Goal: Task Accomplishment & Management: Use online tool/utility

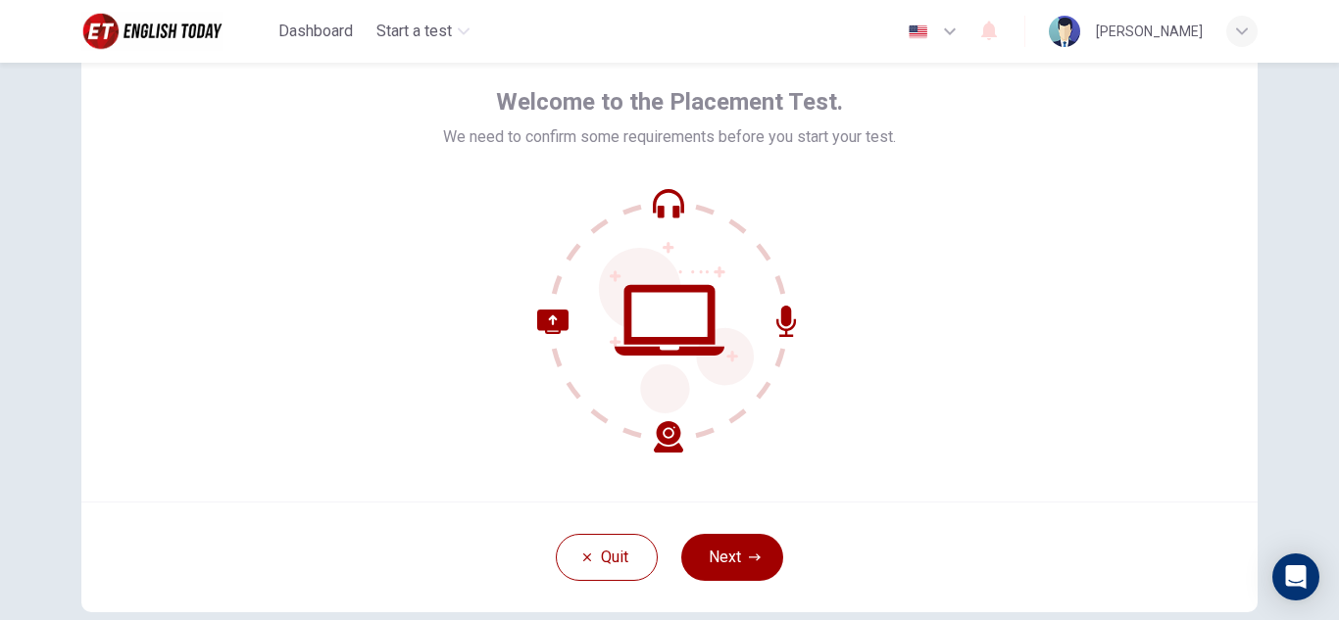
scroll to position [89, 0]
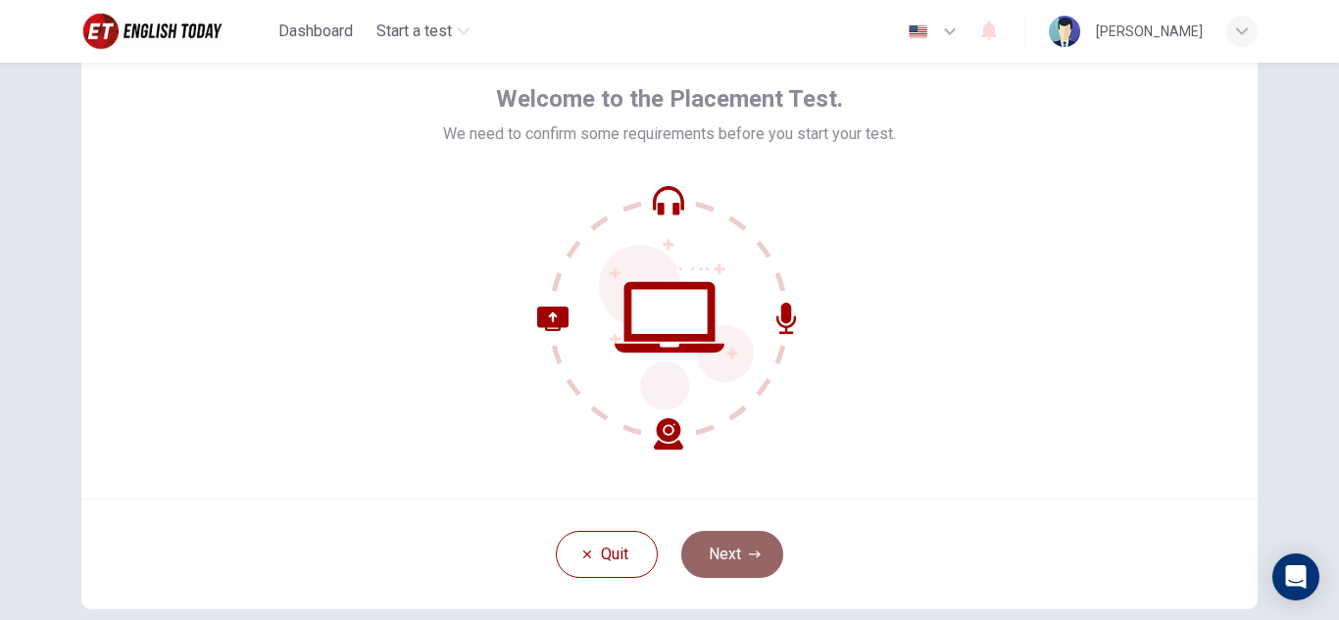
click at [741, 539] on button "Next" at bounding box center [732, 554] width 102 height 47
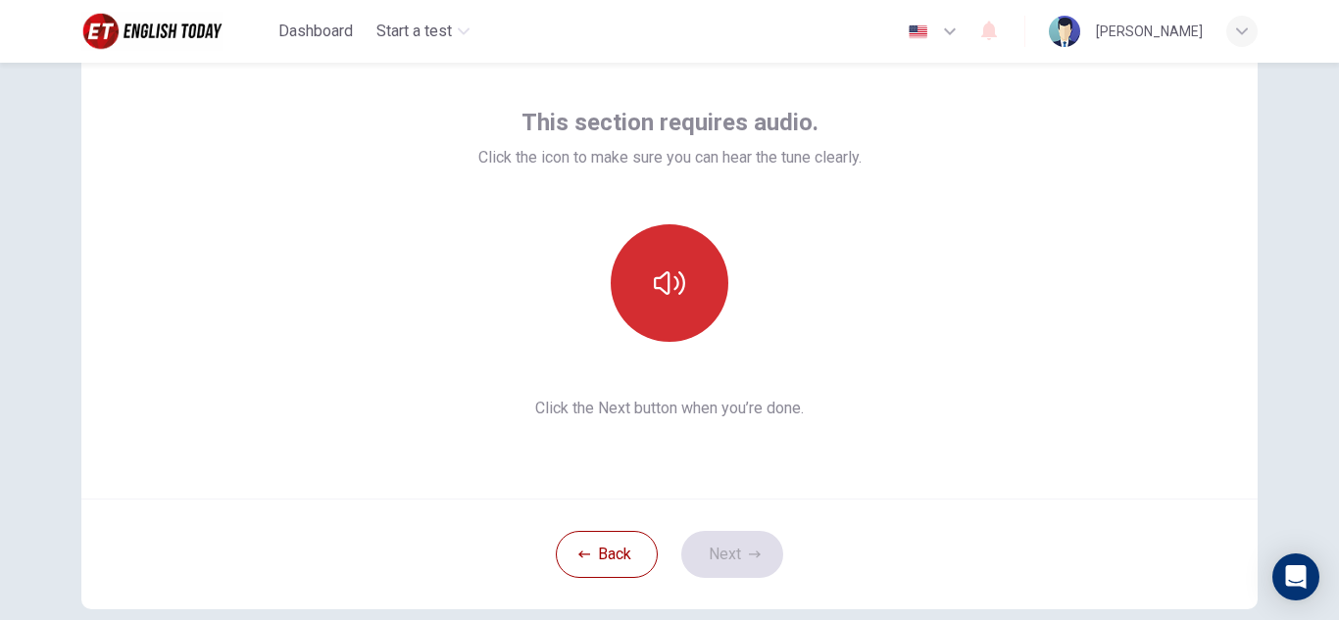
click at [674, 291] on icon "button" at bounding box center [669, 283] width 31 height 31
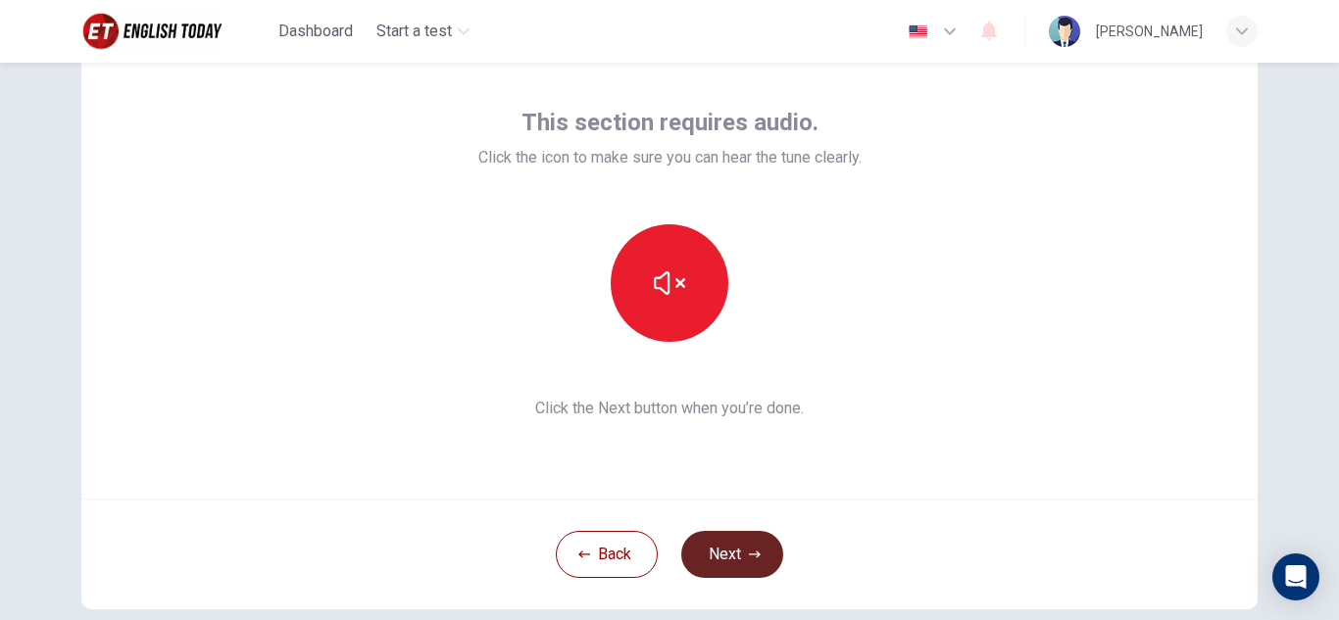
click at [752, 543] on button "Next" at bounding box center [732, 554] width 102 height 47
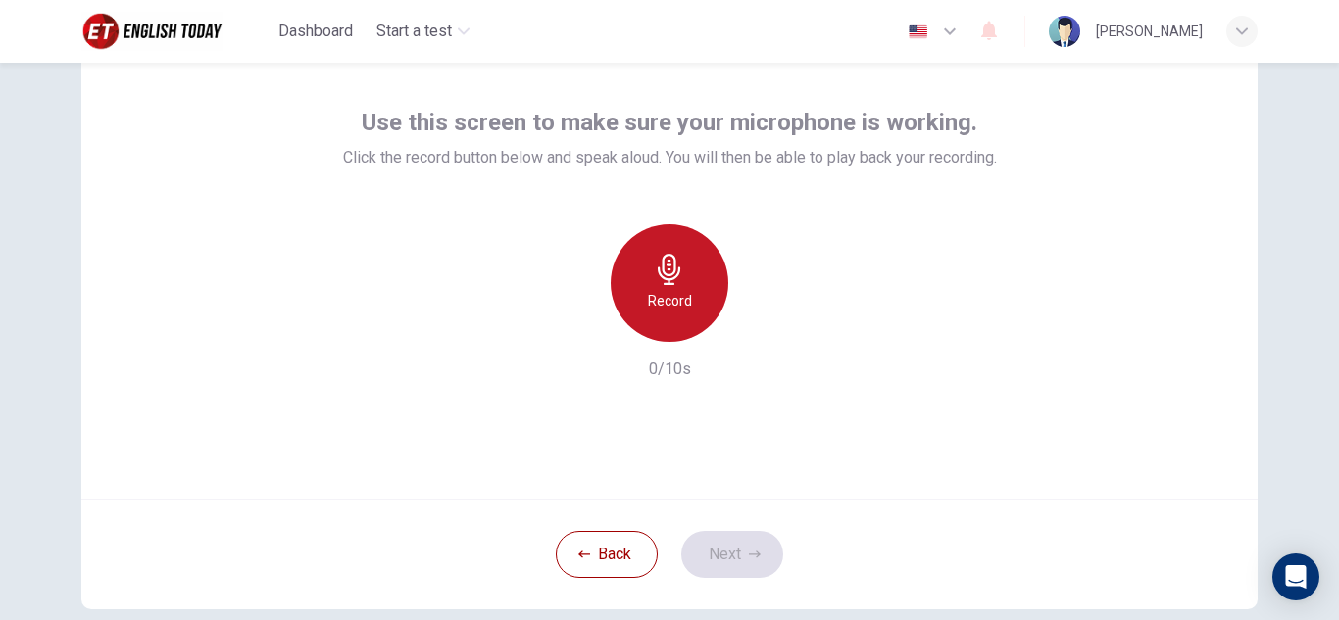
click at [646, 278] on div "Record" at bounding box center [670, 283] width 118 height 118
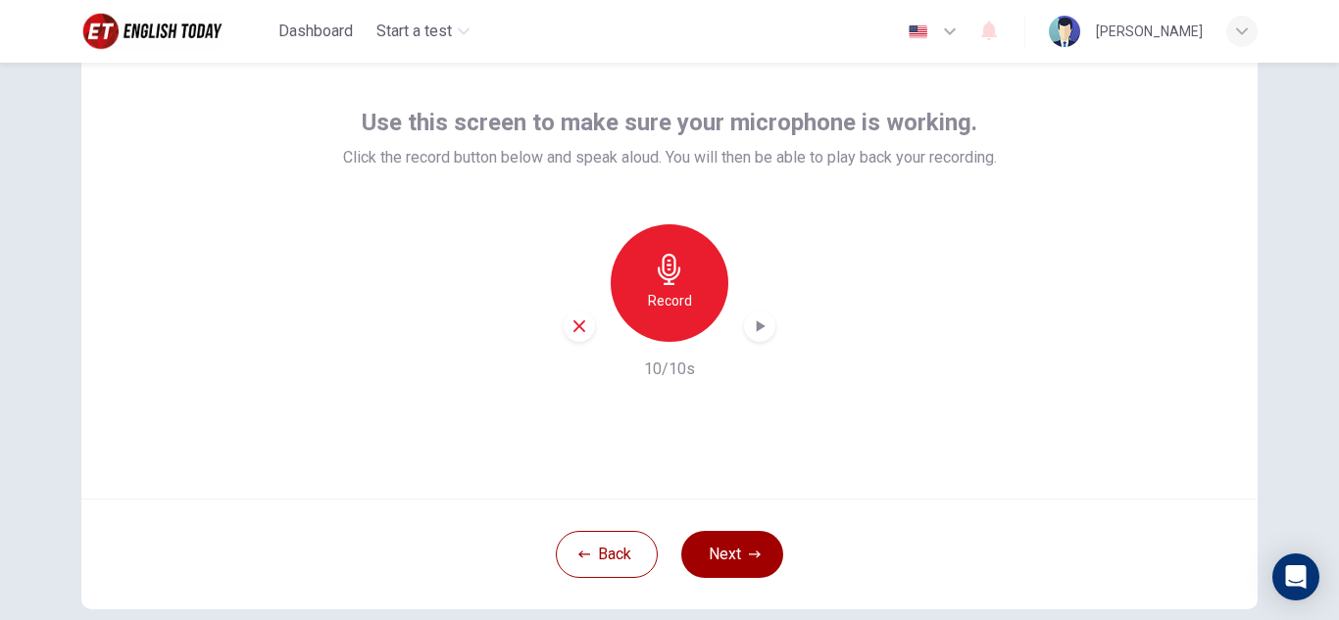
click at [673, 290] on h6 "Record" at bounding box center [670, 301] width 44 height 24
click at [761, 323] on icon "button" at bounding box center [760, 327] width 20 height 20
click at [754, 329] on icon "button" at bounding box center [760, 327] width 20 height 20
click at [757, 329] on icon "button" at bounding box center [761, 327] width 9 height 12
click at [752, 321] on icon "button" at bounding box center [760, 327] width 20 height 20
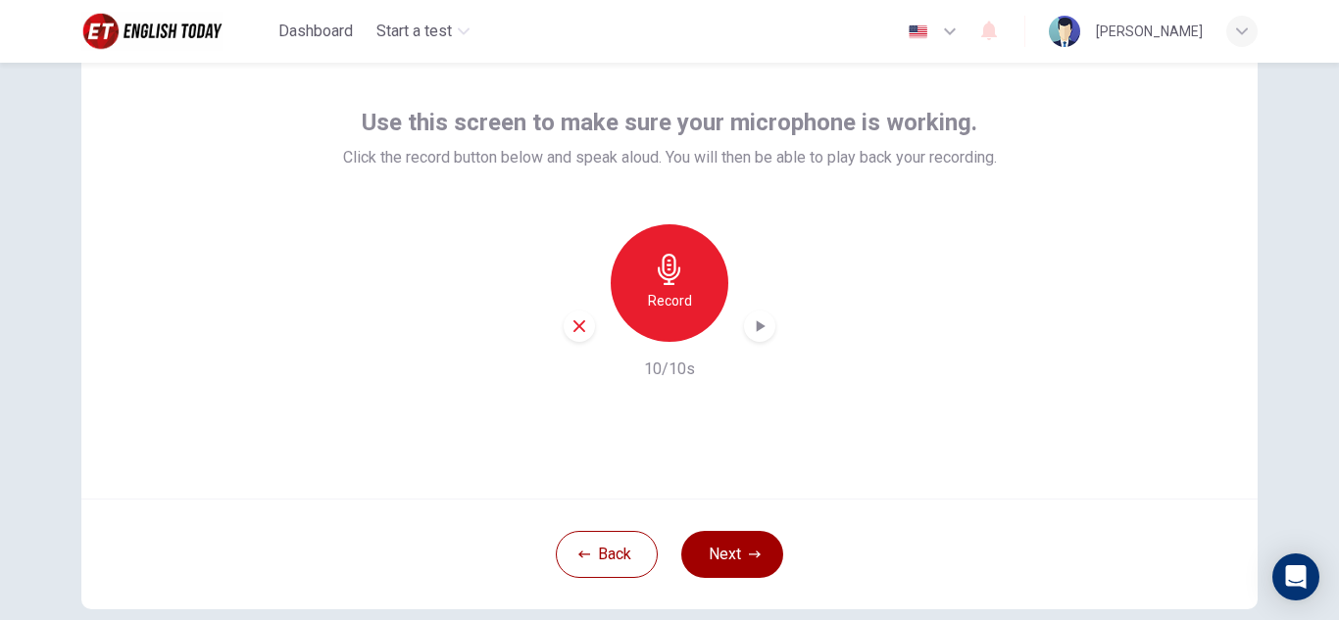
click at [757, 325] on icon "button" at bounding box center [761, 327] width 9 height 12
click at [757, 327] on icon "button" at bounding box center [761, 327] width 9 height 12
click at [707, 546] on button "Next" at bounding box center [732, 554] width 102 height 47
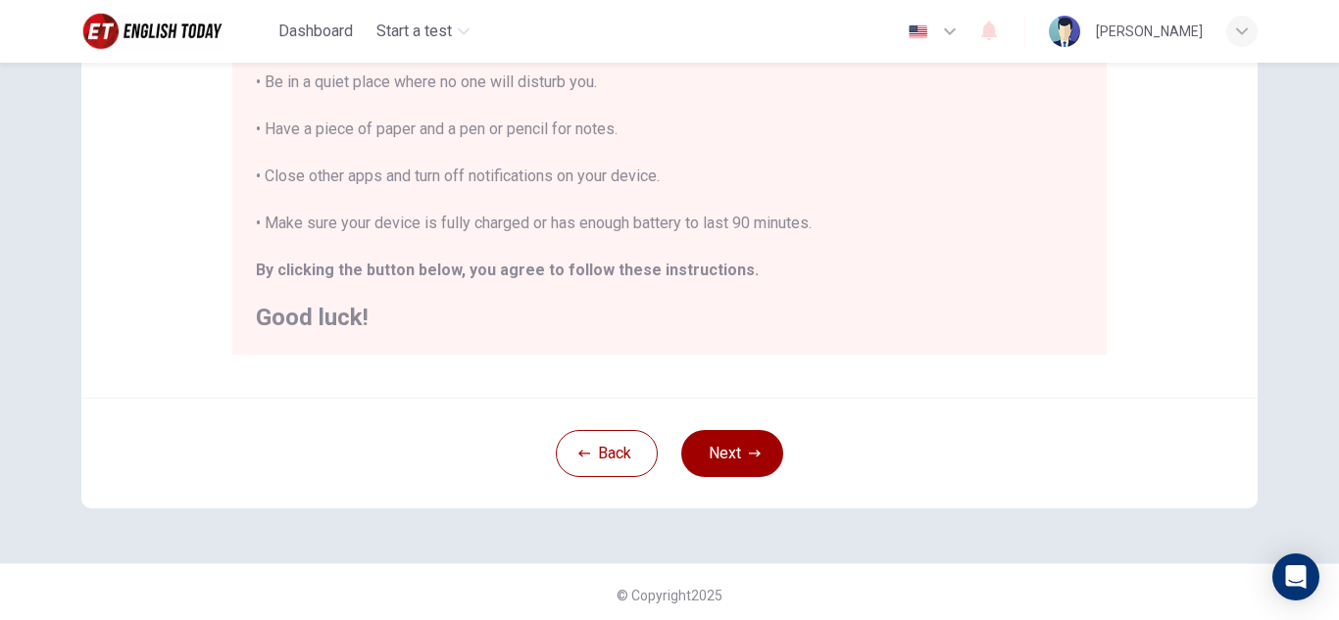
scroll to position [469, 0]
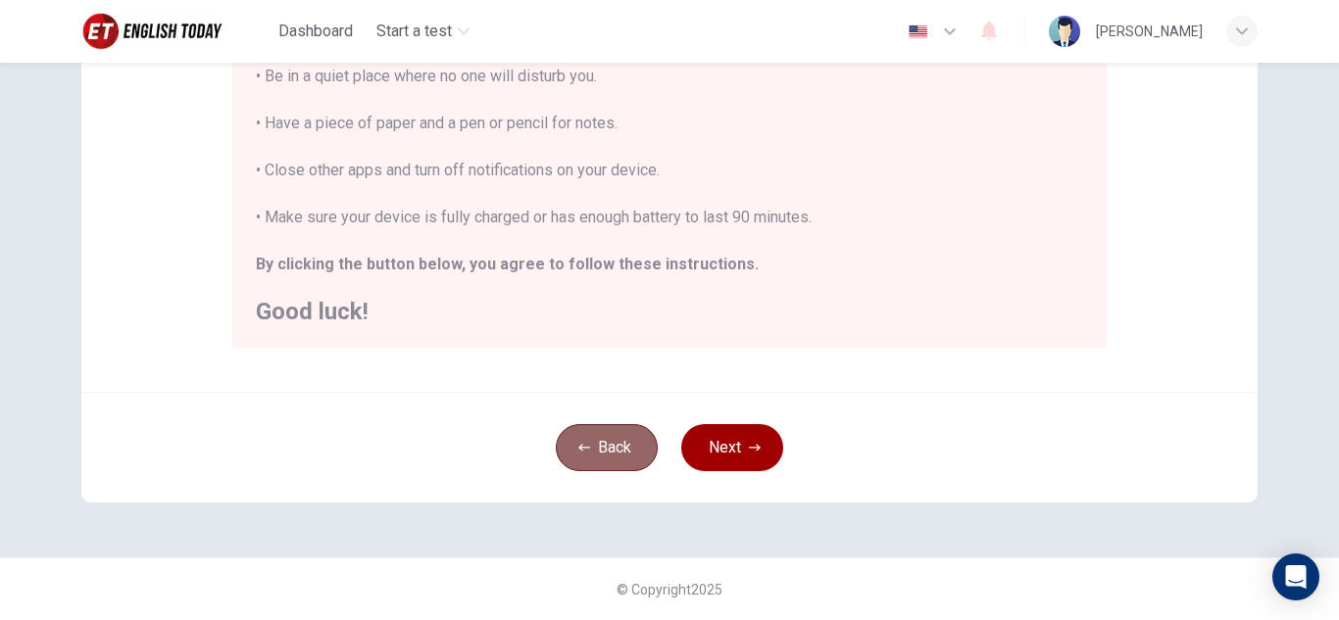
click at [604, 450] on button "Back" at bounding box center [607, 447] width 102 height 47
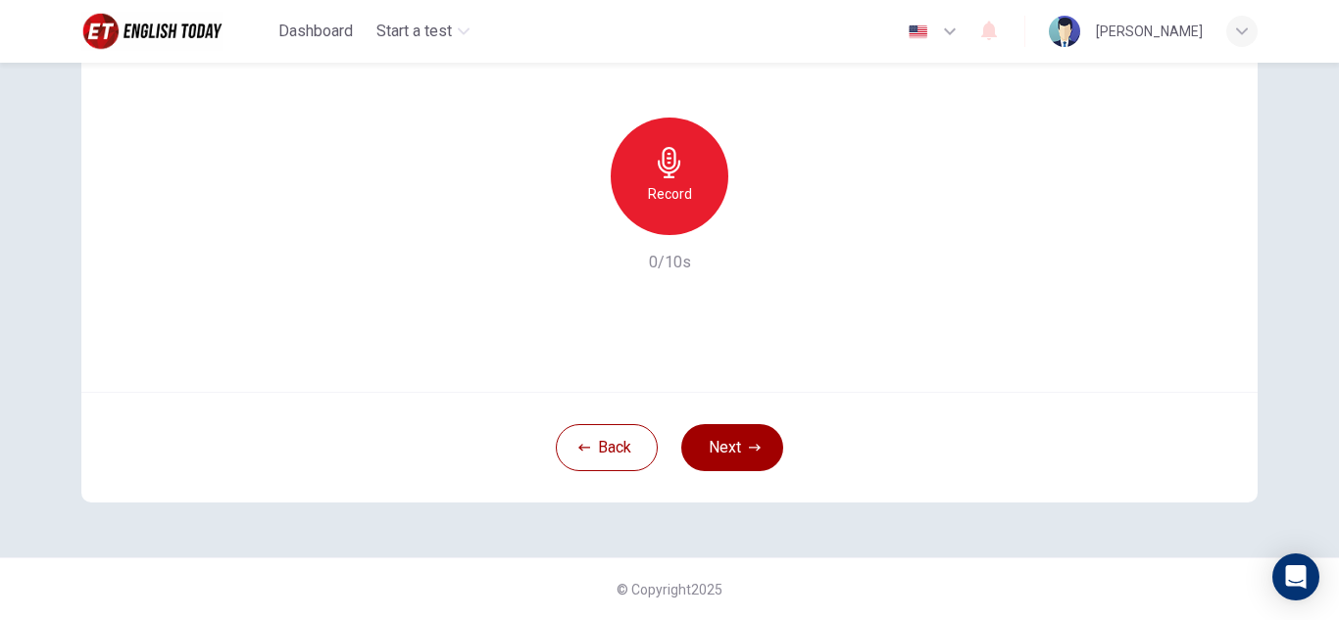
click at [651, 182] on h6 "Record" at bounding box center [670, 194] width 44 height 24
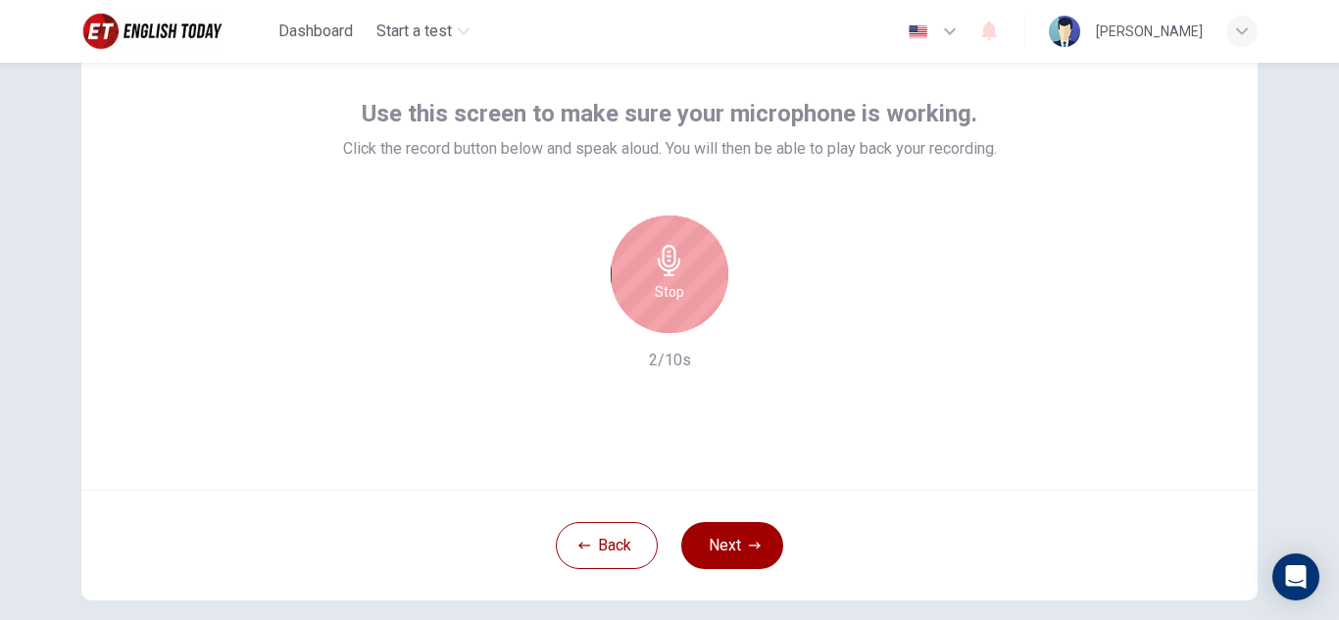
scroll to position [64, 0]
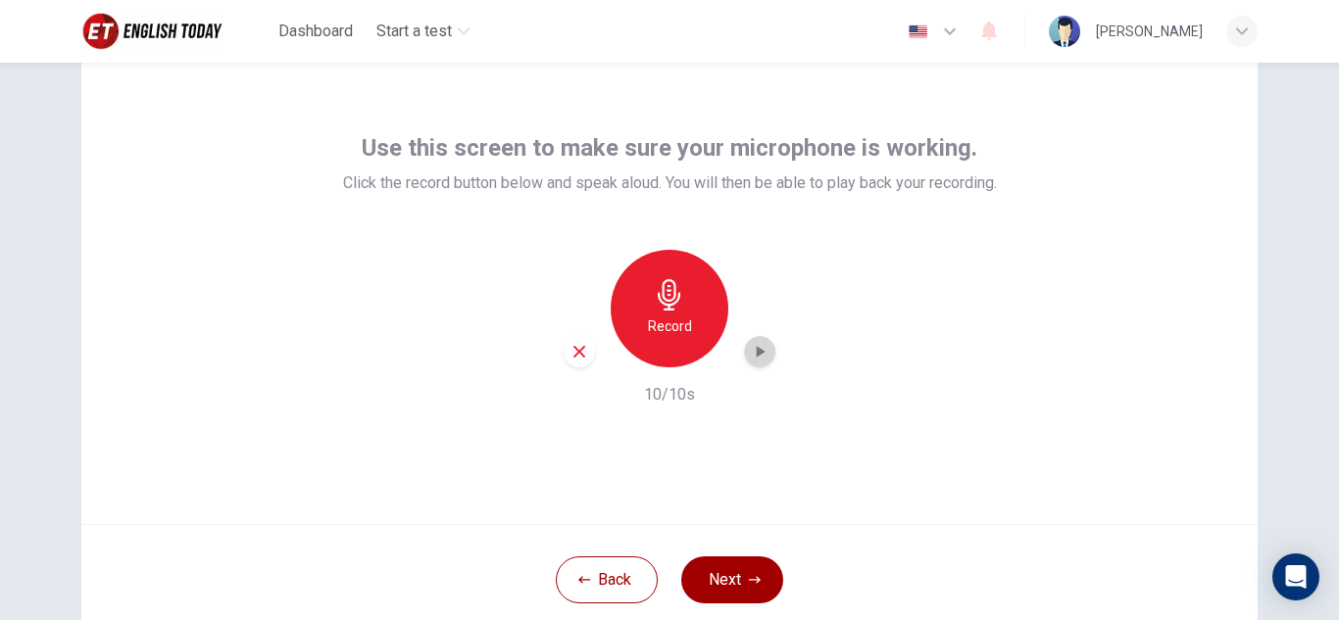
click at [757, 352] on icon "button" at bounding box center [761, 352] width 9 height 12
click at [809, 394] on div "Record 10/10s" at bounding box center [670, 328] width 654 height 157
click at [758, 348] on icon "button" at bounding box center [760, 352] width 20 height 20
click at [758, 348] on icon "button" at bounding box center [760, 352] width 14 height 15
click at [753, 347] on icon "button" at bounding box center [760, 352] width 20 height 20
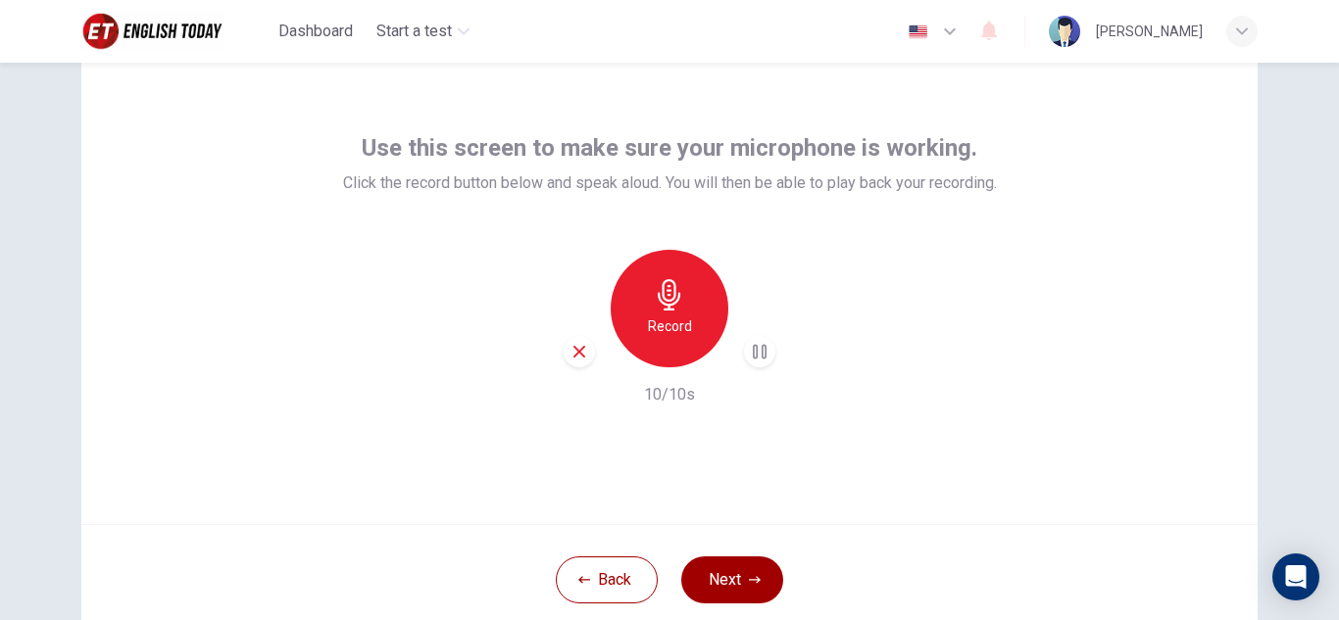
click at [753, 347] on icon "button" at bounding box center [760, 352] width 14 height 15
click at [725, 562] on button "Next" at bounding box center [732, 580] width 102 height 47
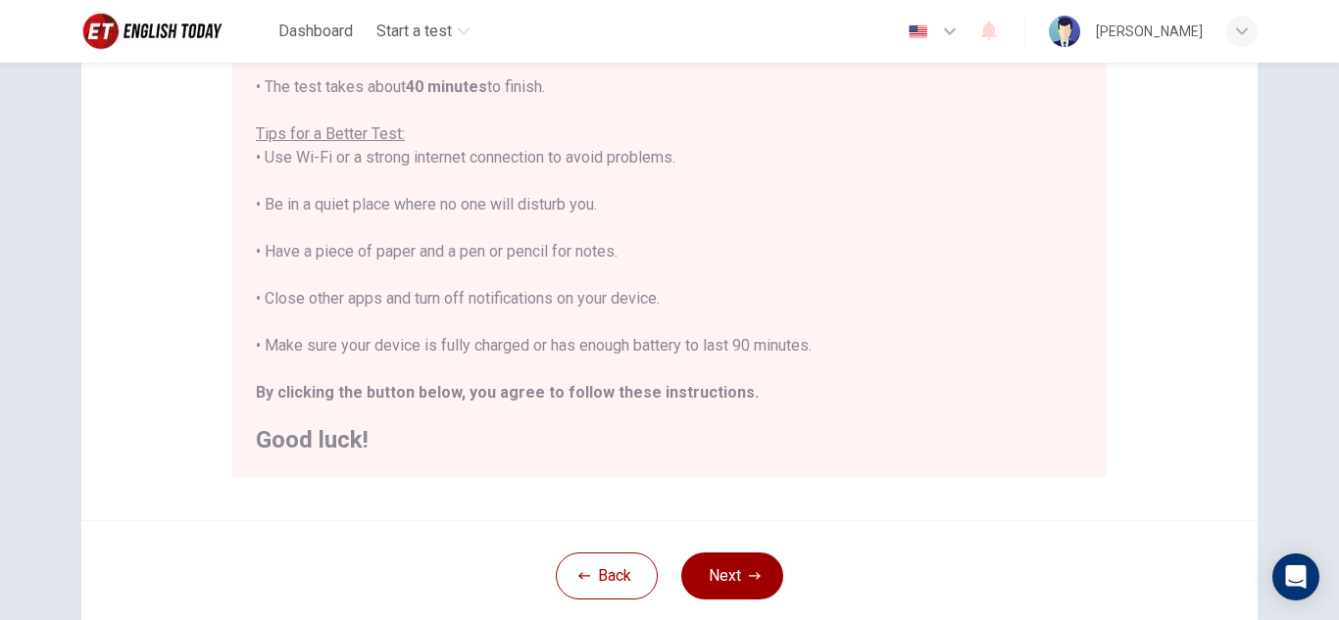
scroll to position [342, 0]
click at [715, 566] on button "Next" at bounding box center [732, 575] width 102 height 47
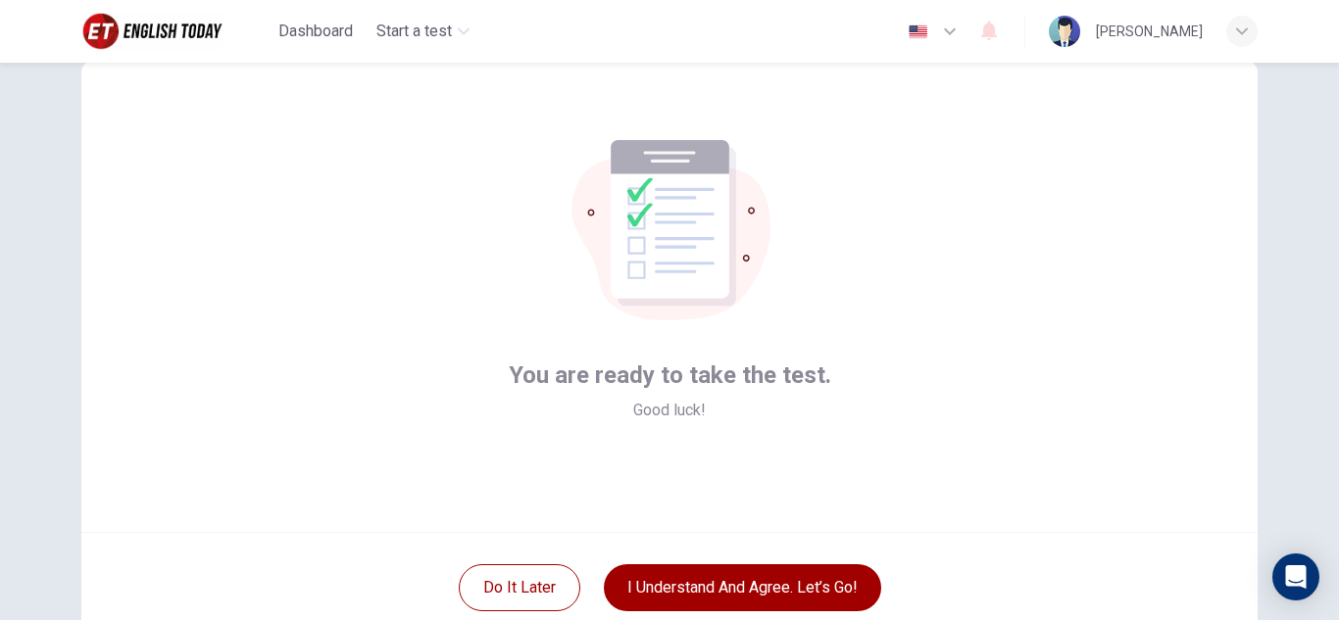
scroll to position [55, 0]
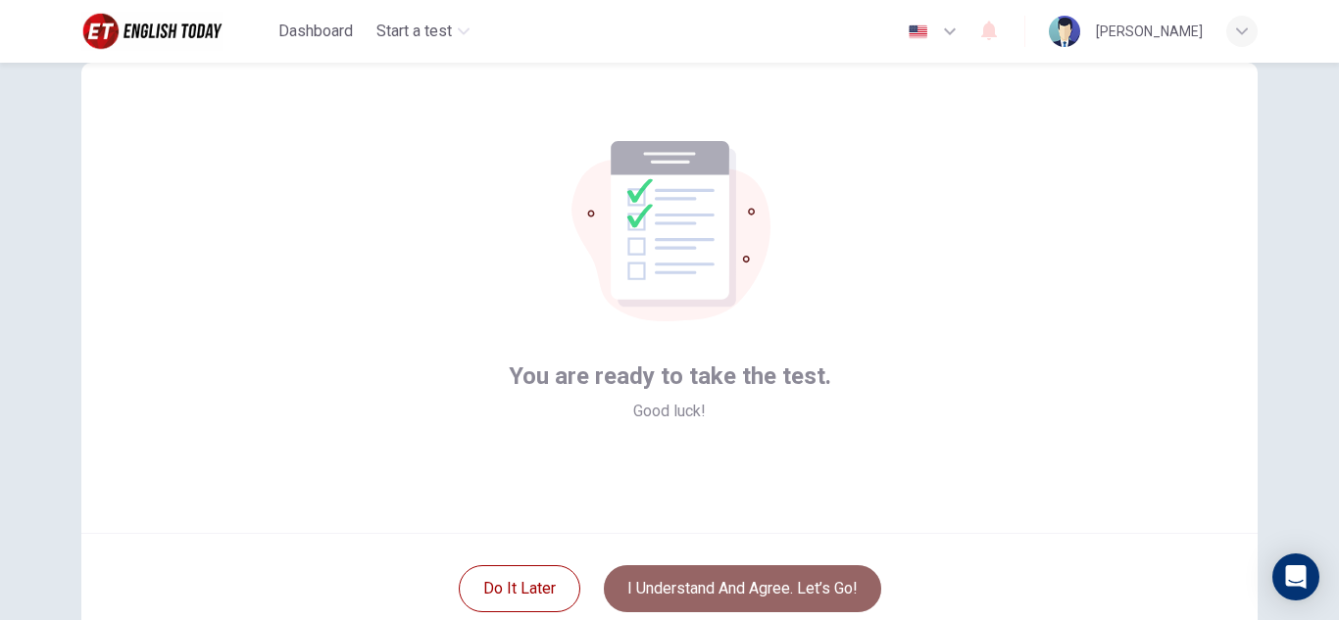
click at [708, 582] on button "I understand and agree. Let’s go!" at bounding box center [742, 589] width 277 height 47
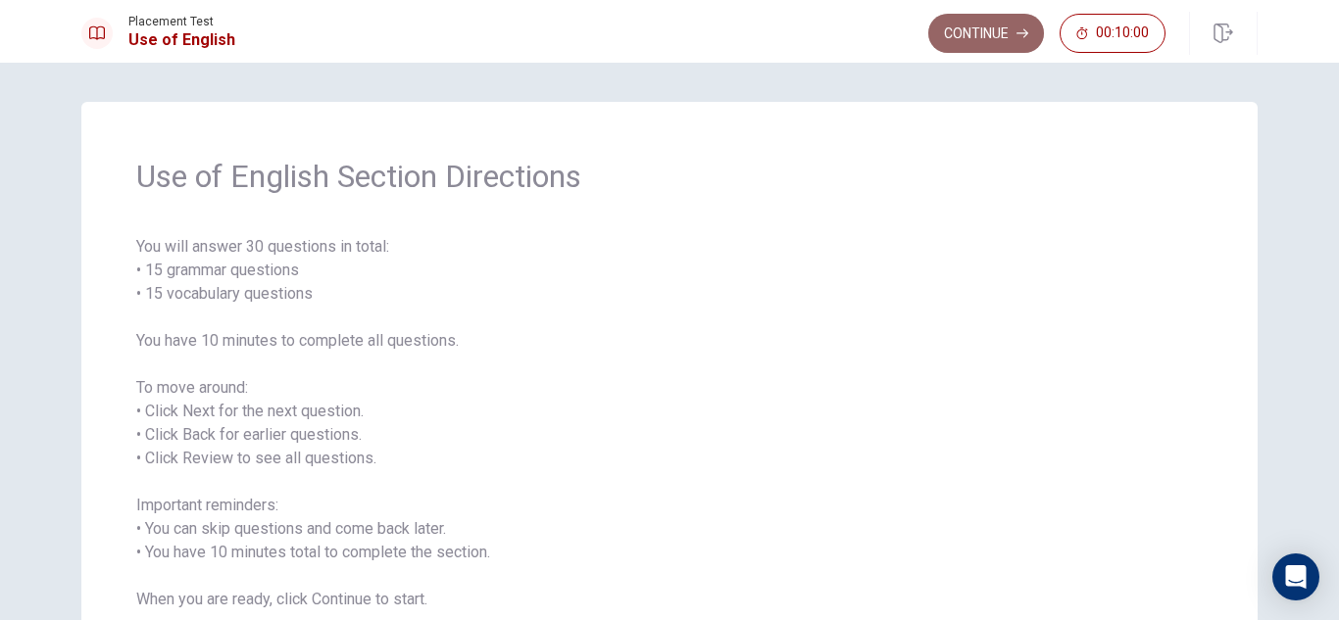
click at [1016, 38] on icon "button" at bounding box center [1022, 33] width 12 height 12
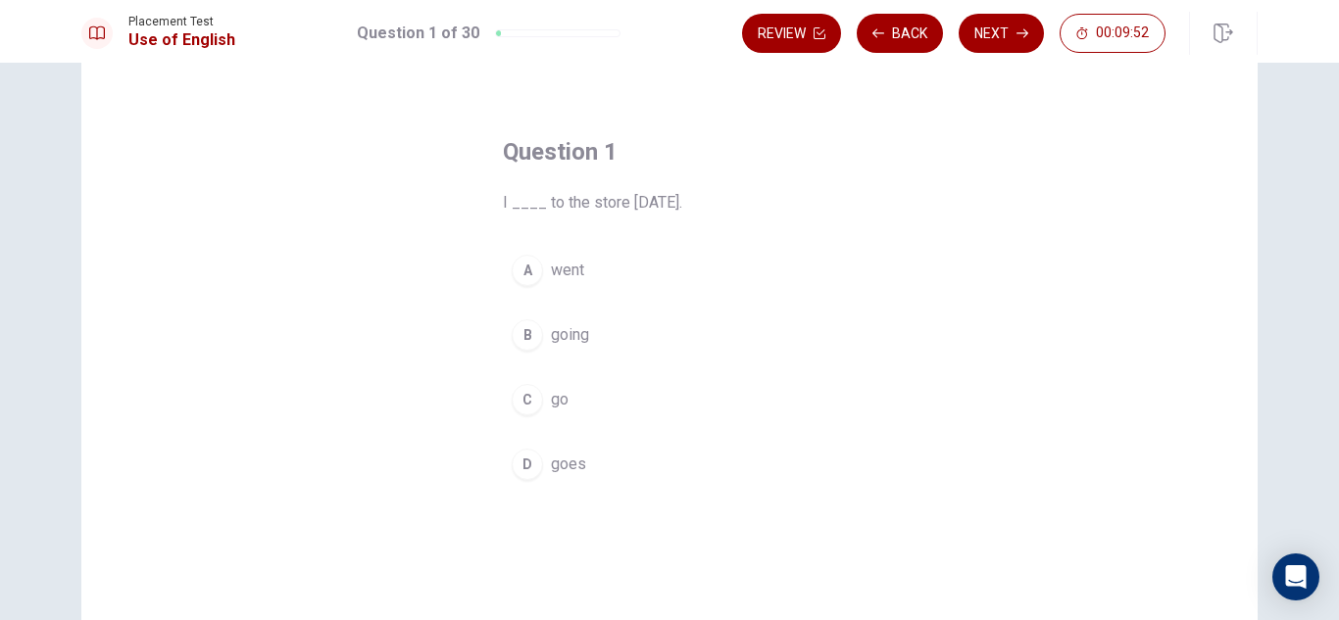
scroll to position [47, 0]
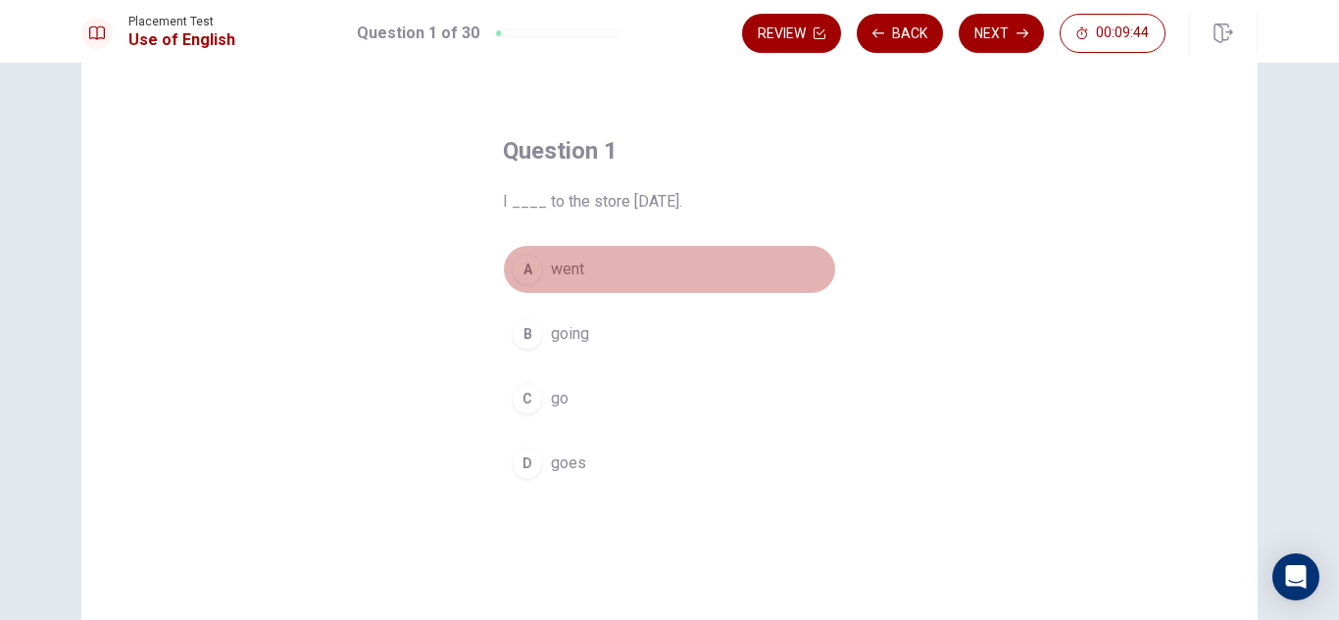
click at [556, 270] on span "went" at bounding box center [567, 270] width 33 height 24
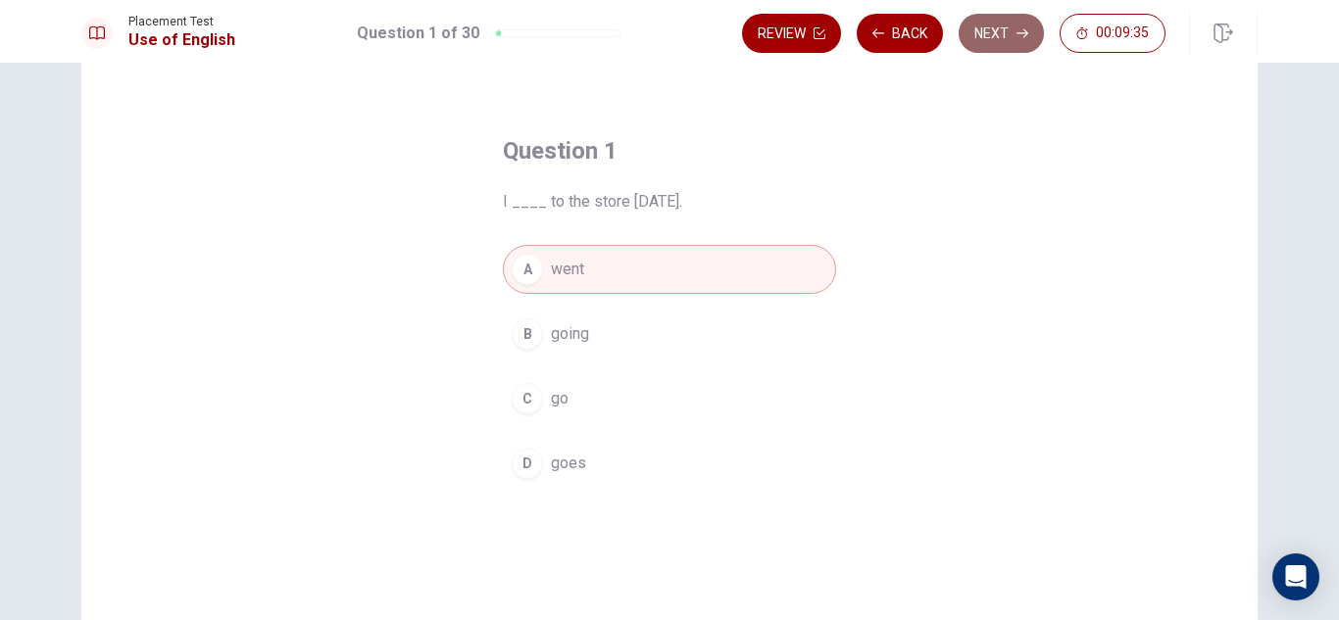
click at [997, 26] on button "Next" at bounding box center [1001, 33] width 85 height 39
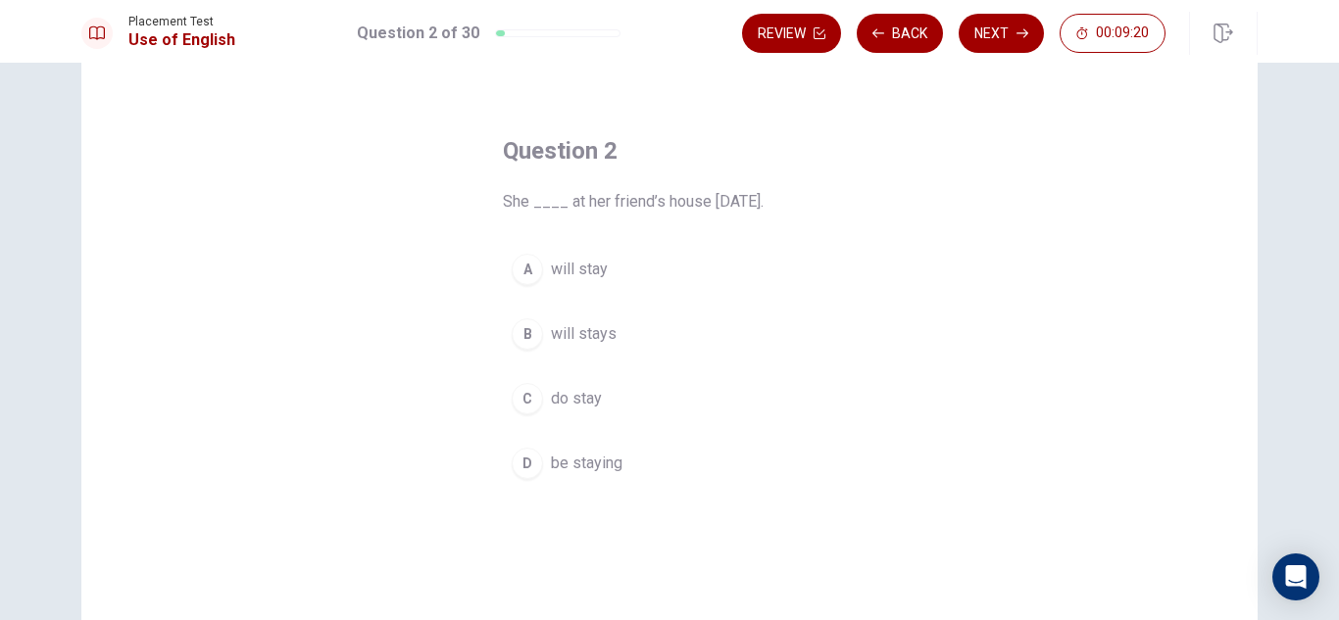
click at [584, 272] on span "will stay" at bounding box center [579, 270] width 57 height 24
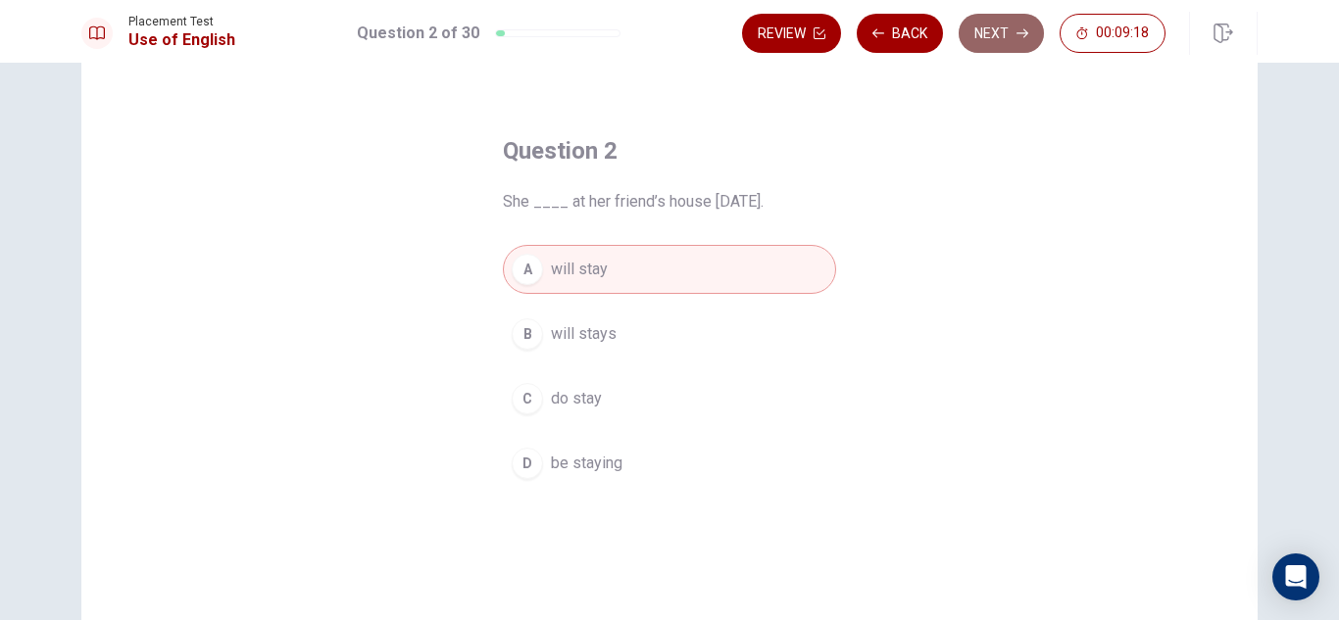
click at [1013, 33] on button "Next" at bounding box center [1001, 33] width 85 height 39
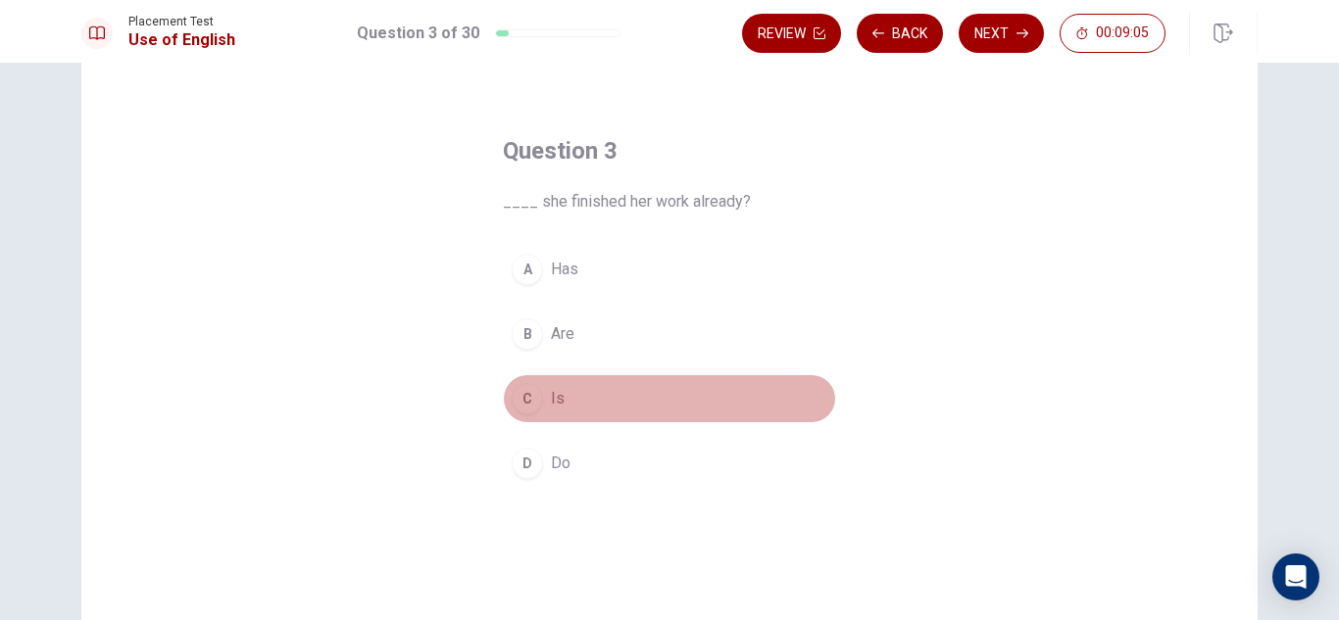
click at [553, 392] on span "Is" at bounding box center [558, 399] width 14 height 24
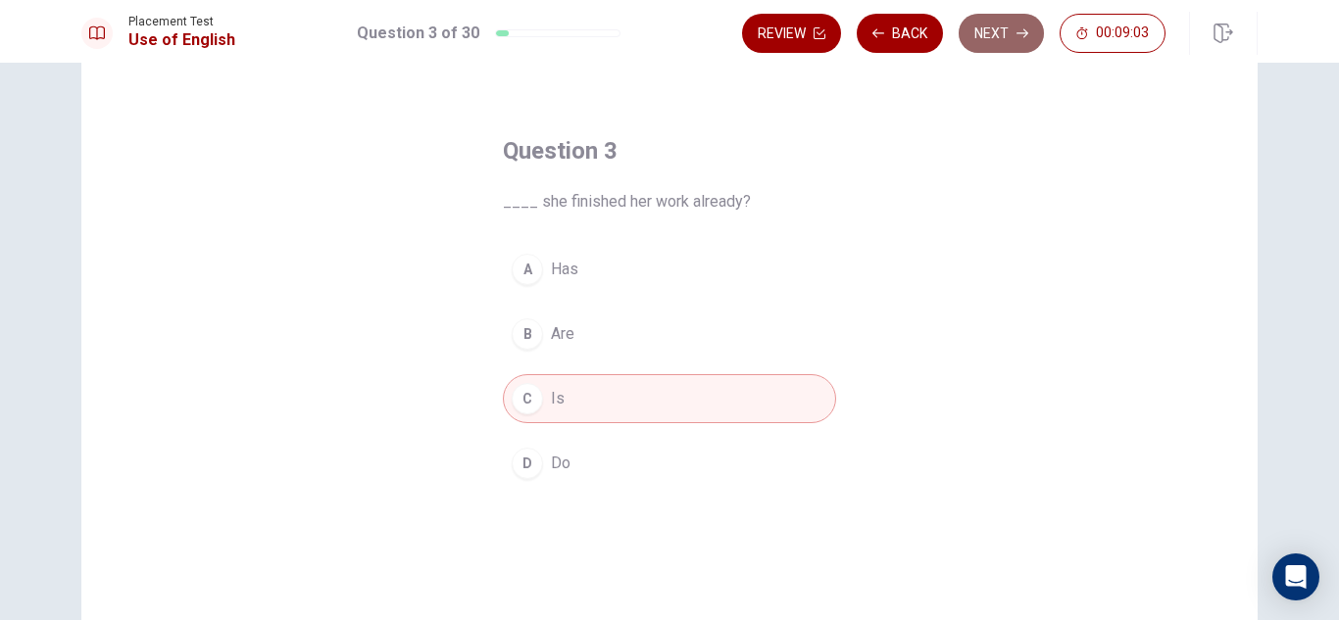
click at [994, 39] on button "Next" at bounding box center [1001, 33] width 85 height 39
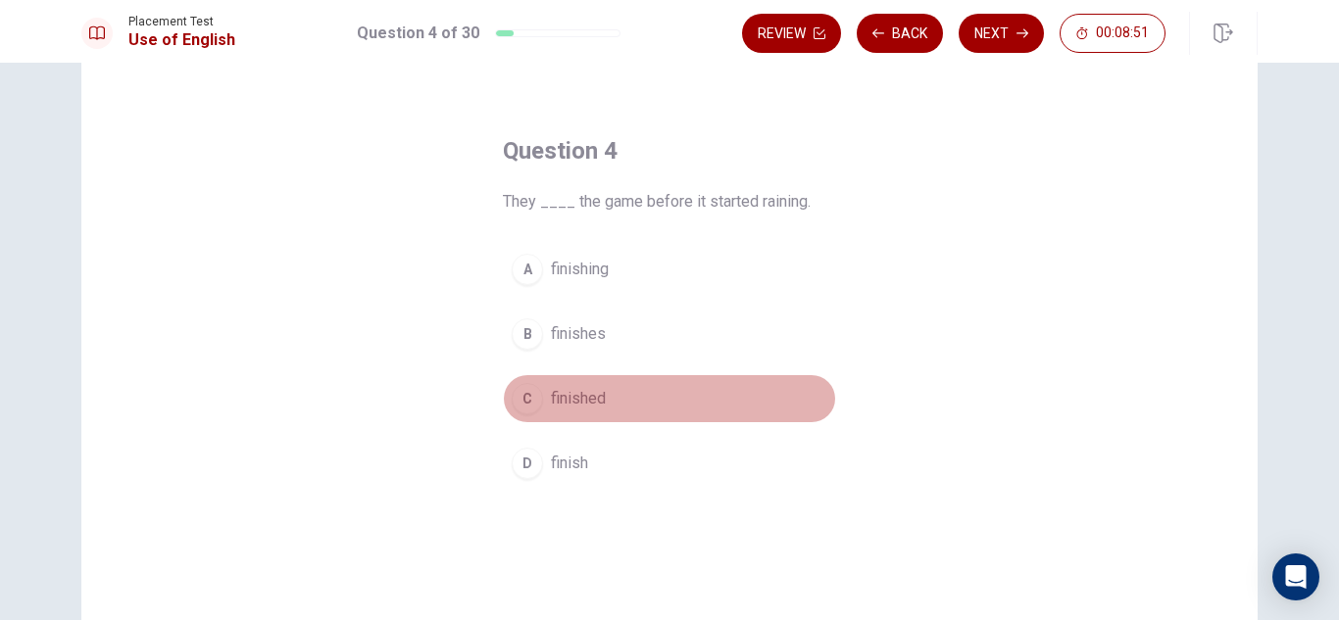
click at [581, 400] on span "finished" at bounding box center [578, 399] width 55 height 24
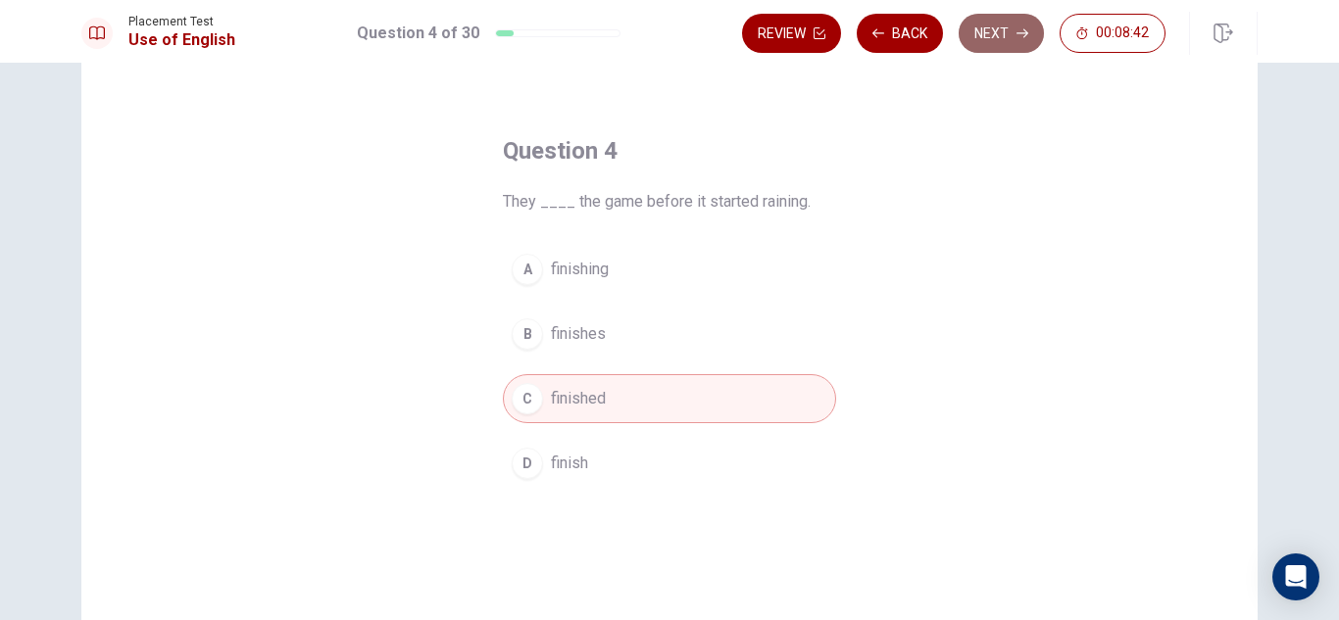
click at [1017, 23] on button "Next" at bounding box center [1001, 33] width 85 height 39
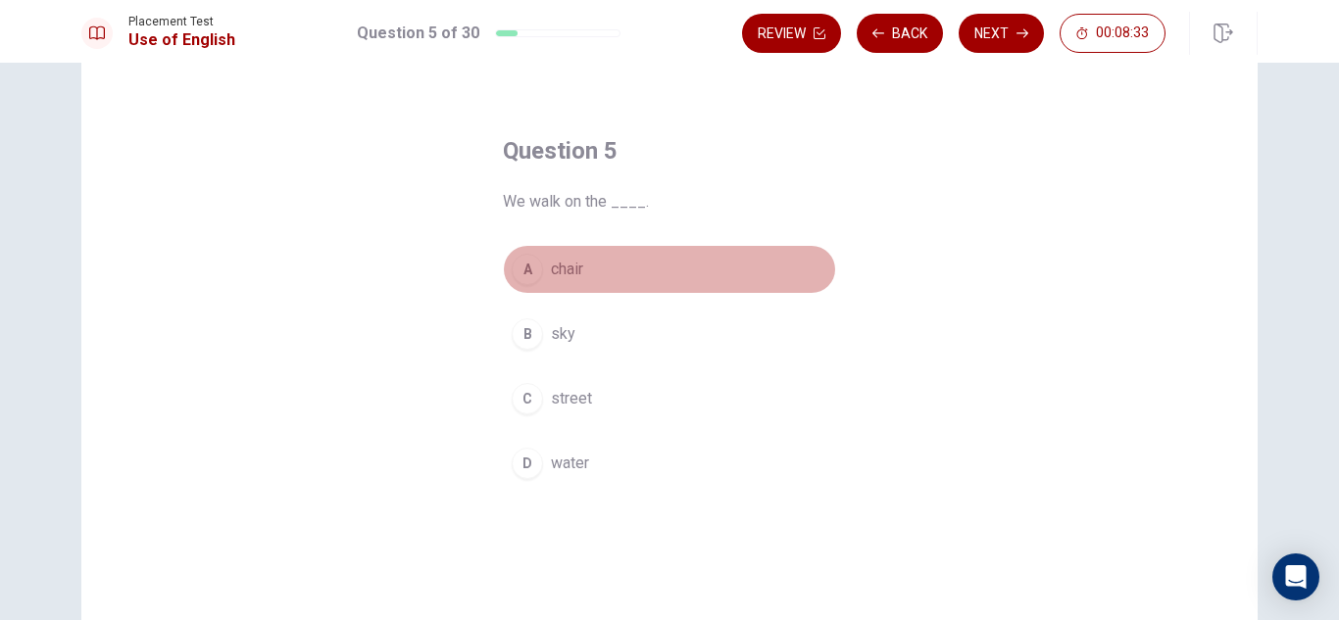
click at [582, 276] on button "A chair" at bounding box center [669, 269] width 333 height 49
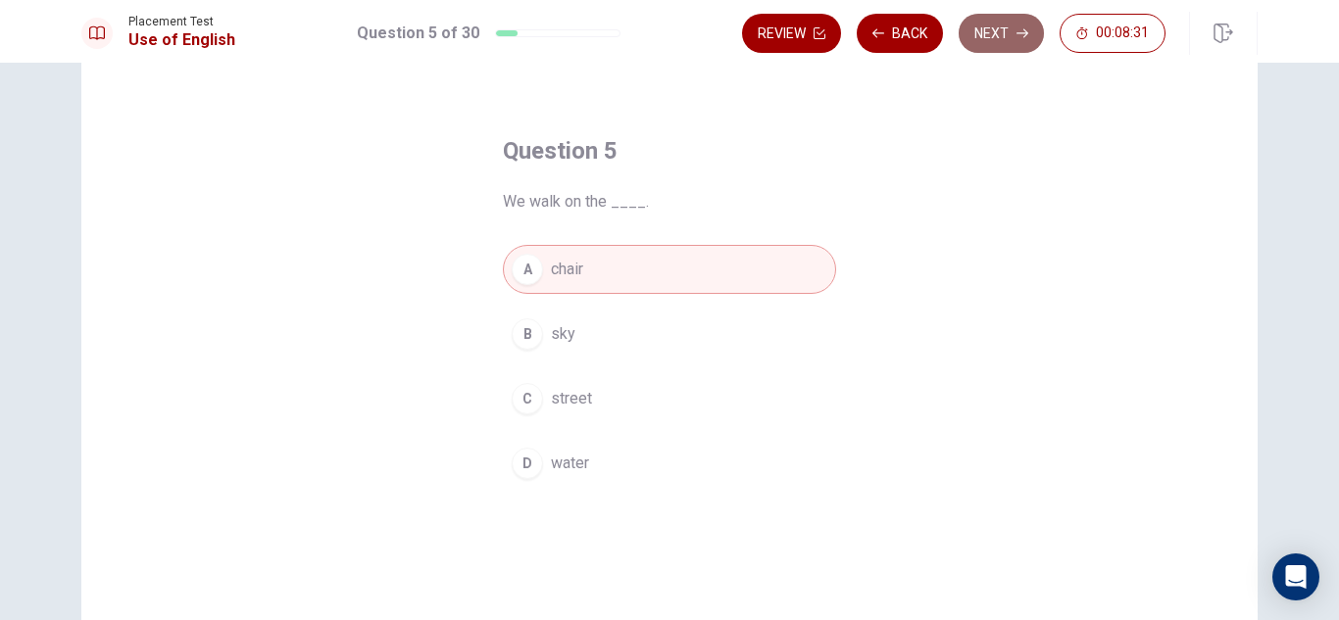
click at [997, 36] on button "Next" at bounding box center [1001, 33] width 85 height 39
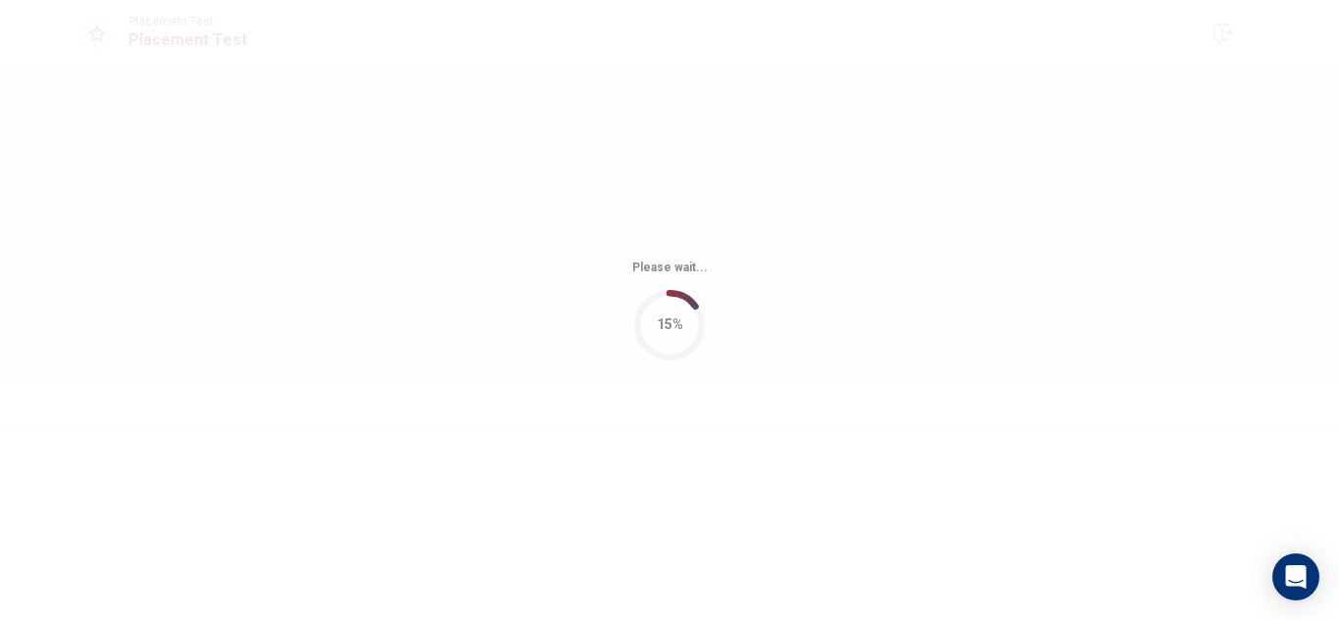
scroll to position [0, 0]
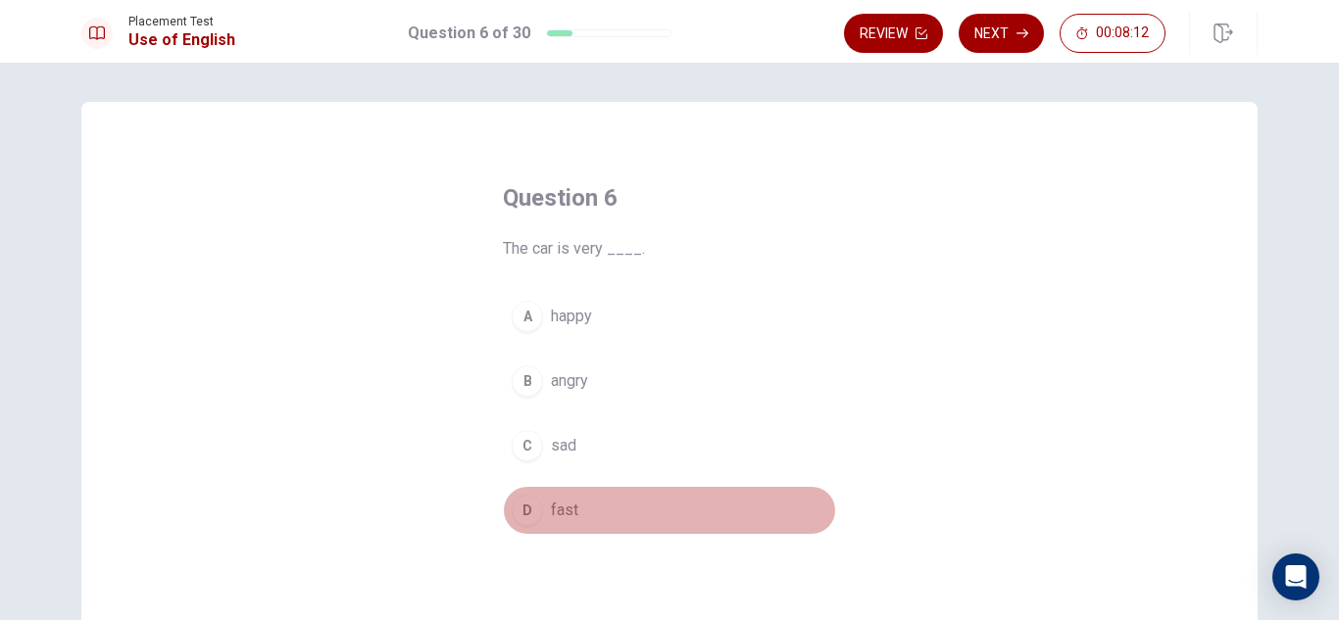
click at [560, 509] on span "fast" at bounding box center [564, 511] width 27 height 24
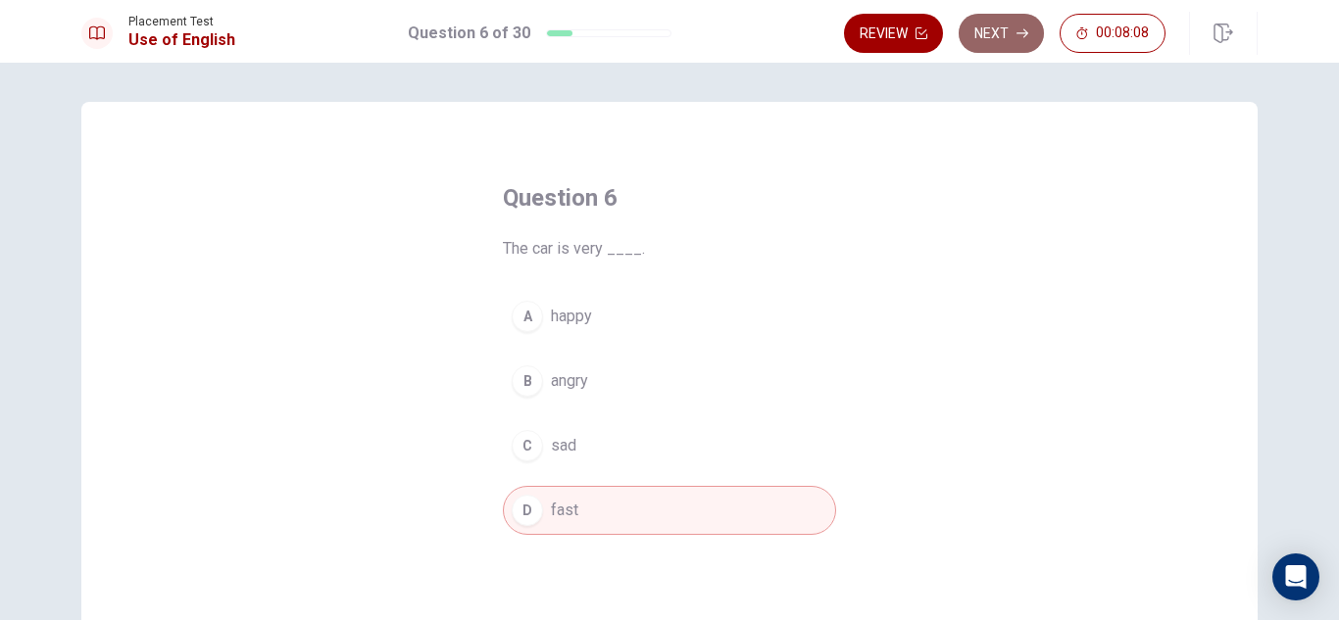
click at [995, 32] on button "Next" at bounding box center [1001, 33] width 85 height 39
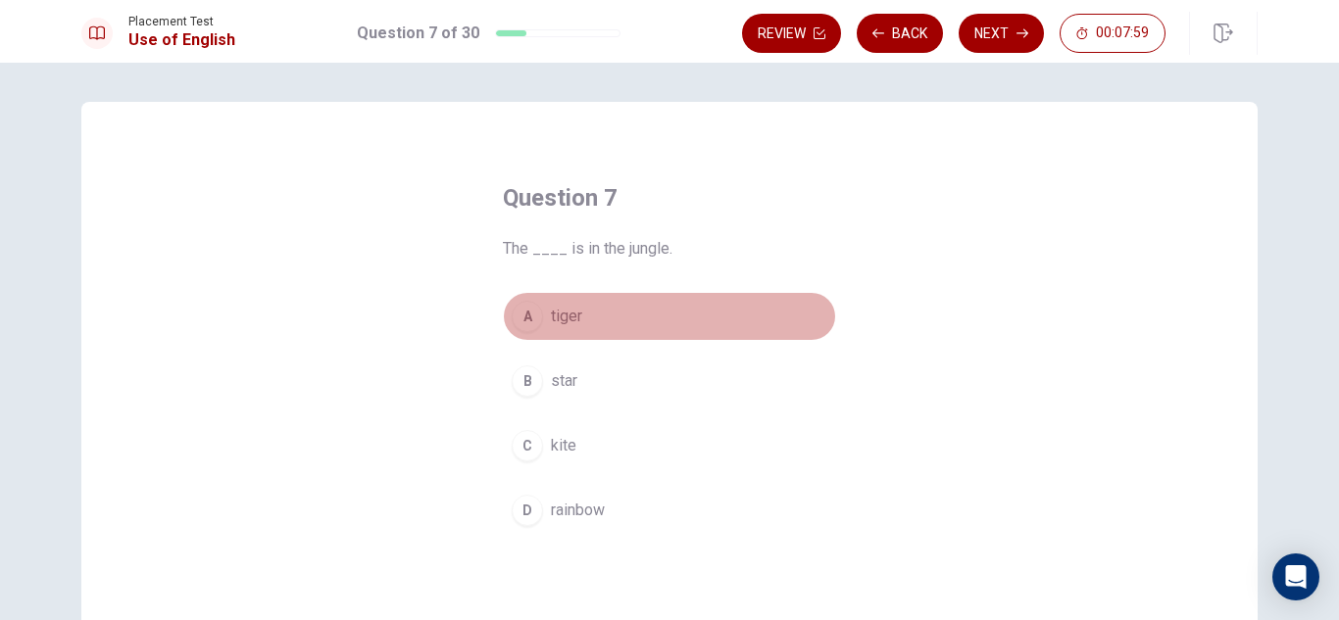
click at [580, 321] on button "A tiger" at bounding box center [669, 316] width 333 height 49
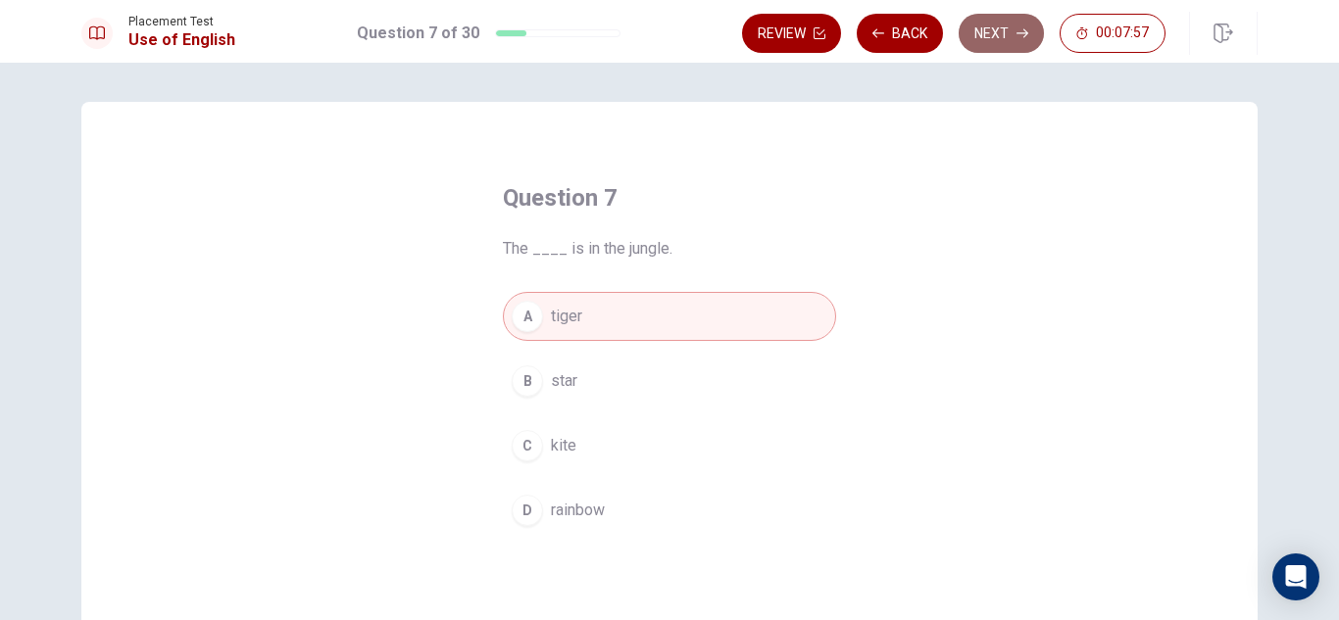
click at [992, 29] on button "Next" at bounding box center [1001, 33] width 85 height 39
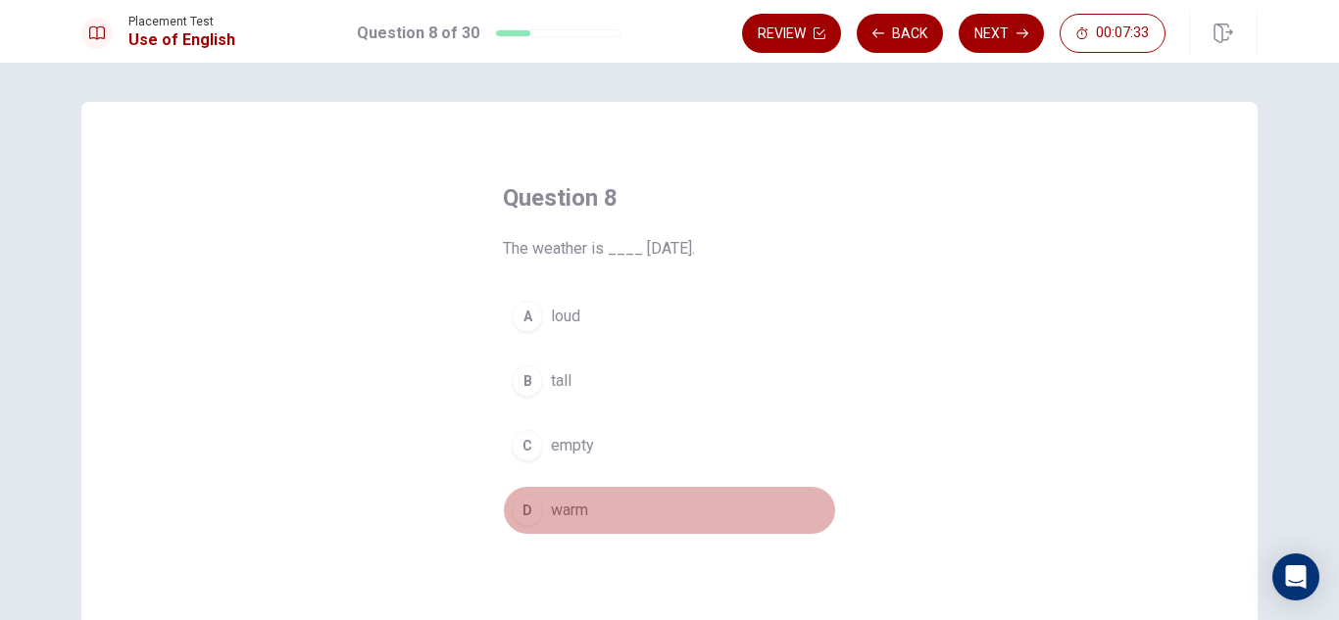
click at [567, 509] on span "warm" at bounding box center [569, 511] width 37 height 24
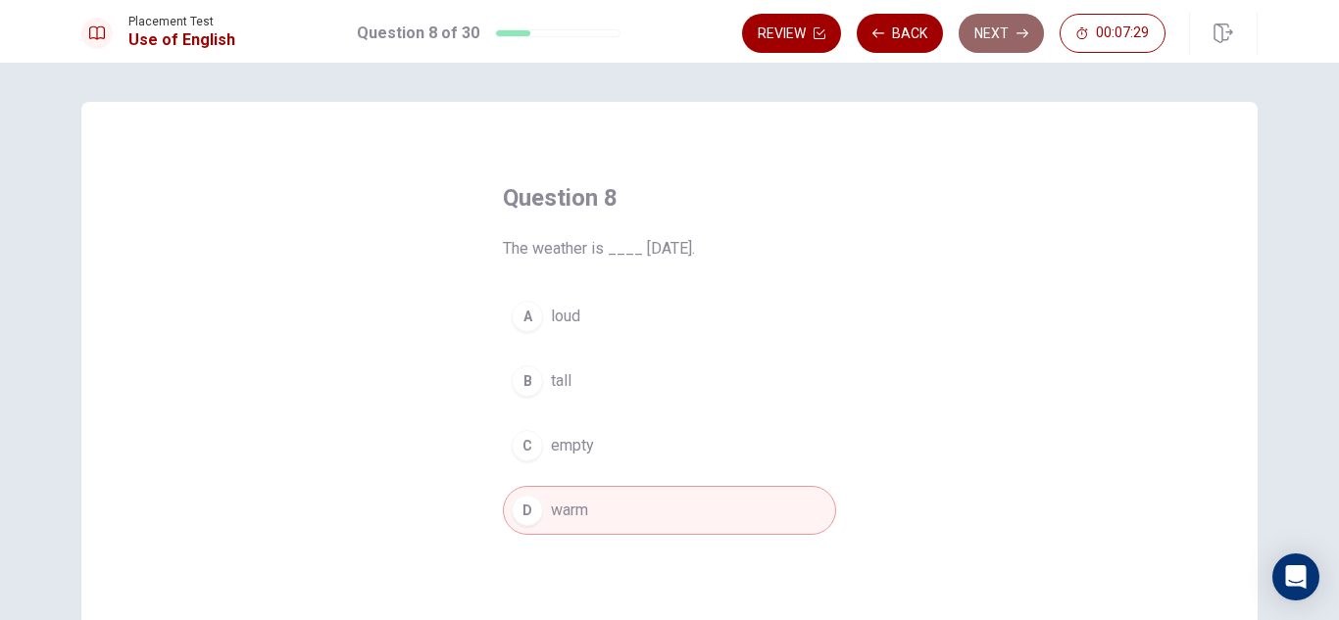
click at [1010, 38] on button "Next" at bounding box center [1001, 33] width 85 height 39
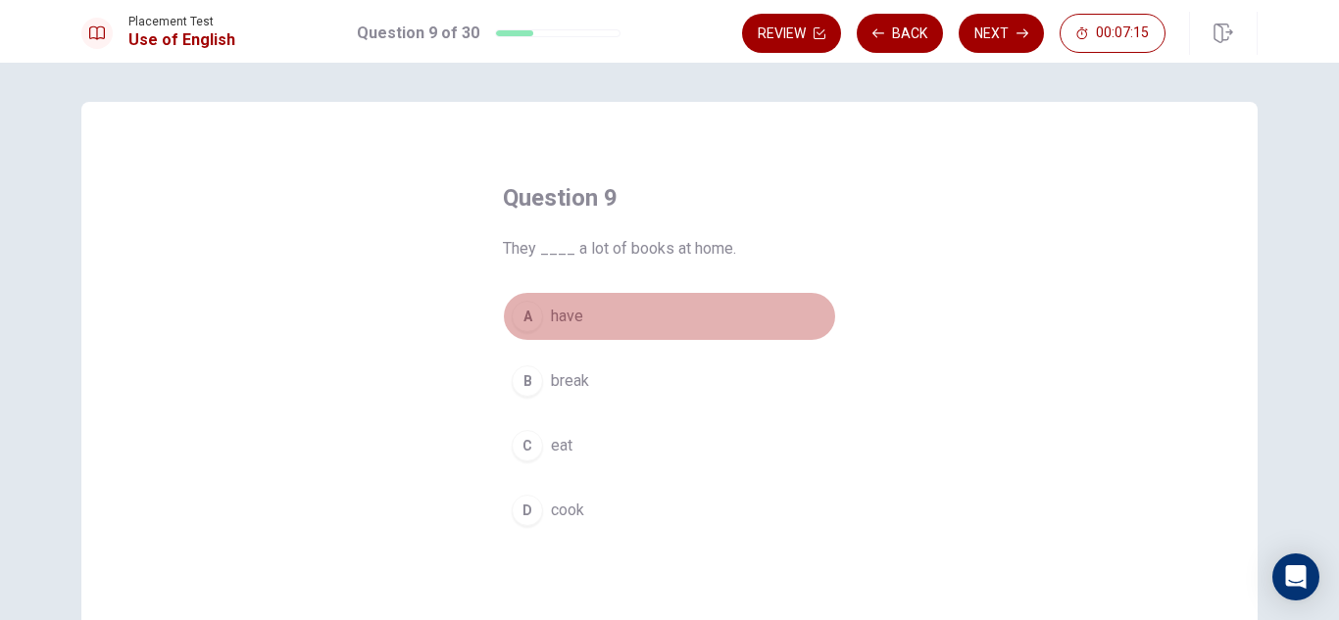
click at [567, 318] on span "have" at bounding box center [567, 317] width 32 height 24
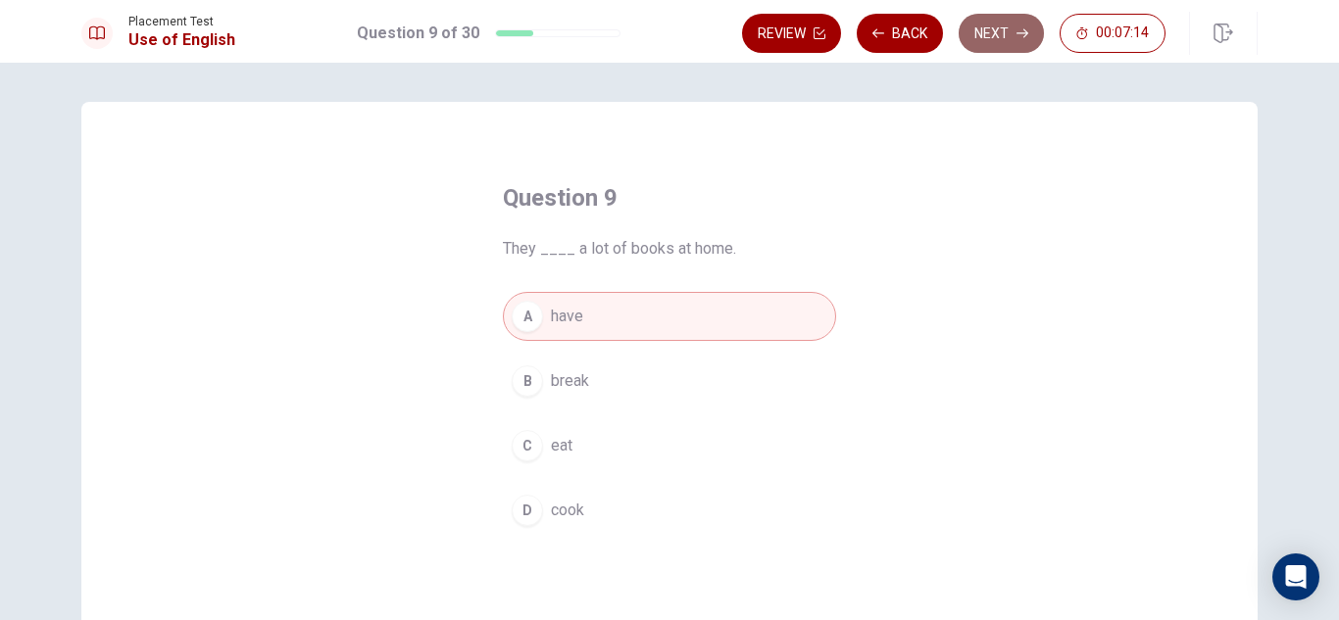
click at [1011, 36] on button "Next" at bounding box center [1001, 33] width 85 height 39
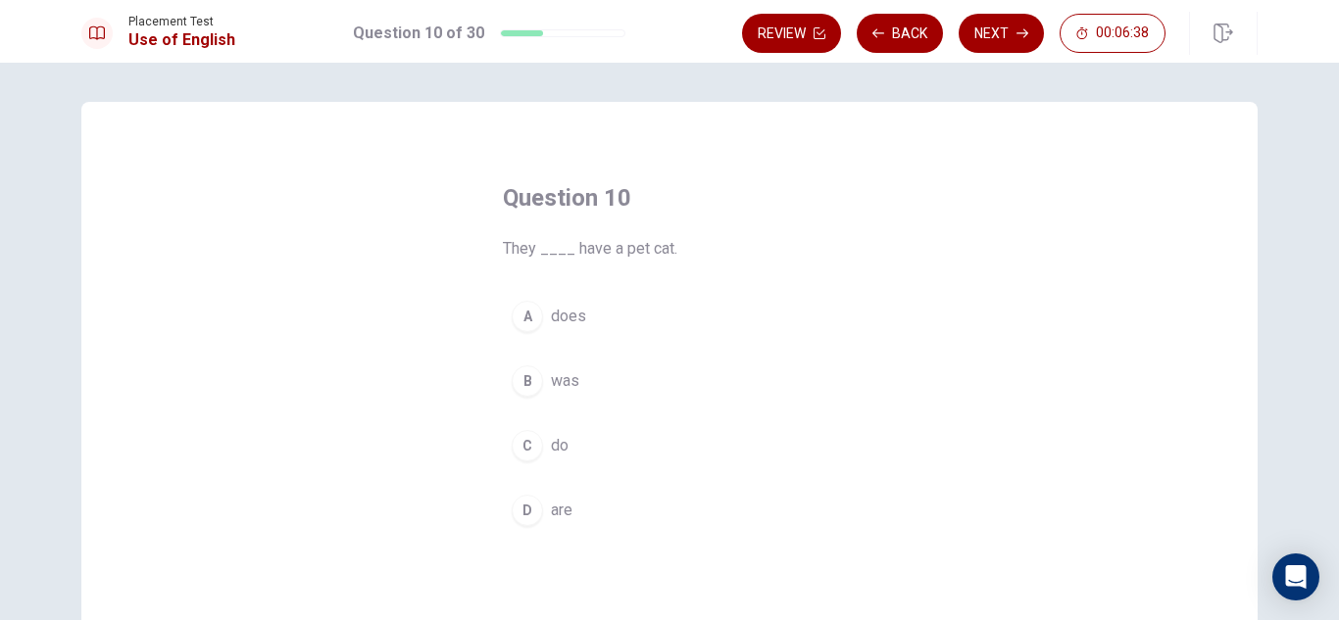
drag, startPoint x: 1021, startPoint y: 82, endPoint x: 959, endPoint y: 184, distance: 119.7
click at [959, 184] on div "Question 10 They ____ have a pet cat. A does B was C do D are © Copyright 2025" at bounding box center [669, 342] width 1339 height 558
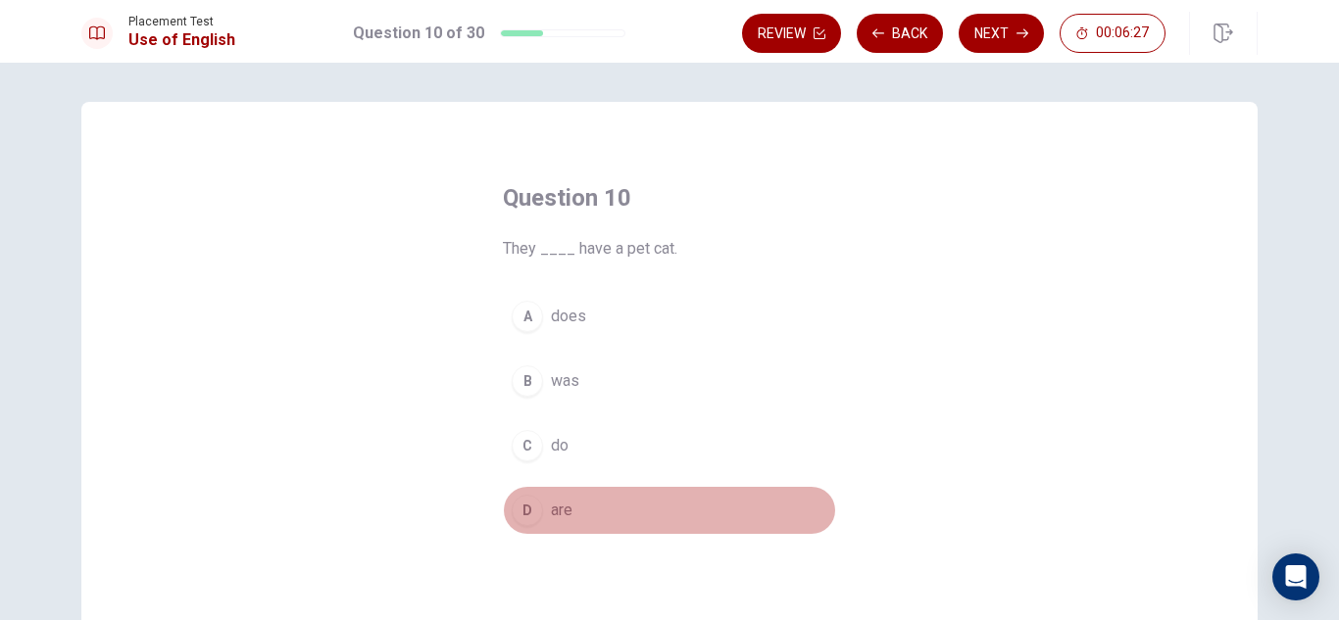
click at [556, 509] on span "are" at bounding box center [562, 511] width 22 height 24
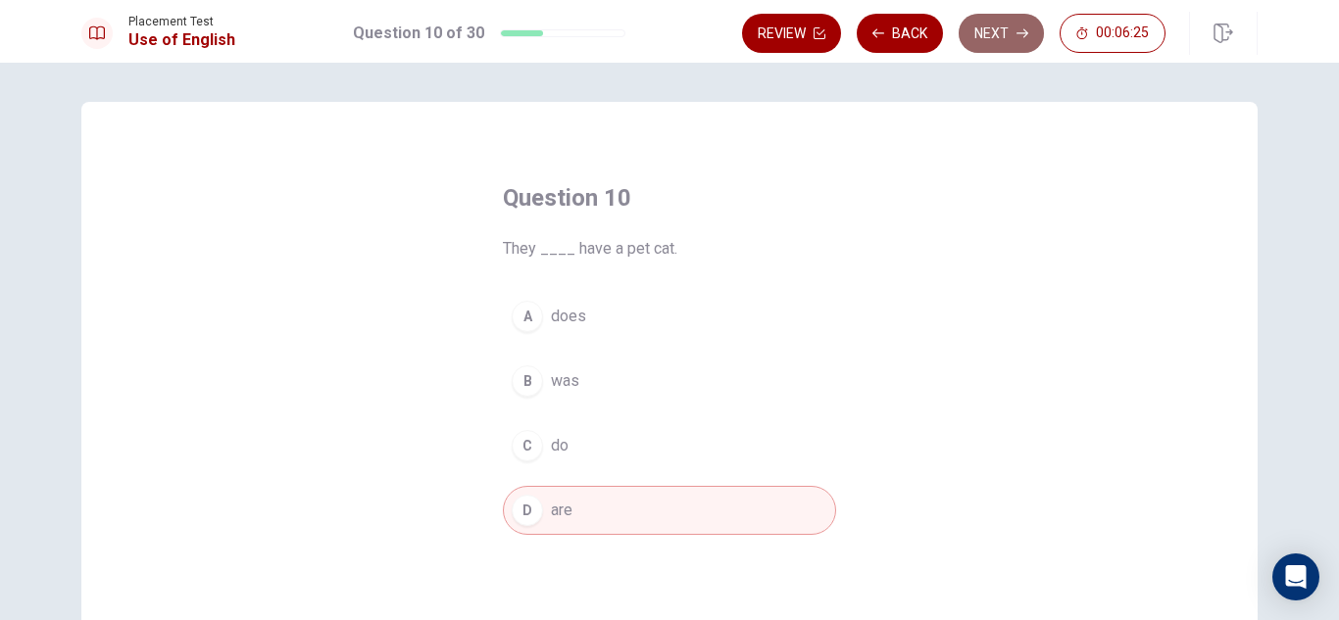
click at [996, 33] on button "Next" at bounding box center [1001, 33] width 85 height 39
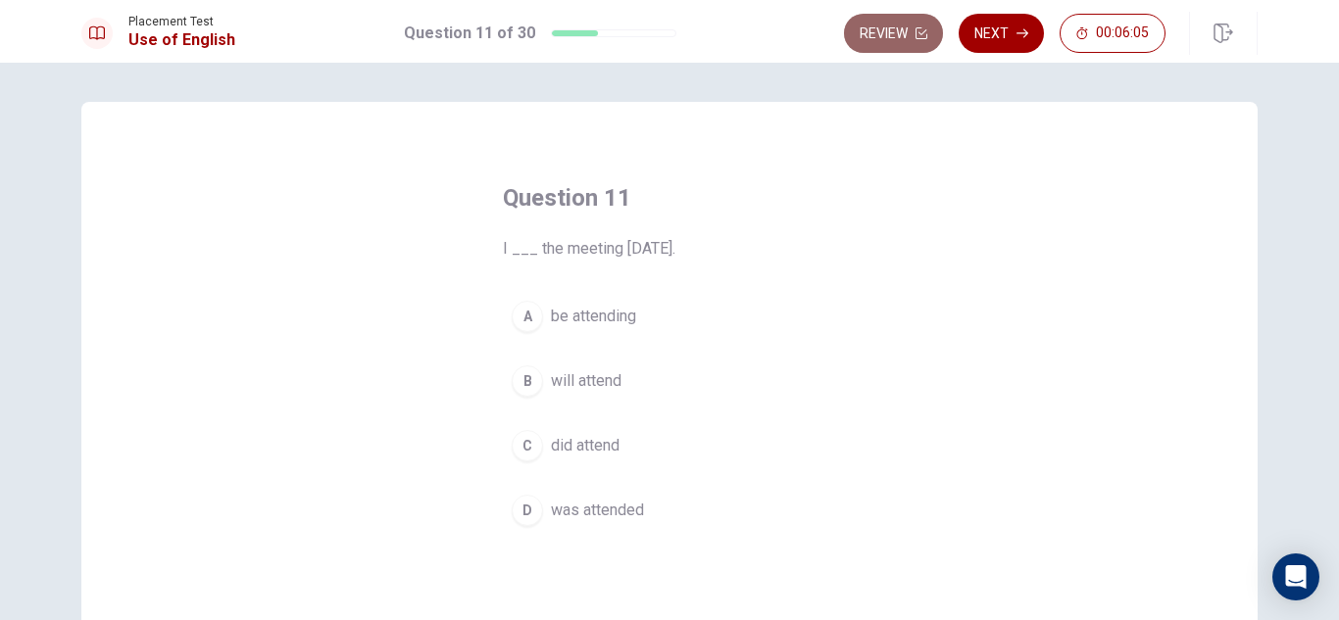
click at [908, 34] on button "Review" at bounding box center [893, 33] width 99 height 39
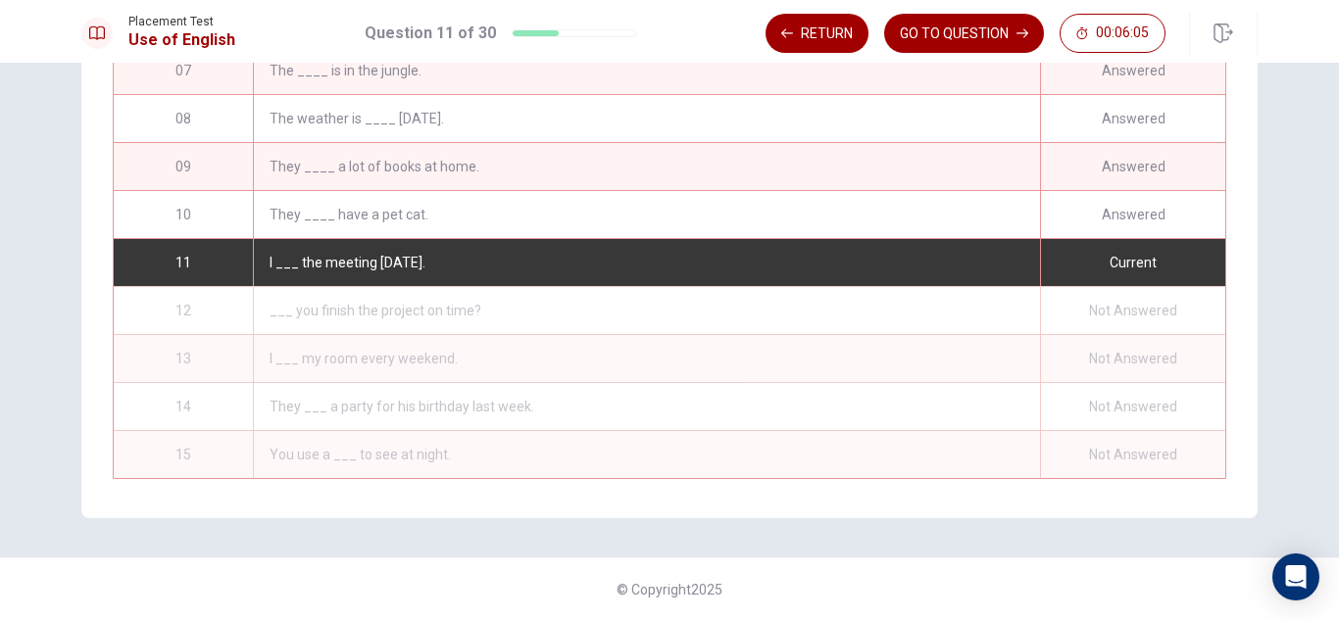
scroll to position [290, 0]
click at [675, 191] on div "They ____ have a pet cat." at bounding box center [646, 214] width 787 height 47
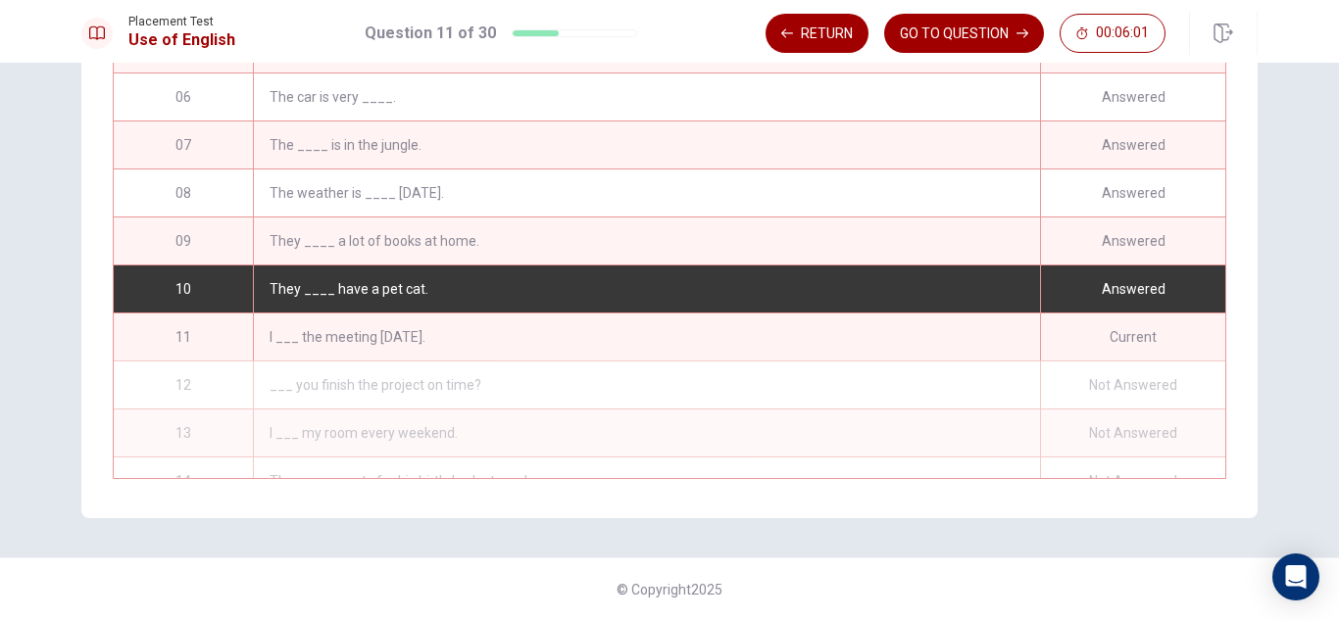
scroll to position [205, 0]
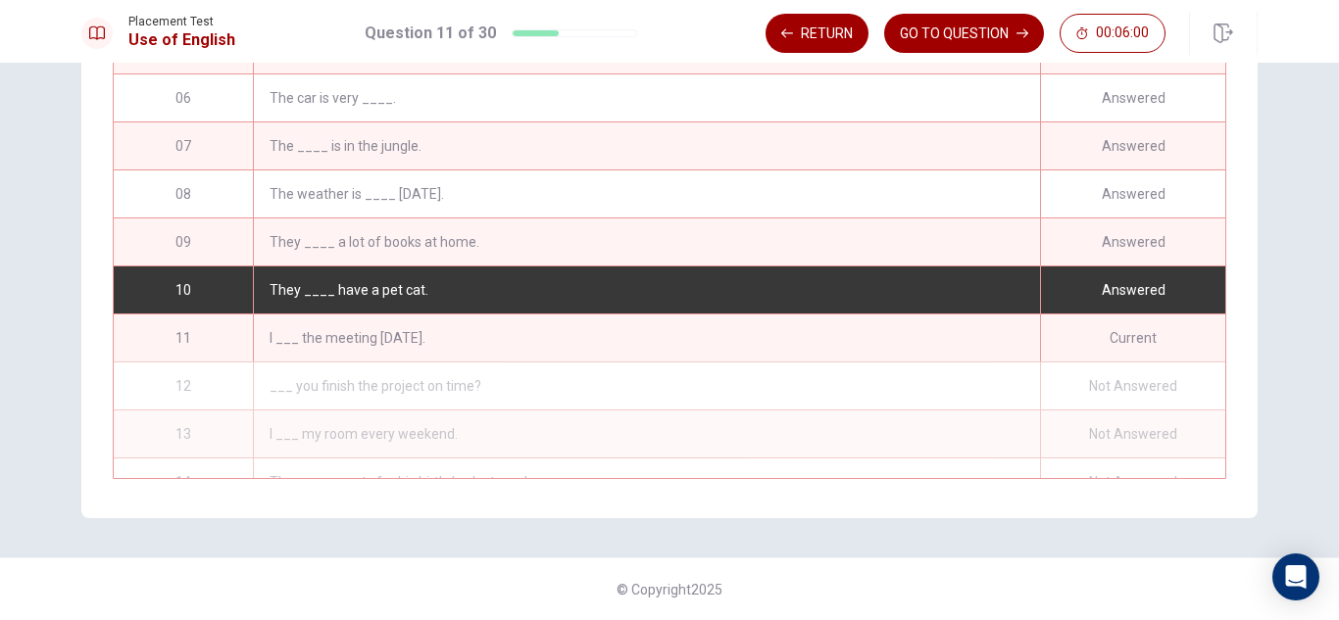
click at [627, 289] on div "They ____ have a pet cat." at bounding box center [646, 290] width 787 height 47
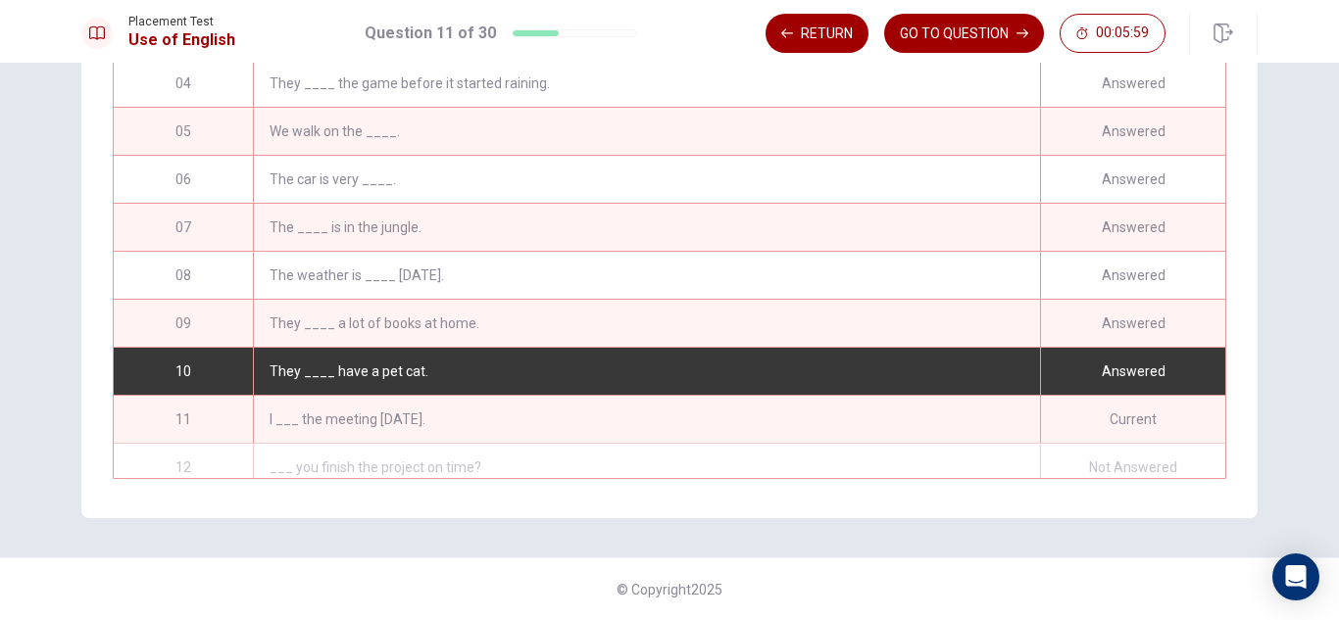
scroll to position [117, 0]
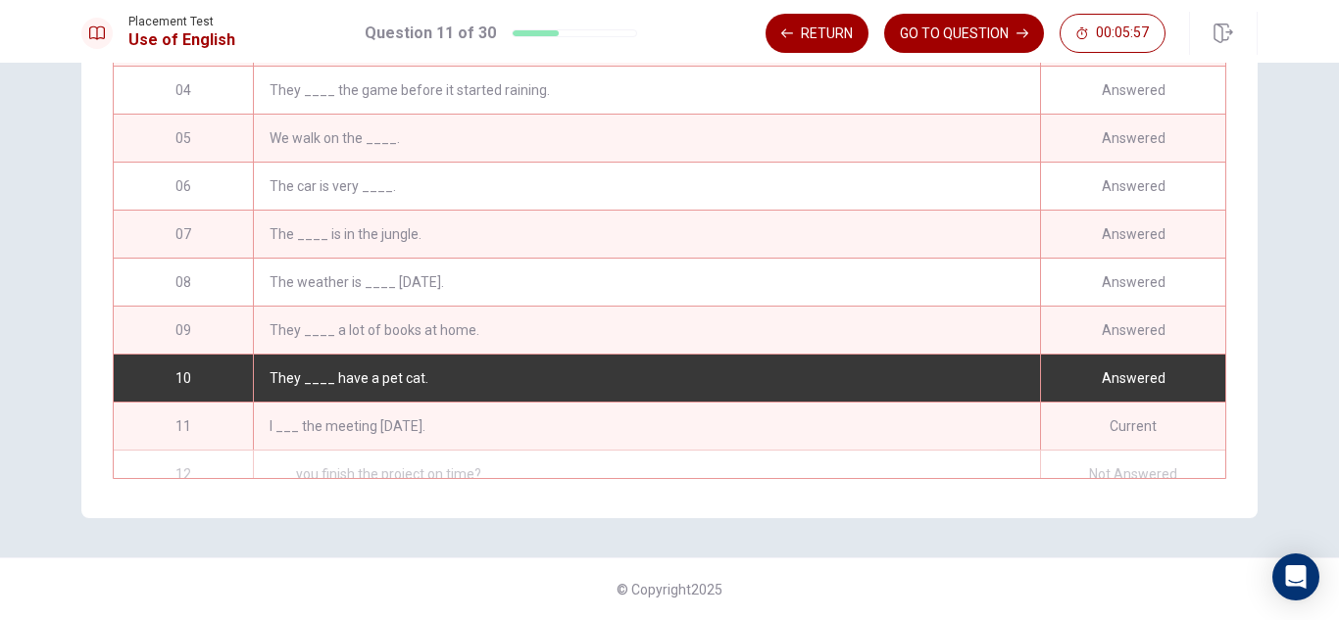
click at [1110, 373] on div "Answered" at bounding box center [1132, 378] width 185 height 47
click at [846, 35] on button "Return" at bounding box center [817, 33] width 103 height 39
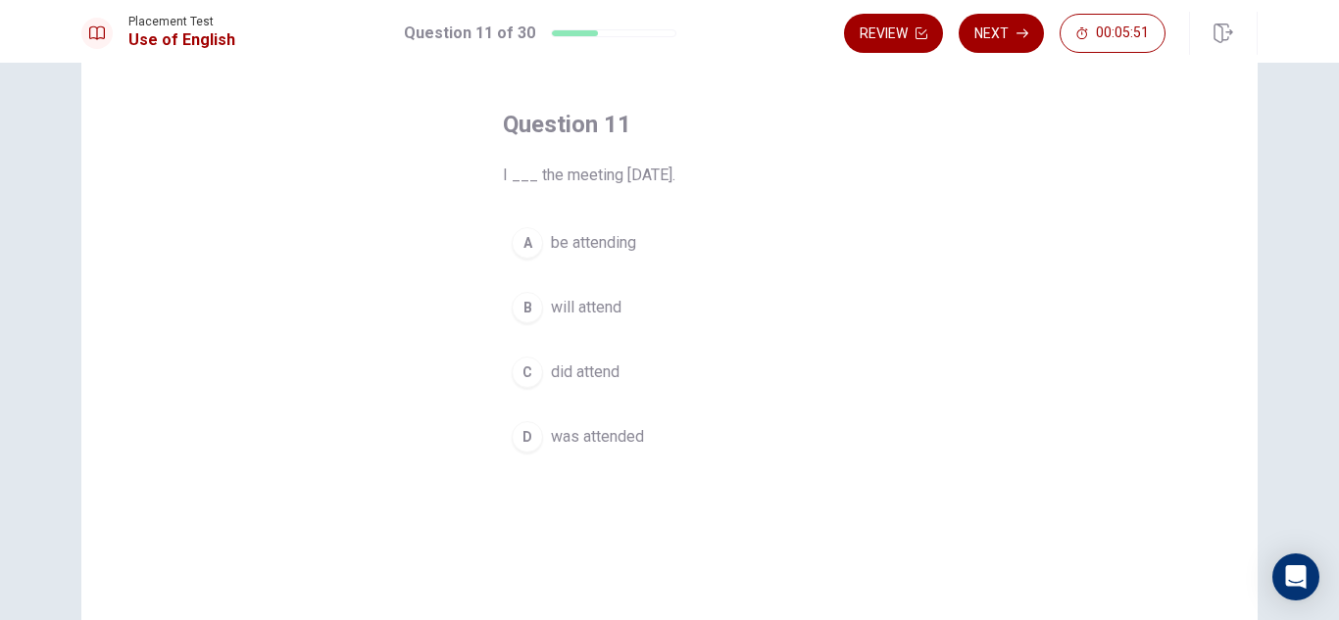
scroll to position [0, 0]
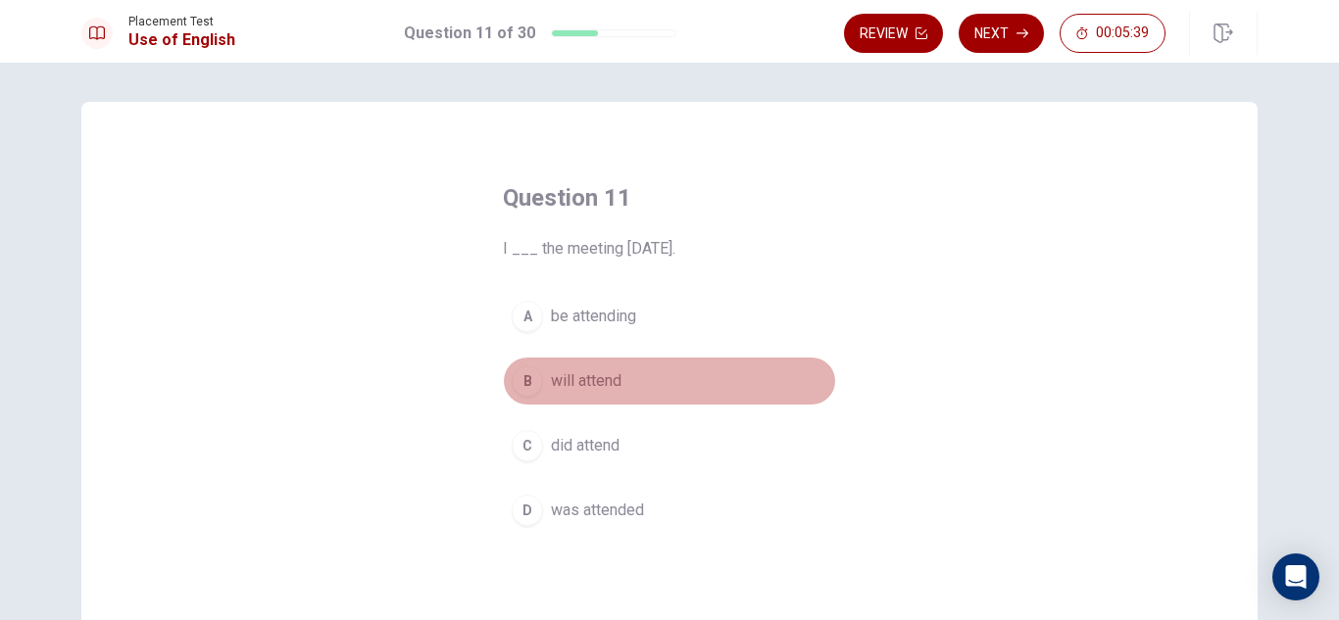
click at [574, 378] on span "will attend" at bounding box center [586, 382] width 71 height 24
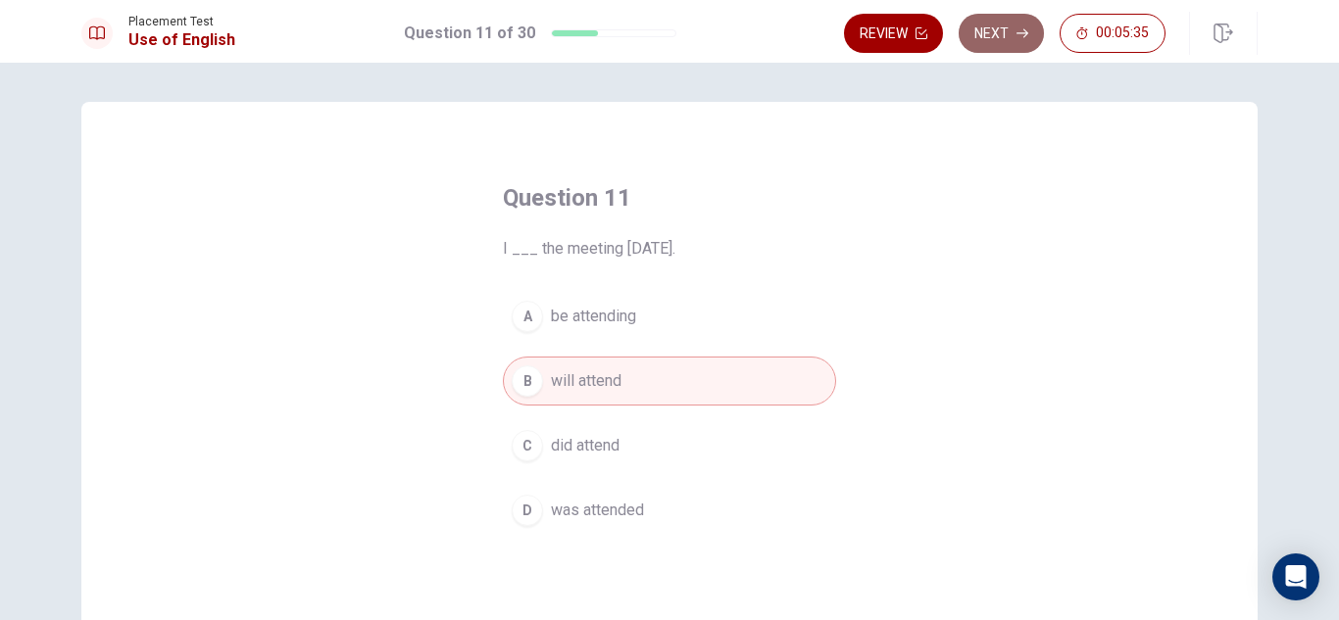
click at [1008, 35] on button "Next" at bounding box center [1001, 33] width 85 height 39
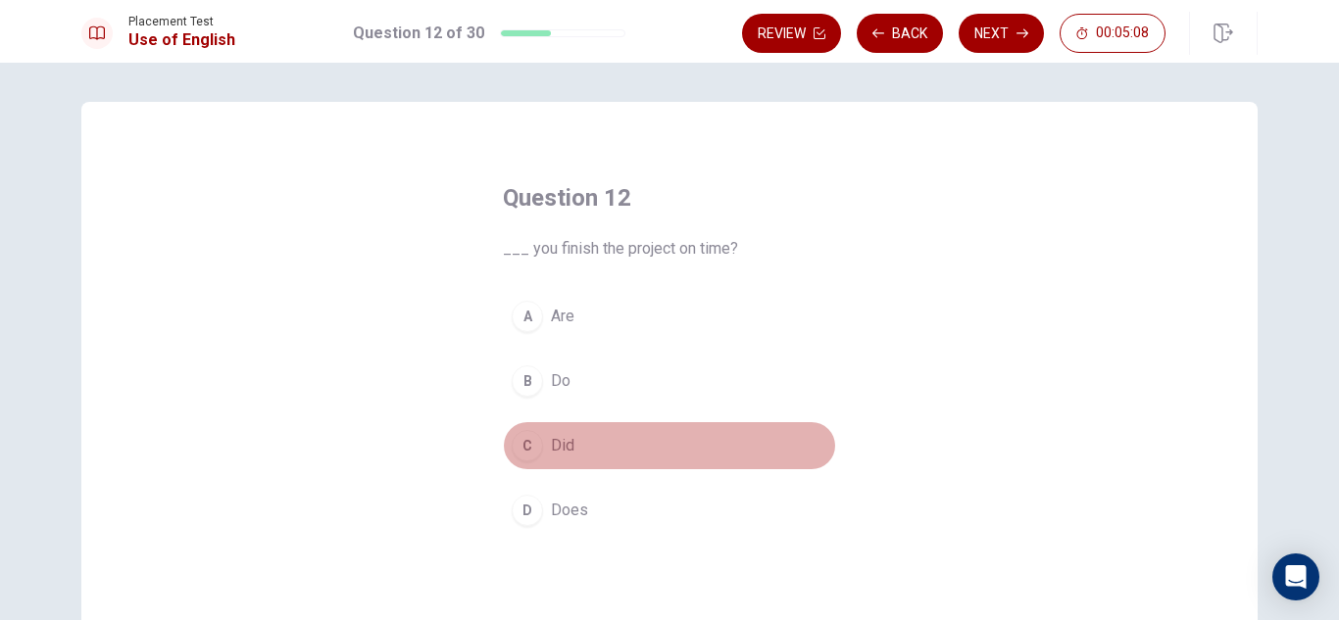
click at [571, 445] on button "C Did" at bounding box center [669, 445] width 333 height 49
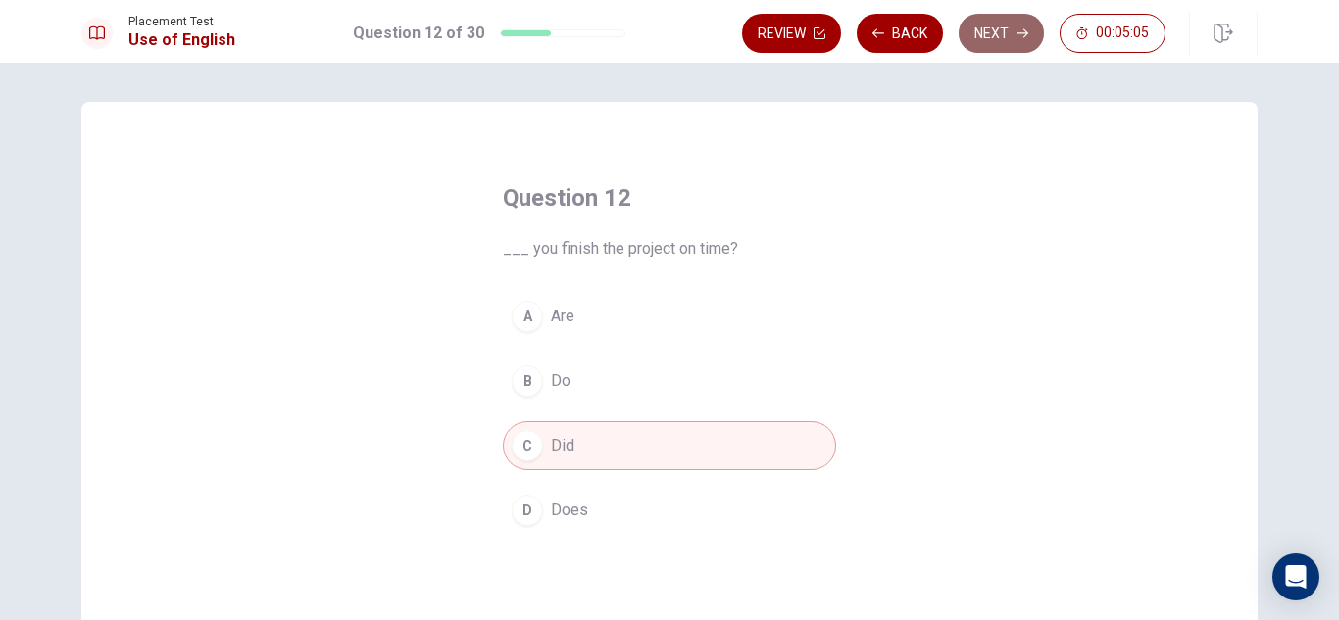
click at [999, 41] on button "Next" at bounding box center [1001, 33] width 85 height 39
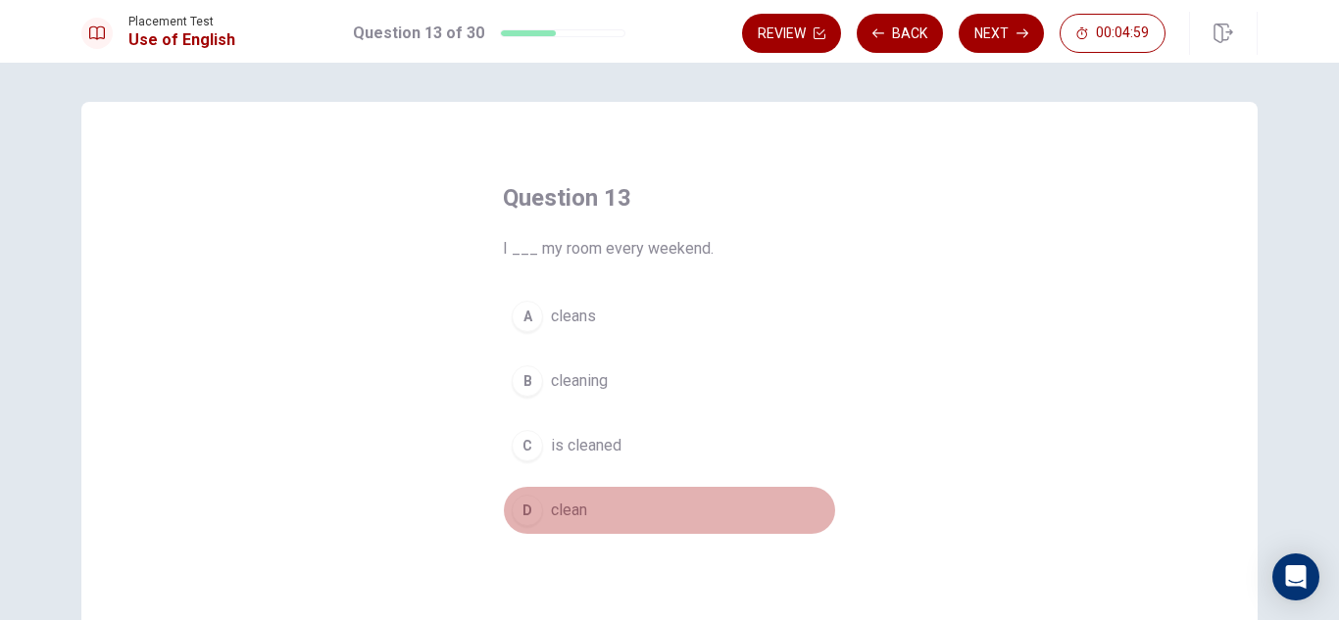
click at [551, 520] on span "clean" at bounding box center [569, 511] width 36 height 24
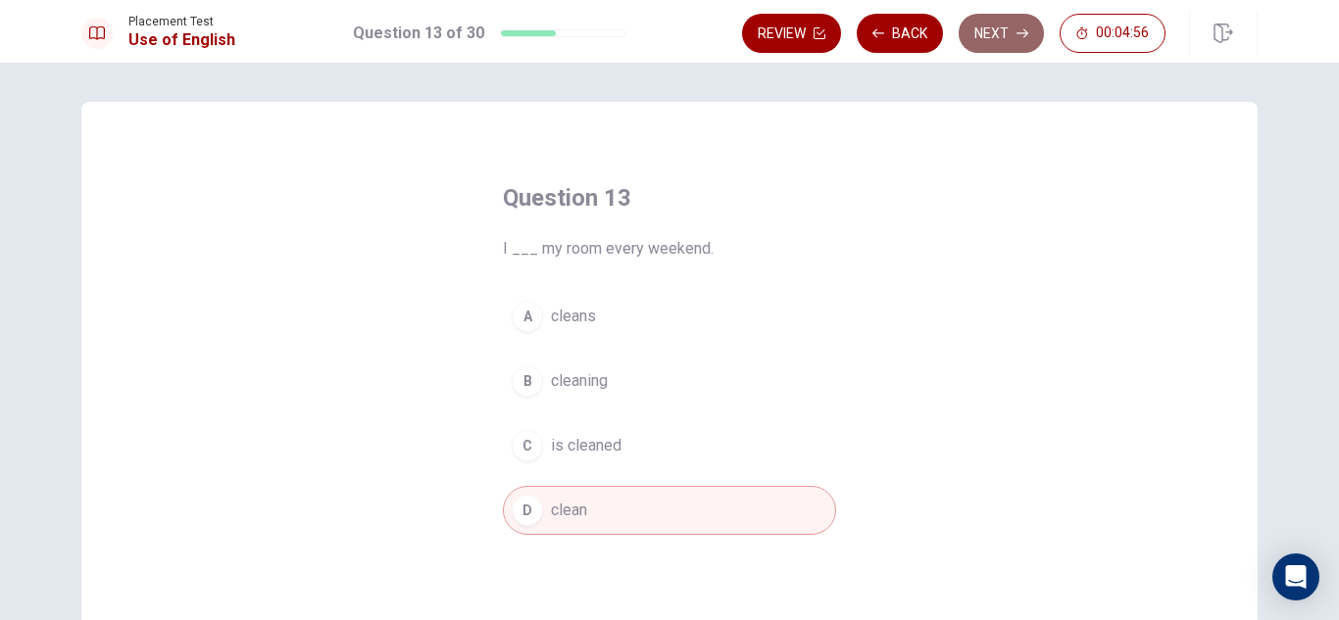
click at [992, 25] on button "Next" at bounding box center [1001, 33] width 85 height 39
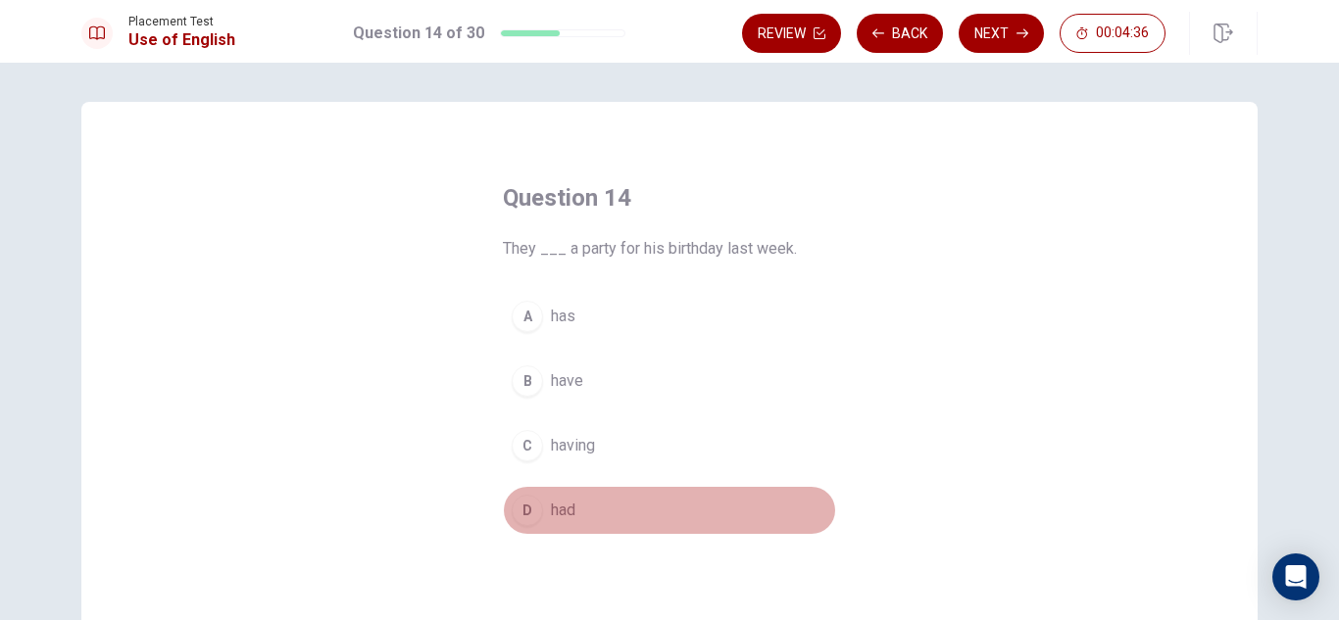
click at [566, 503] on span "had" at bounding box center [563, 511] width 25 height 24
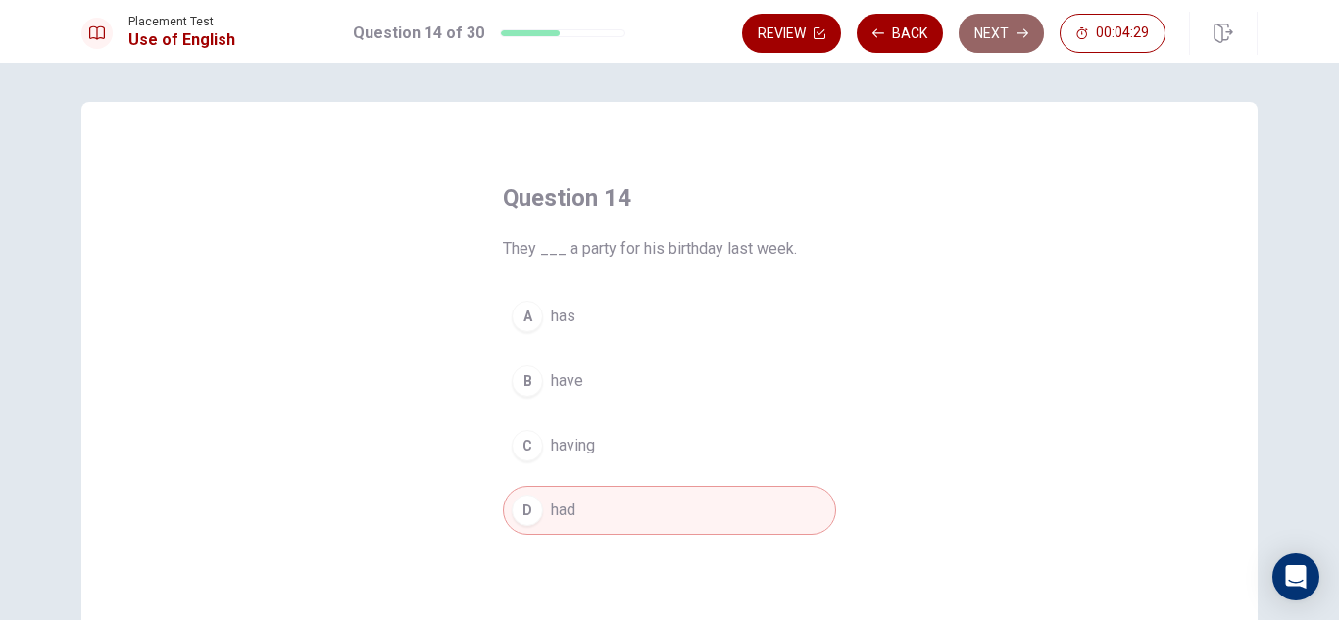
click at [987, 35] on button "Next" at bounding box center [1001, 33] width 85 height 39
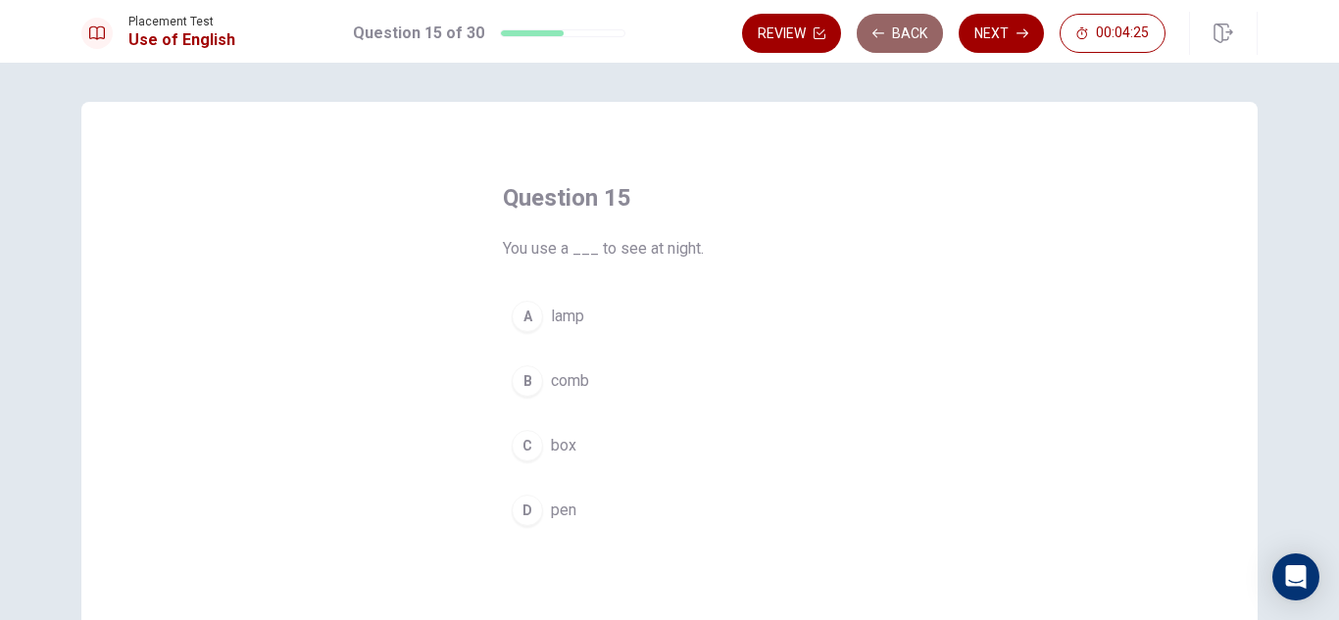
click at [880, 32] on icon "button" at bounding box center [878, 33] width 12 height 12
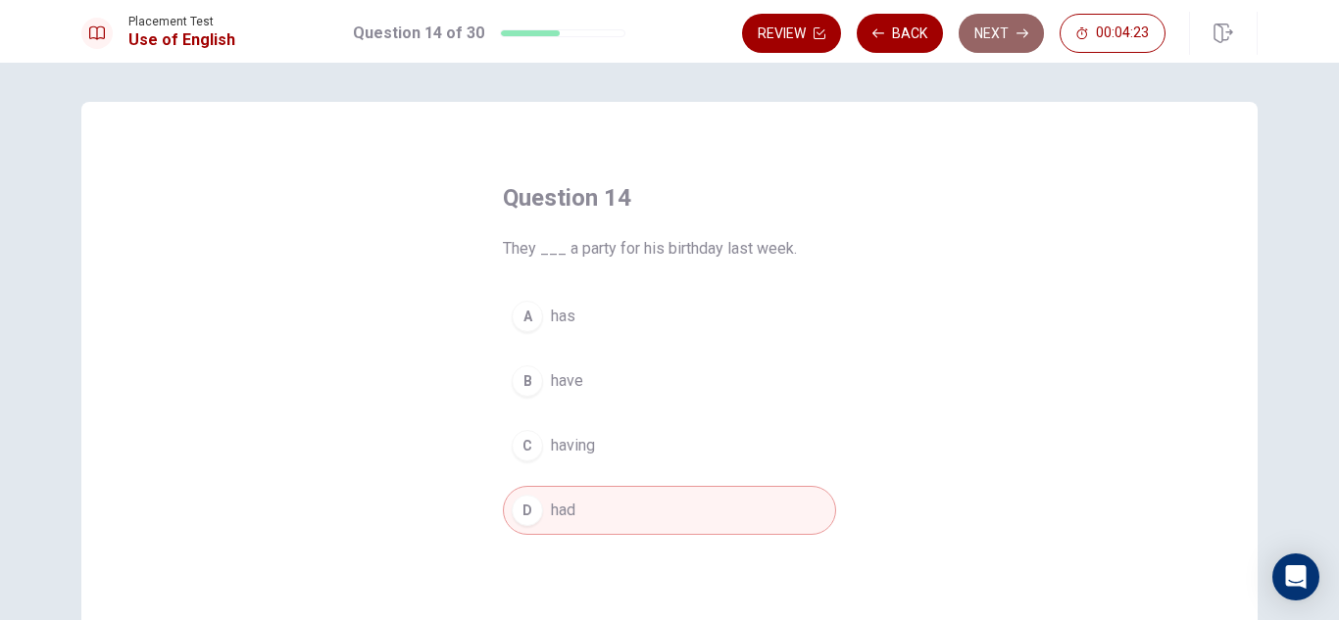
click at [978, 24] on button "Next" at bounding box center [1001, 33] width 85 height 39
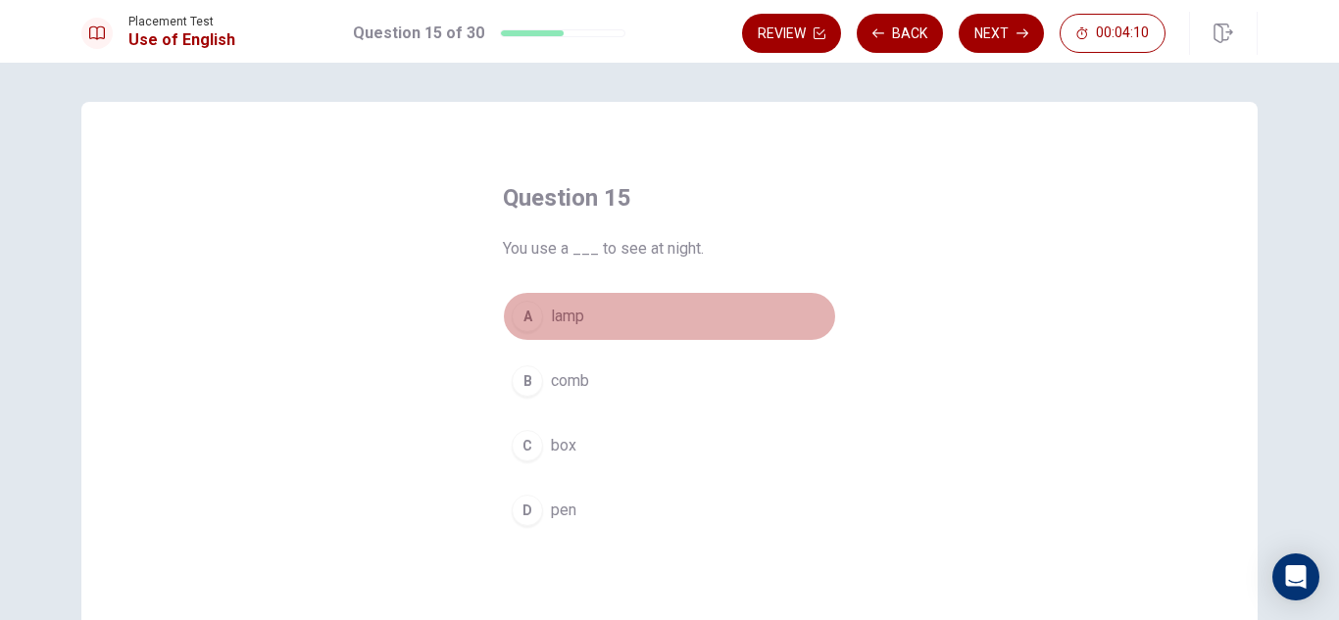
click at [568, 323] on span "lamp" at bounding box center [567, 317] width 33 height 24
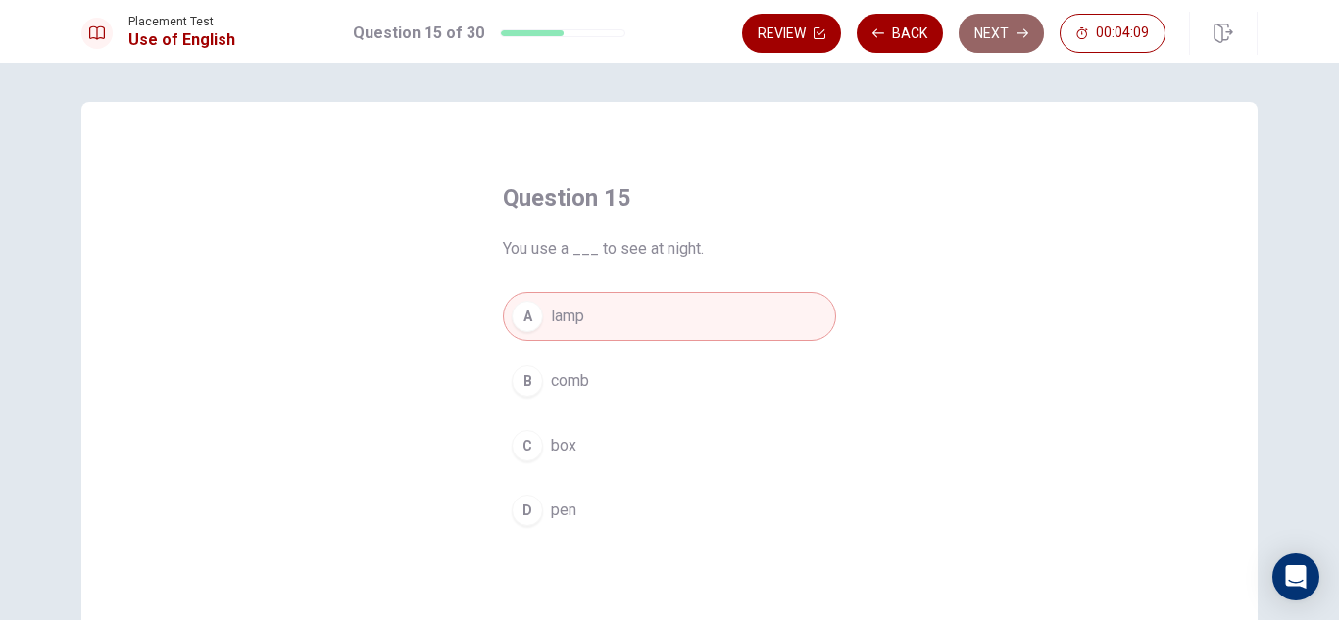
click at [991, 36] on button "Next" at bounding box center [1001, 33] width 85 height 39
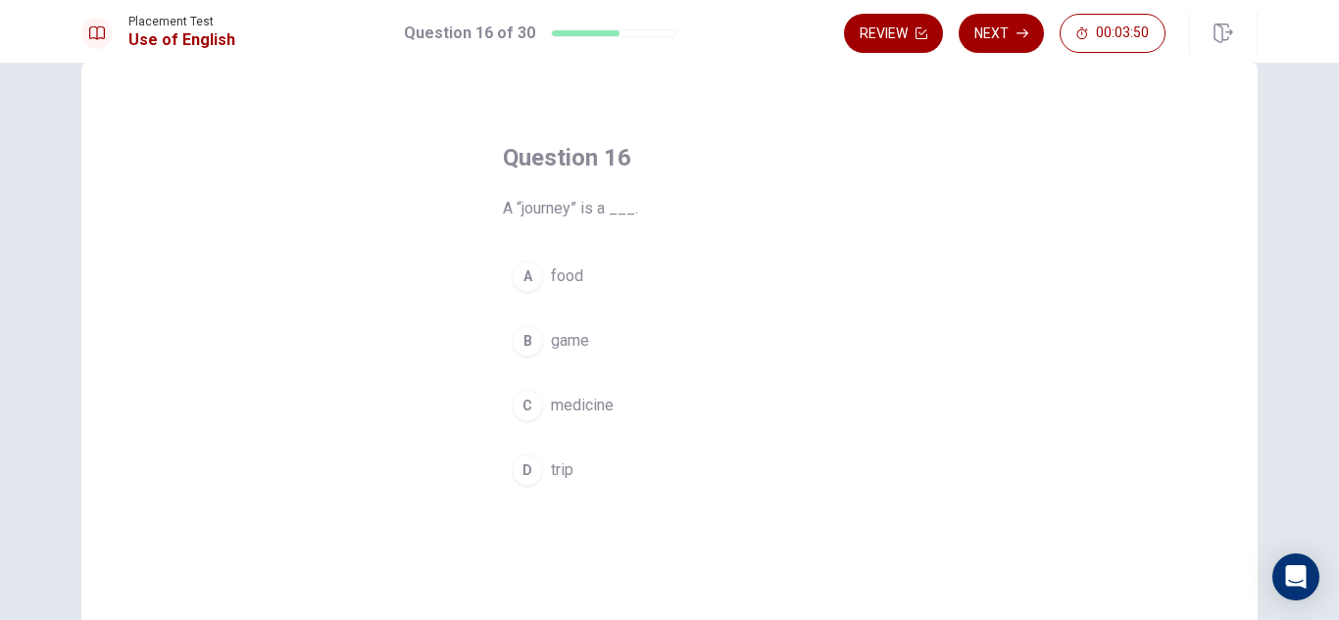
scroll to position [41, 0]
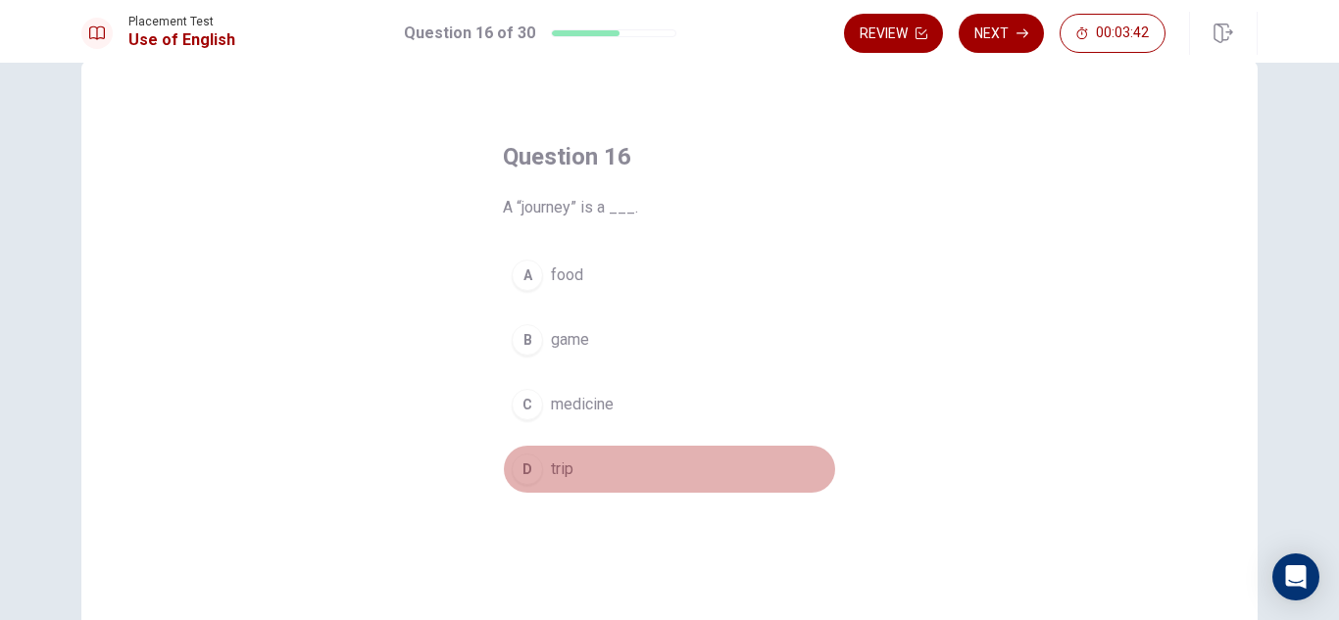
click at [561, 470] on span "trip" at bounding box center [562, 470] width 23 height 24
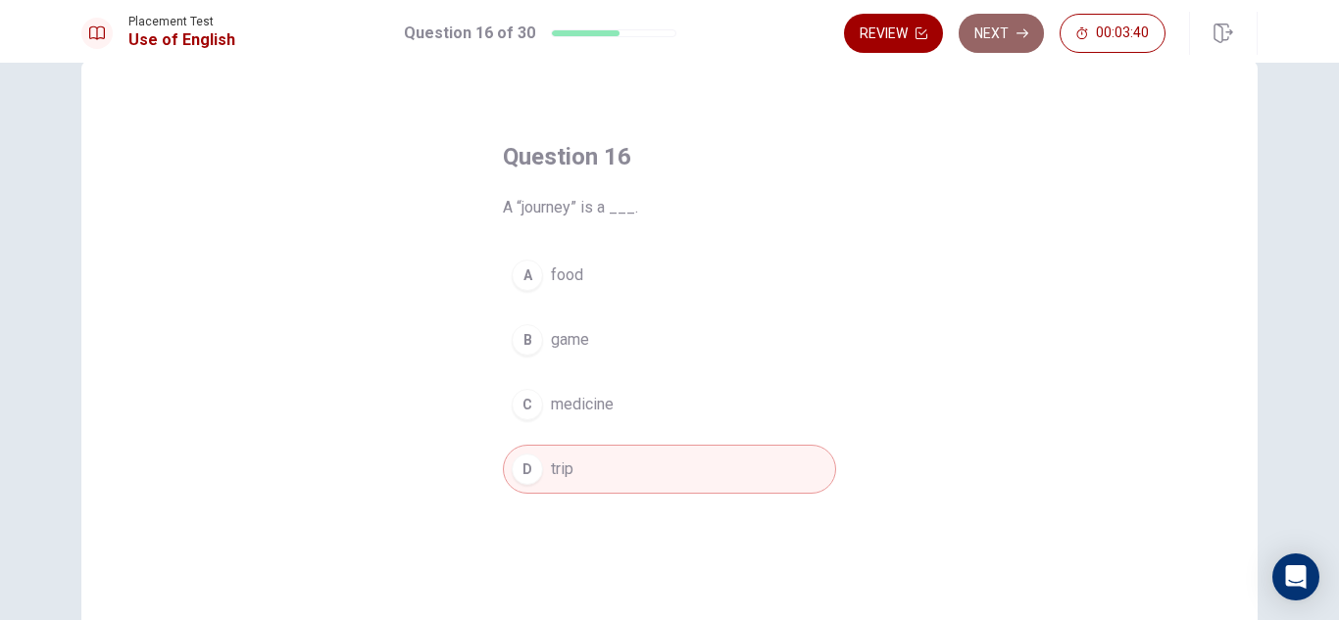
click at [994, 41] on button "Next" at bounding box center [1001, 33] width 85 height 39
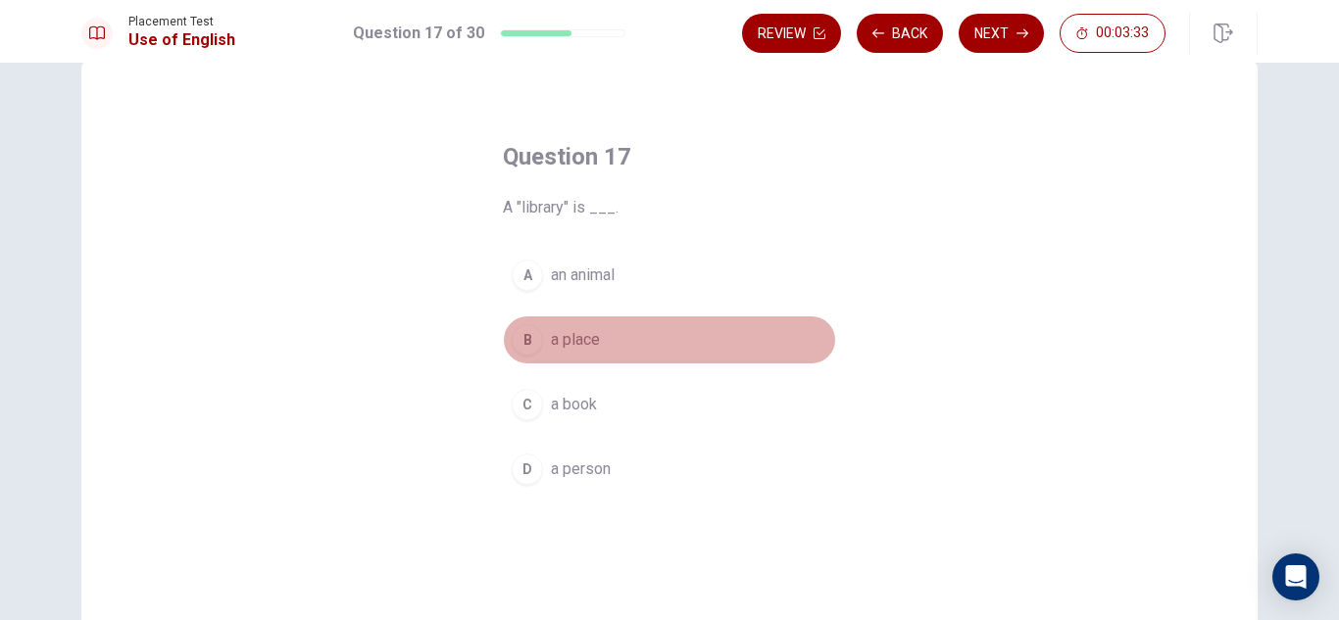
click at [581, 335] on span "a place" at bounding box center [575, 340] width 49 height 24
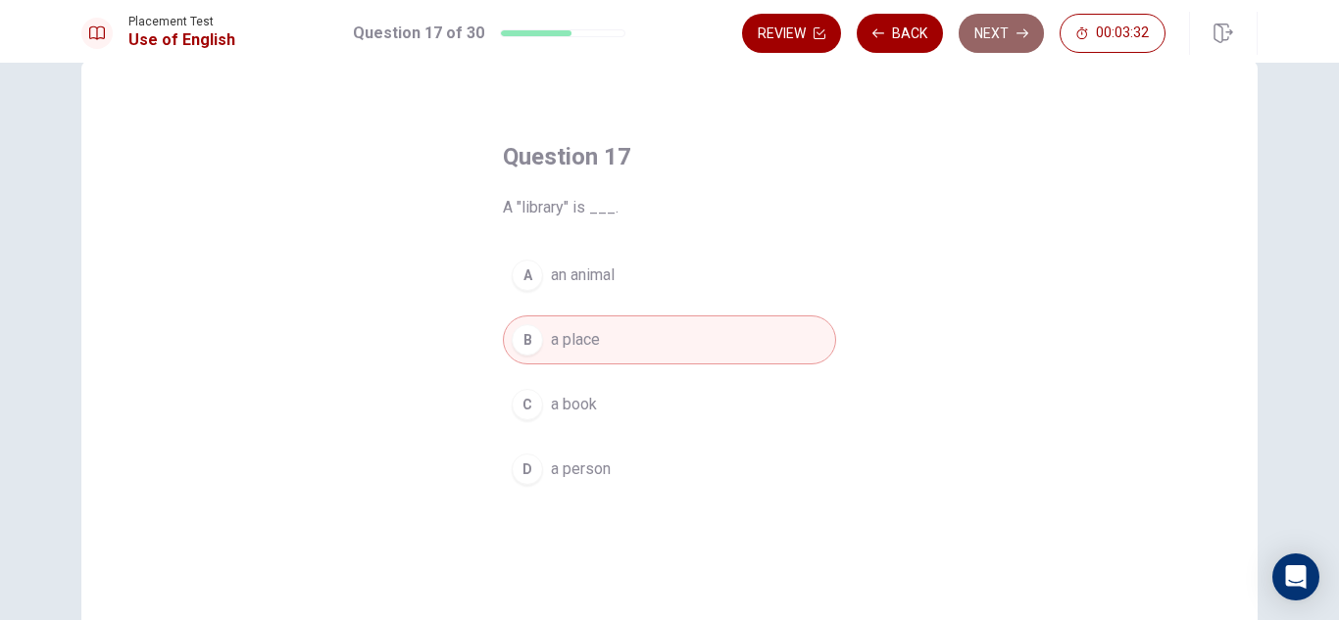
click at [981, 28] on button "Next" at bounding box center [1001, 33] width 85 height 39
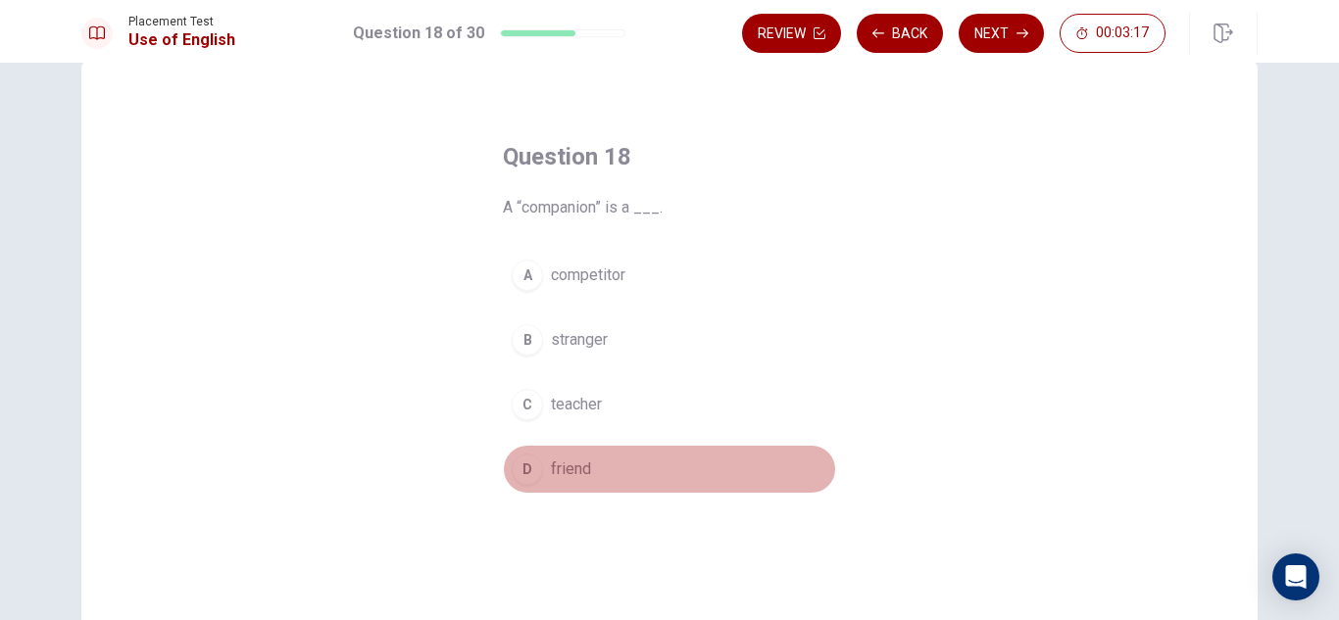
click at [552, 466] on span "friend" at bounding box center [571, 470] width 40 height 24
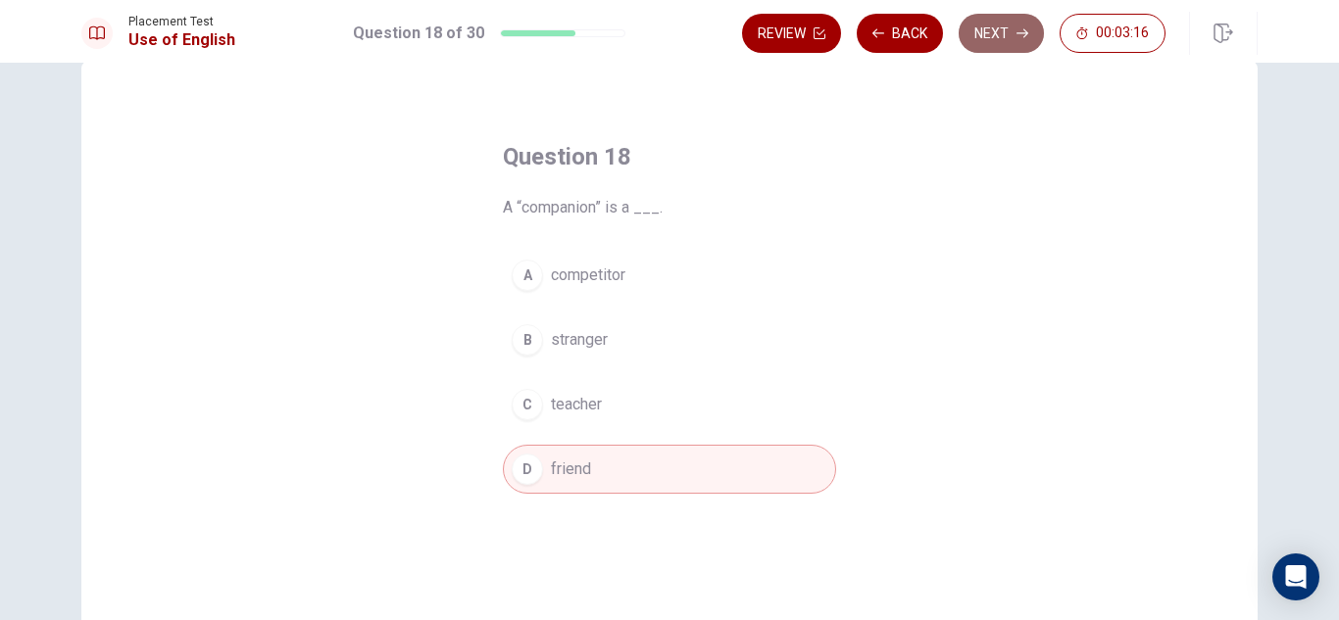
click at [1016, 28] on icon "button" at bounding box center [1022, 33] width 12 height 12
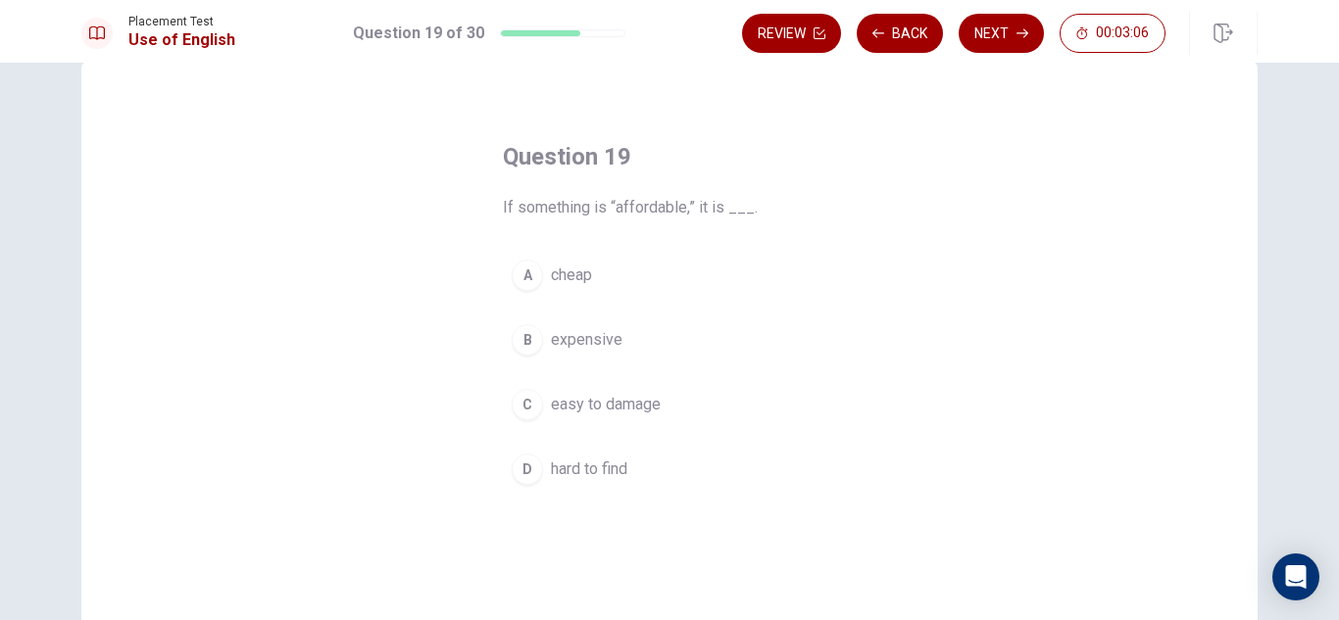
click at [581, 279] on span "cheap" at bounding box center [571, 276] width 41 height 24
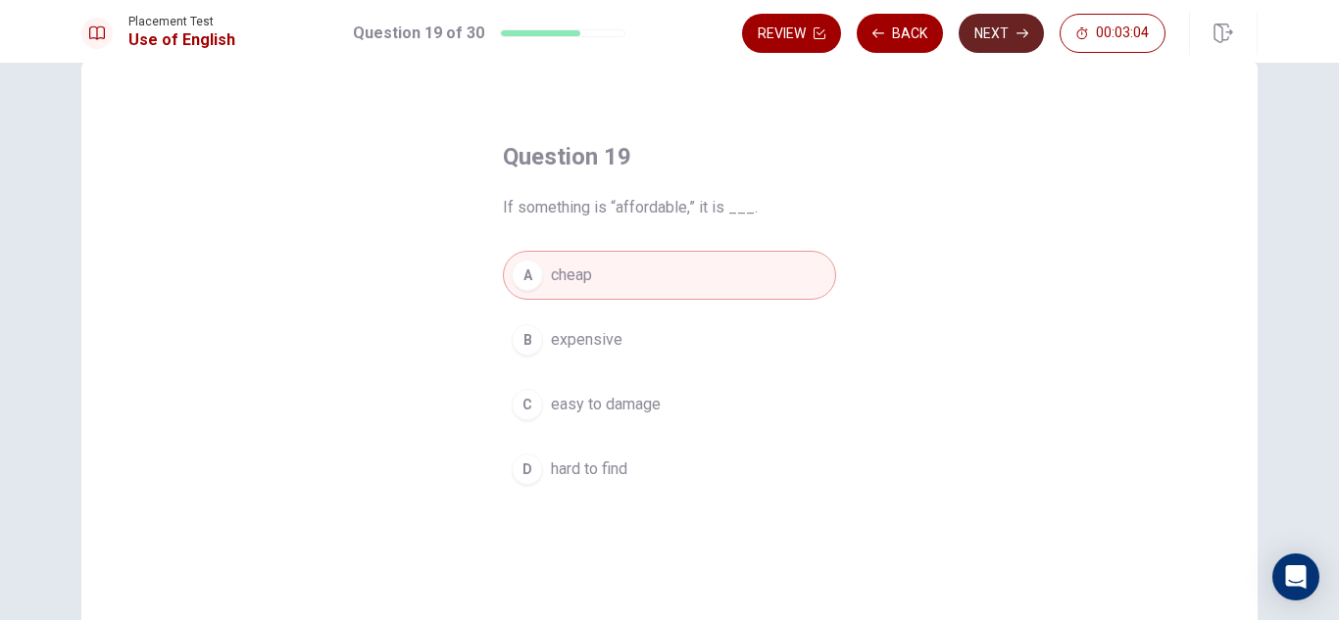
click at [1009, 25] on button "Next" at bounding box center [1001, 33] width 85 height 39
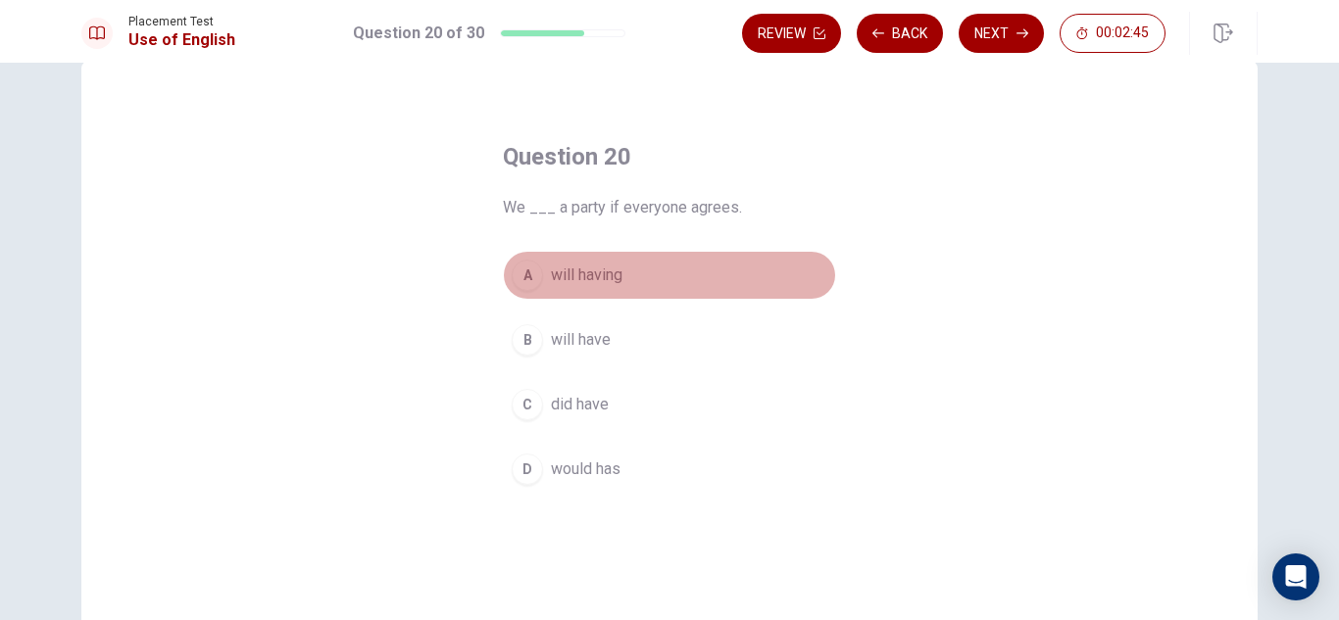
click at [604, 283] on span "will having" at bounding box center [587, 276] width 72 height 24
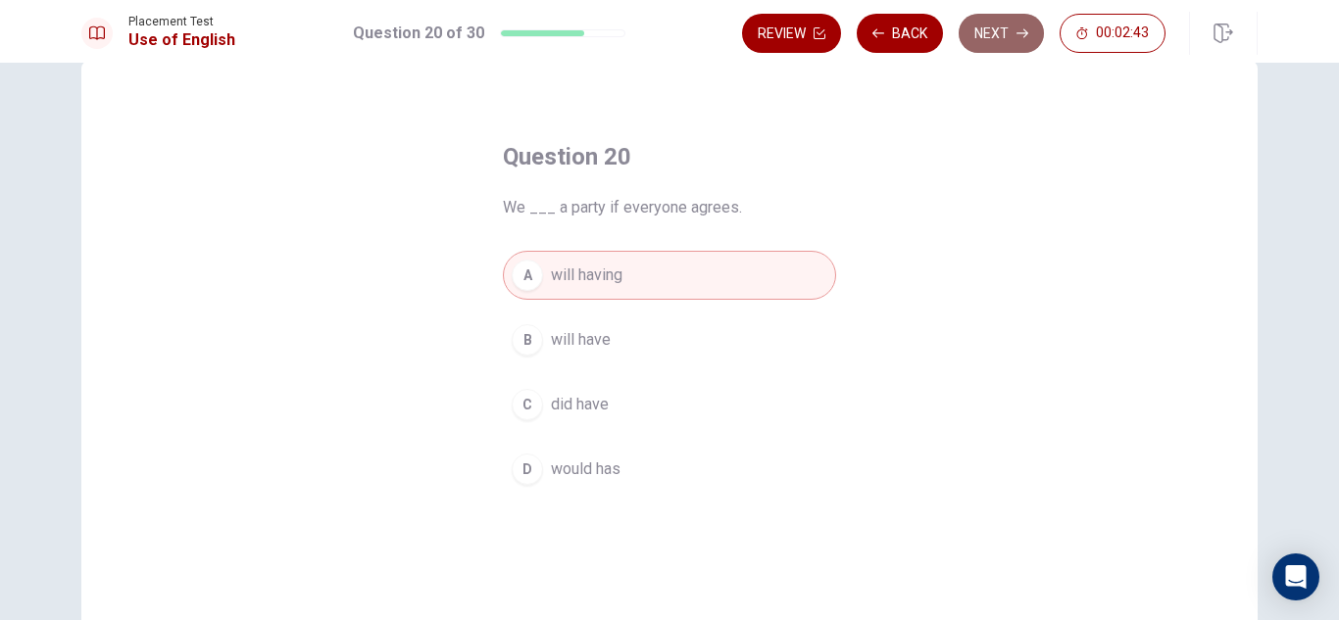
click at [998, 40] on button "Next" at bounding box center [1001, 33] width 85 height 39
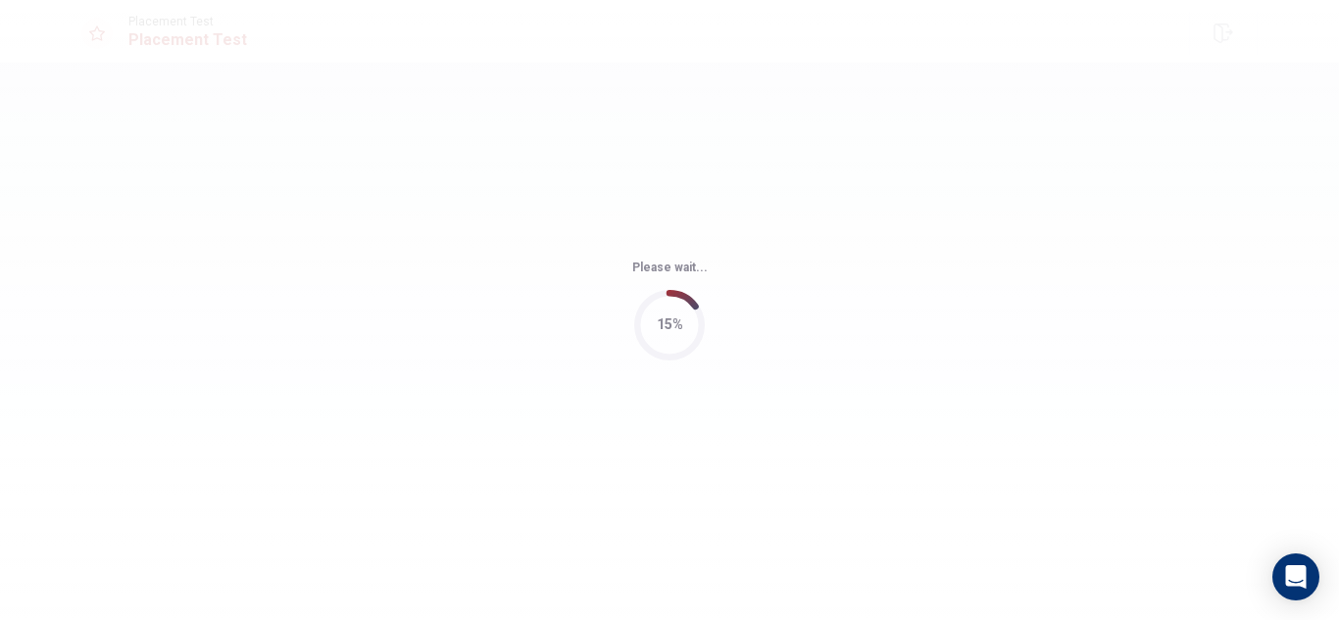
scroll to position [0, 0]
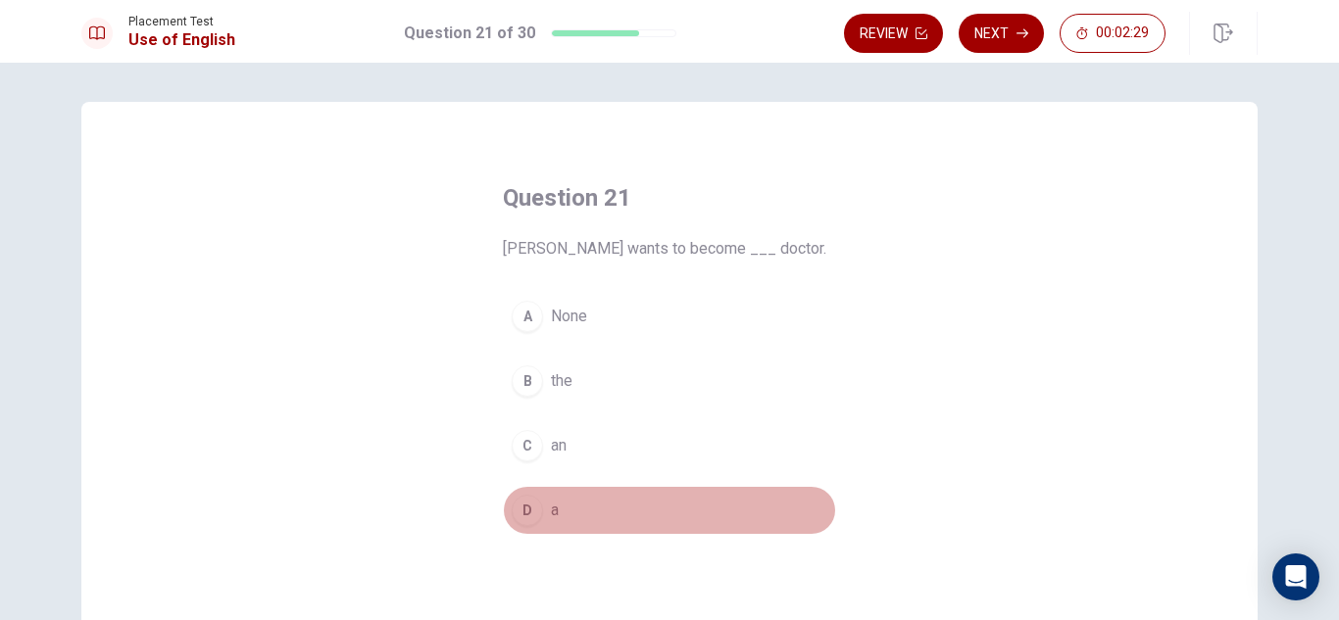
click at [556, 519] on button "D a" at bounding box center [669, 510] width 333 height 49
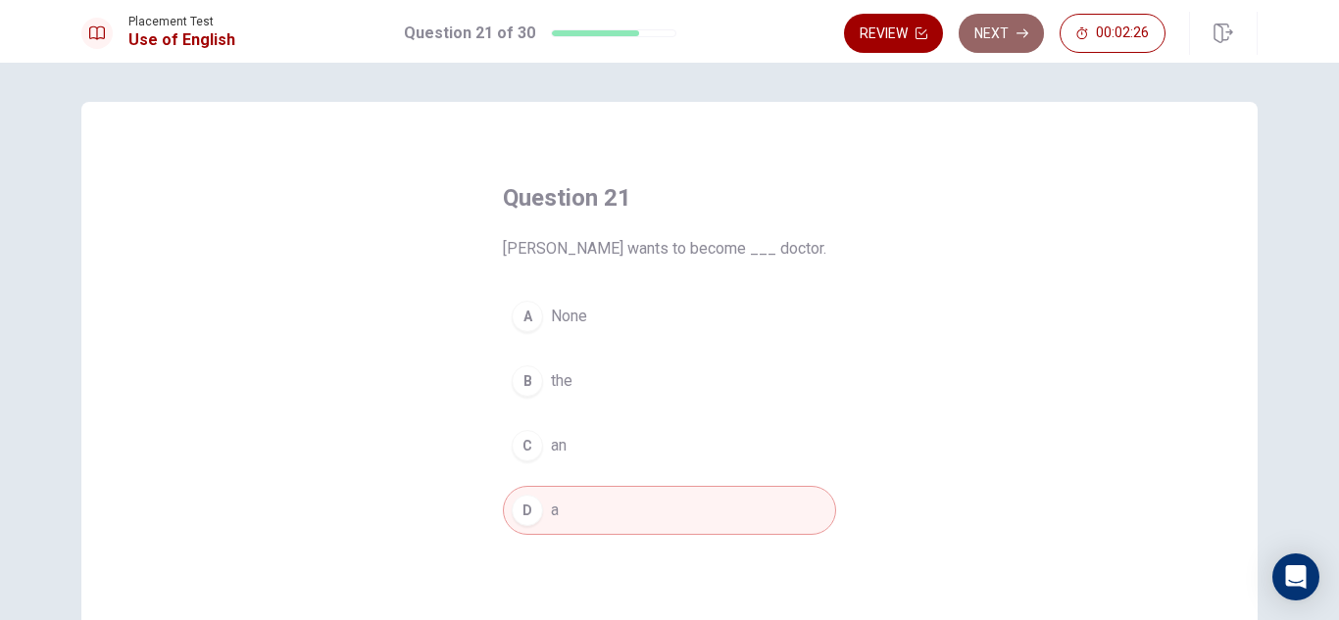
click at [1012, 31] on button "Next" at bounding box center [1001, 33] width 85 height 39
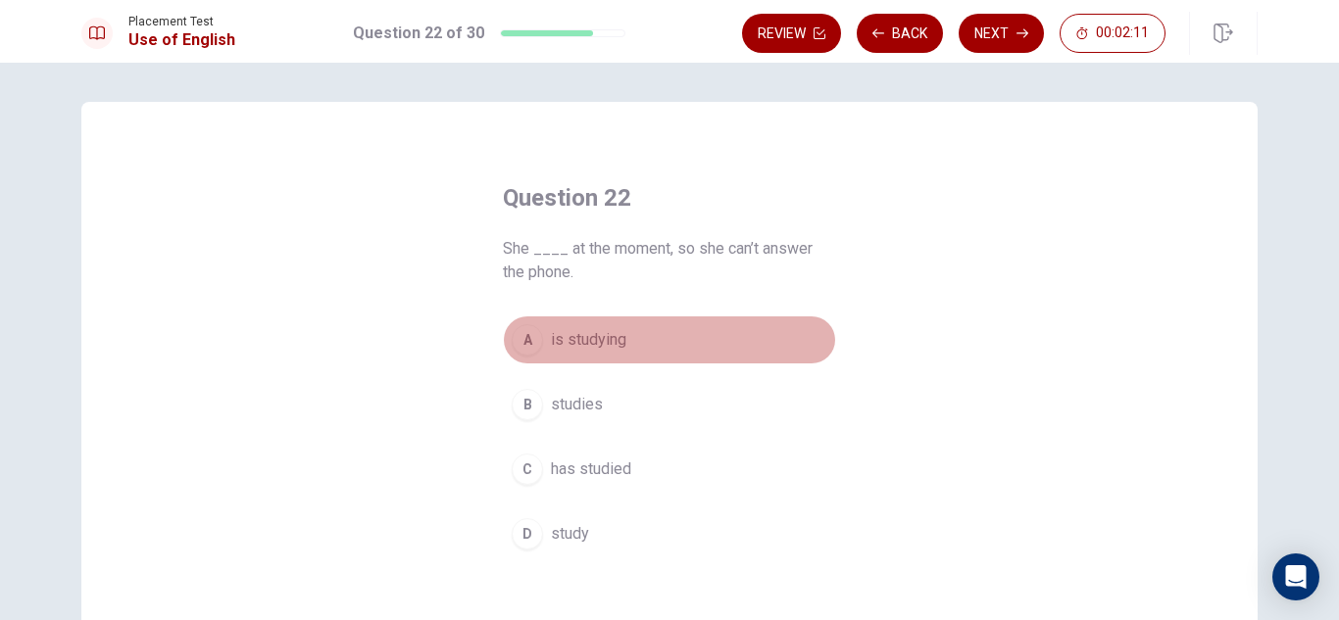
click at [608, 343] on span "is studying" at bounding box center [588, 340] width 75 height 24
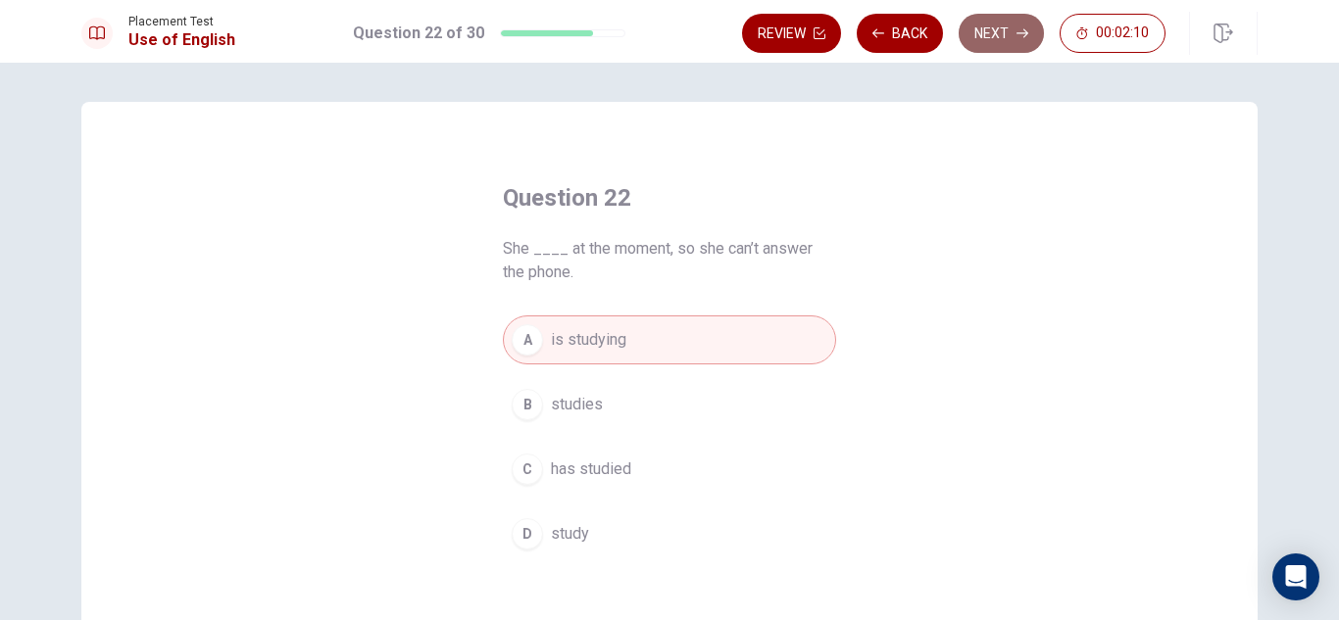
click at [982, 42] on button "Next" at bounding box center [1001, 33] width 85 height 39
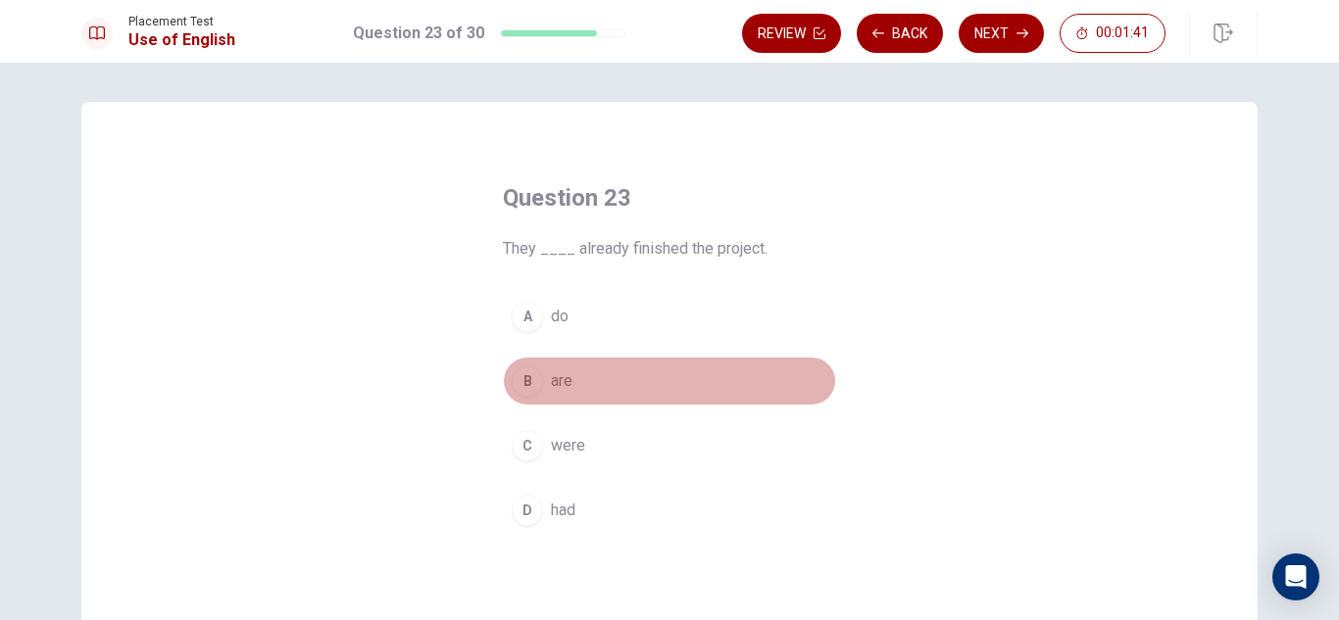
click at [557, 389] on span "are" at bounding box center [562, 382] width 22 height 24
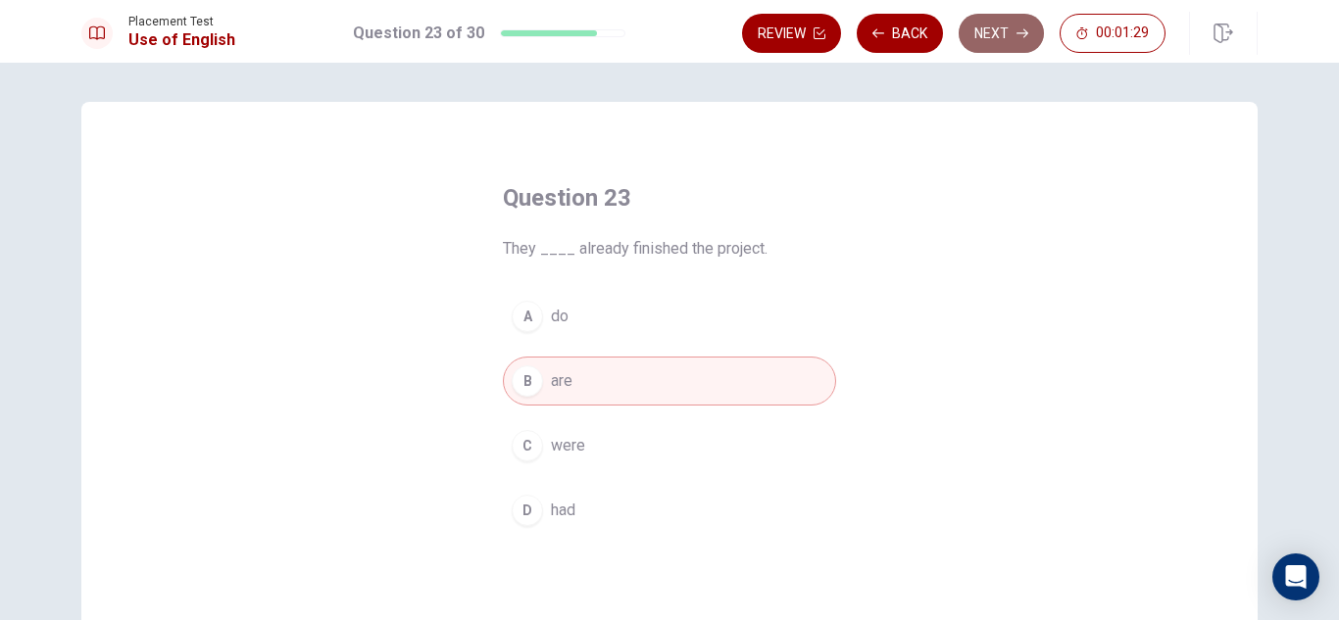
click at [1002, 44] on button "Next" at bounding box center [1001, 33] width 85 height 39
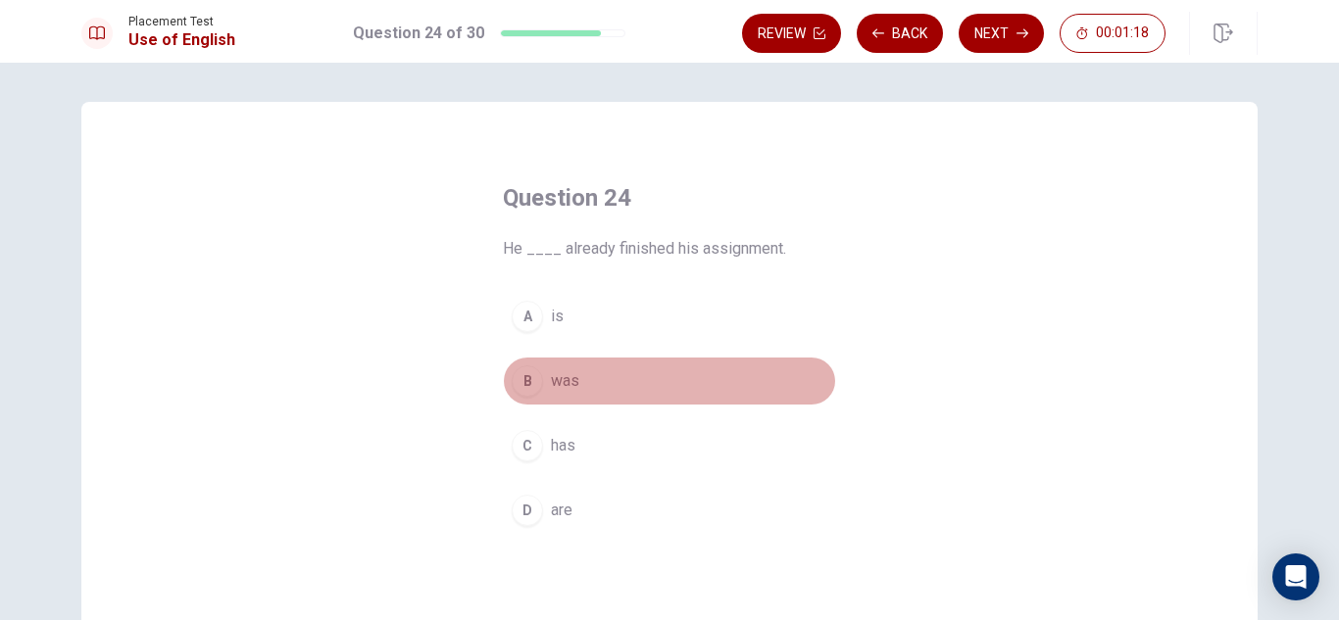
click at [572, 375] on span "was" at bounding box center [565, 382] width 28 height 24
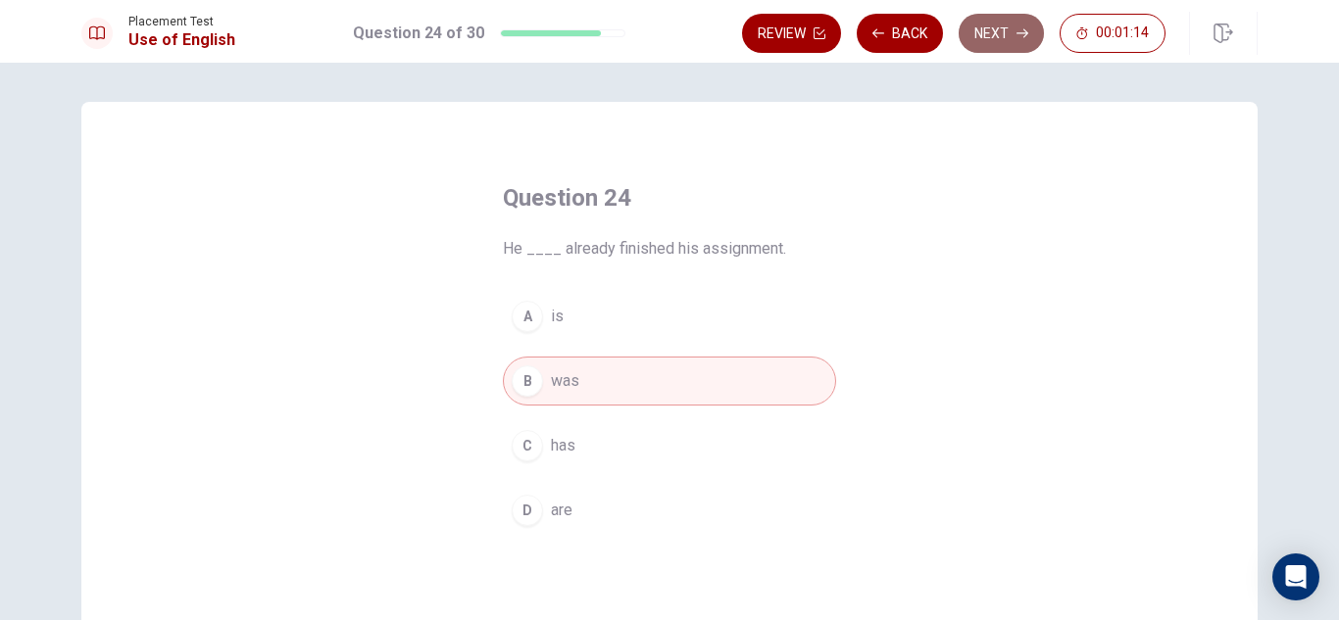
click at [991, 28] on button "Next" at bounding box center [1001, 33] width 85 height 39
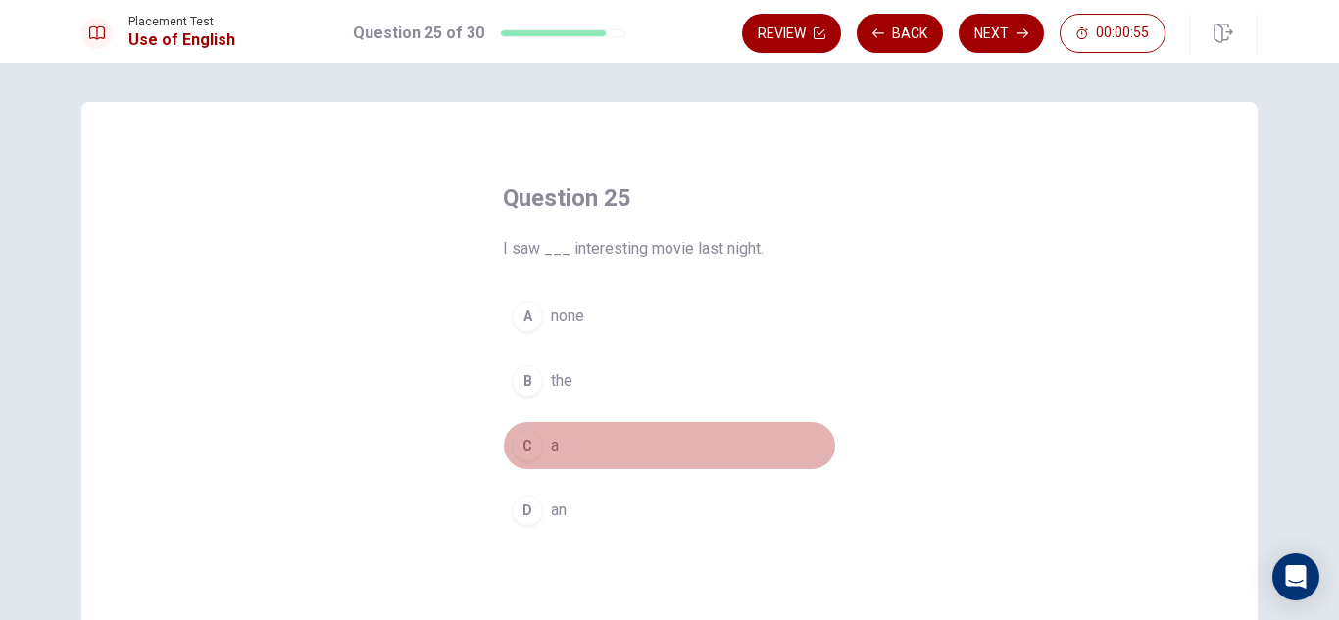
click at [564, 459] on button "C a" at bounding box center [669, 445] width 333 height 49
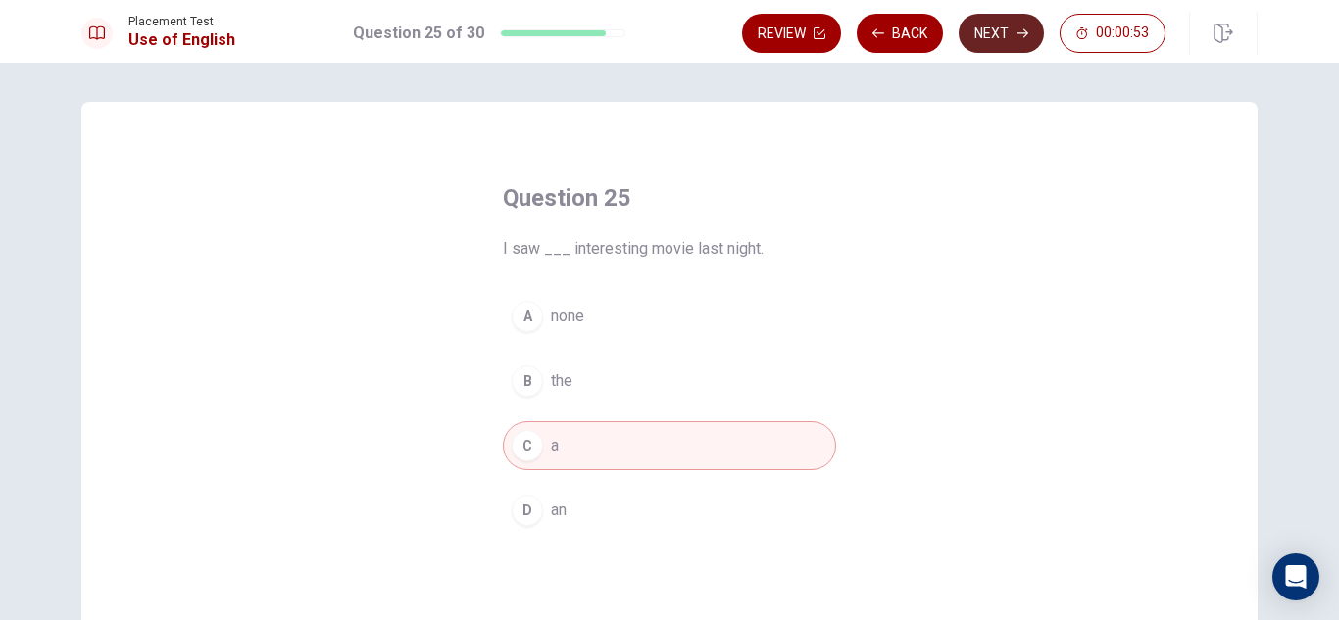
click at [1004, 36] on button "Next" at bounding box center [1001, 33] width 85 height 39
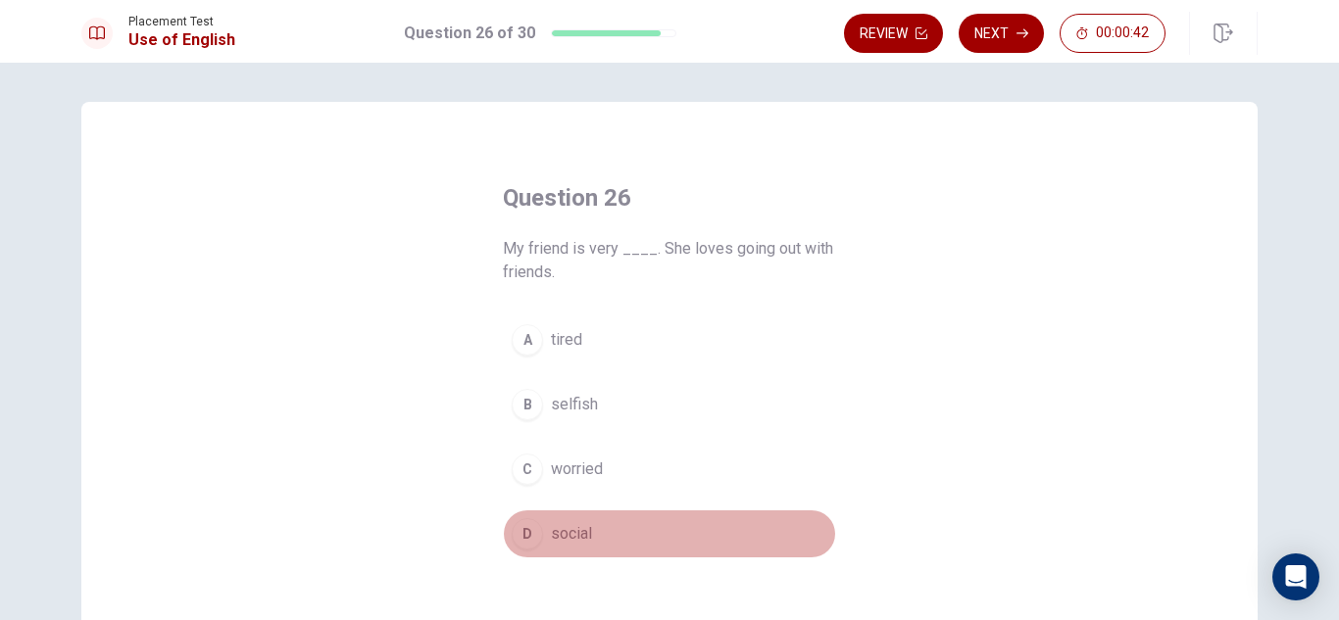
click at [569, 535] on span "social" at bounding box center [571, 534] width 41 height 24
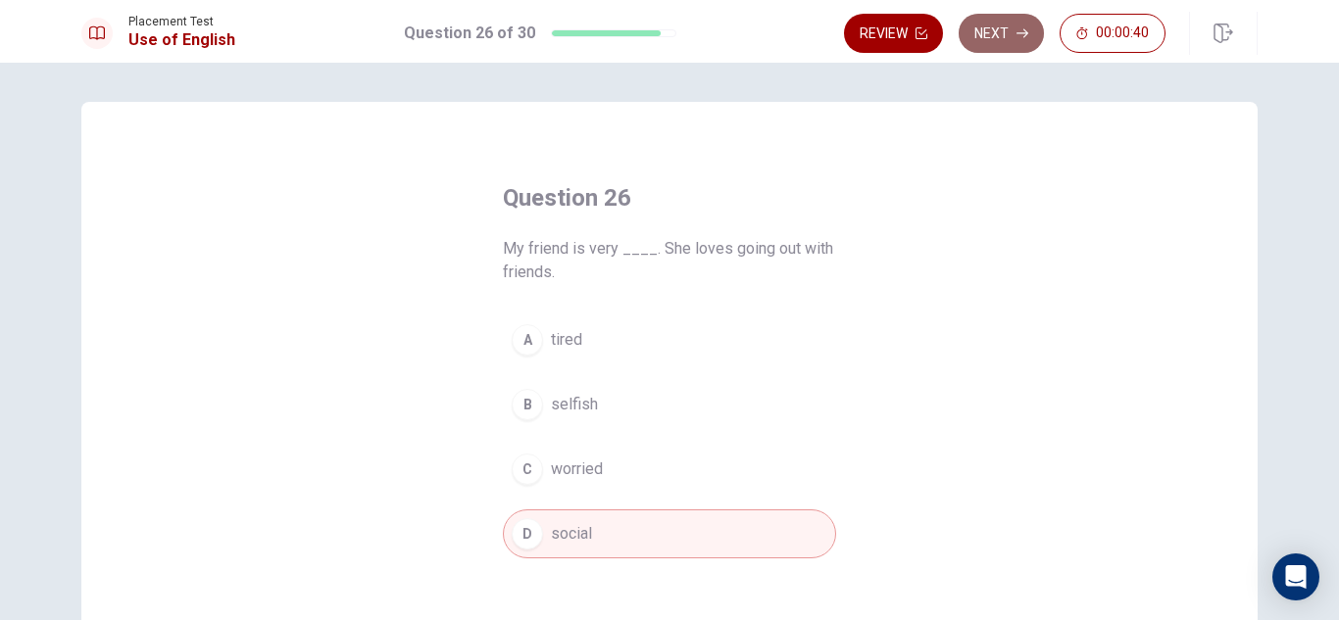
click at [1027, 40] on button "Next" at bounding box center [1001, 33] width 85 height 39
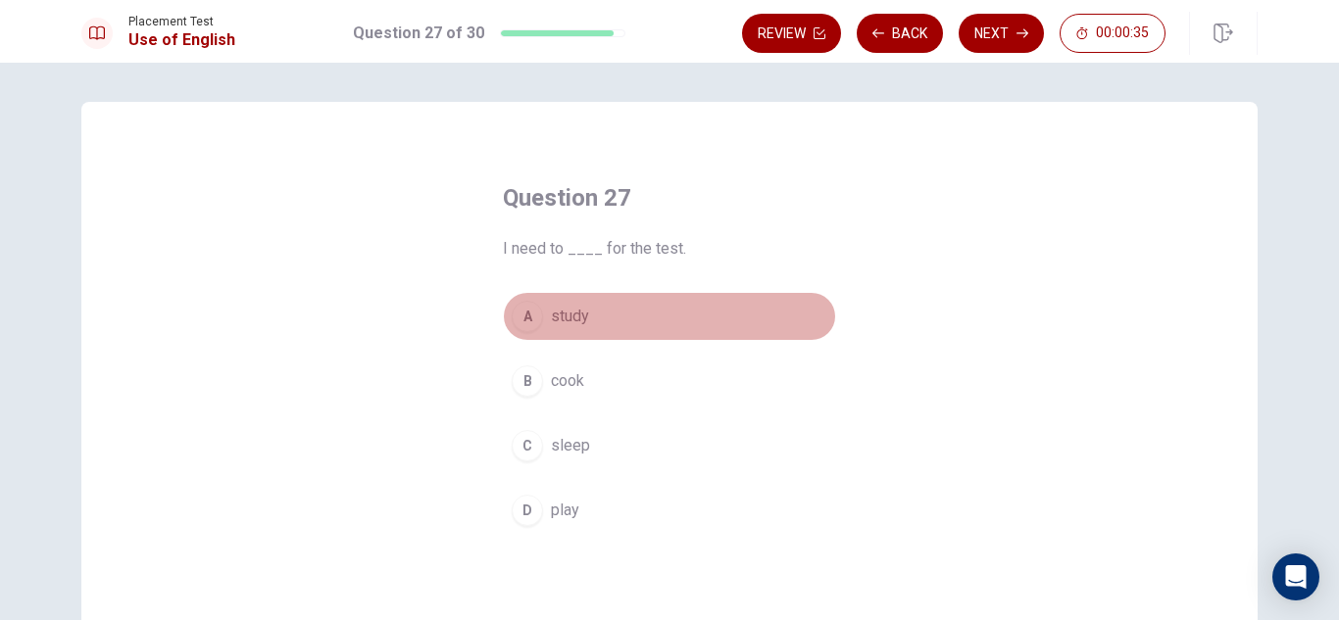
click at [568, 316] on span "study" at bounding box center [570, 317] width 38 height 24
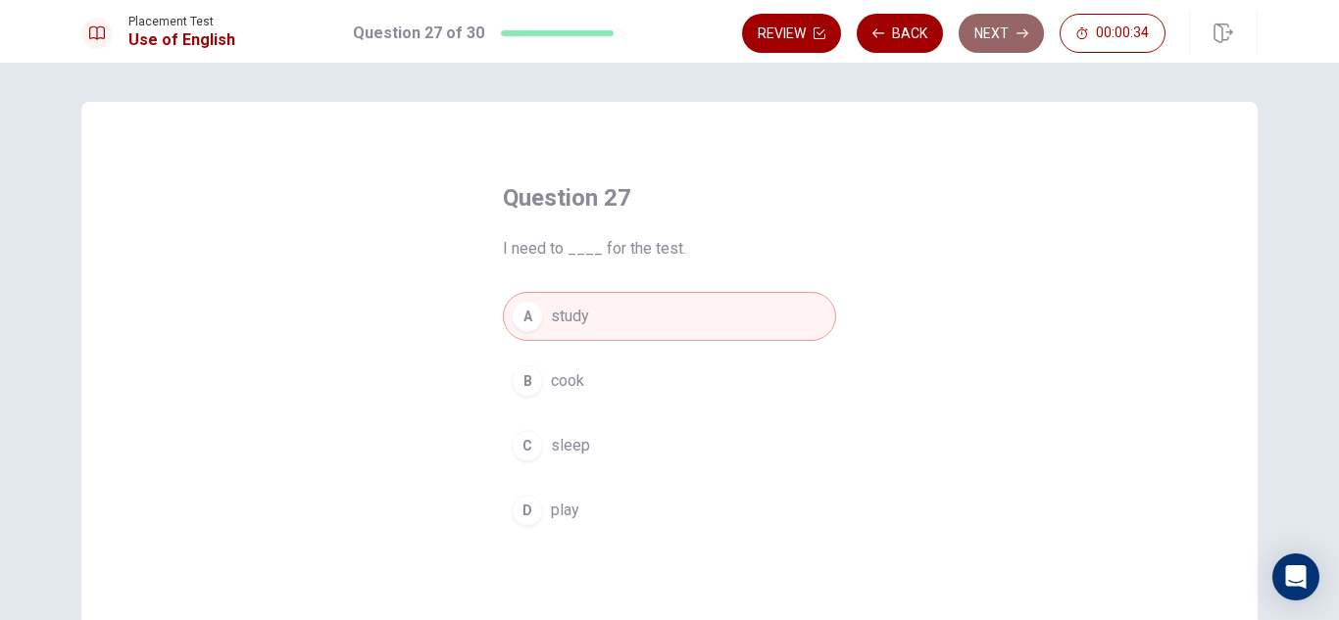
click at [994, 28] on button "Next" at bounding box center [1001, 33] width 85 height 39
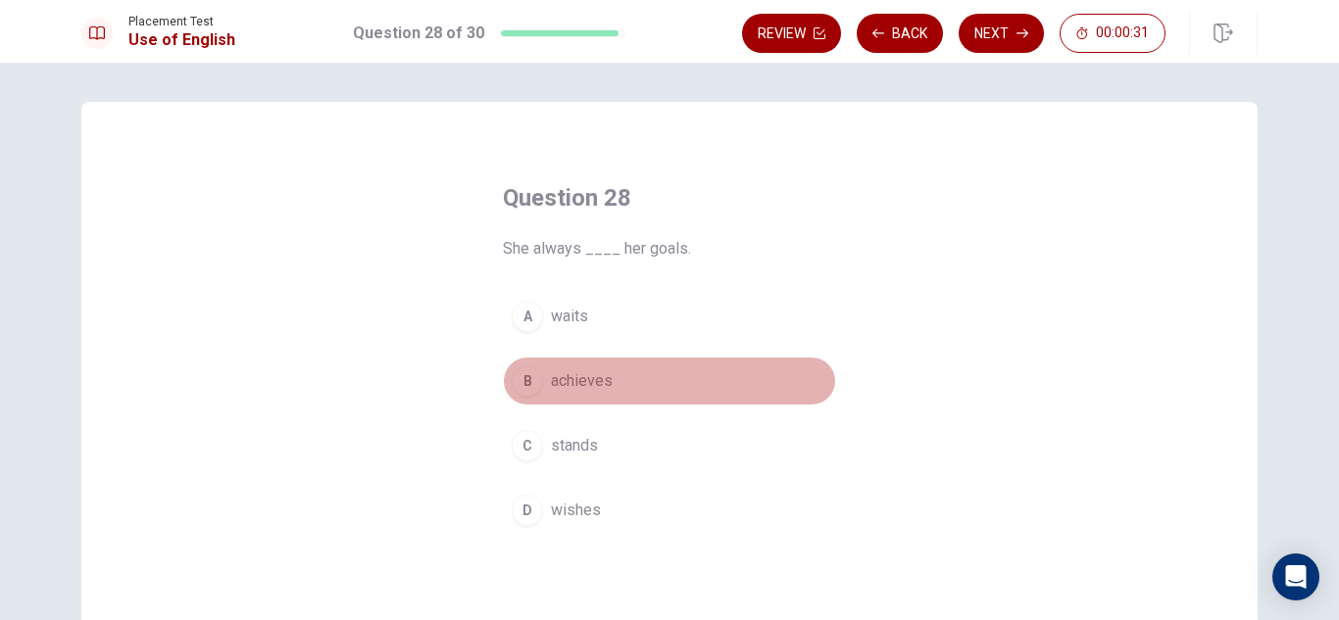
click at [603, 373] on span "achieves" at bounding box center [582, 382] width 62 height 24
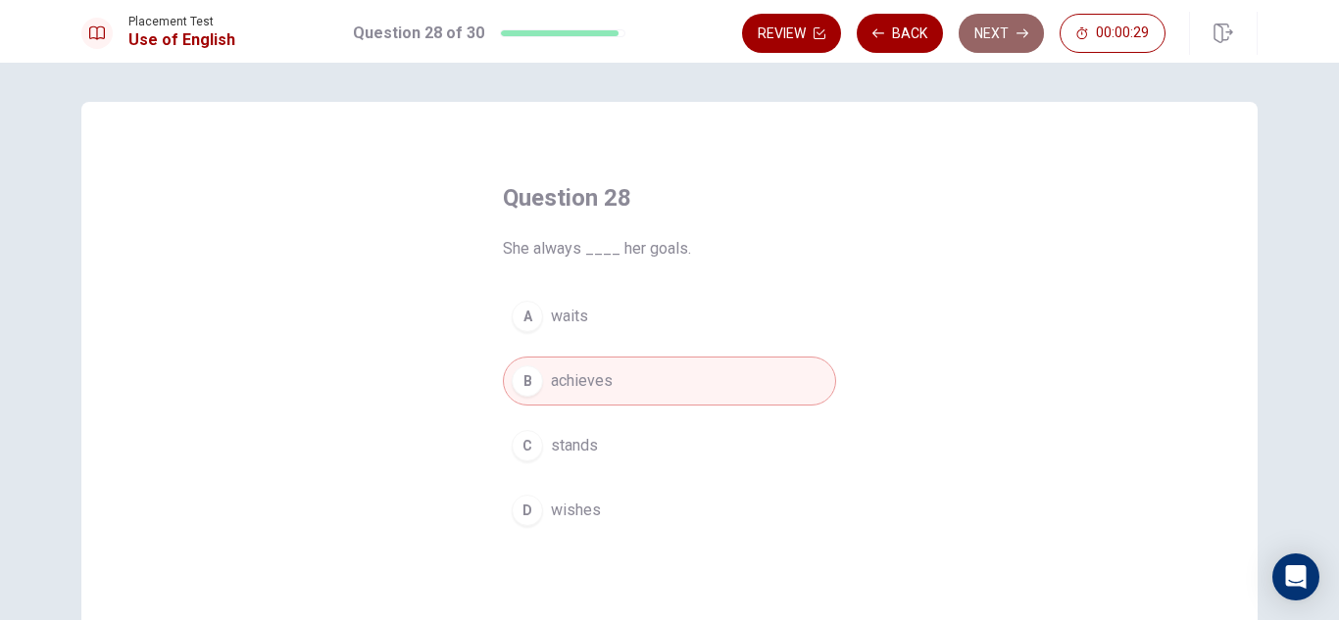
click at [1012, 40] on button "Next" at bounding box center [1001, 33] width 85 height 39
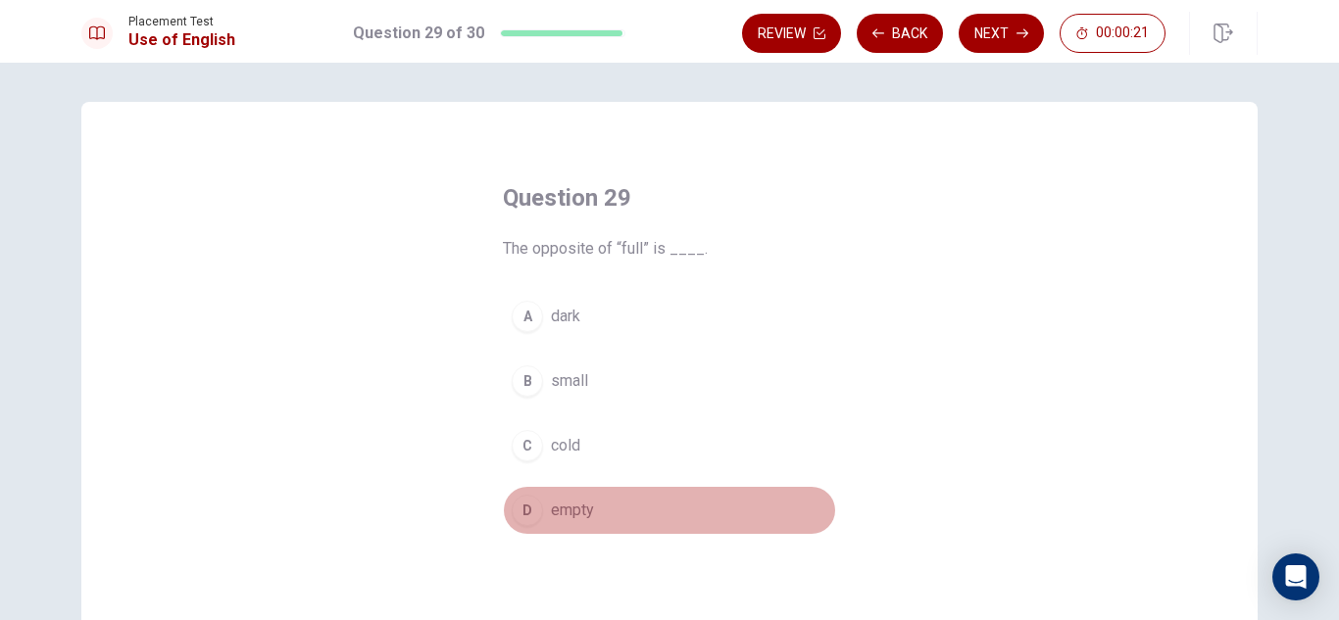
click at [562, 516] on span "empty" at bounding box center [572, 511] width 43 height 24
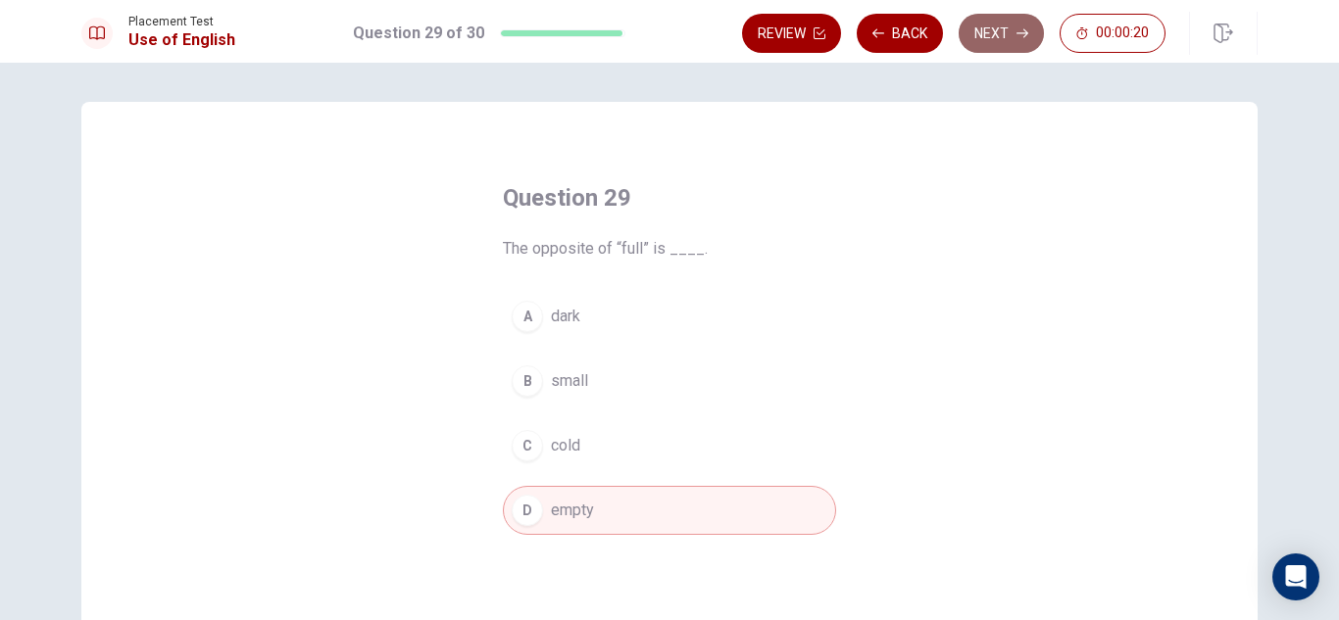
click at [996, 30] on button "Next" at bounding box center [1001, 33] width 85 height 39
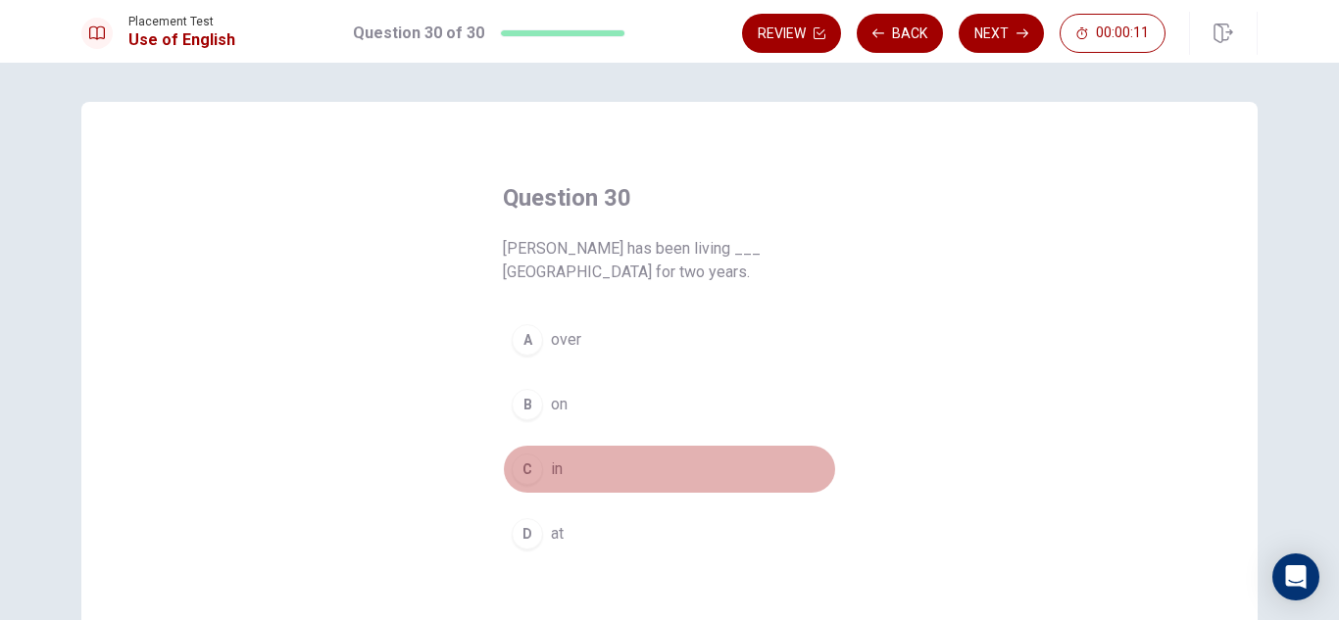
click at [551, 464] on span "in" at bounding box center [557, 470] width 12 height 24
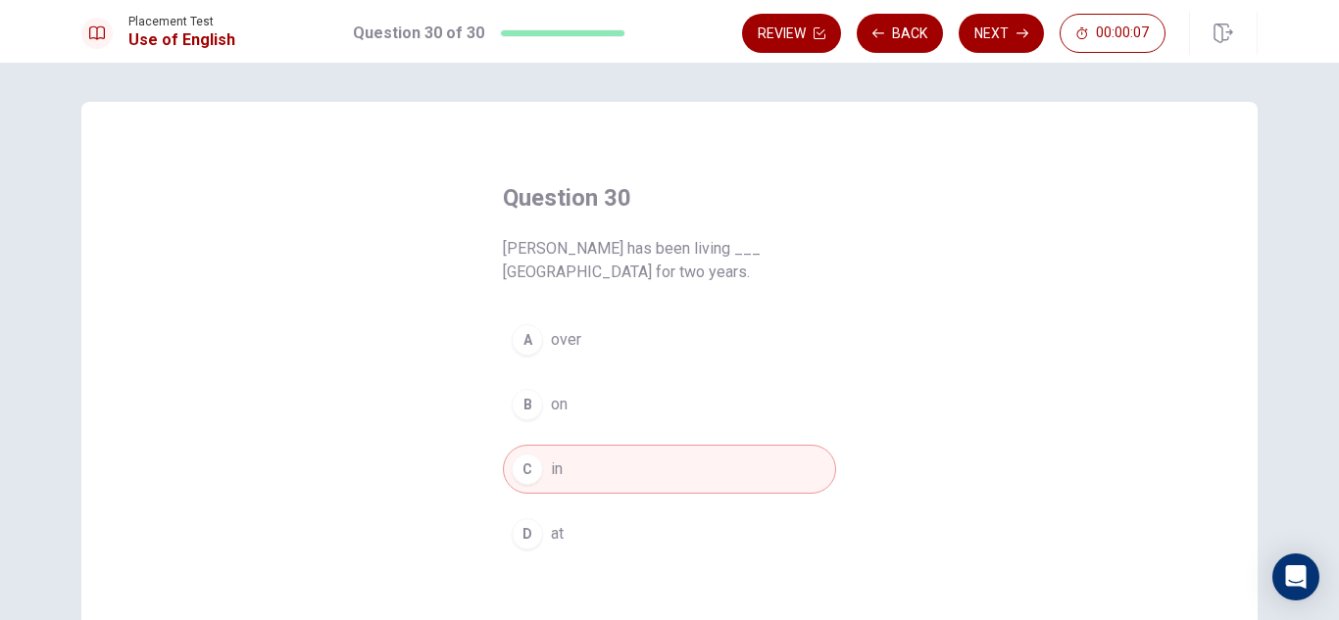
click at [568, 532] on button "D at" at bounding box center [669, 534] width 333 height 49
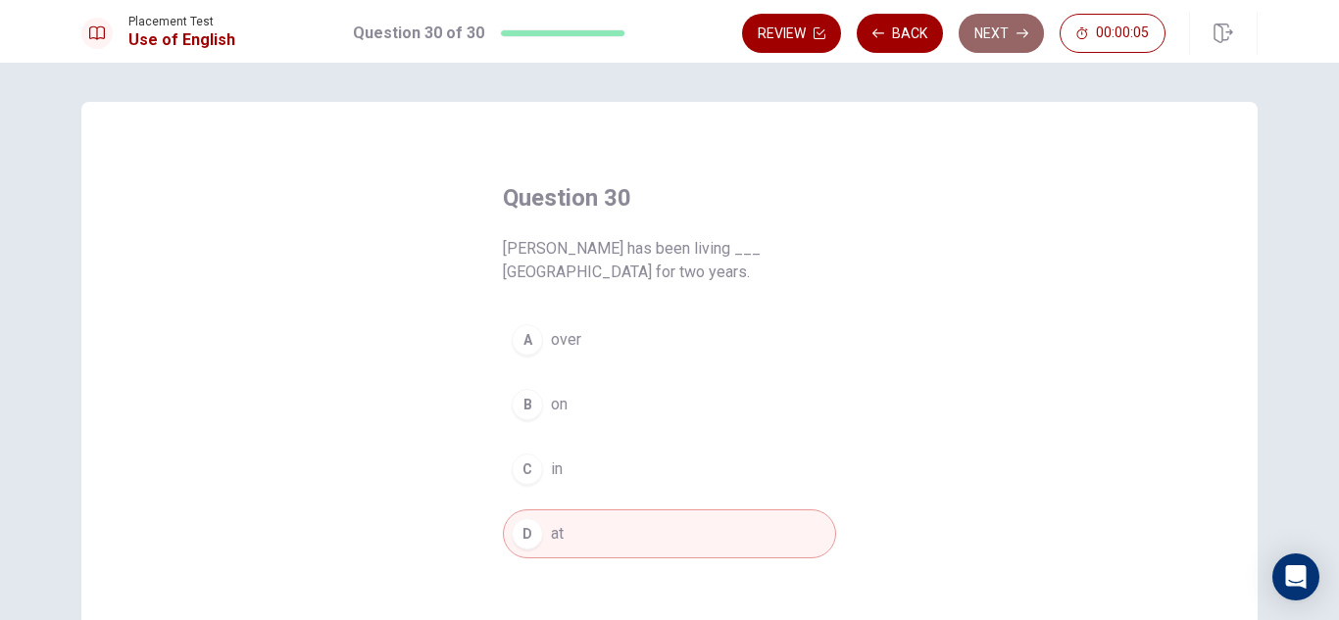
click at [1003, 24] on button "Next" at bounding box center [1001, 33] width 85 height 39
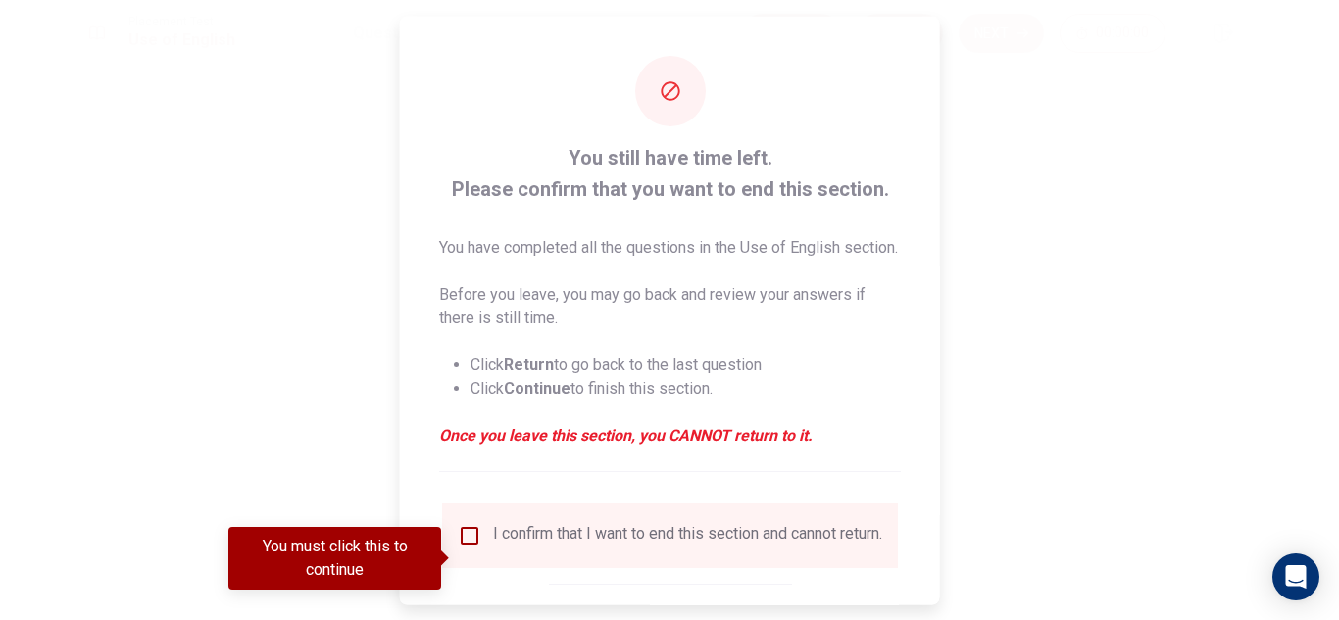
scroll to position [134, 0]
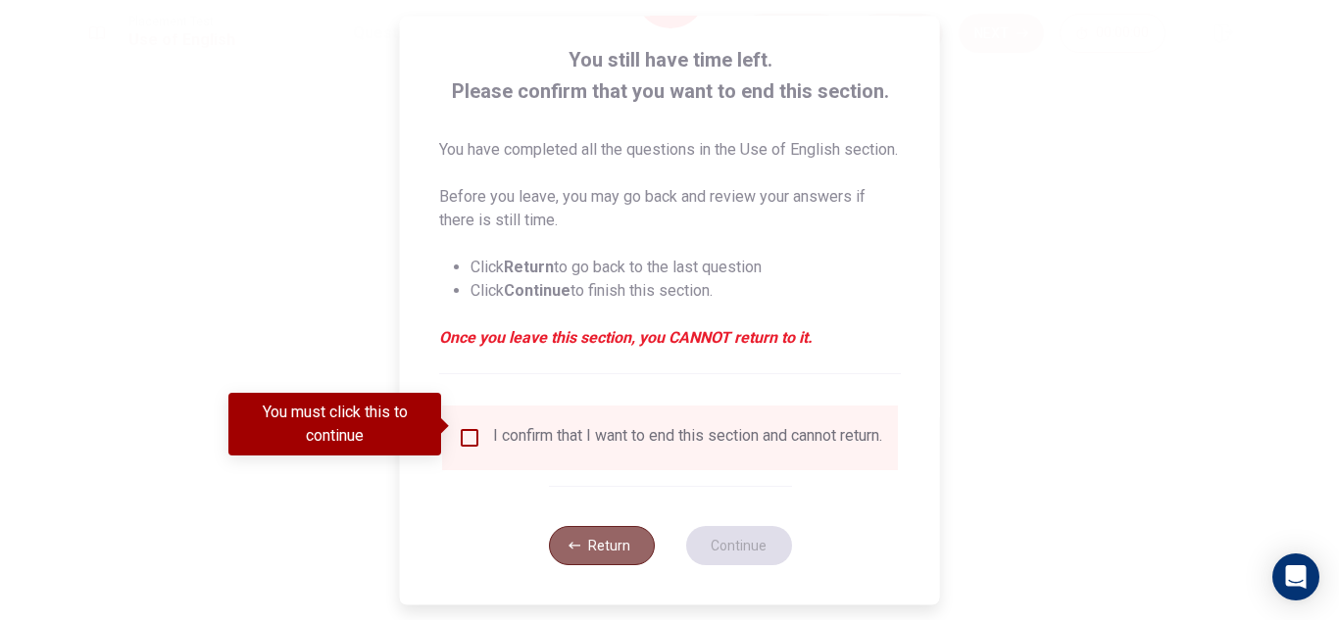
click at [575, 535] on button "Return" at bounding box center [601, 545] width 106 height 39
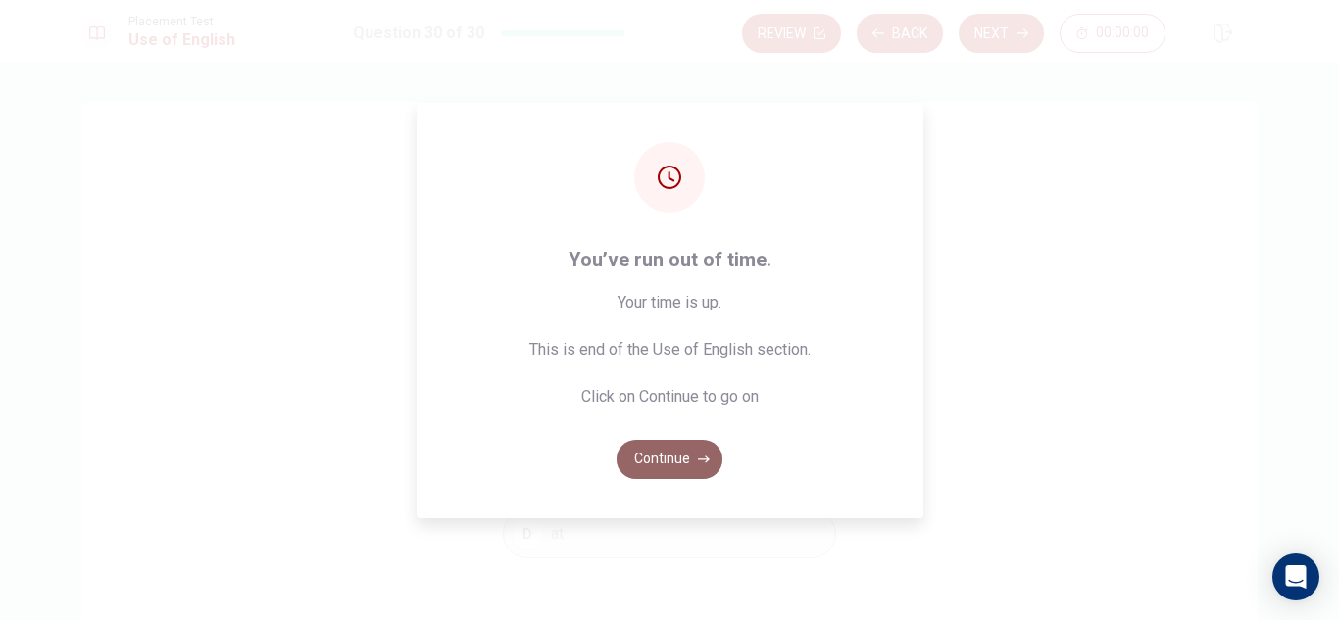
click at [668, 460] on button "Continue" at bounding box center [670, 459] width 106 height 39
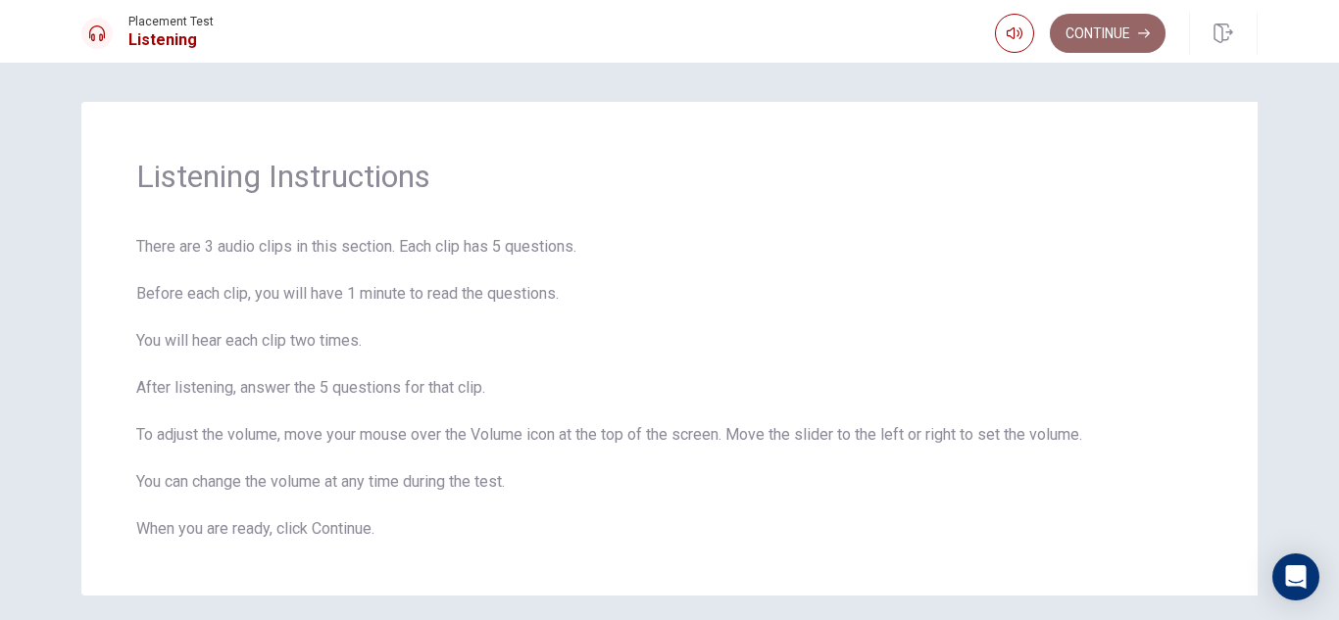
click at [1083, 33] on button "Continue" at bounding box center [1108, 33] width 116 height 39
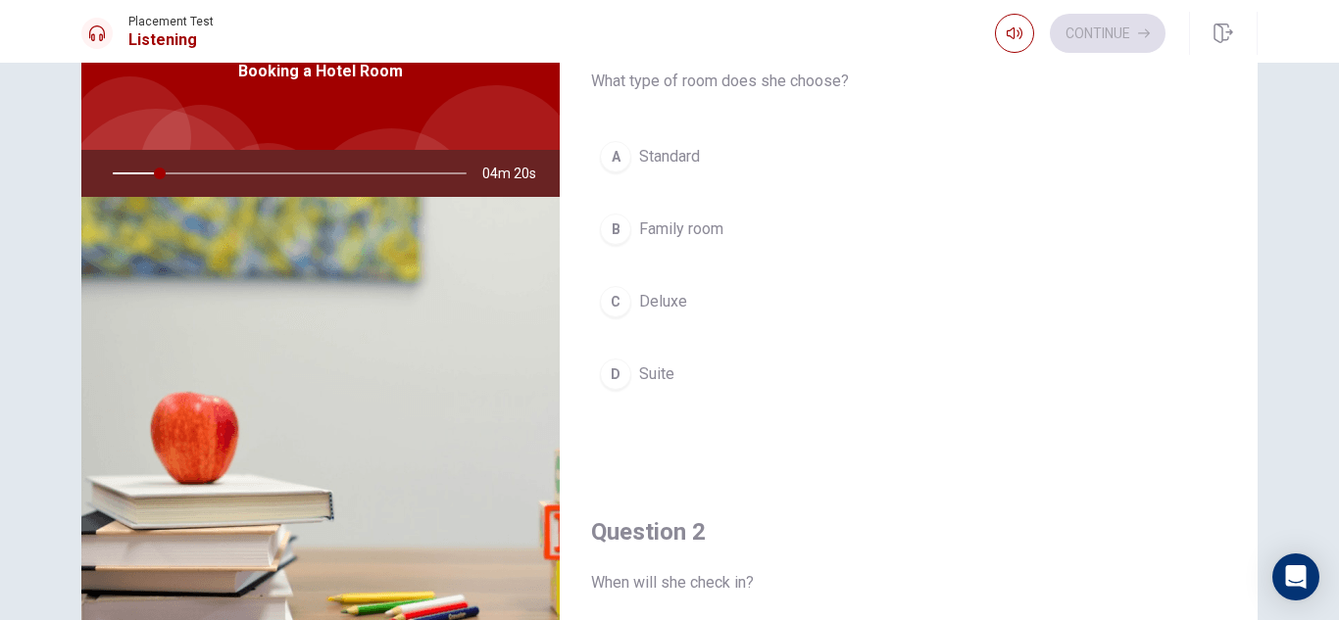
scroll to position [0, 0]
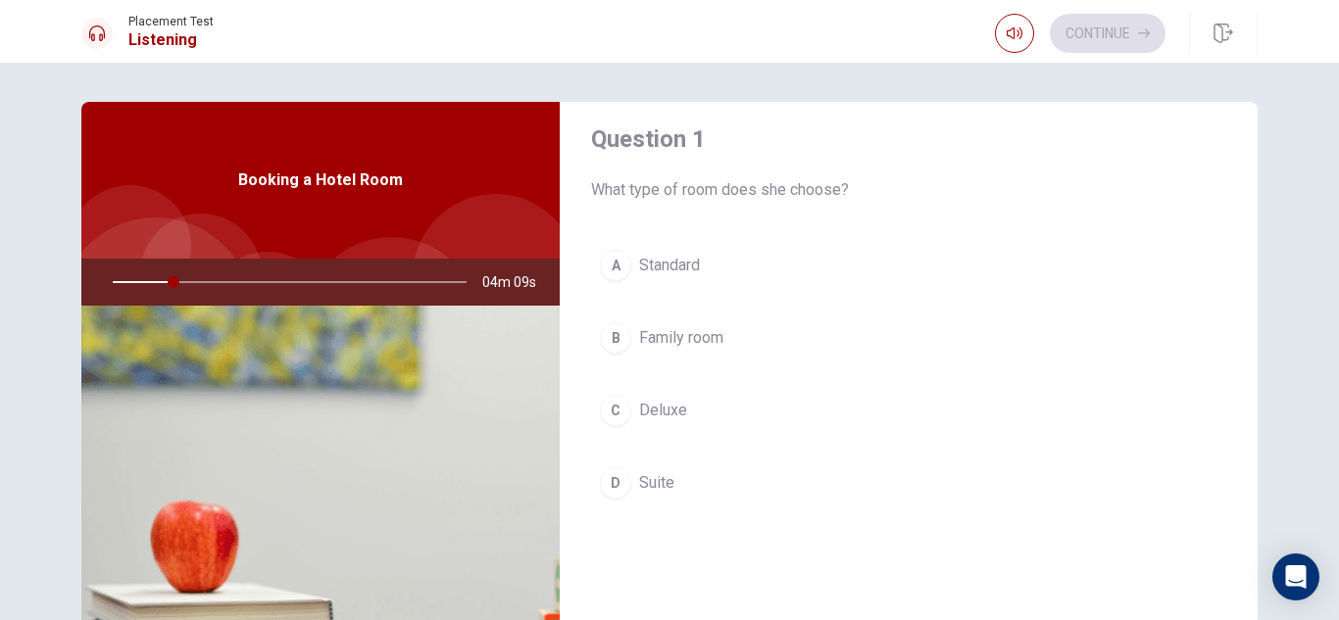
click at [350, 222] on div "Booking a Hotel Room" at bounding box center [320, 180] width 478 height 157
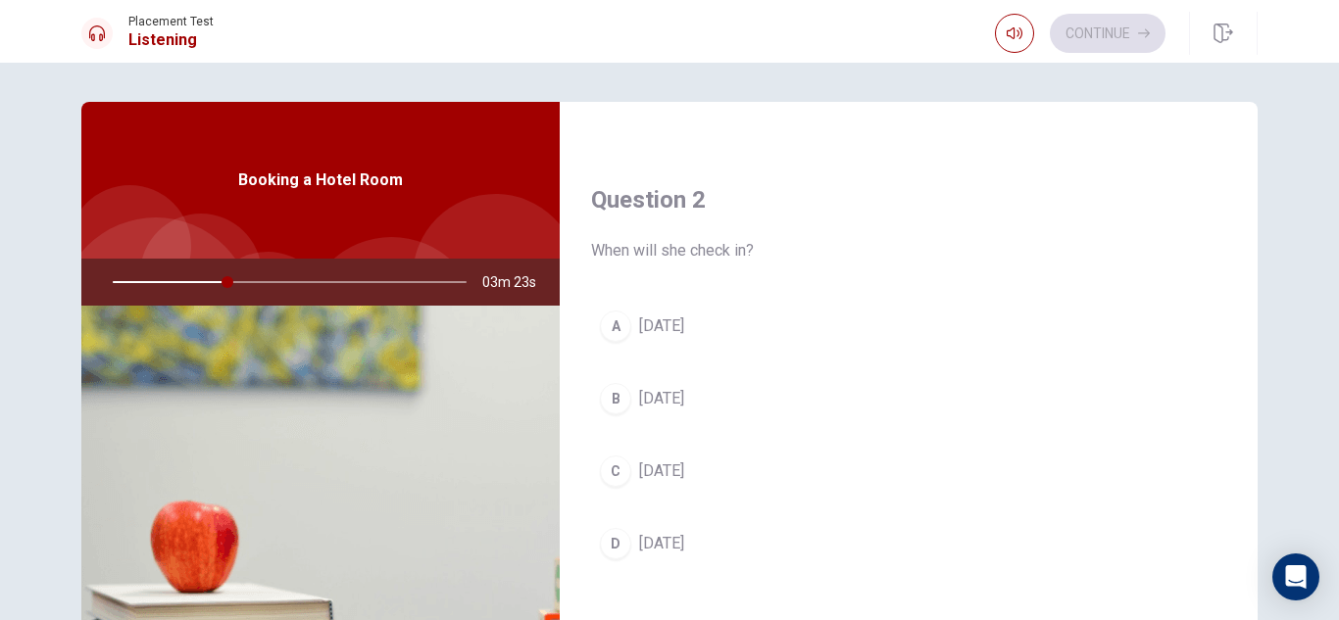
scroll to position [460, 0]
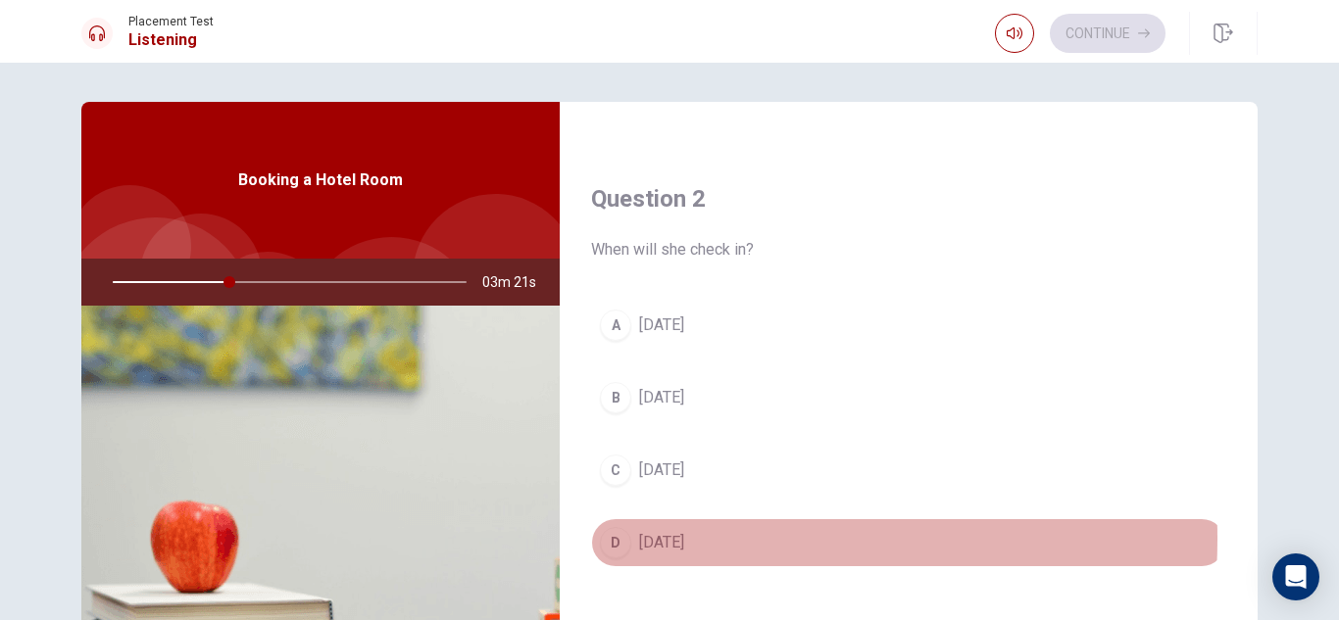
click at [655, 539] on span "Friday" at bounding box center [661, 543] width 45 height 24
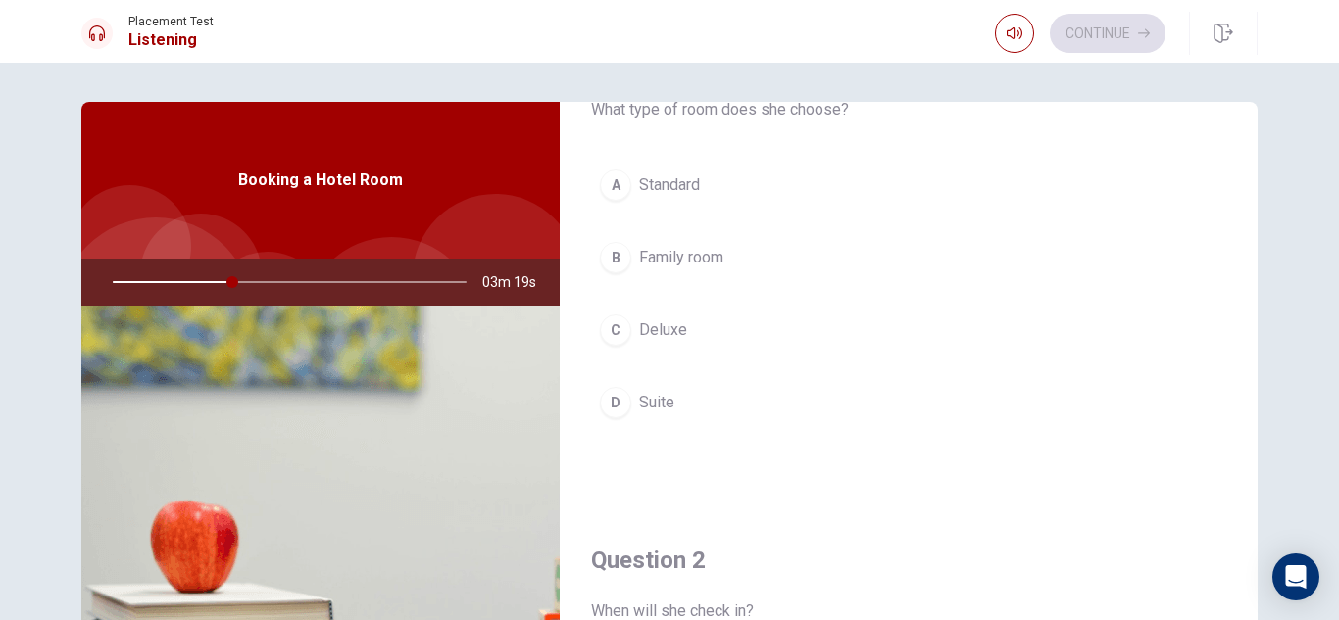
scroll to position [96, 0]
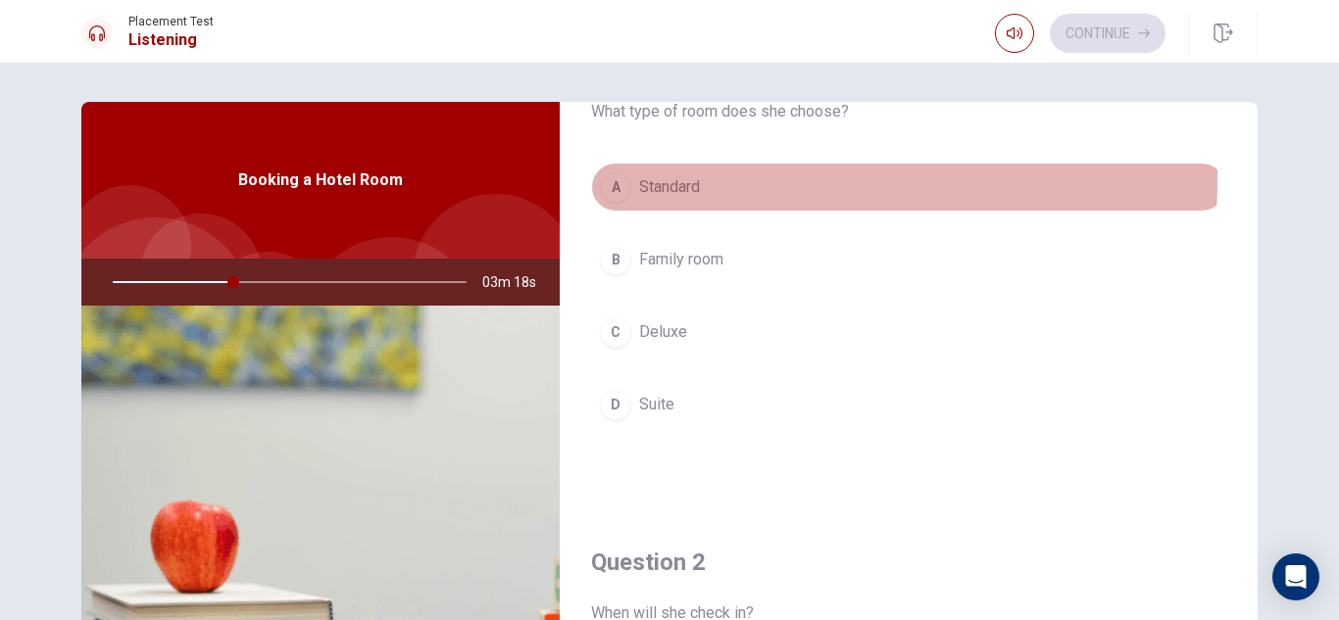
drag, startPoint x: 676, startPoint y: 180, endPoint x: 745, endPoint y: 493, distance: 320.1
click at [745, 493] on div "Question 1 What type of room does she choose? A Standard B Family room C Deluxe…" at bounding box center [909, 257] width 698 height 502
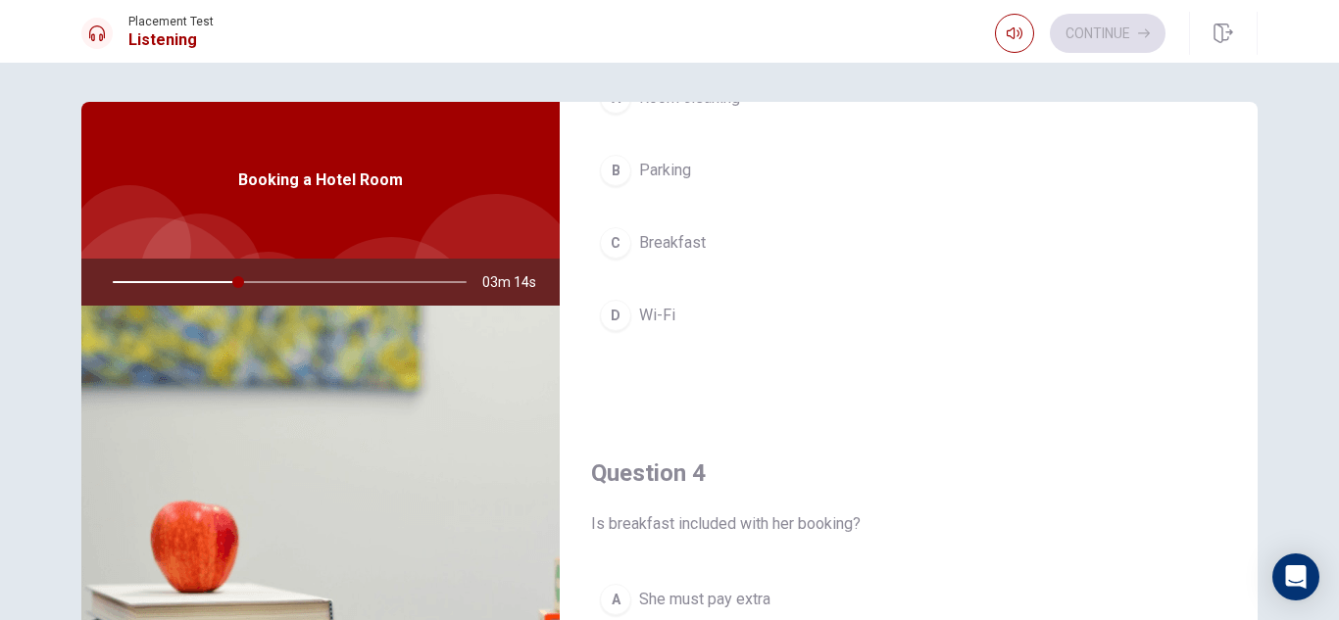
scroll to position [1188, 0]
click at [671, 245] on span "Breakfast" at bounding box center [672, 244] width 67 height 24
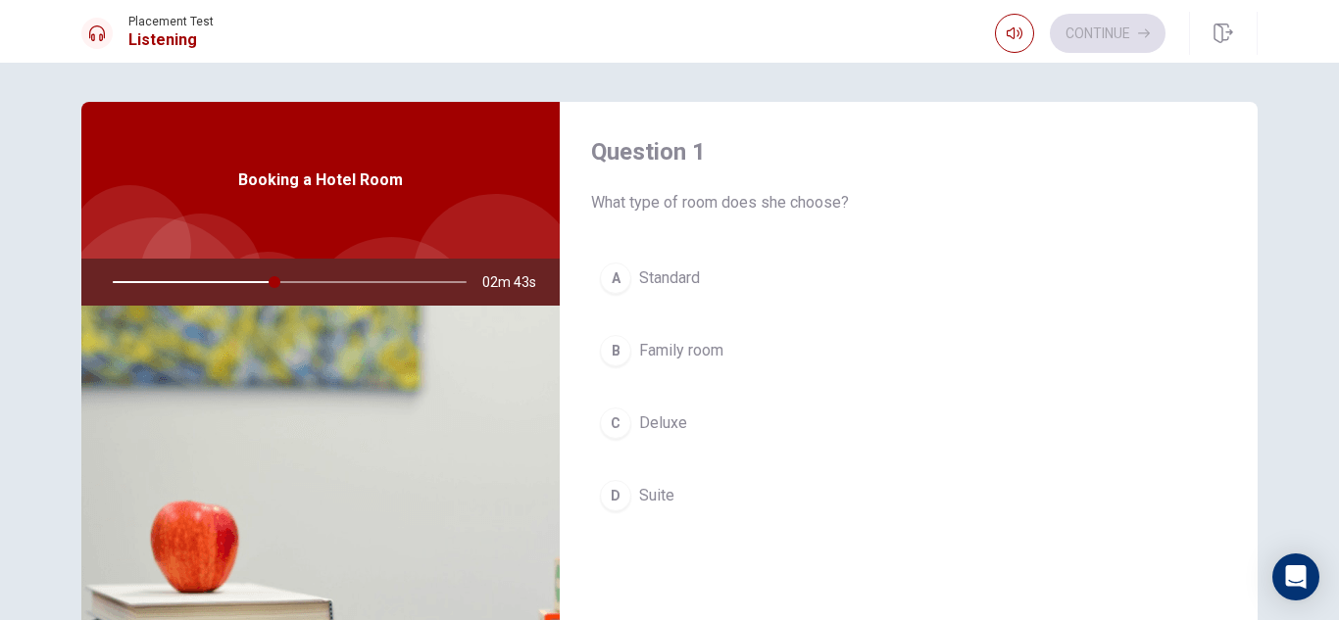
scroll to position [0, 0]
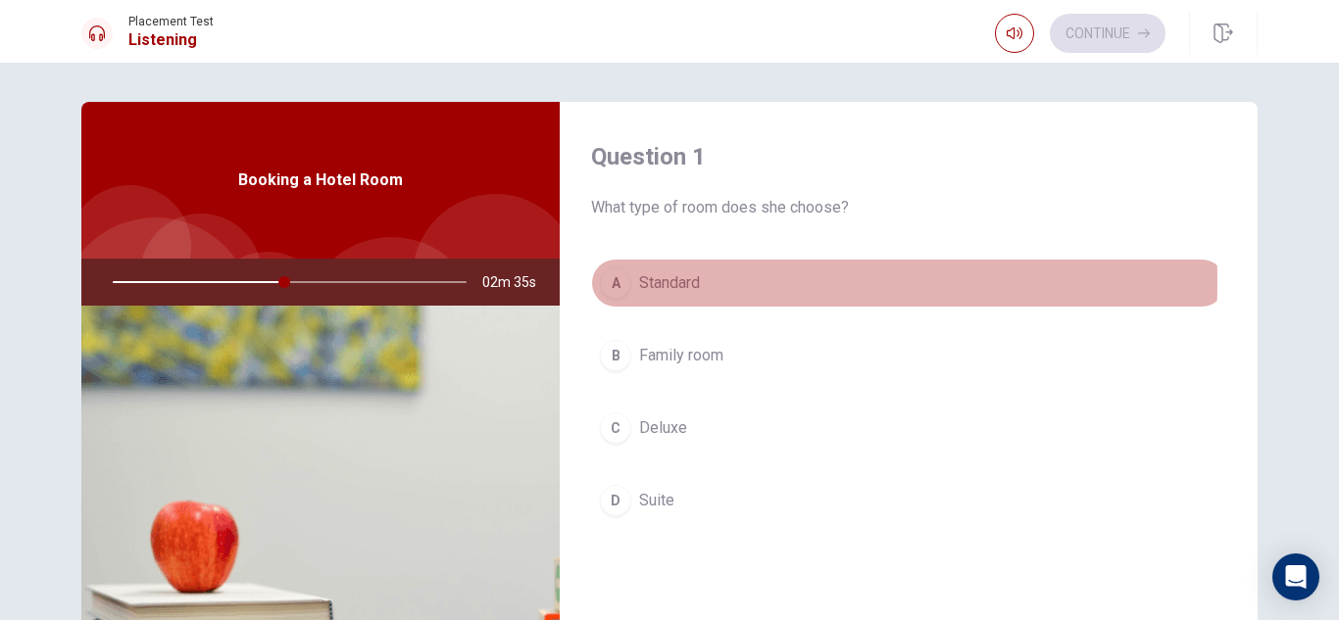
click at [689, 281] on span "Standard" at bounding box center [669, 284] width 61 height 24
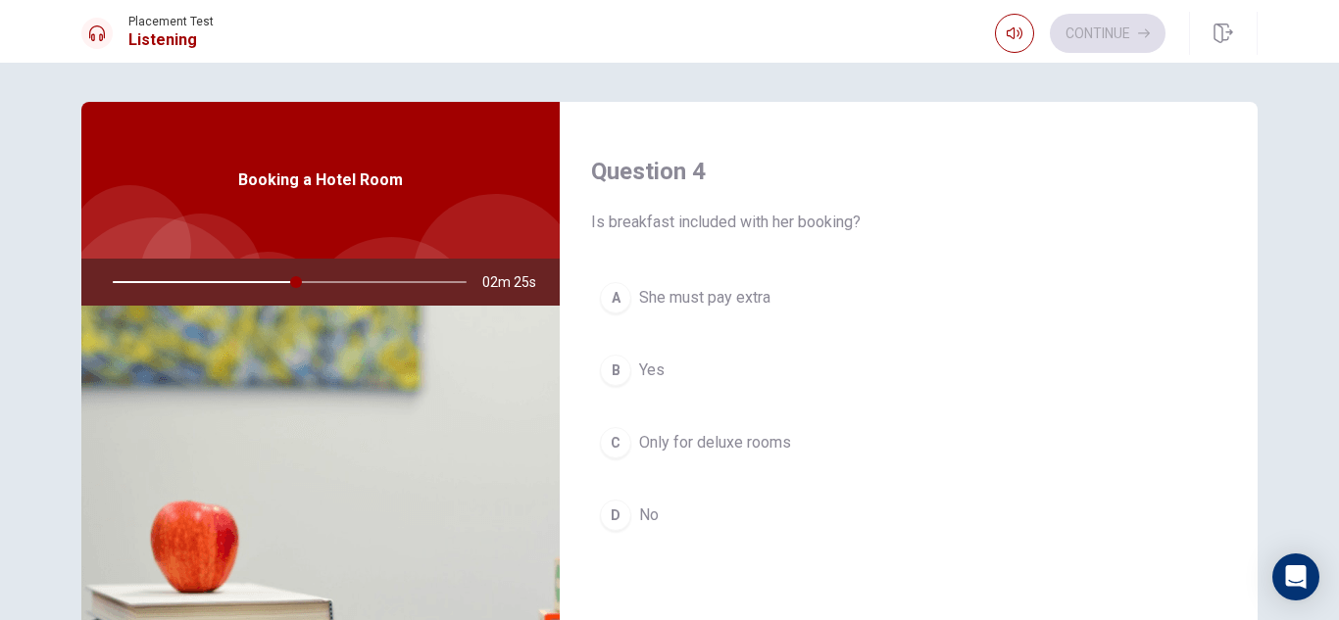
scroll to position [1499, 0]
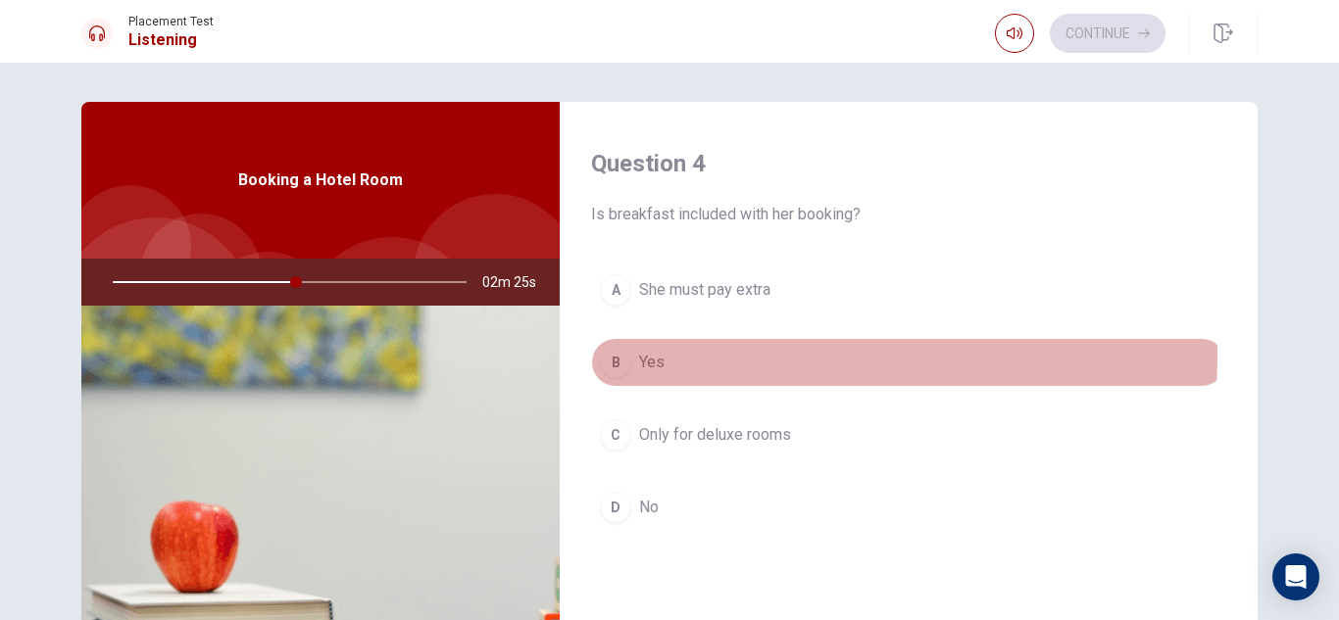
click at [724, 357] on button "B Yes" at bounding box center [908, 362] width 635 height 49
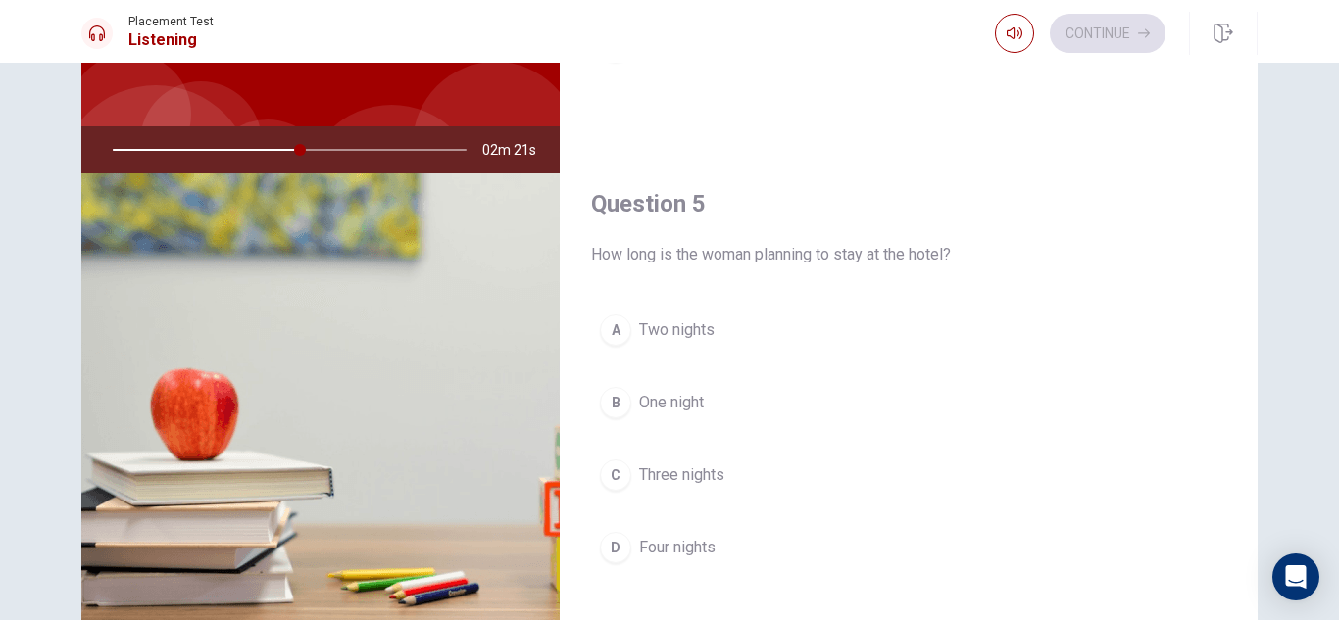
scroll to position [134, 0]
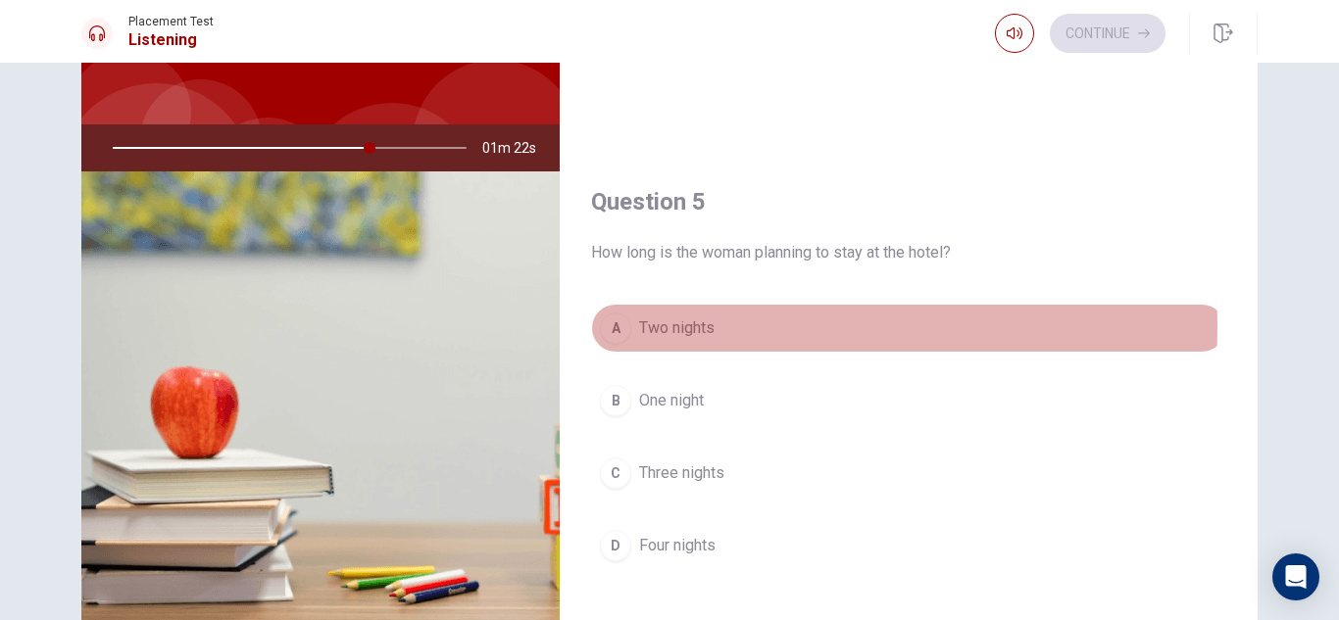
click at [721, 326] on button "A Two nights" at bounding box center [908, 328] width 635 height 49
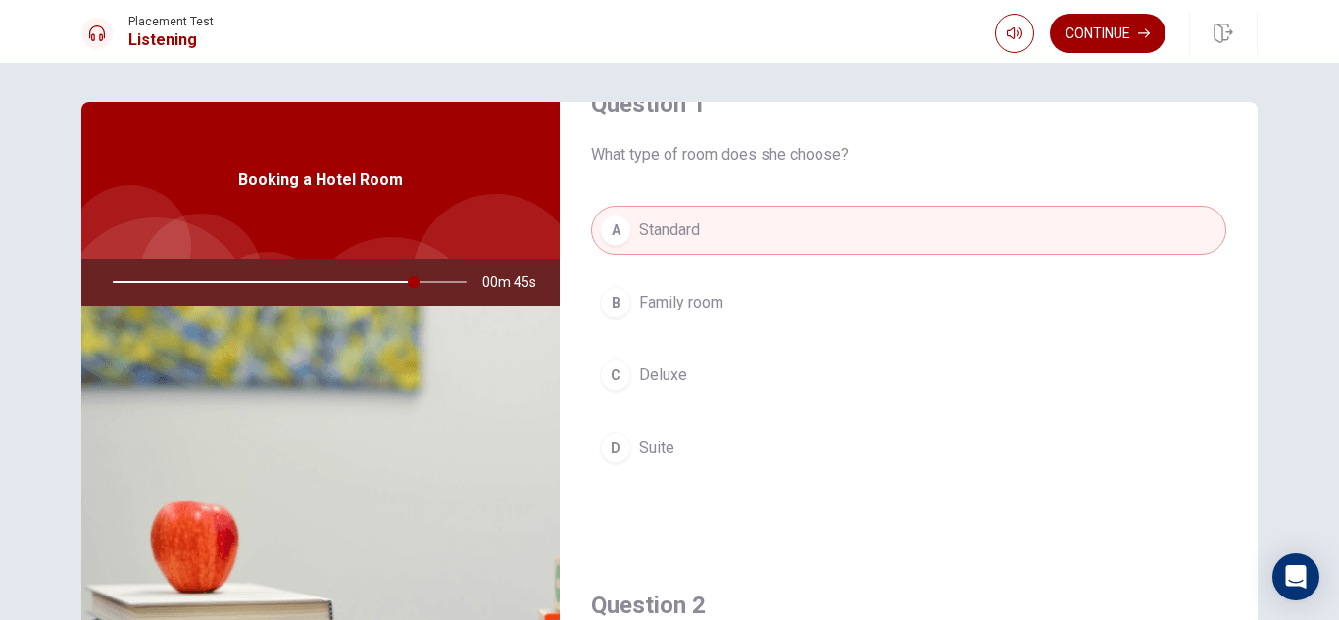
scroll to position [0, 0]
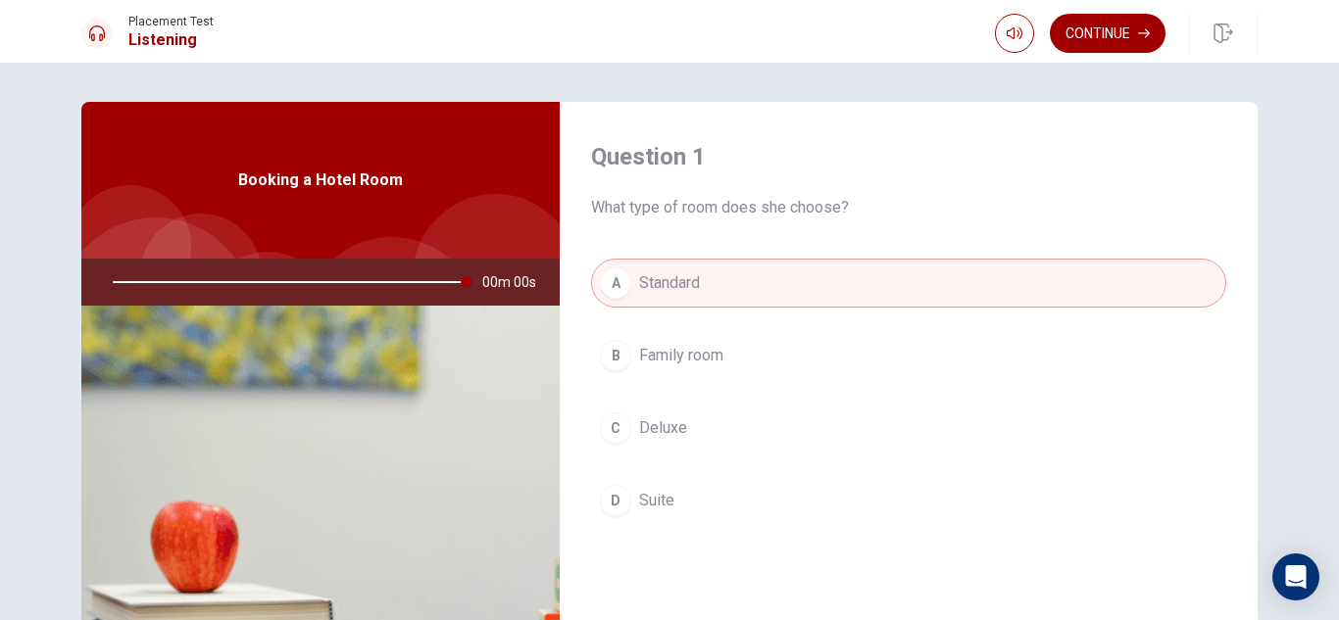
type input "0"
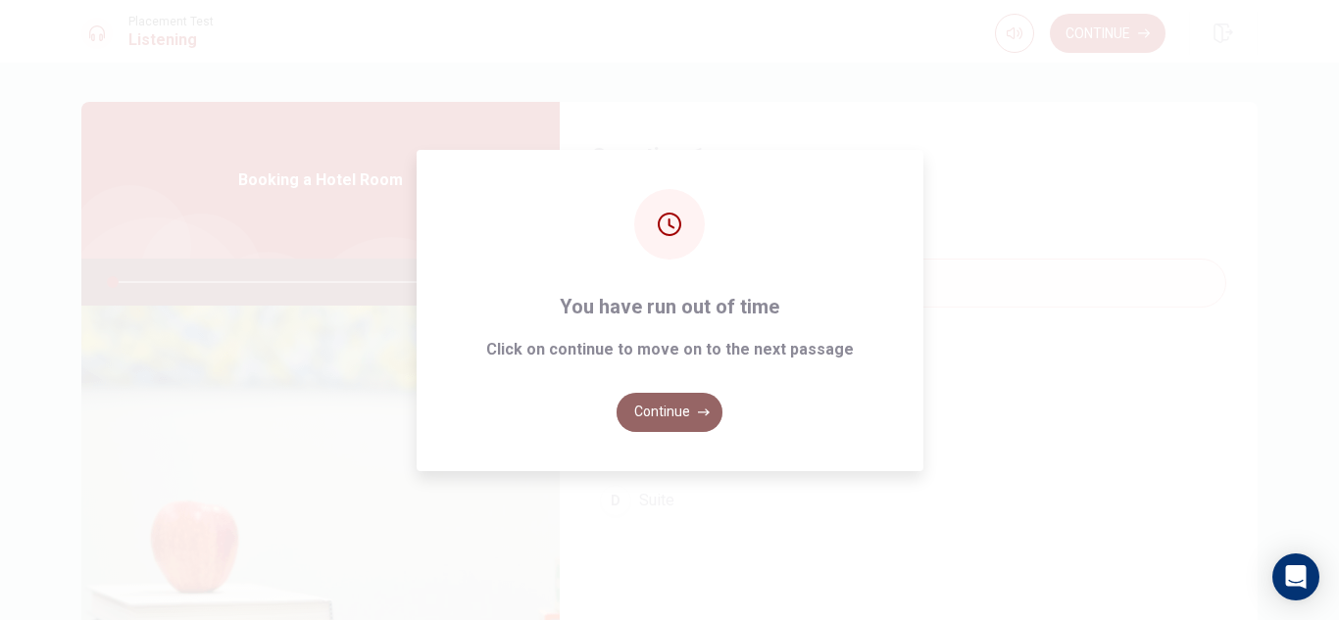
click at [698, 408] on icon "button" at bounding box center [704, 413] width 12 height 12
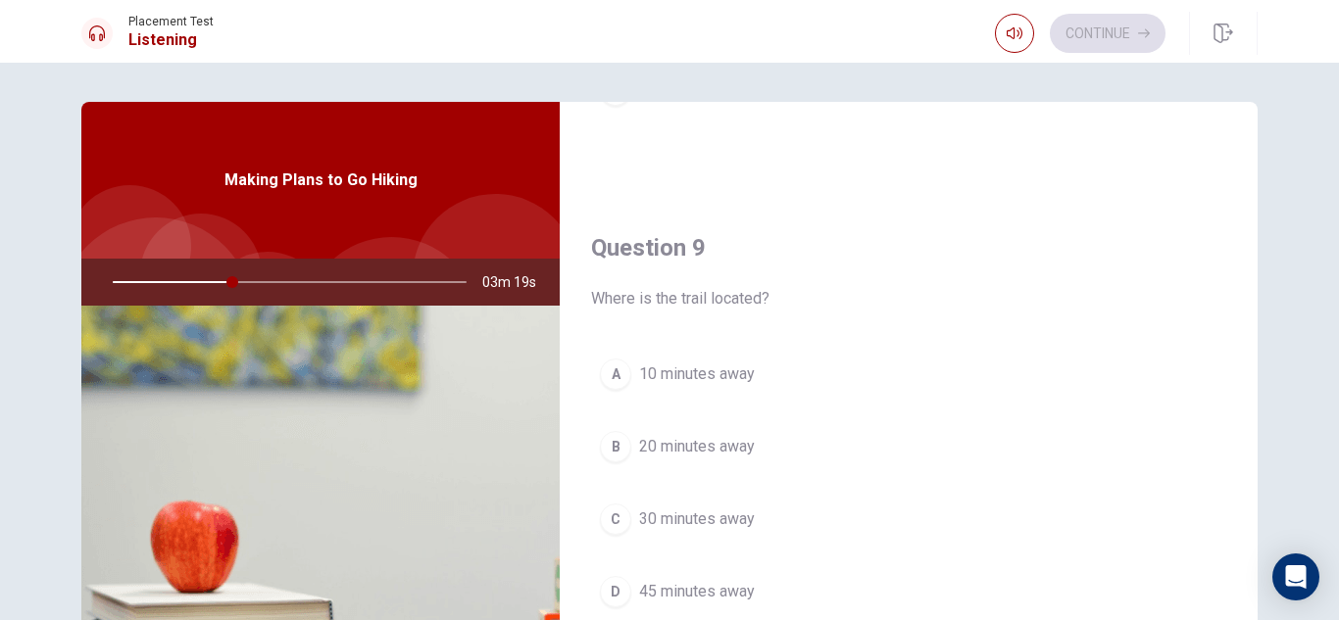
scroll to position [1415, 0]
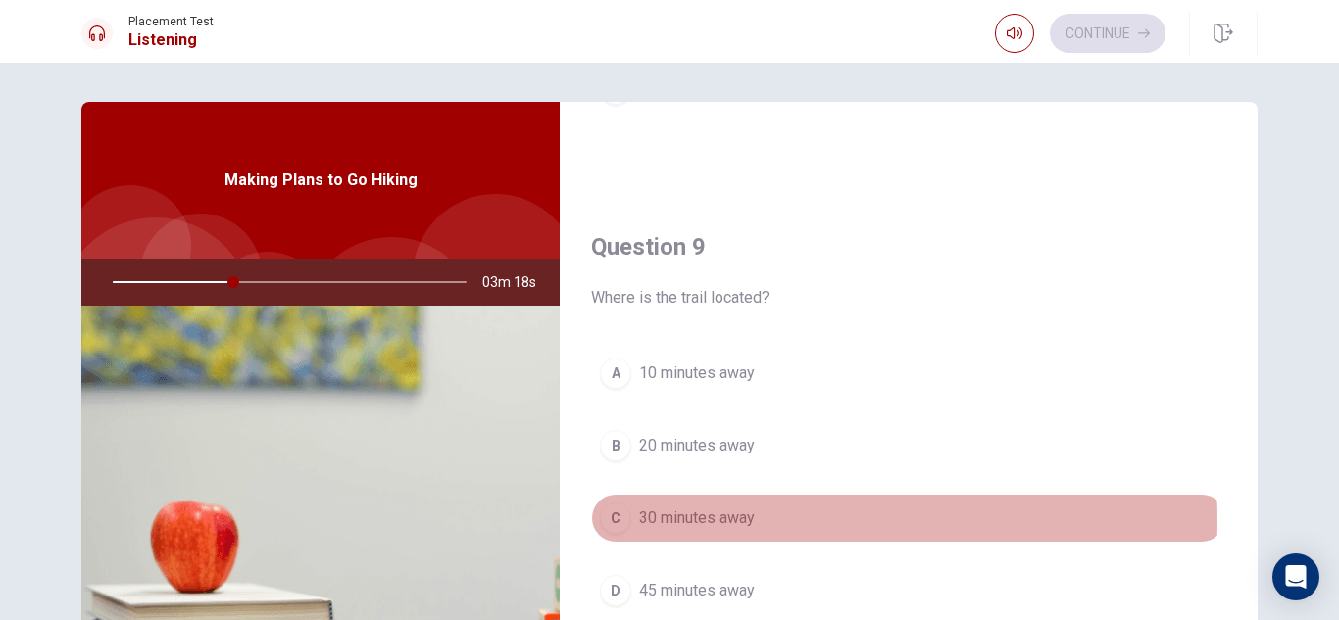
click at [673, 520] on span "30 minutes away" at bounding box center [697, 519] width 116 height 24
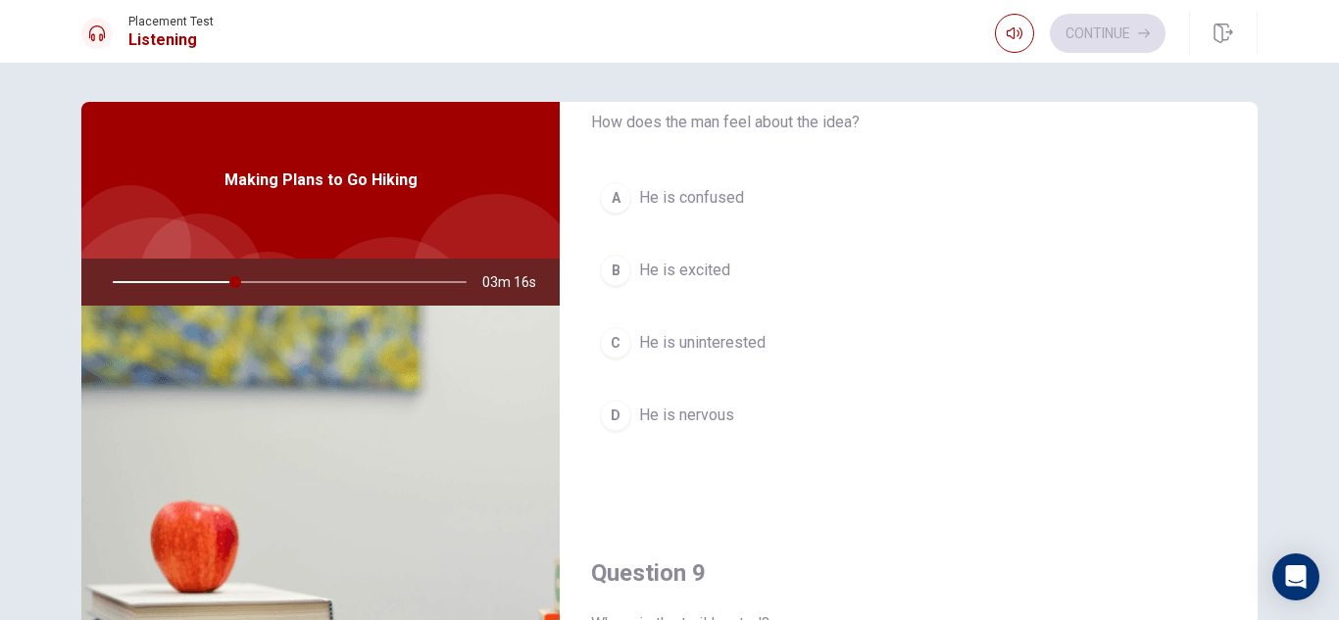
scroll to position [1087, 0]
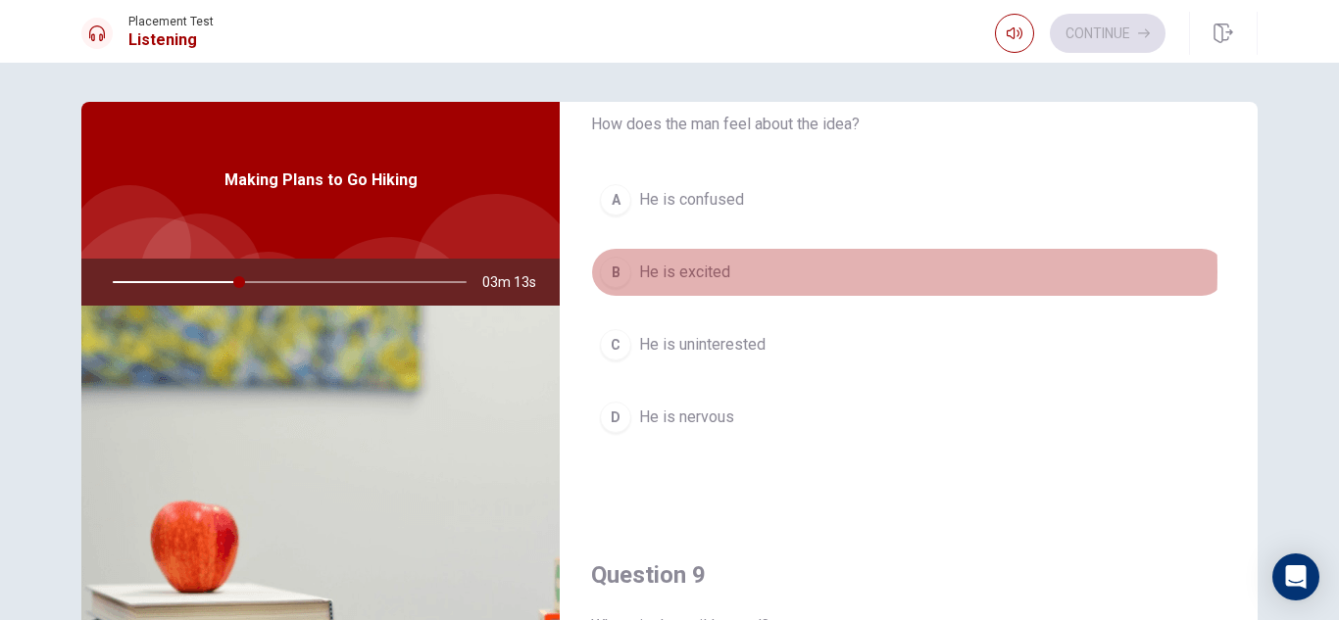
click at [716, 272] on span "He is excited" at bounding box center [684, 273] width 91 height 24
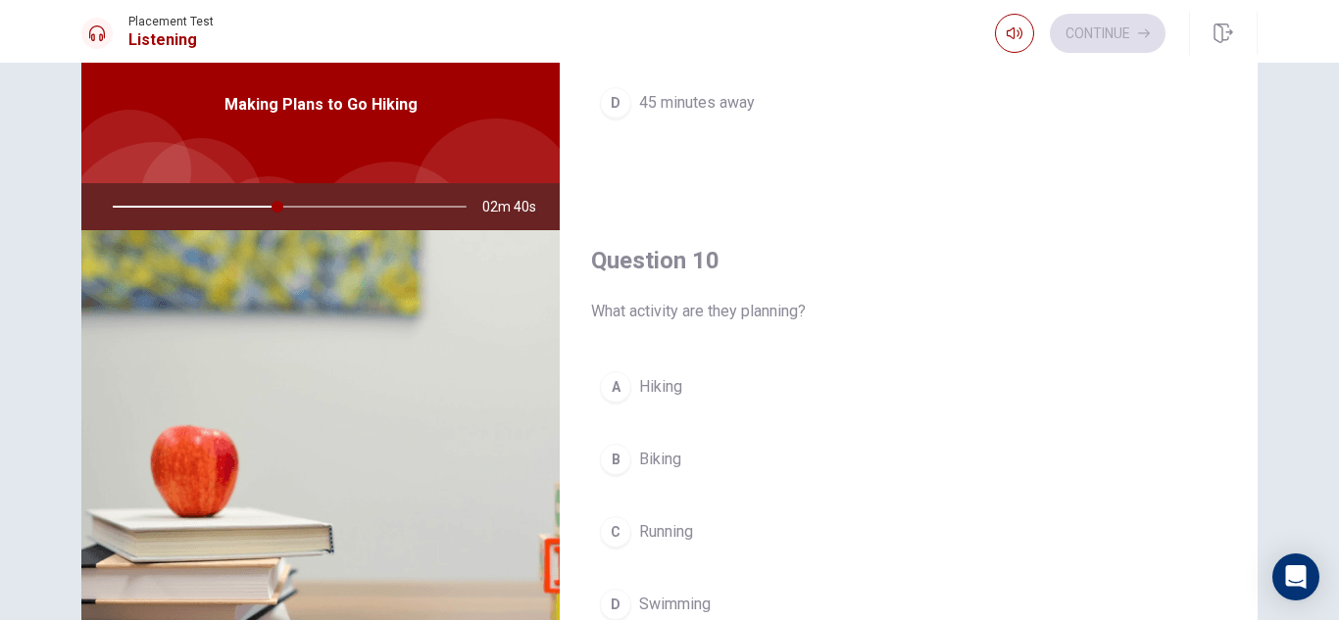
scroll to position [76, 0]
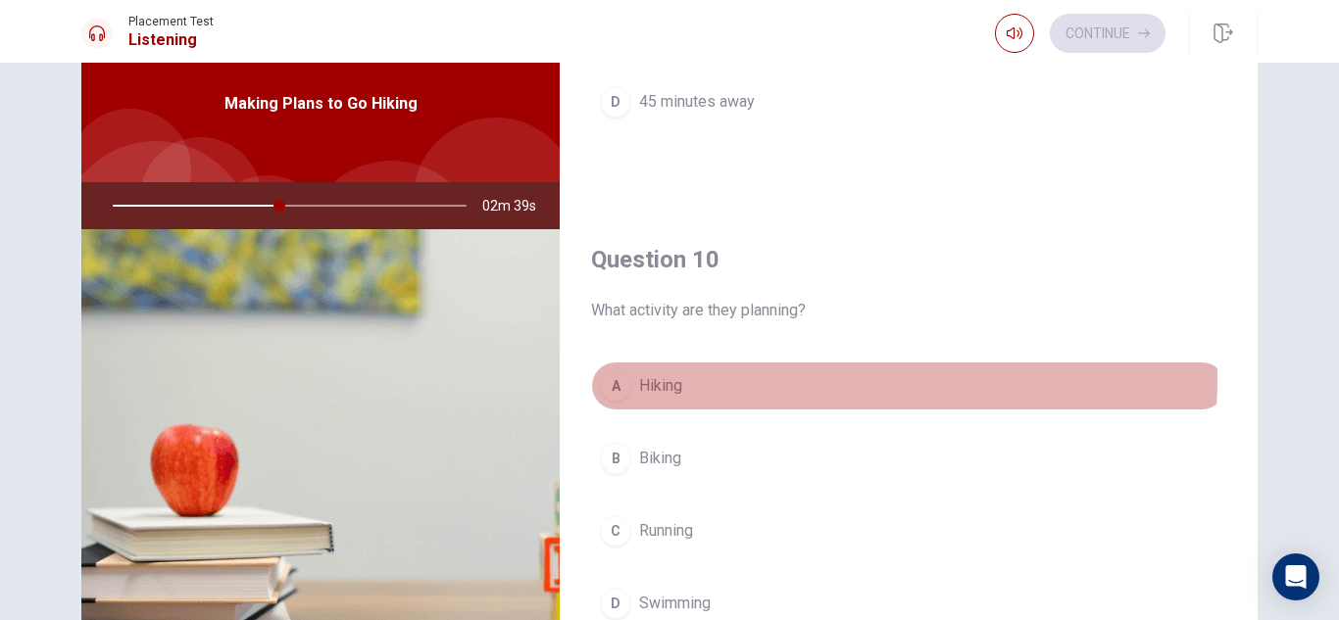
click at [772, 378] on button "A Hiking" at bounding box center [908, 386] width 635 height 49
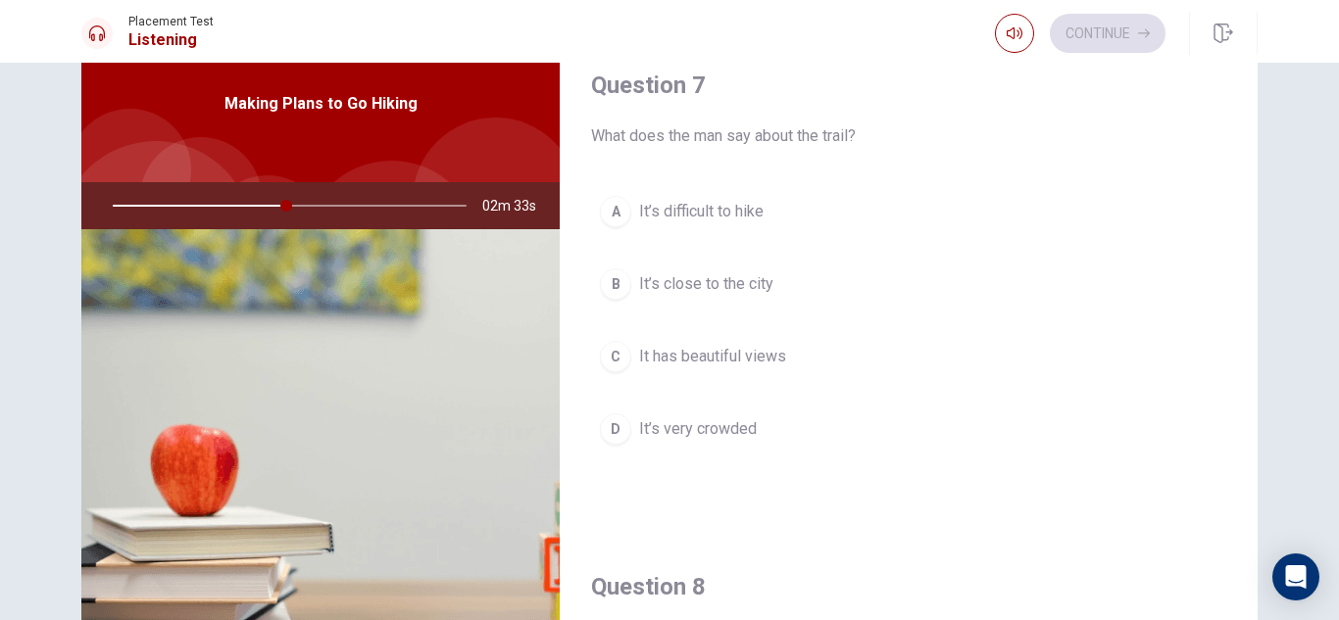
scroll to position [496, 0]
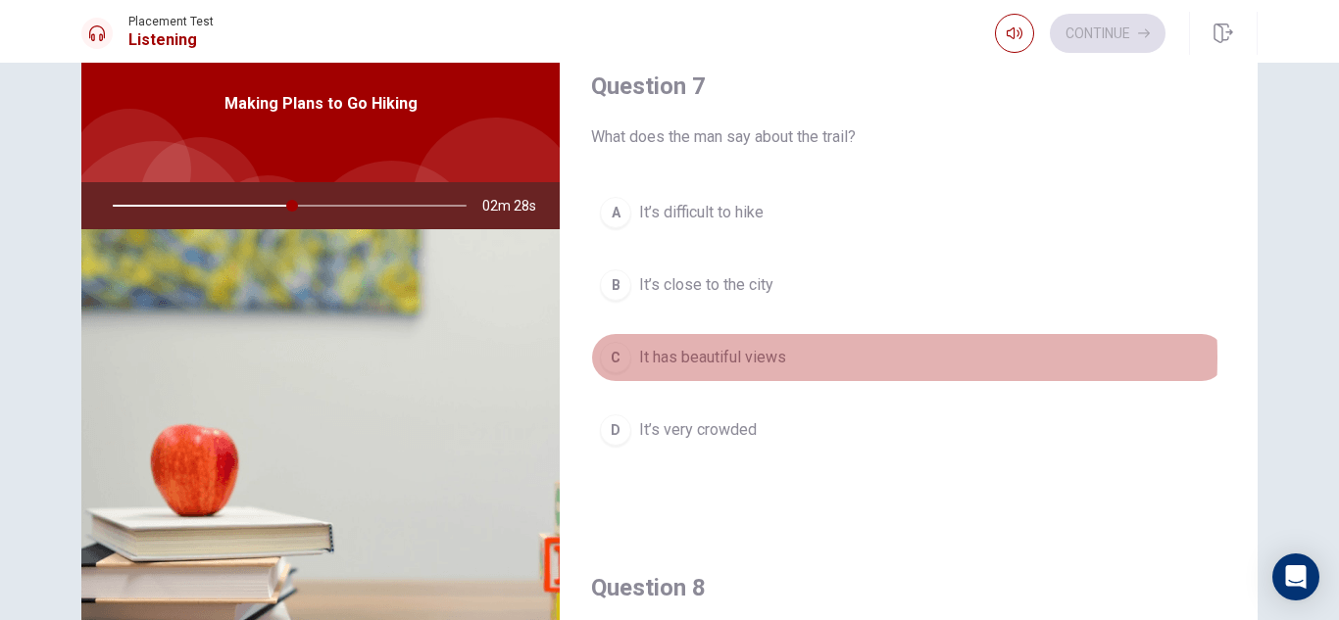
click at [773, 358] on span "It has beautiful views" at bounding box center [712, 358] width 147 height 24
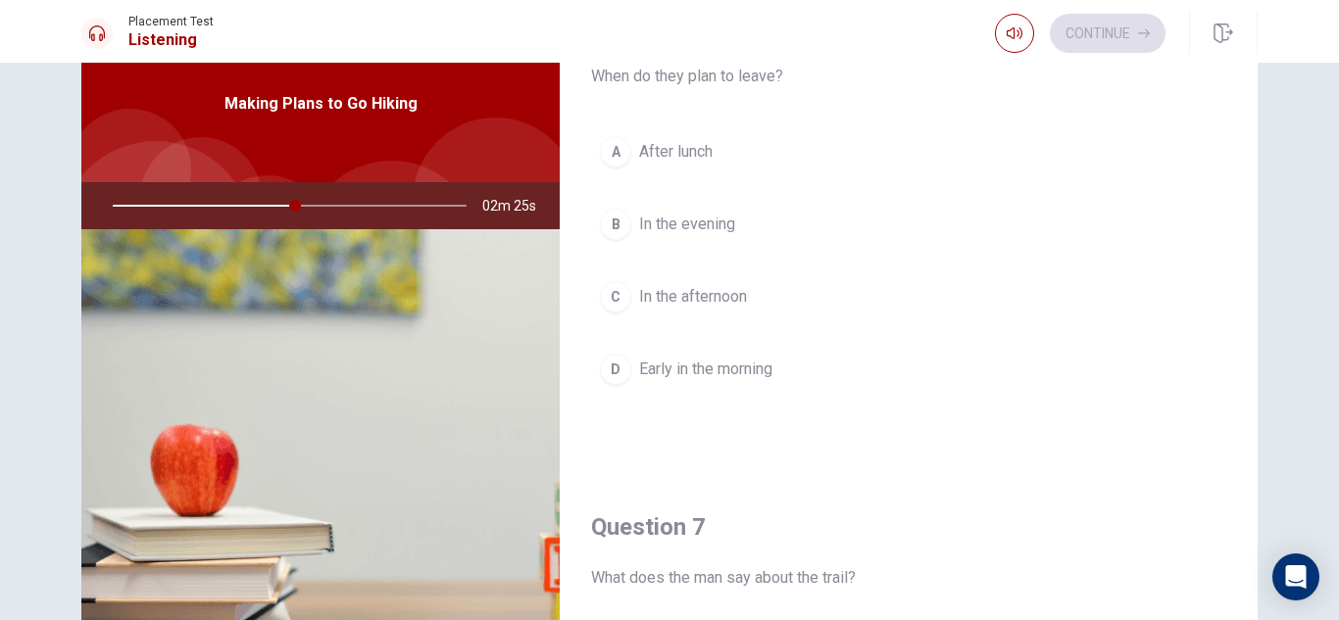
scroll to position [0, 0]
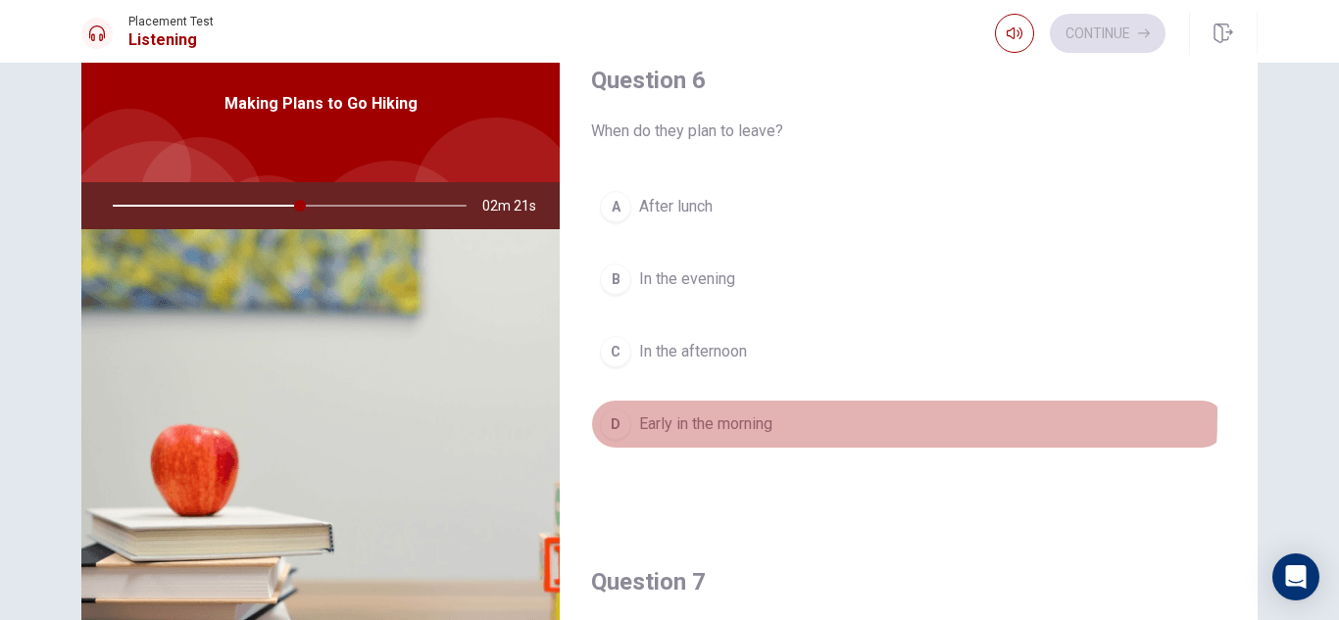
click at [764, 417] on span "Early in the morning" at bounding box center [705, 425] width 133 height 24
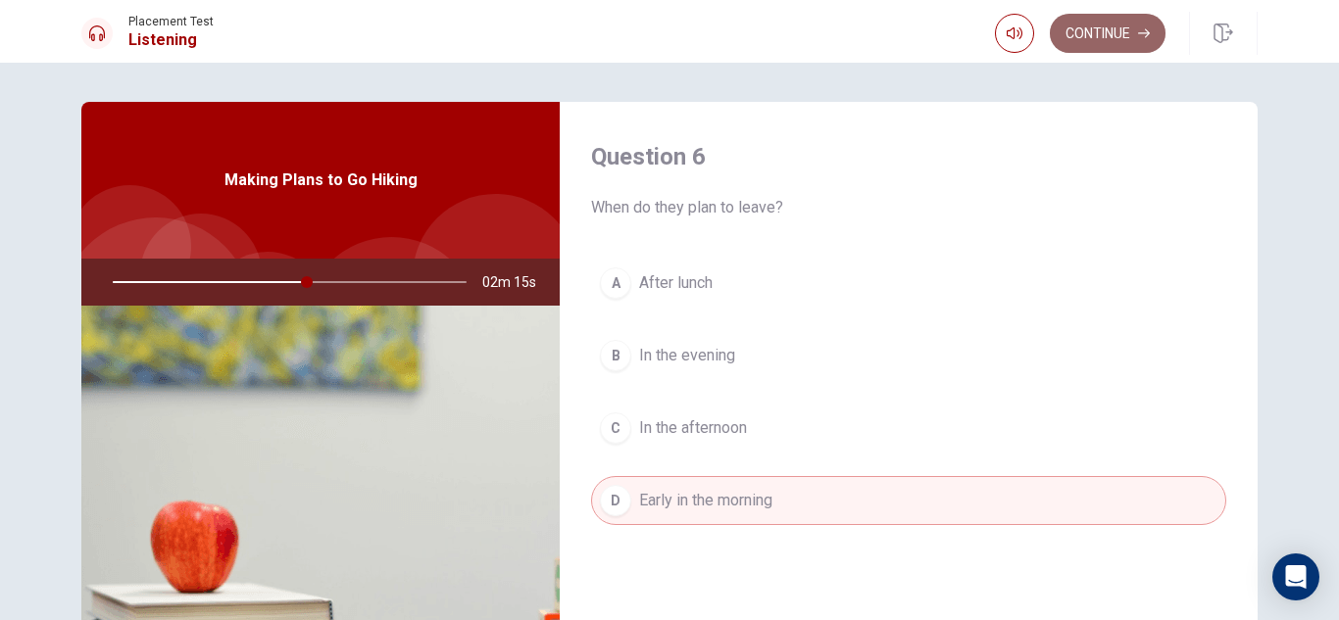
click at [1123, 27] on button "Continue" at bounding box center [1108, 33] width 116 height 39
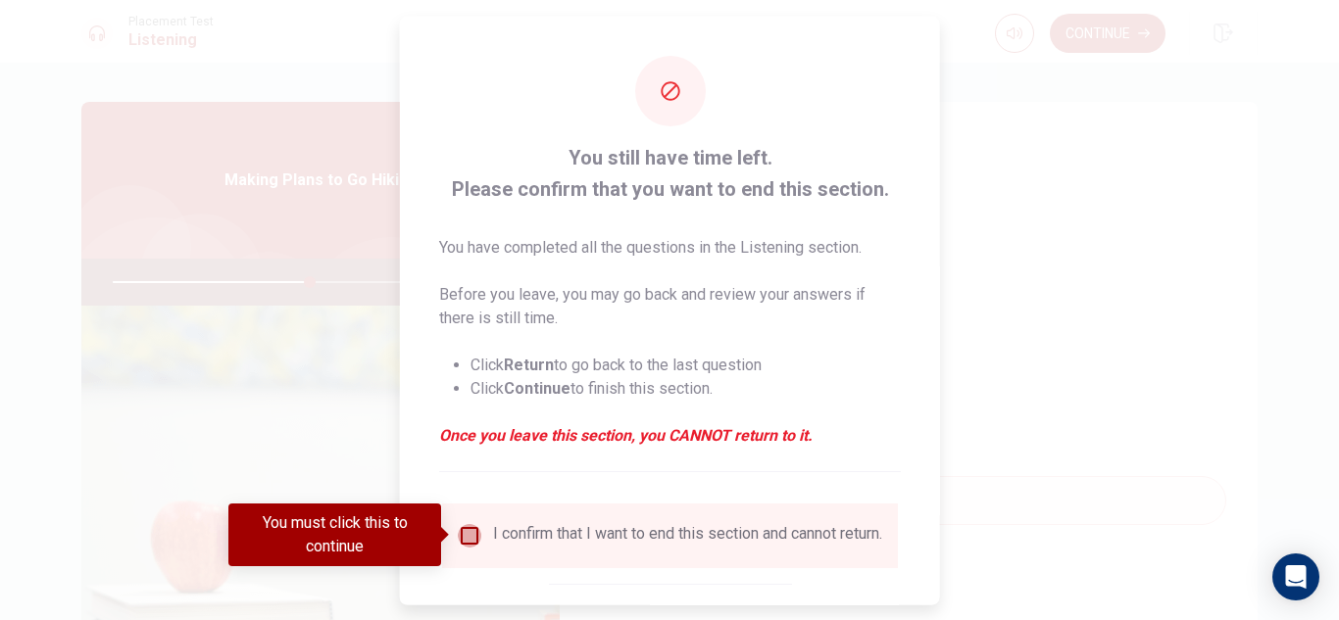
click at [472, 531] on input "You must click this to continue" at bounding box center [470, 535] width 24 height 24
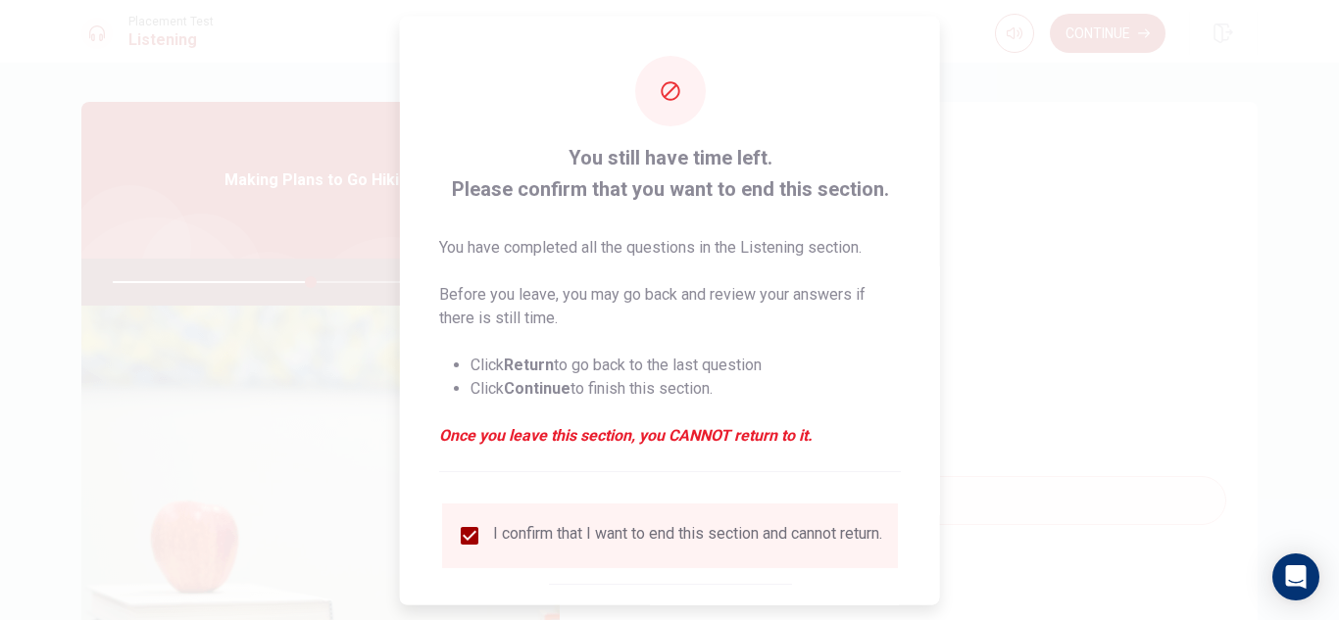
scroll to position [111, 0]
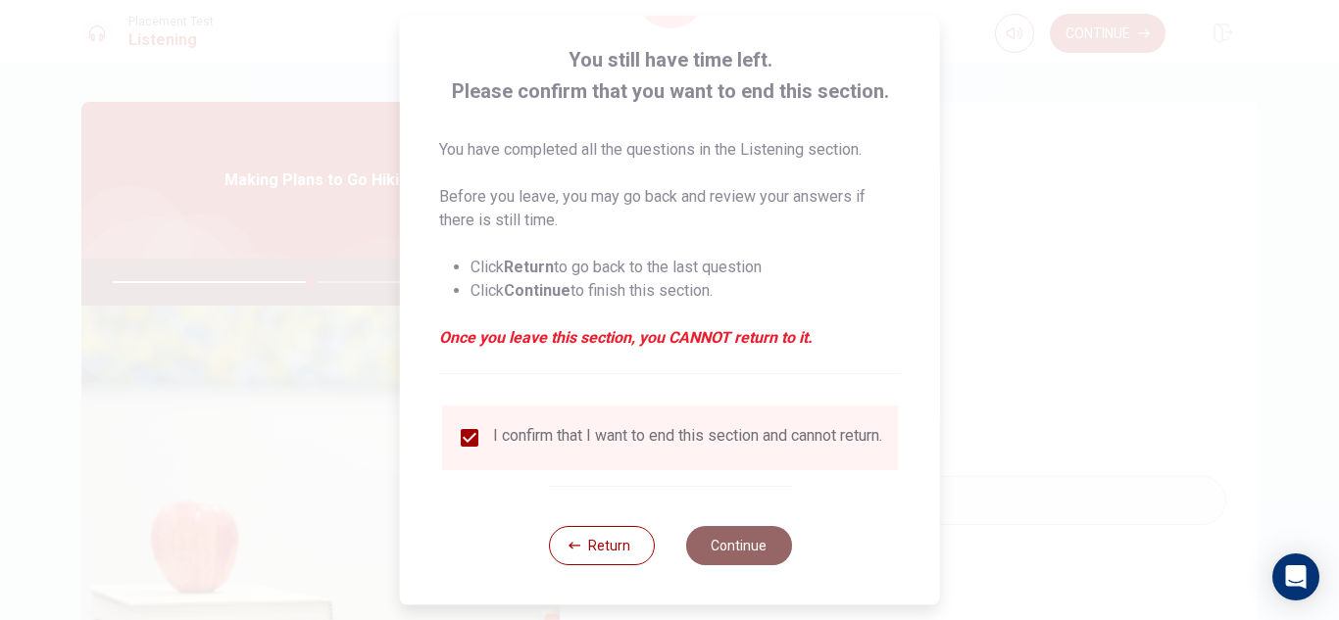
click at [698, 543] on button "Continue" at bounding box center [738, 545] width 106 height 39
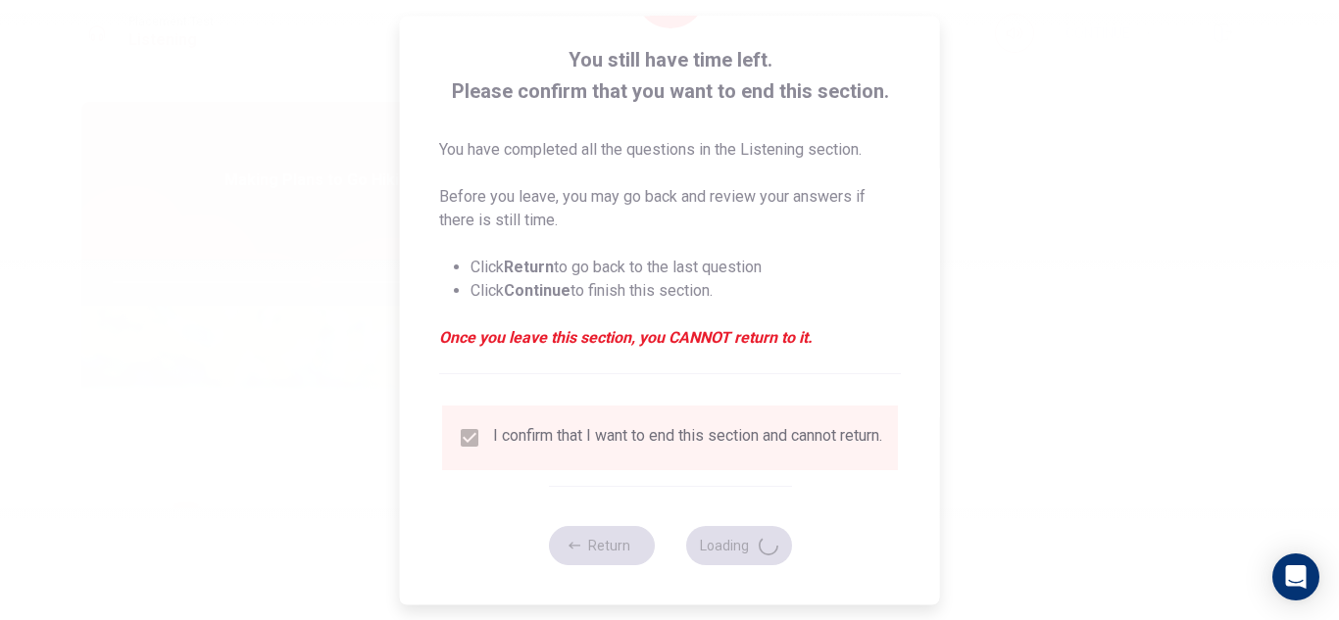
type input "58"
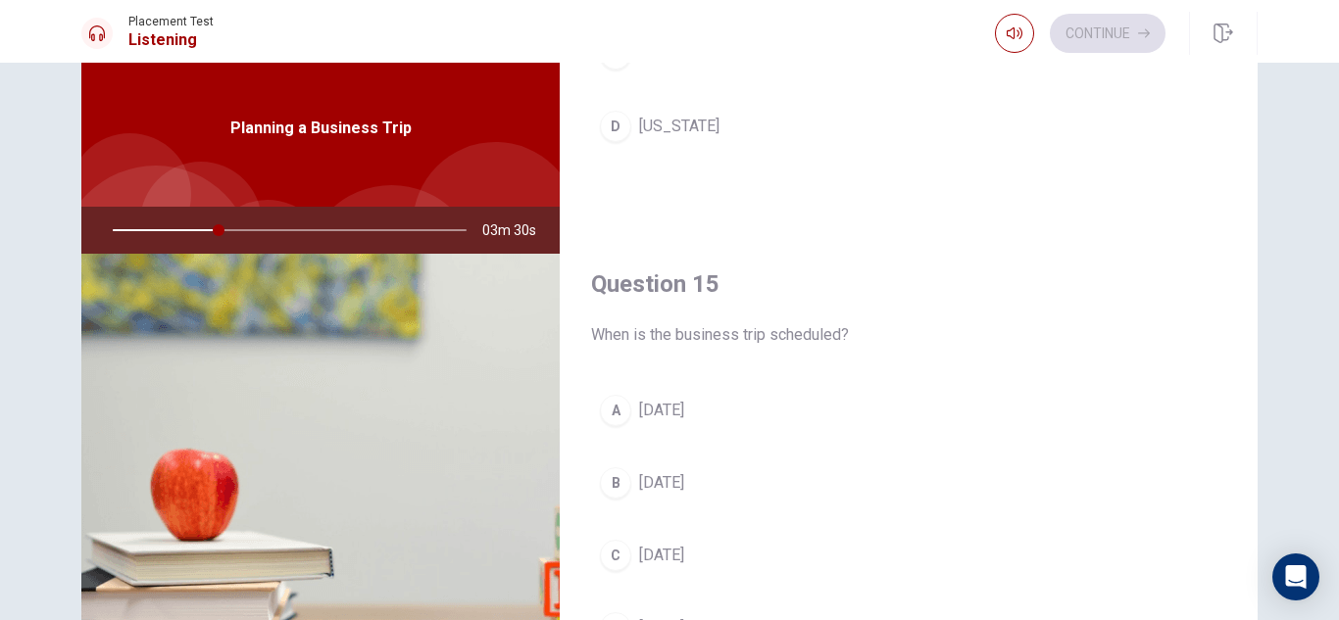
scroll to position [60, 0]
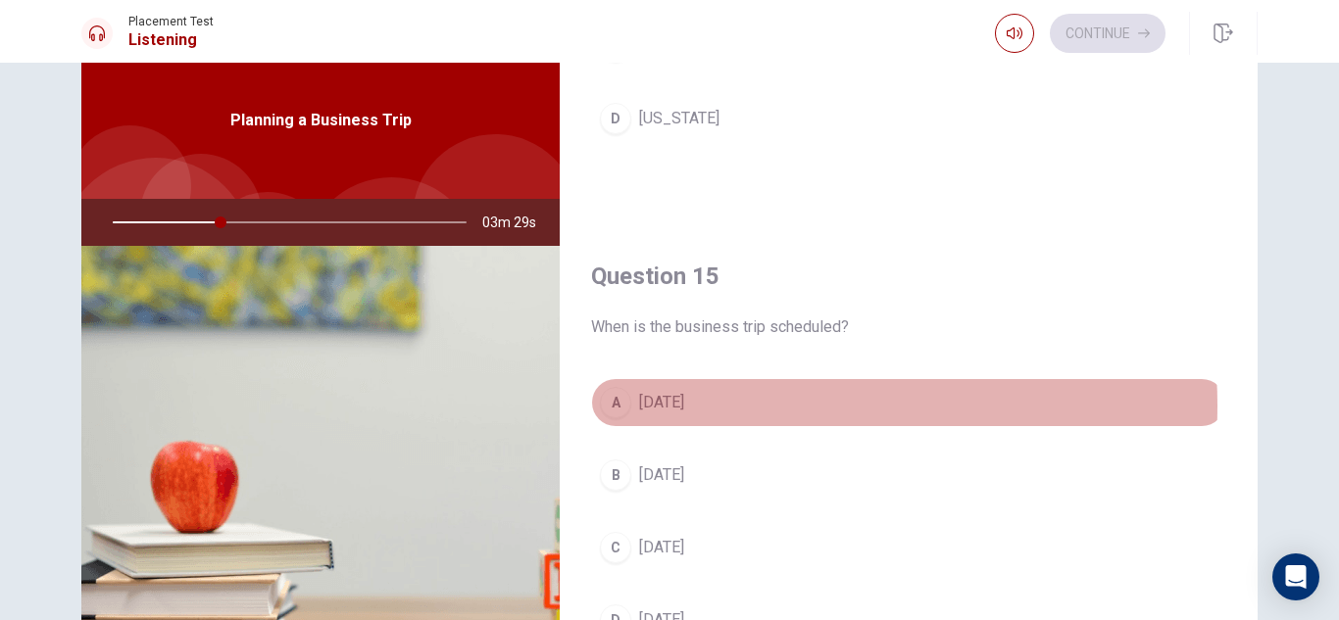
click at [735, 406] on button "A This Thursday" at bounding box center [908, 402] width 635 height 49
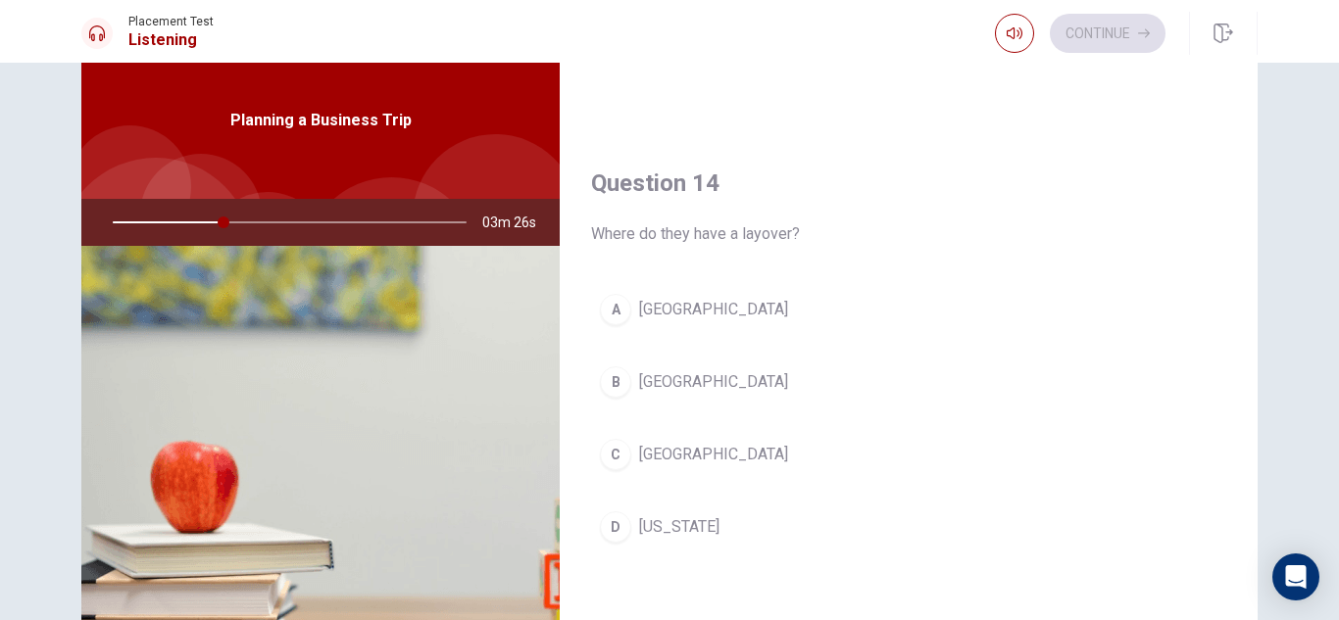
scroll to position [1417, 0]
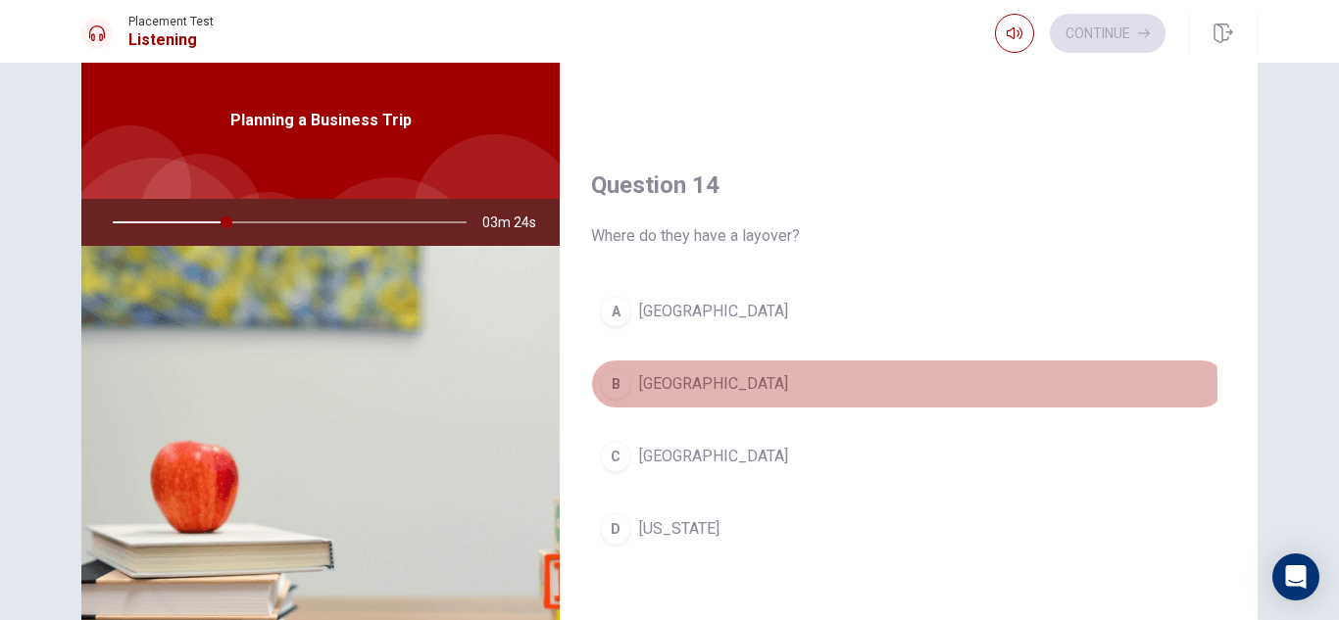
click at [700, 386] on button "B Chicago" at bounding box center [908, 384] width 635 height 49
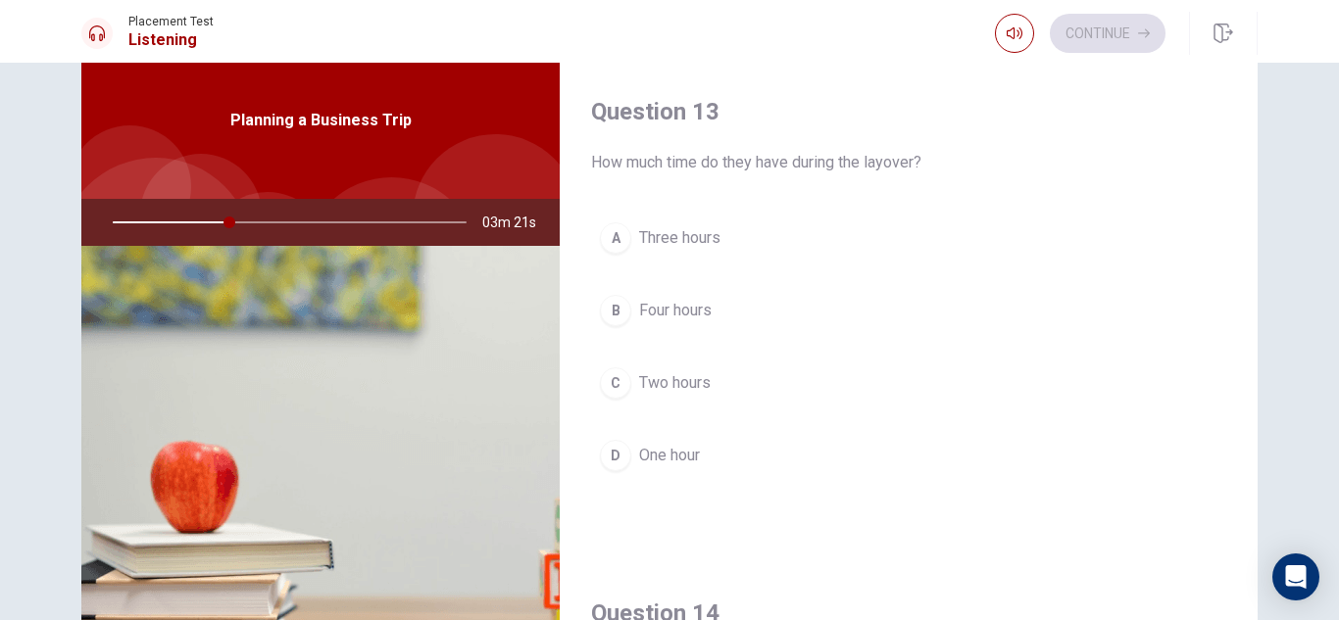
scroll to position [988, 0]
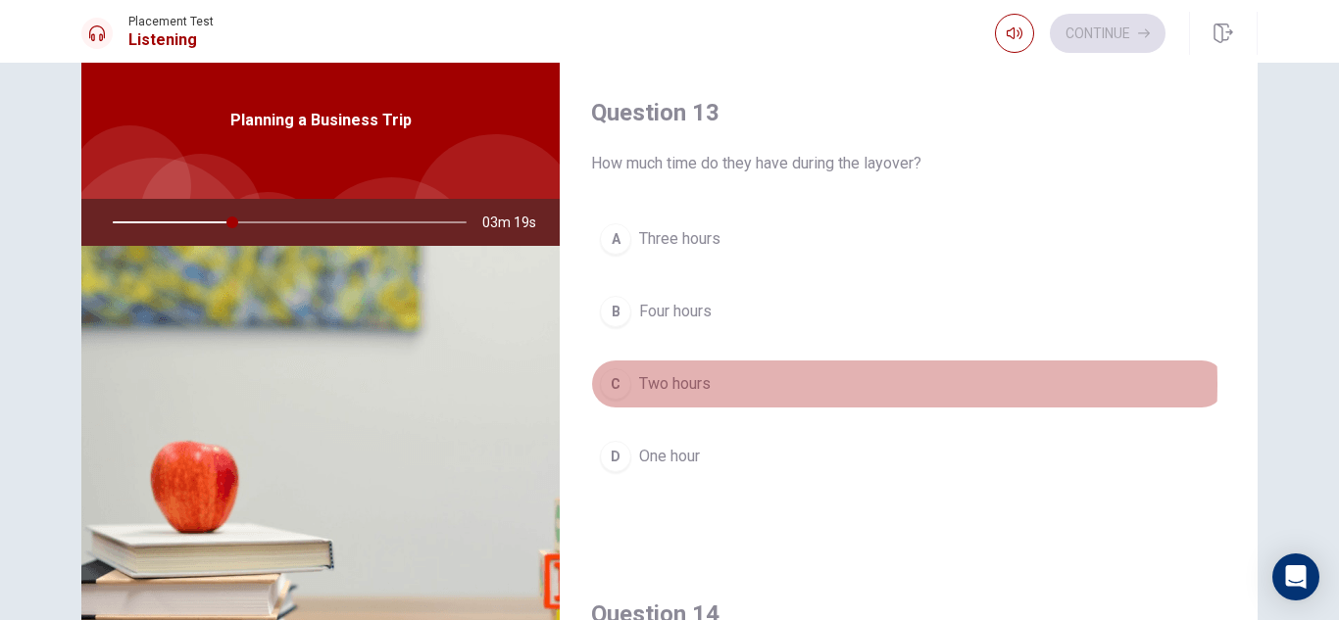
click at [713, 384] on button "C Two hours" at bounding box center [908, 384] width 635 height 49
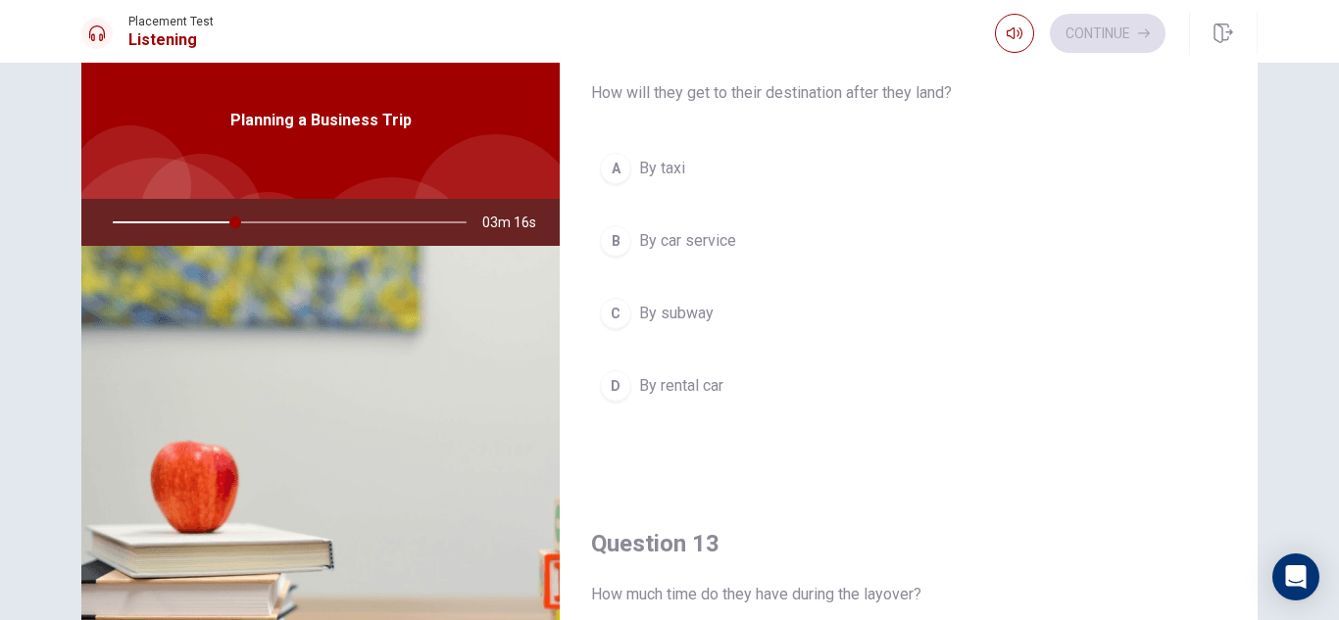
scroll to position [554, 0]
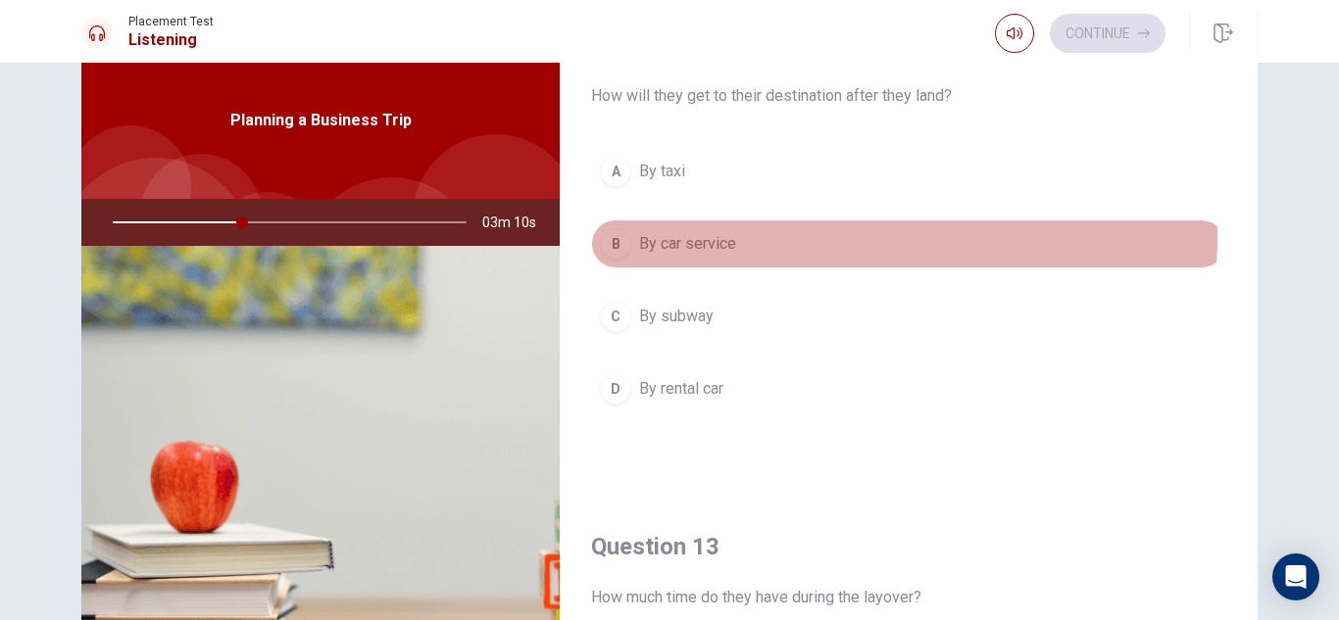
click at [752, 235] on button "B By car service" at bounding box center [908, 244] width 635 height 49
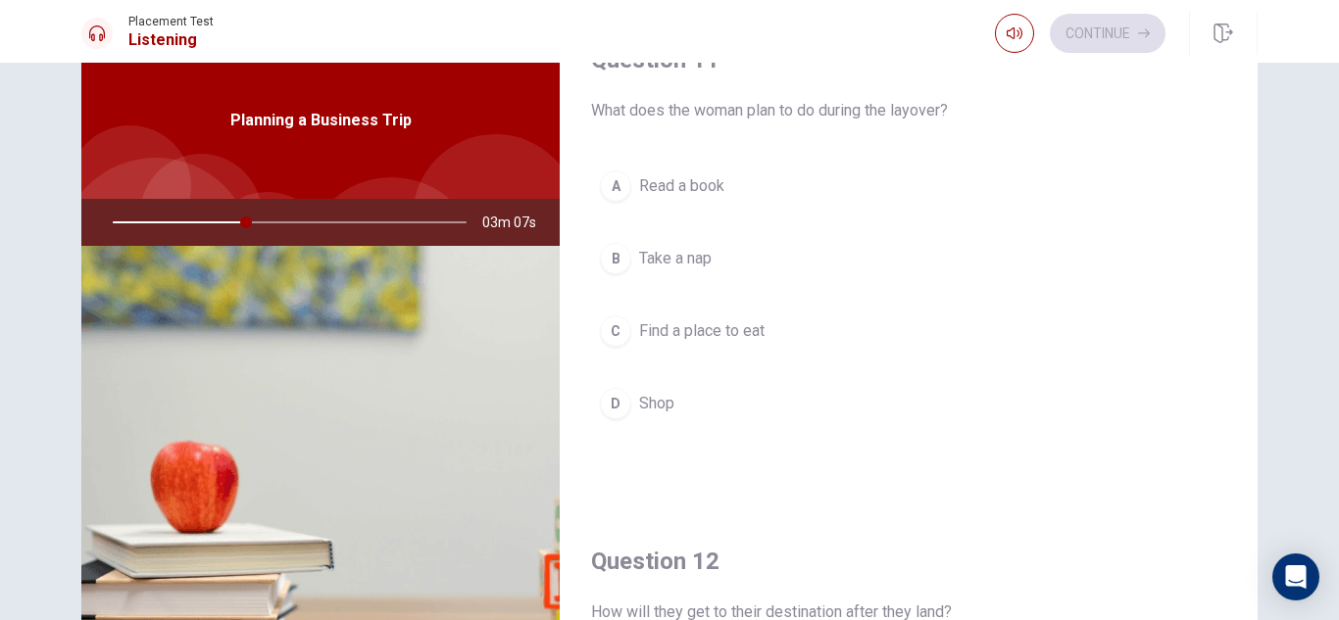
scroll to position [0, 0]
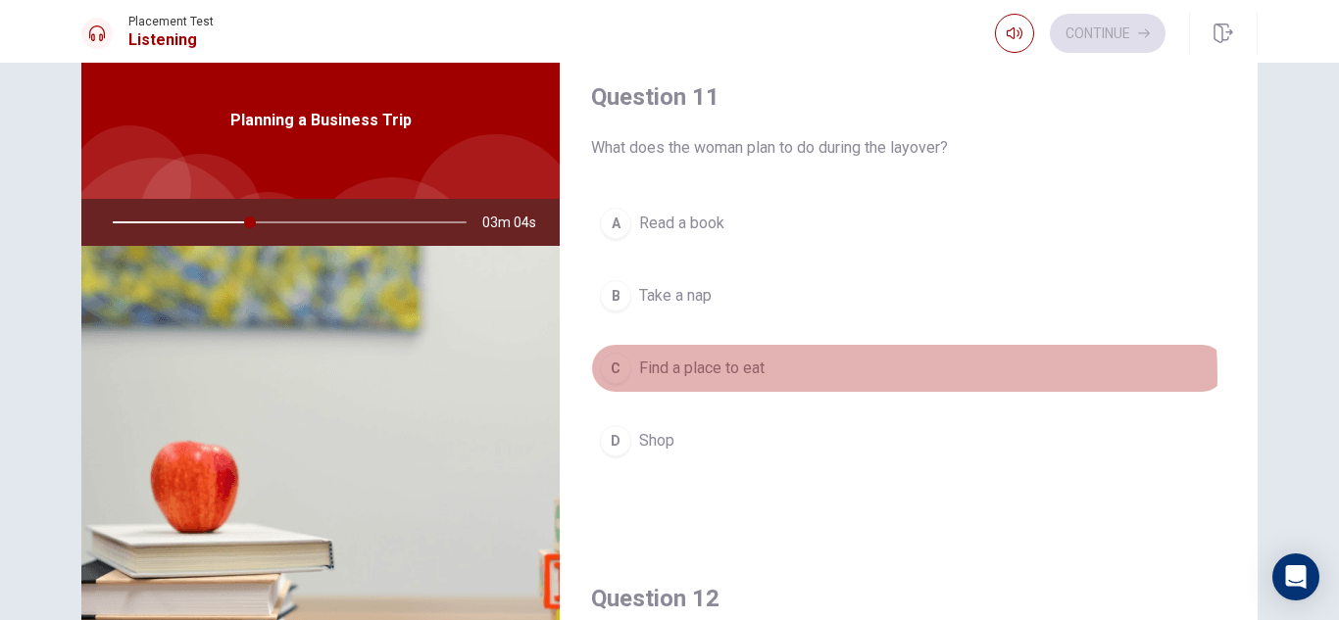
click at [736, 376] on span "Find a place to eat" at bounding box center [701, 369] width 125 height 24
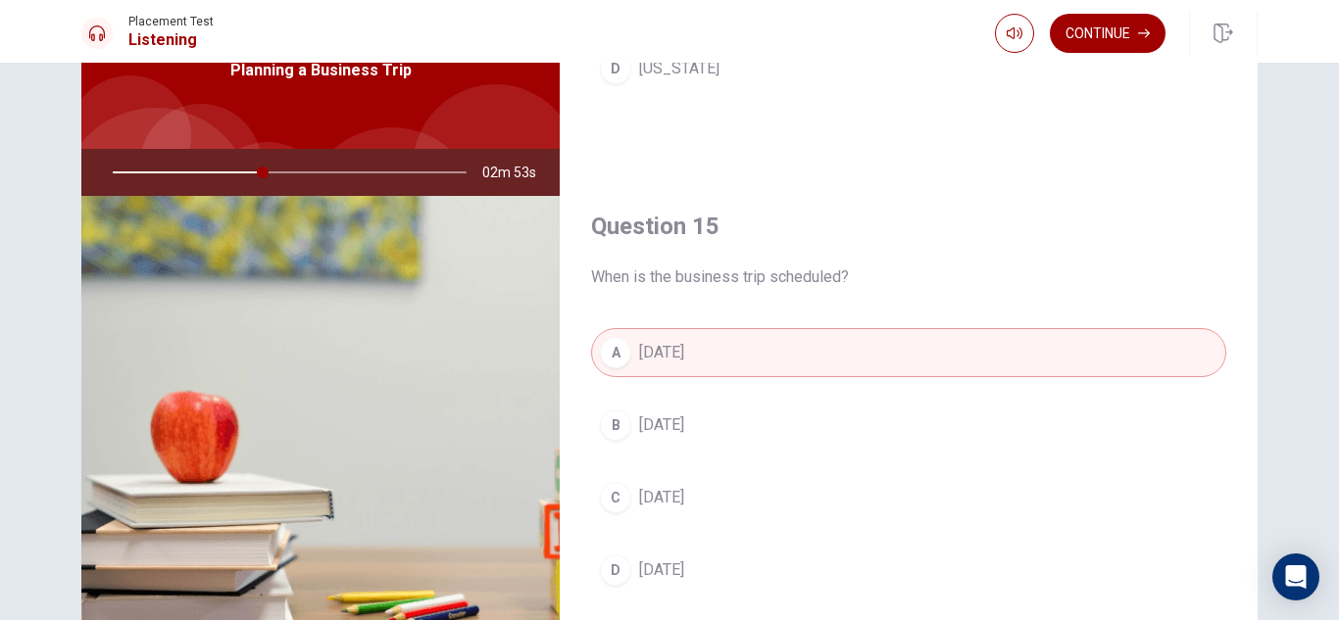
scroll to position [111, 0]
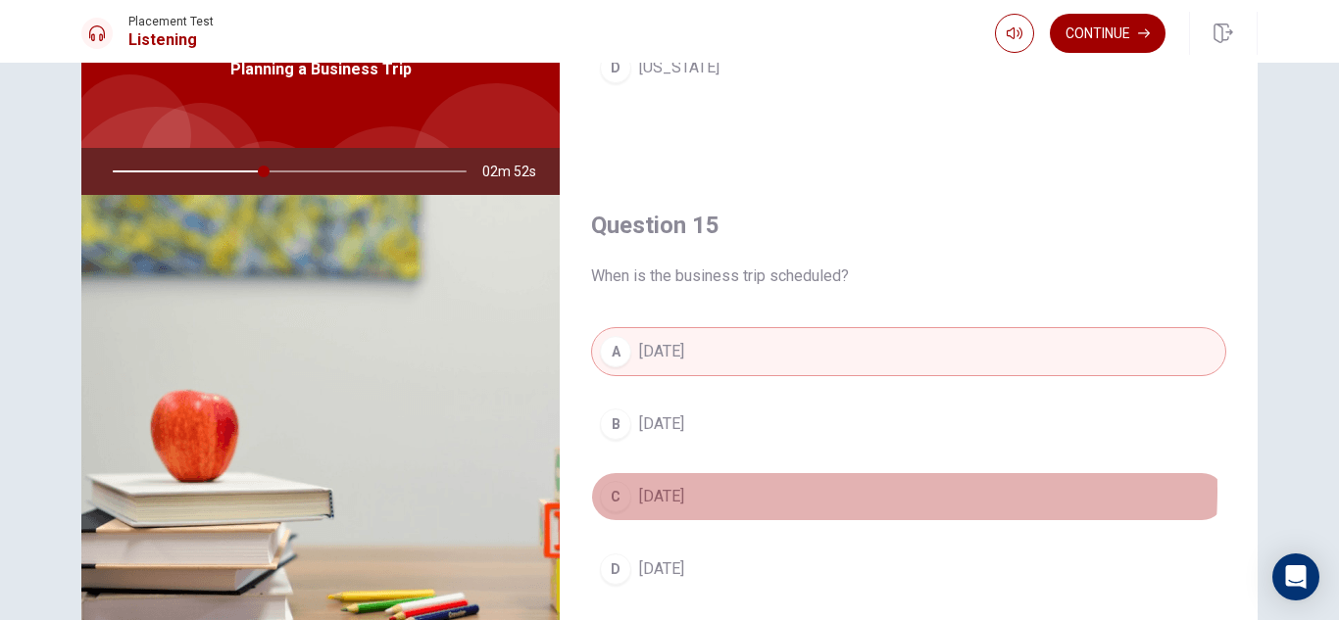
click at [684, 490] on span "Next Thursday" at bounding box center [661, 497] width 45 height 24
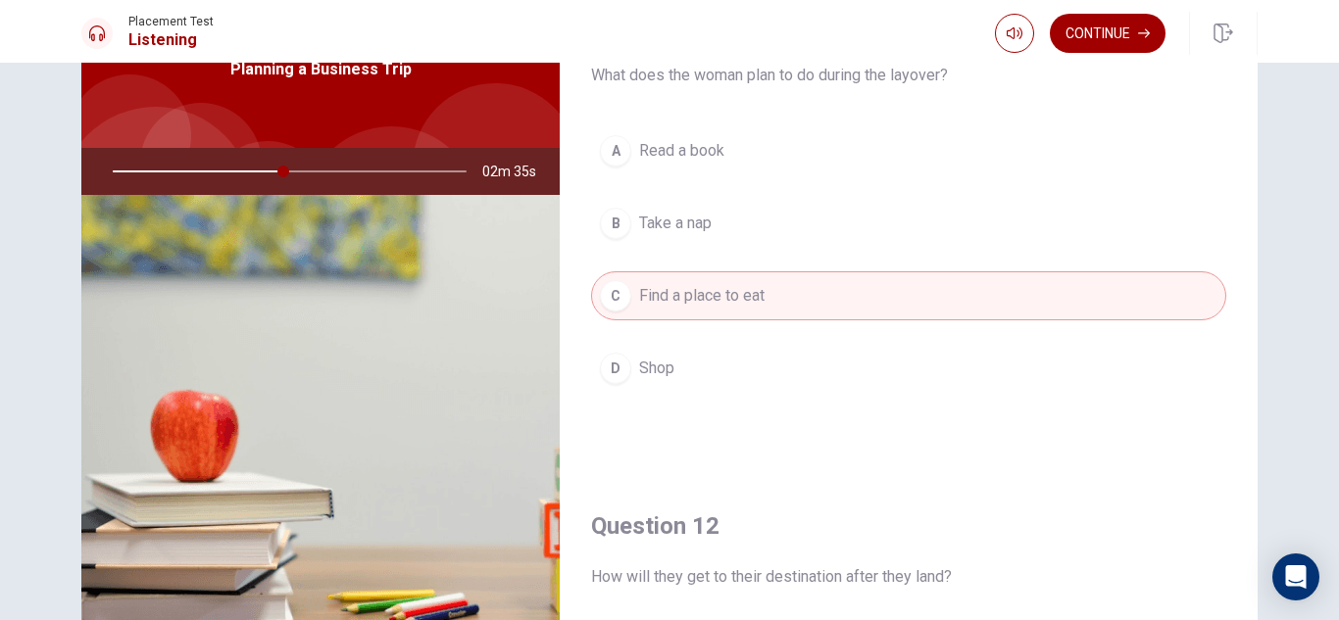
scroll to position [0, 0]
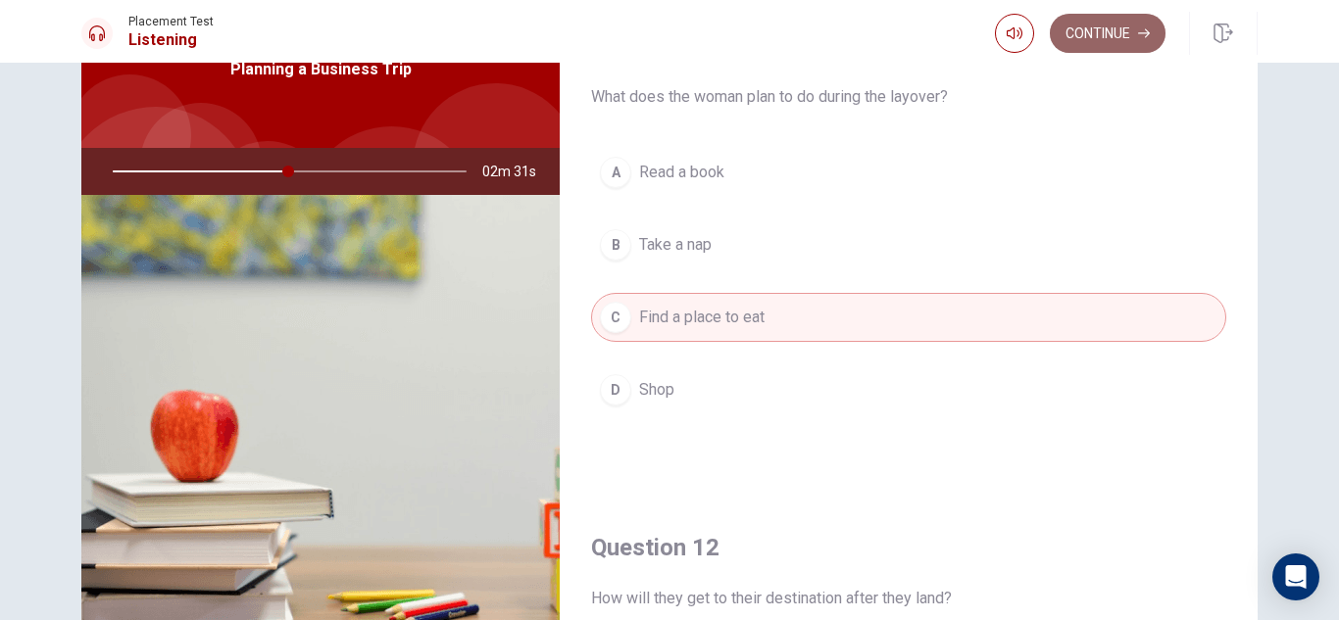
click at [1101, 37] on button "Continue" at bounding box center [1108, 33] width 116 height 39
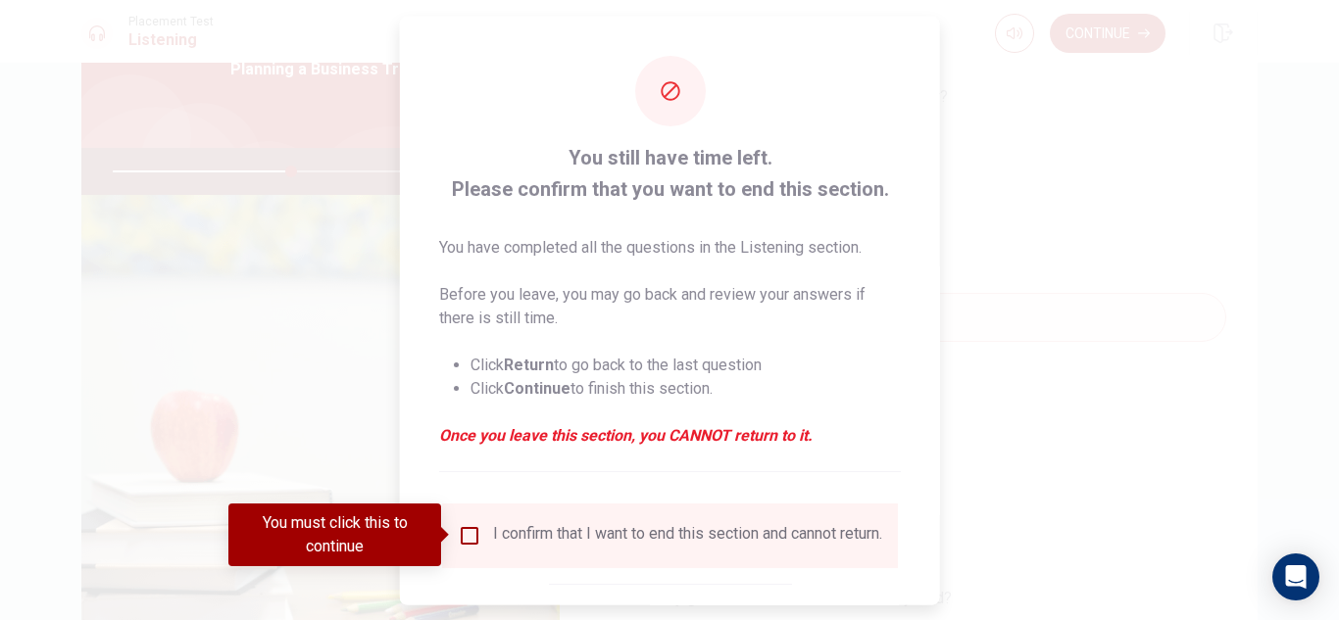
click at [468, 531] on input "You must click this to continue" at bounding box center [470, 535] width 24 height 24
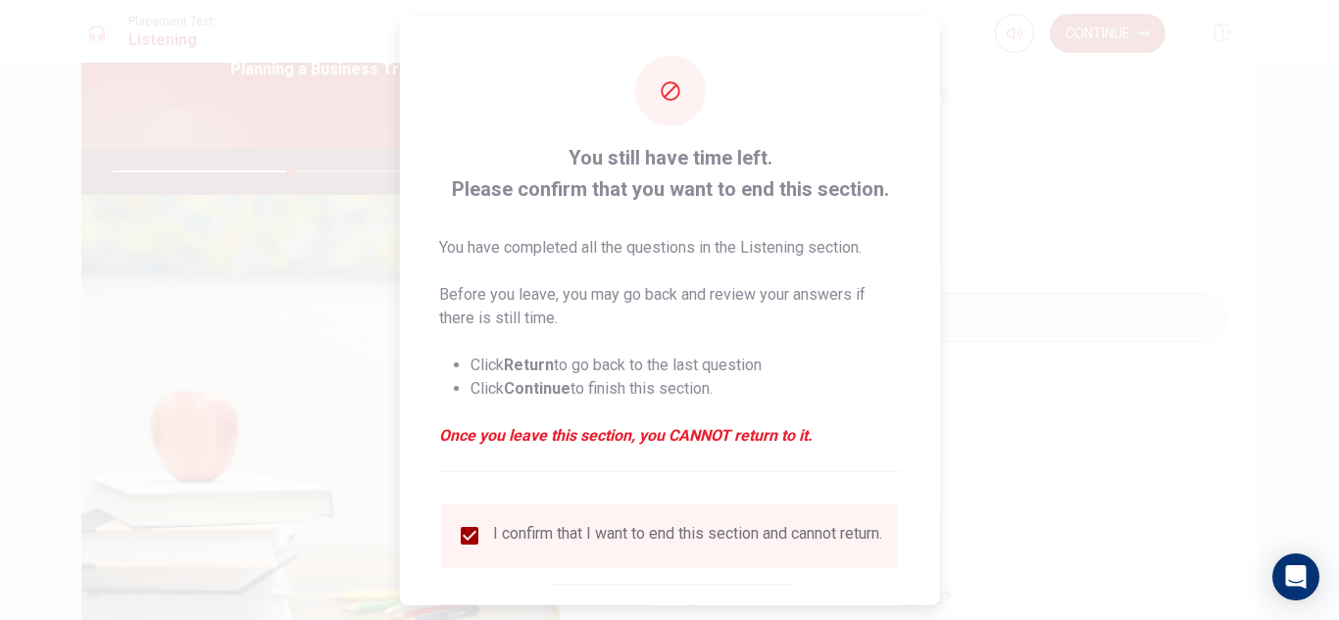
scroll to position [111, 0]
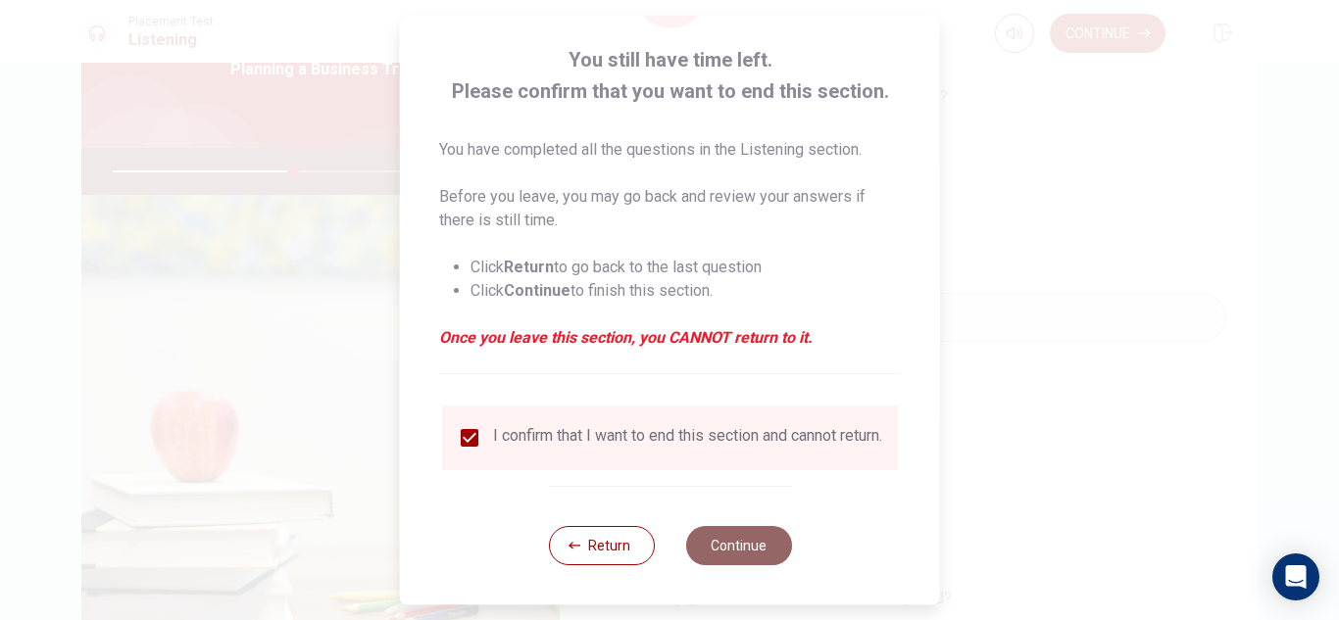
click at [721, 547] on button "Continue" at bounding box center [738, 545] width 106 height 39
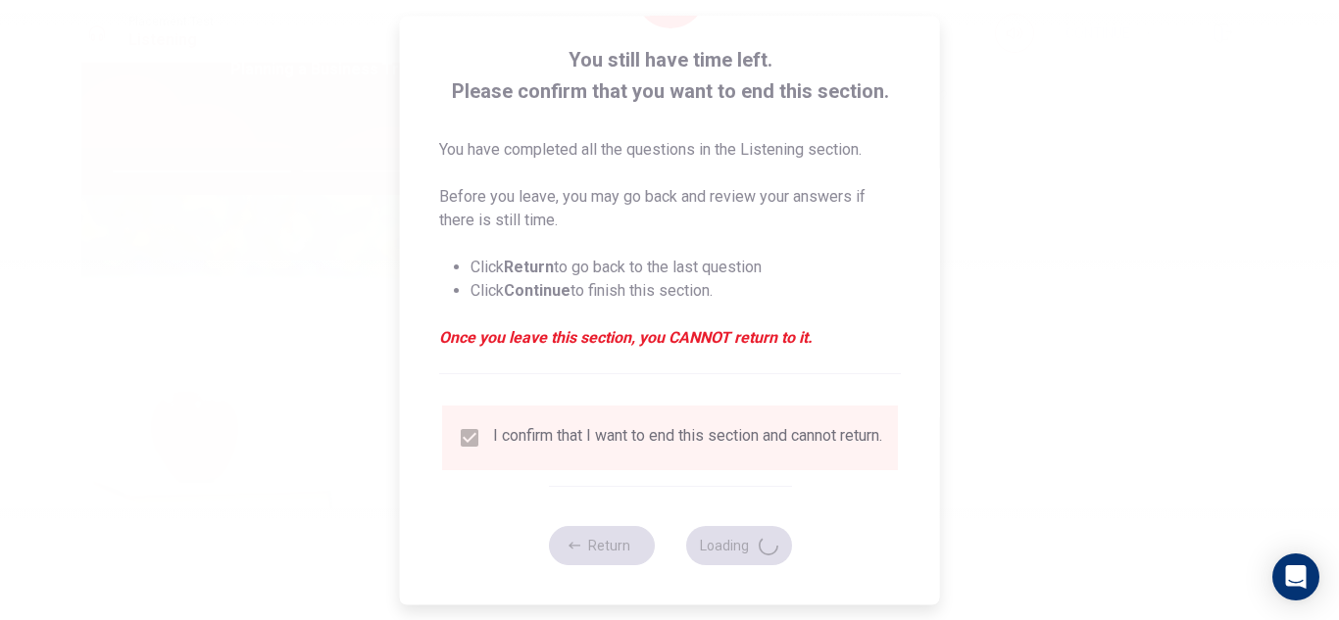
type input "52"
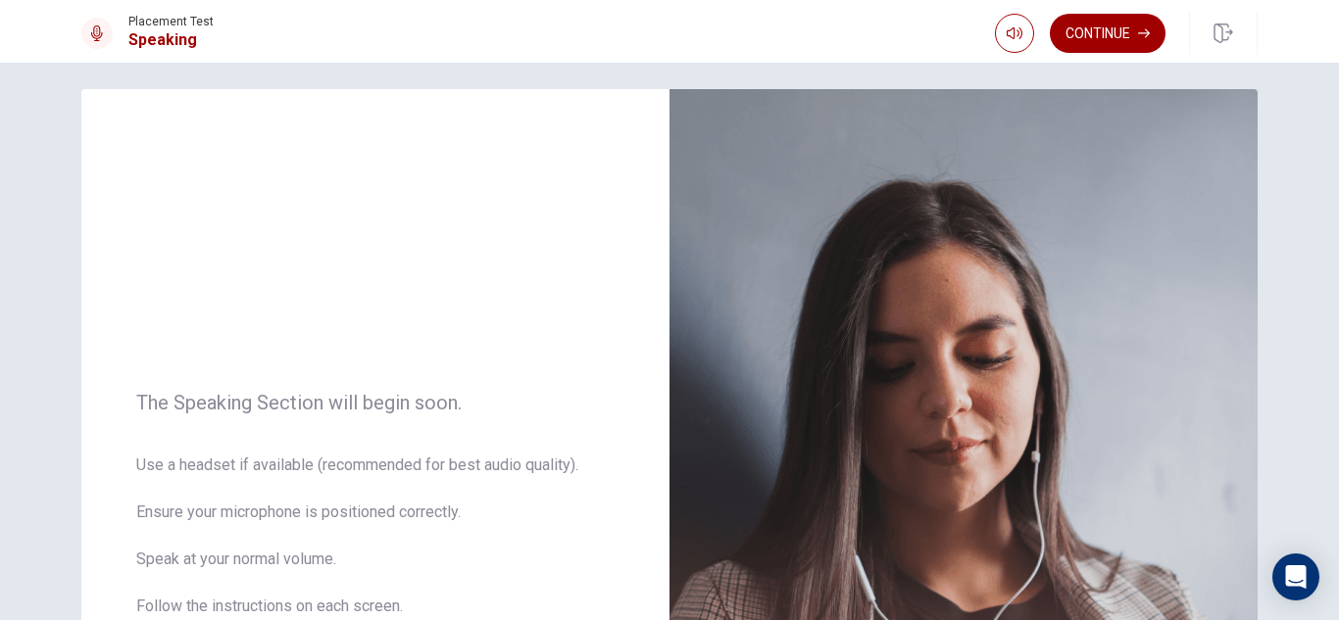
scroll to position [0, 0]
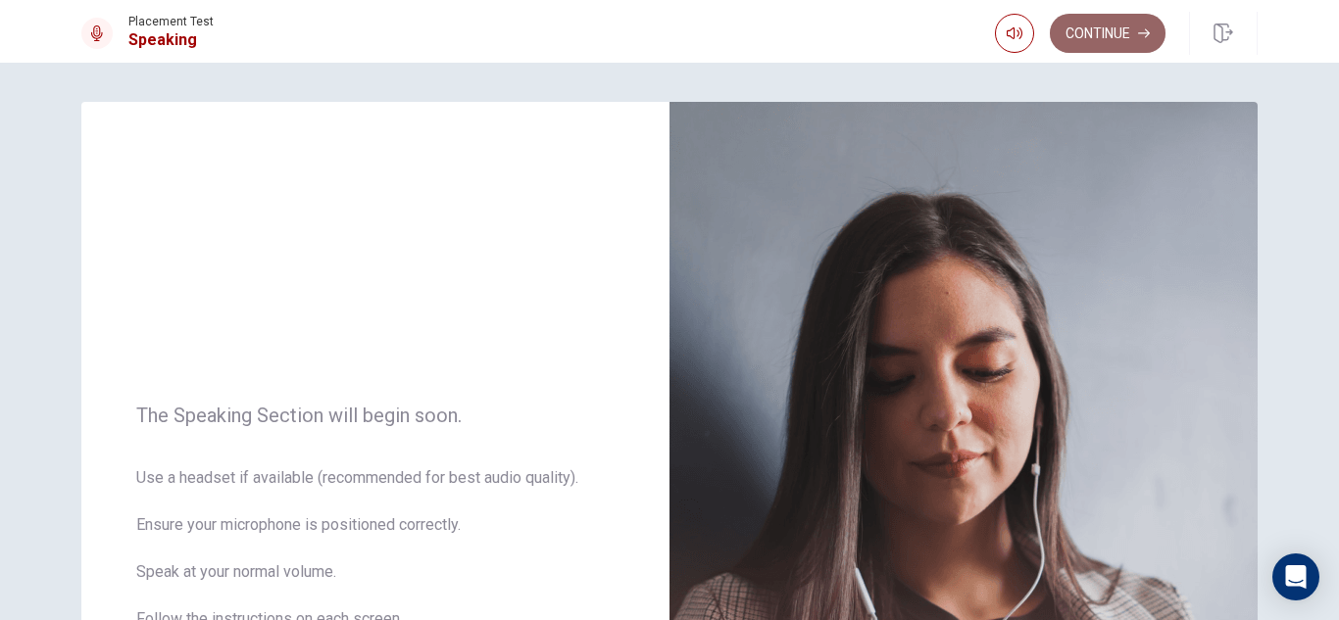
click at [1092, 32] on button "Continue" at bounding box center [1108, 33] width 116 height 39
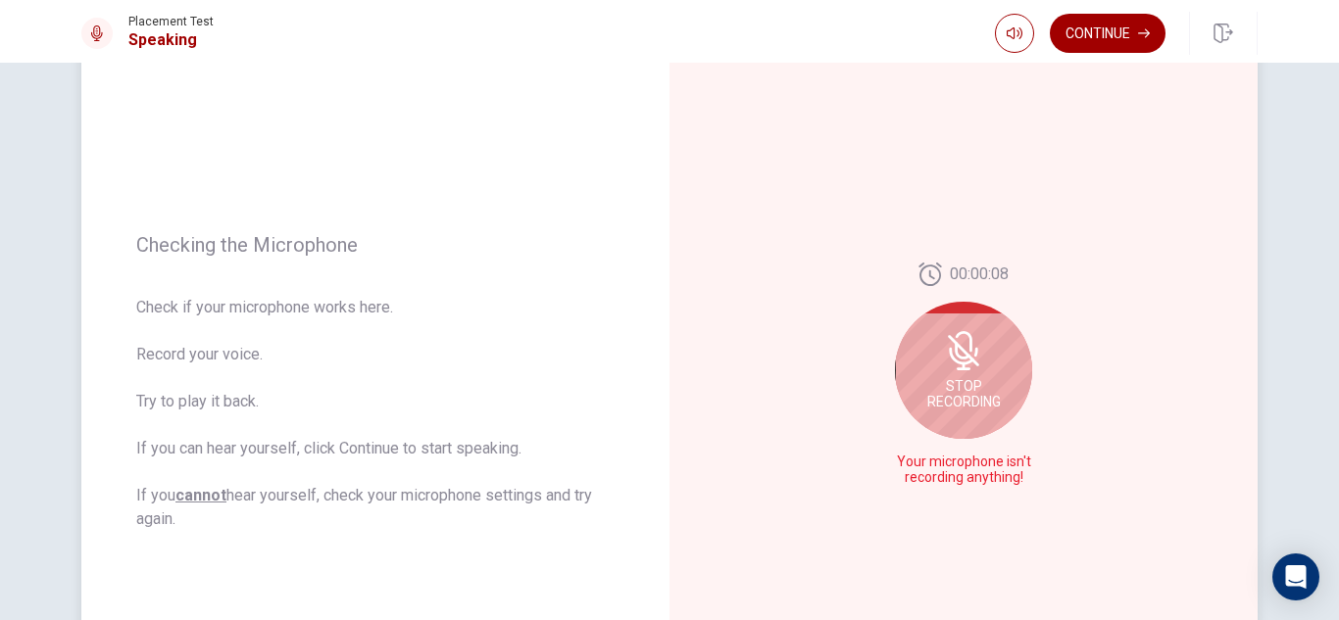
scroll to position [155, 0]
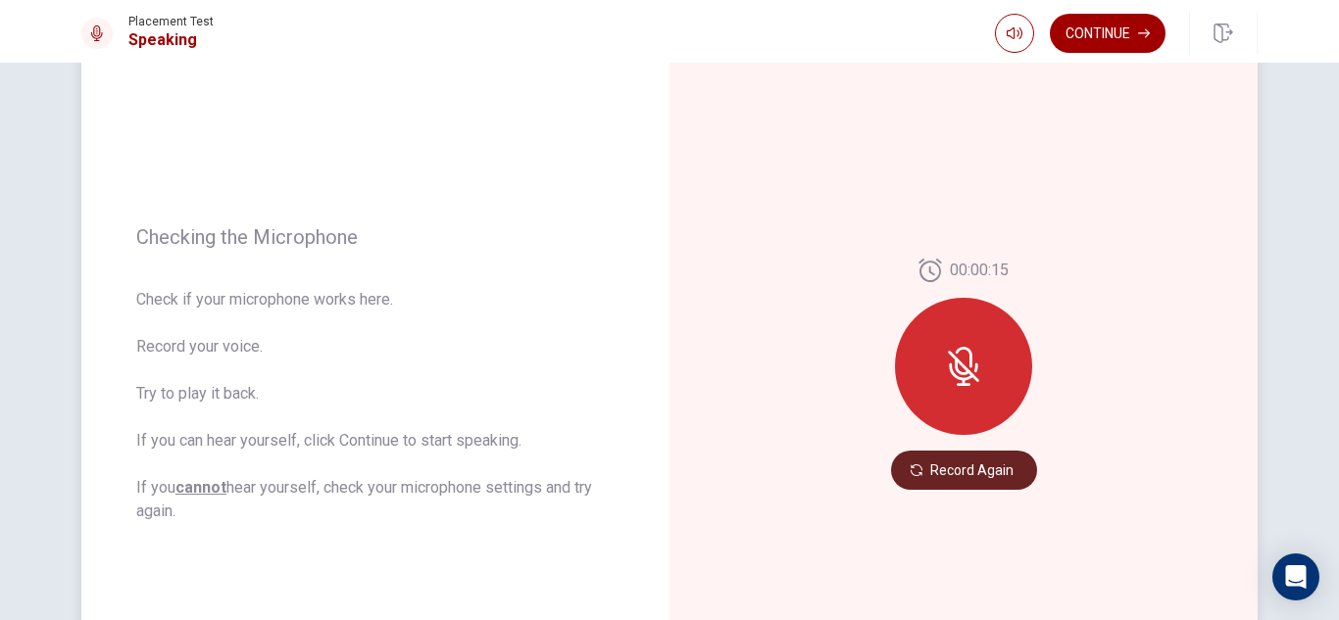
click at [942, 465] on button "Record Again" at bounding box center [964, 470] width 146 height 39
click at [957, 365] on icon at bounding box center [963, 366] width 31 height 31
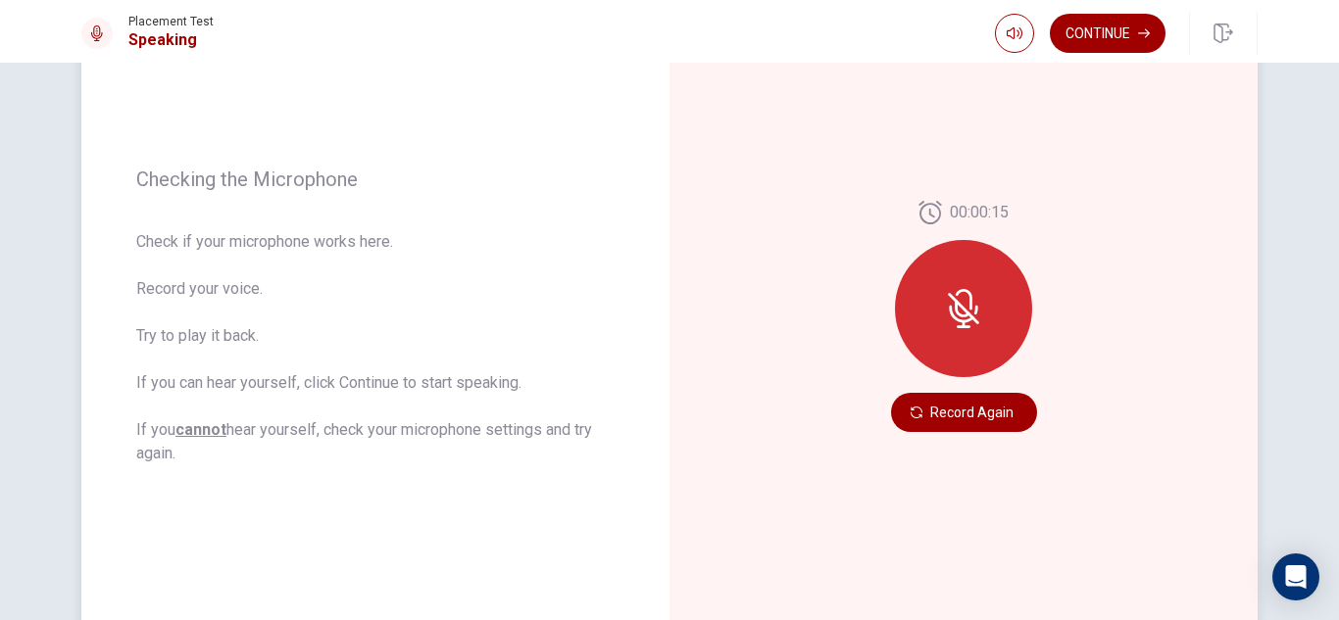
scroll to position [161, 0]
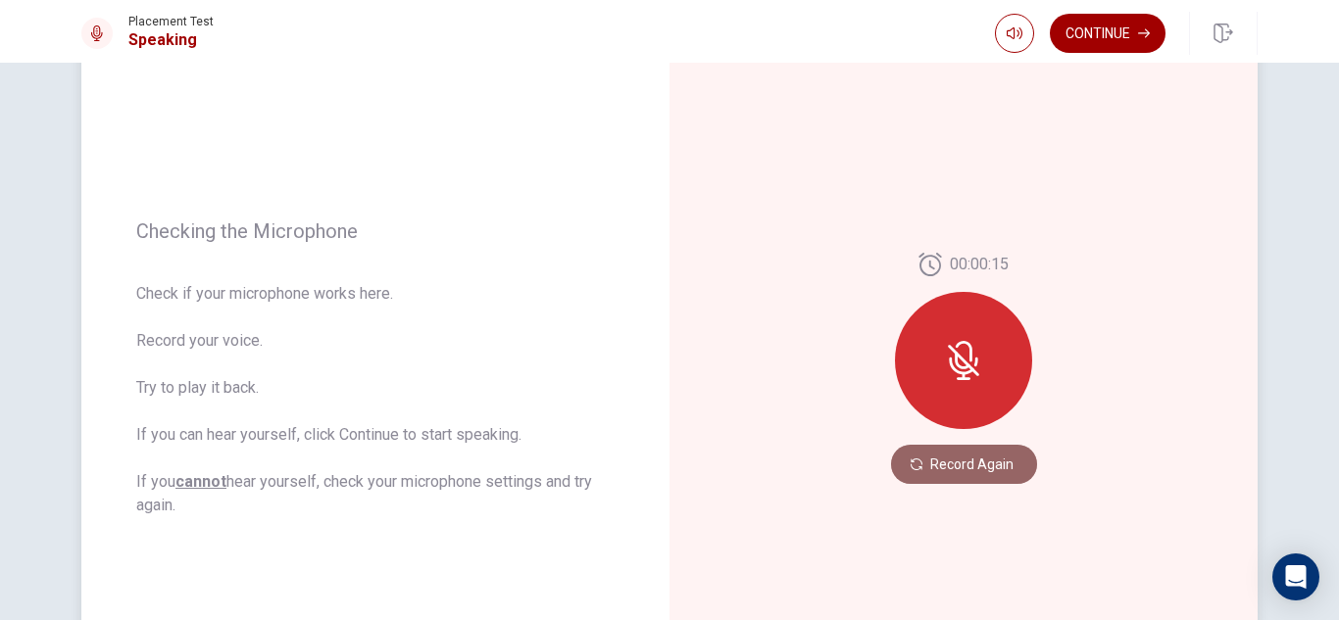
click at [931, 469] on button "Record Again" at bounding box center [964, 464] width 146 height 39
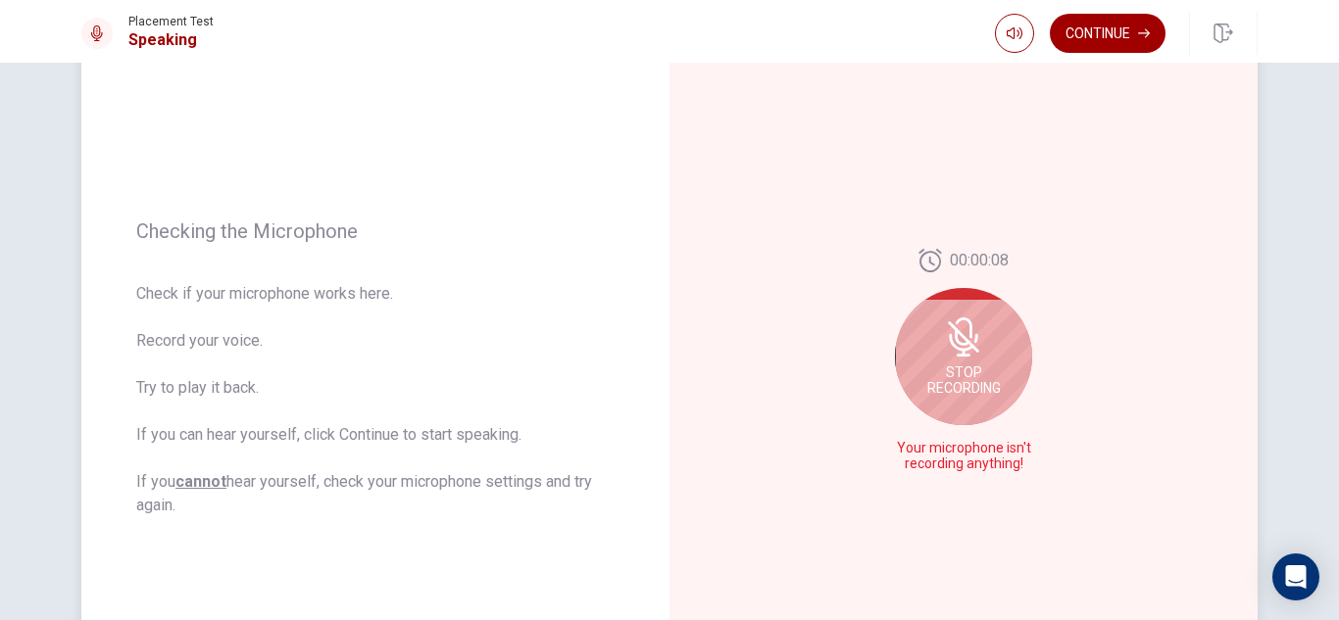
click at [970, 349] on icon at bounding box center [963, 336] width 31 height 31
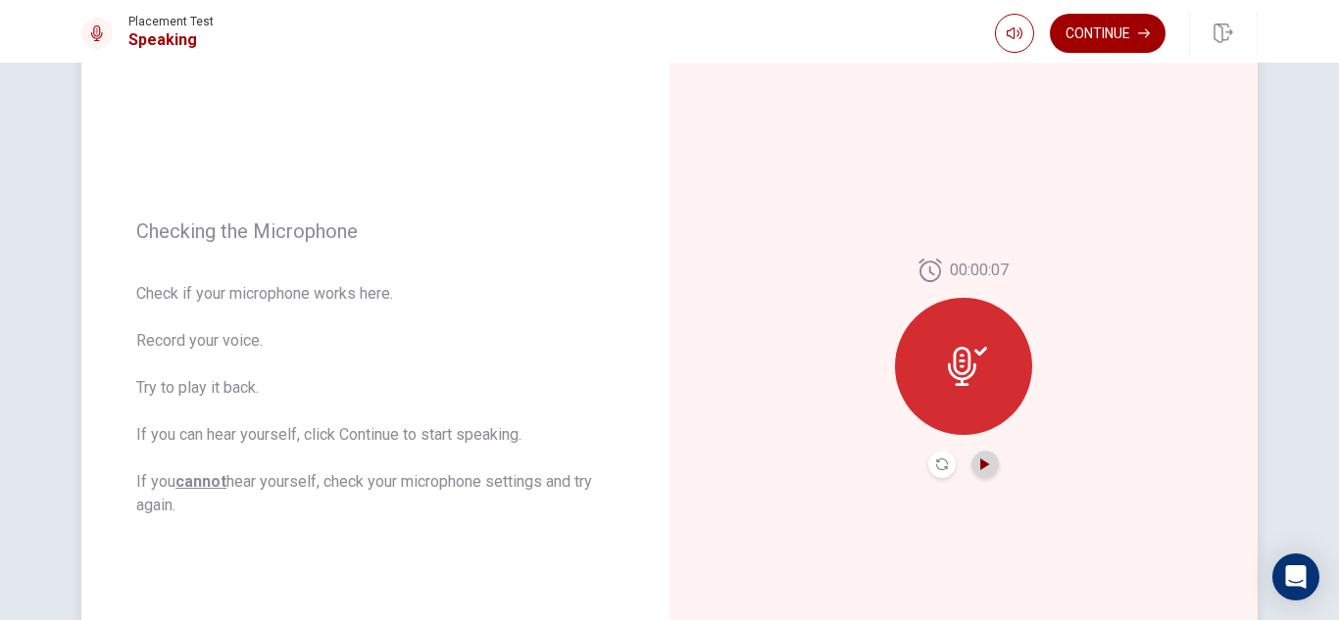
click at [982, 462] on icon "Play Audio" at bounding box center [985, 465] width 12 height 12
click at [980, 465] on icon "Play Audio" at bounding box center [984, 465] width 9 height 12
click at [927, 422] on div at bounding box center [963, 366] width 137 height 137
click at [963, 376] on icon at bounding box center [962, 366] width 28 height 39
click at [968, 346] on div at bounding box center [963, 366] width 137 height 137
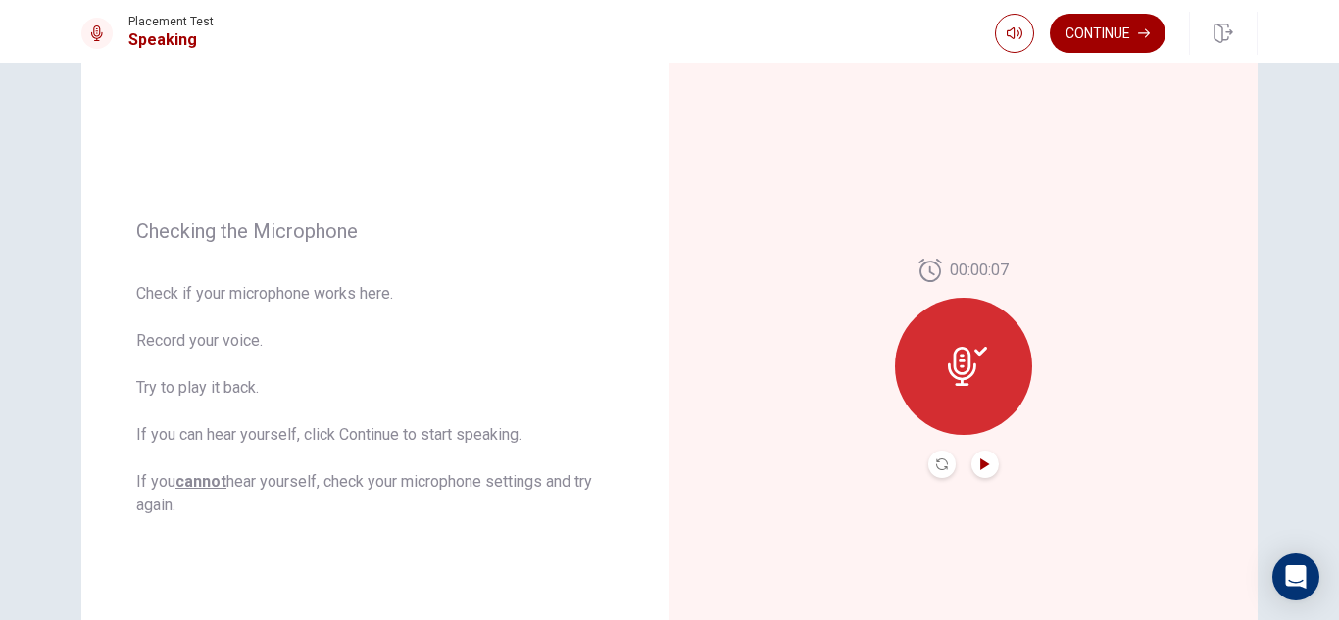
click at [980, 465] on icon "Play Audio" at bounding box center [984, 465] width 9 height 12
click at [936, 467] on icon "Record Again" at bounding box center [942, 465] width 12 height 12
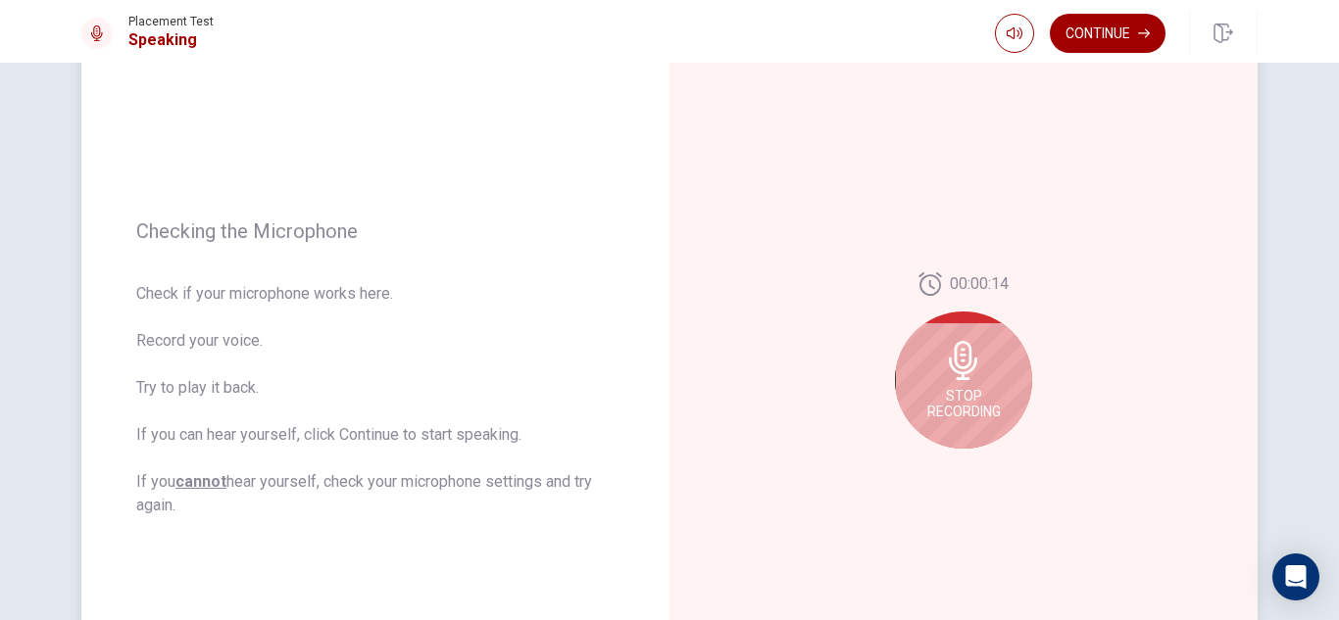
click at [953, 401] on span "Stop Recording" at bounding box center [964, 403] width 74 height 31
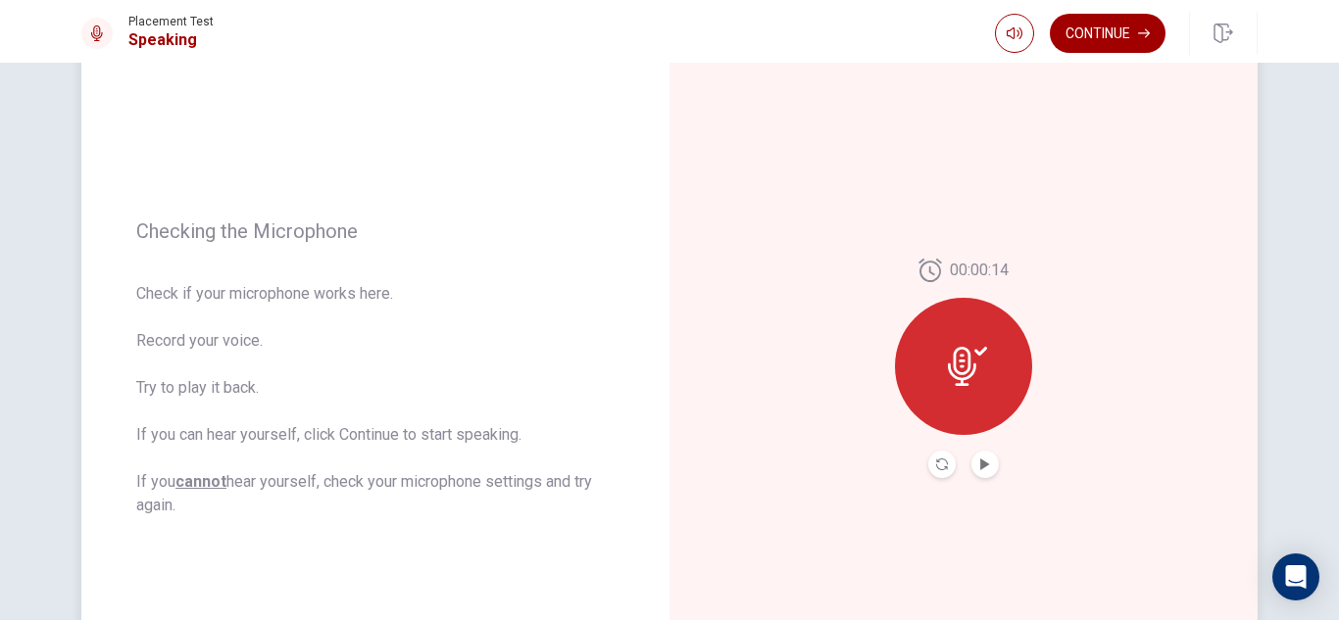
click at [963, 371] on icon at bounding box center [962, 366] width 28 height 39
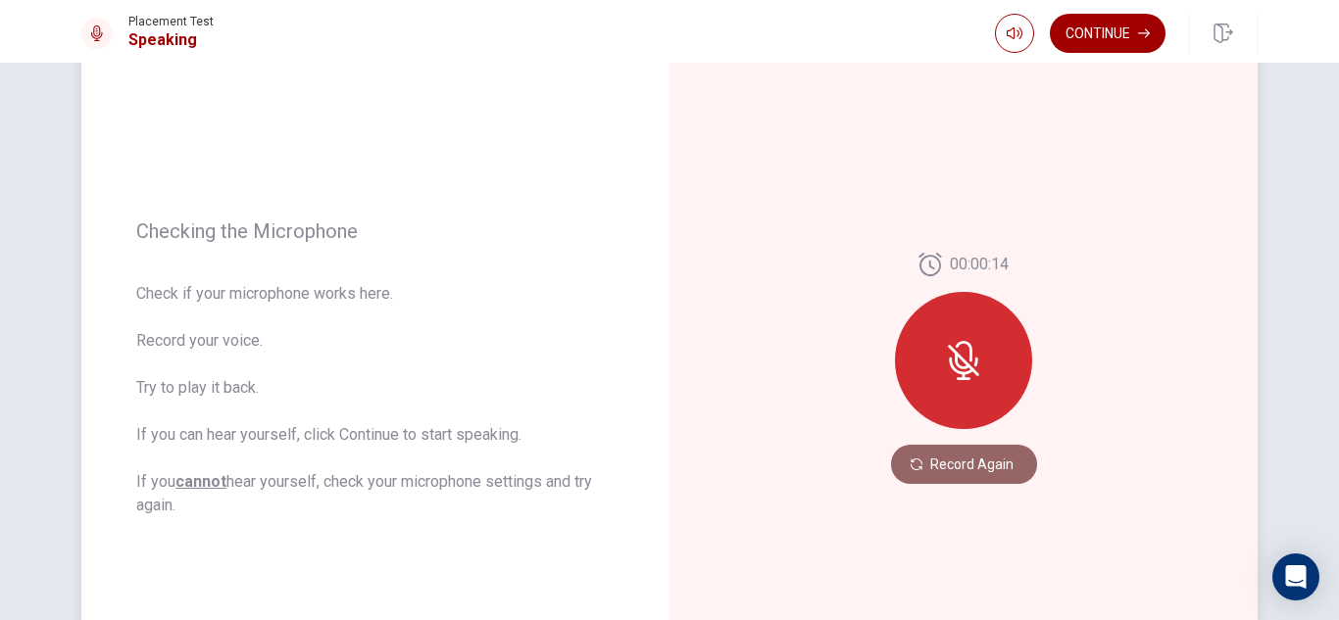
click at [972, 466] on button "Record Again" at bounding box center [964, 464] width 146 height 39
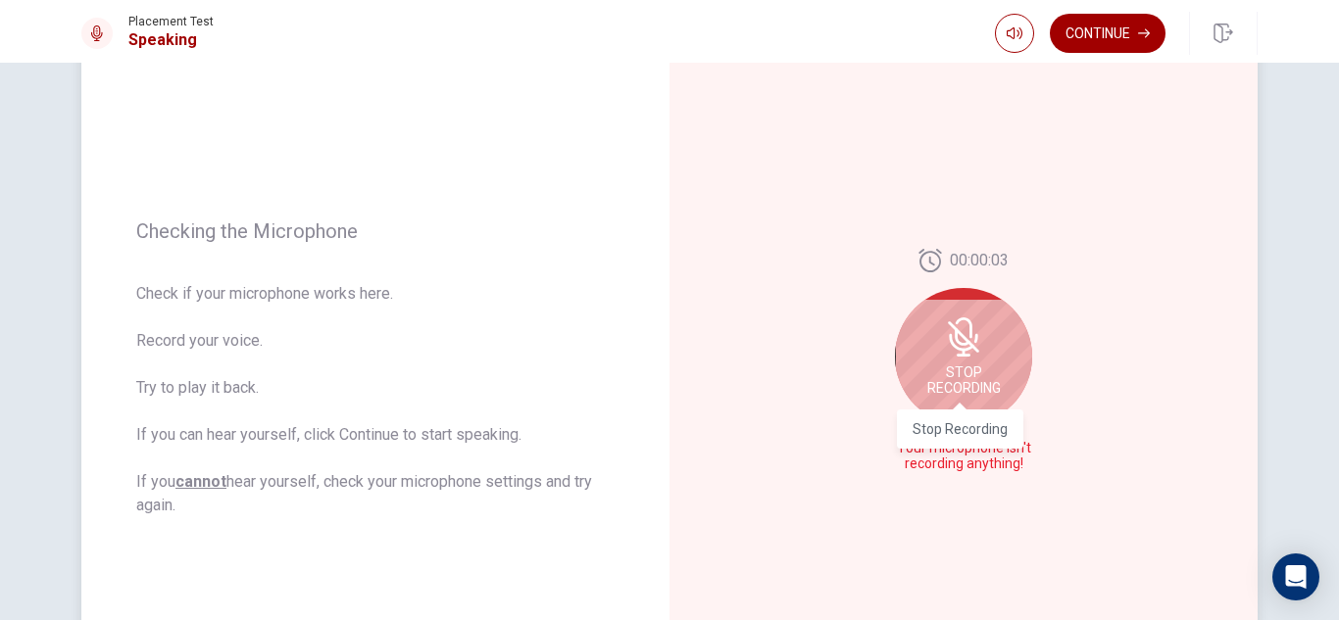
click at [970, 391] on span "Stop Recording" at bounding box center [964, 380] width 74 height 31
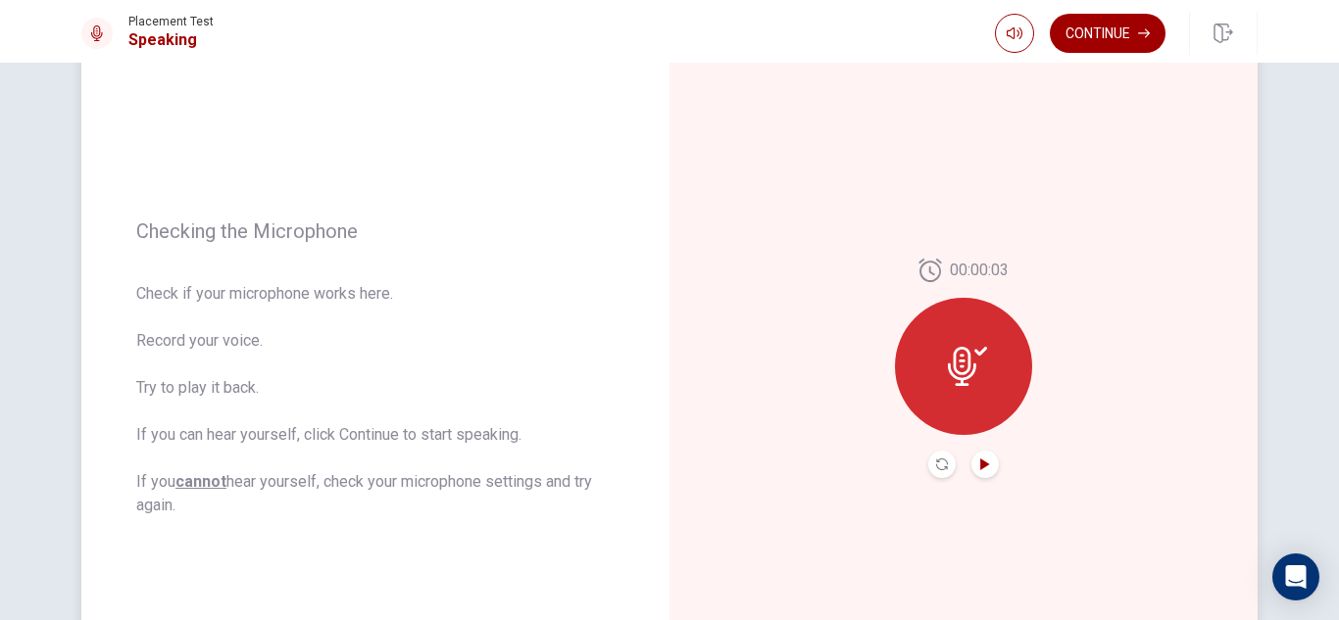
click at [980, 464] on icon "Play Audio" at bounding box center [984, 465] width 9 height 12
click at [980, 470] on button "Pause Audio" at bounding box center [984, 464] width 27 height 27
click at [1035, 376] on div "00:00:03" at bounding box center [963, 368] width 588 height 855
click at [728, 272] on div "00:00:03" at bounding box center [963, 368] width 588 height 855
click at [941, 466] on icon "Record Again" at bounding box center [942, 465] width 12 height 12
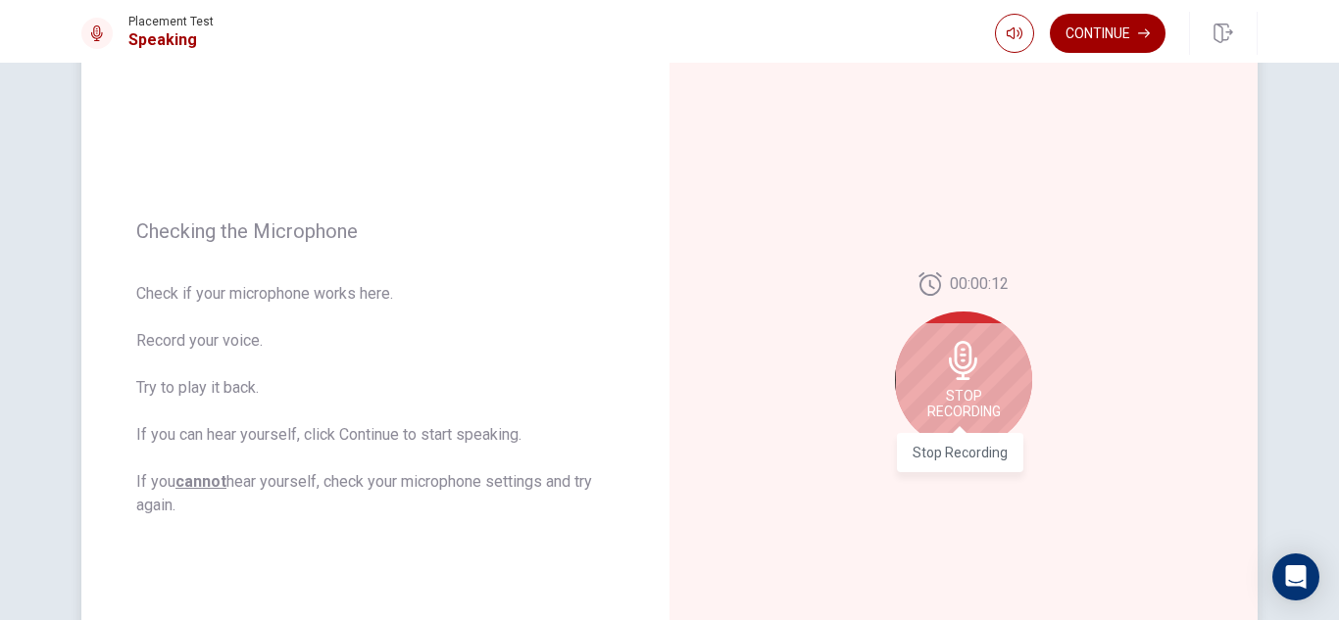
click at [964, 390] on span "Stop Recording" at bounding box center [964, 403] width 74 height 31
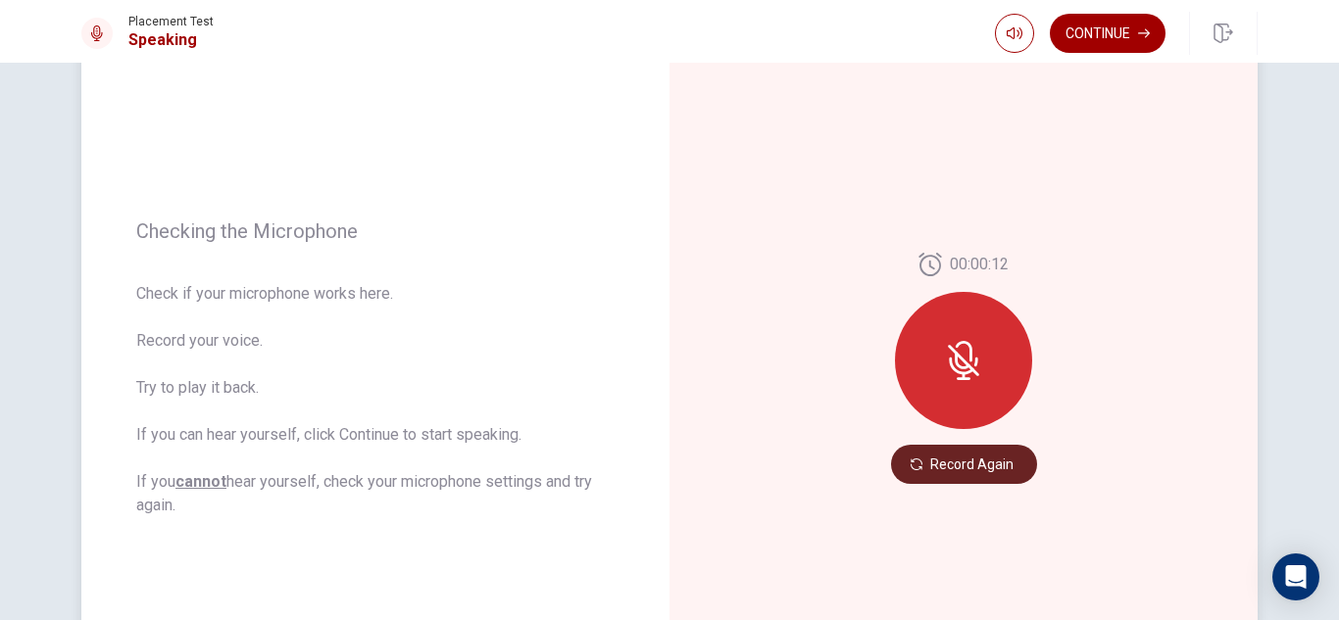
click at [942, 469] on button "Record Again" at bounding box center [964, 464] width 146 height 39
click at [950, 466] on button "Record Again" at bounding box center [964, 464] width 146 height 39
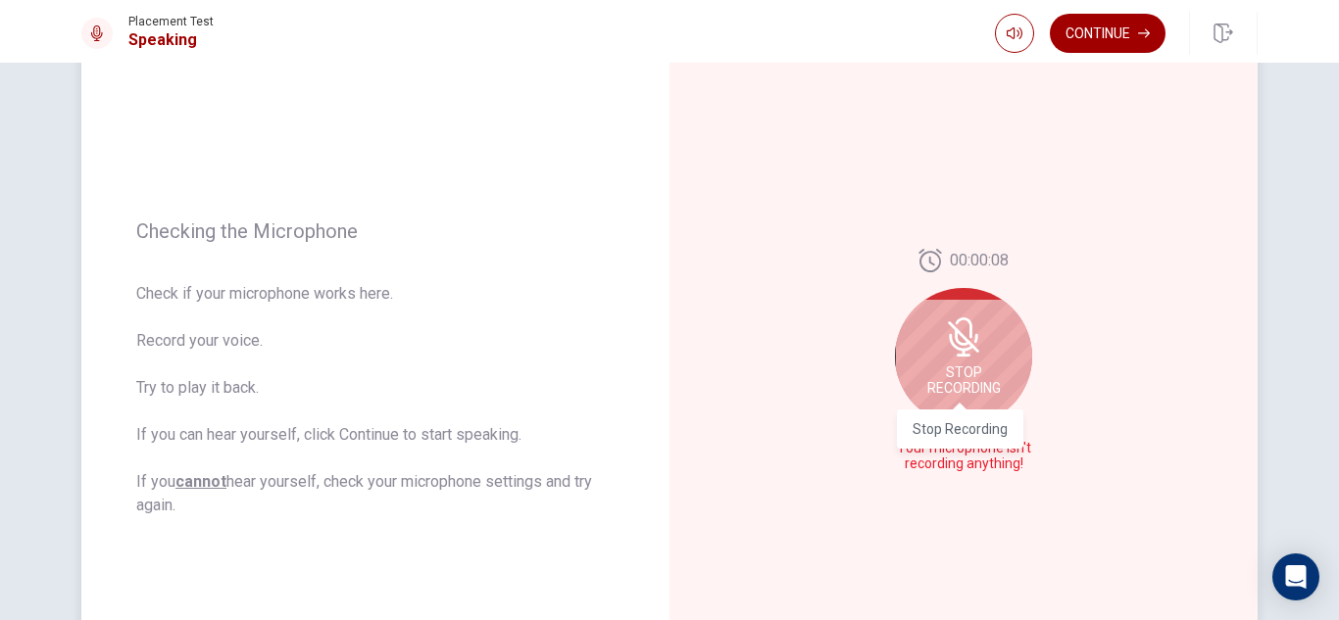
click at [949, 393] on span "Stop Recording" at bounding box center [964, 380] width 74 height 31
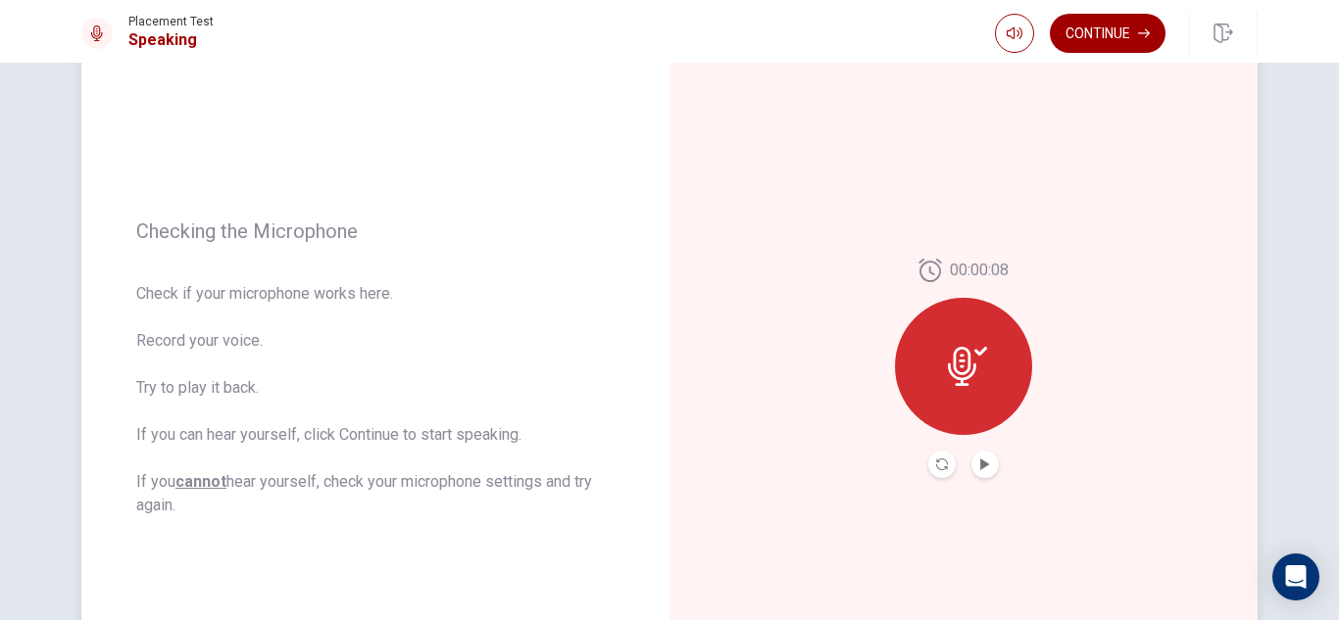
click at [955, 363] on icon at bounding box center [962, 366] width 28 height 39
click at [980, 465] on icon "Play Audio" at bounding box center [984, 465] width 9 height 12
click at [980, 465] on icon "Pause Audio" at bounding box center [985, 465] width 10 height 12
click at [948, 363] on icon at bounding box center [967, 366] width 39 height 39
click at [966, 363] on icon at bounding box center [967, 366] width 39 height 39
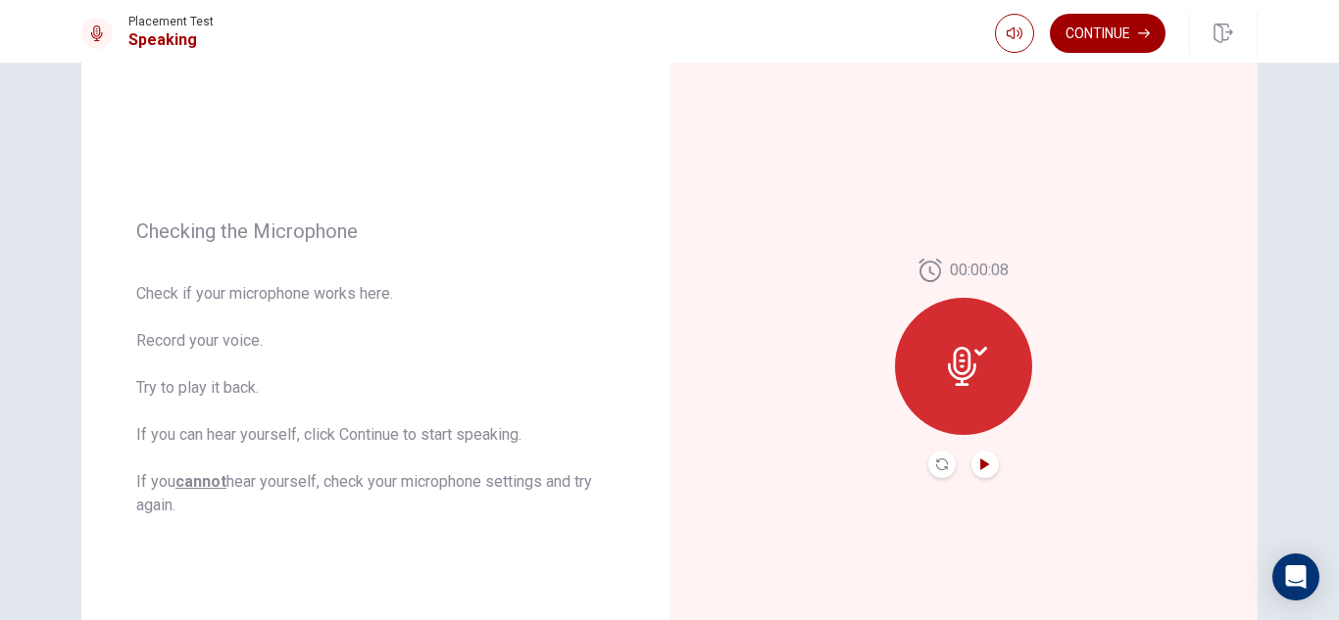
click at [980, 464] on icon "Play Audio" at bounding box center [984, 465] width 9 height 12
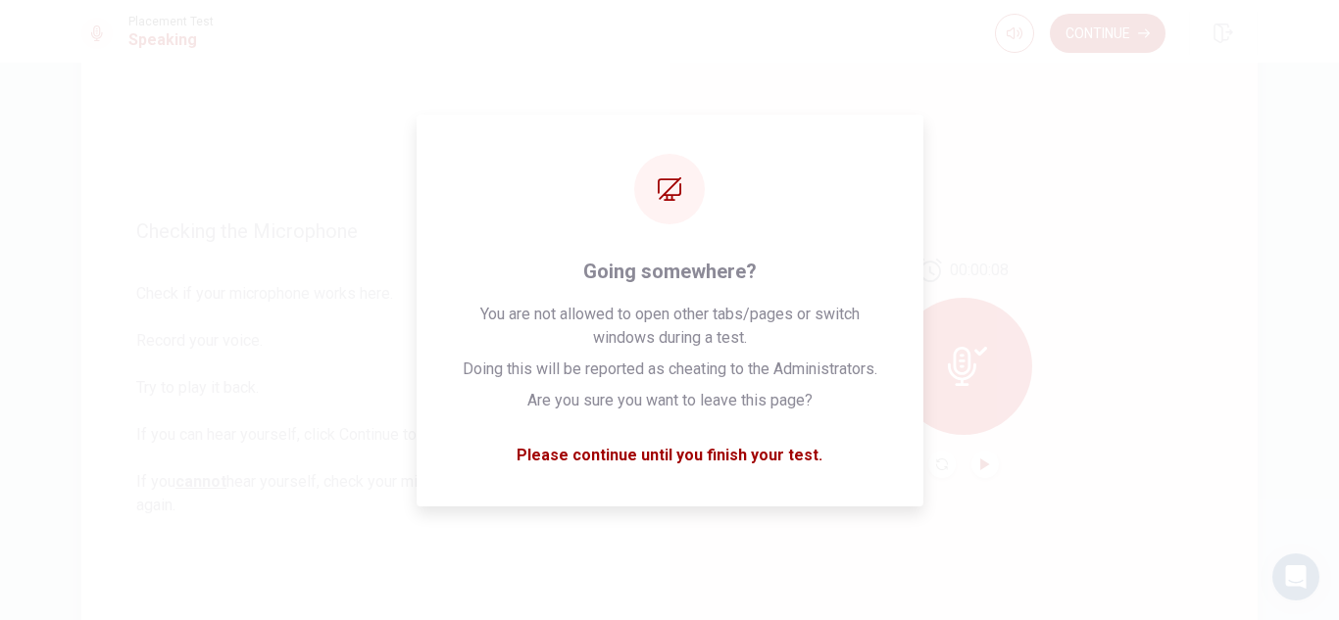
click at [864, 166] on div "00:00:08" at bounding box center [963, 368] width 588 height 855
click at [734, 459] on div "00:00:08" at bounding box center [963, 368] width 588 height 855
click at [794, 292] on div "00:00:08" at bounding box center [963, 368] width 588 height 855
click at [810, 232] on div "00:00:08" at bounding box center [963, 368] width 588 height 855
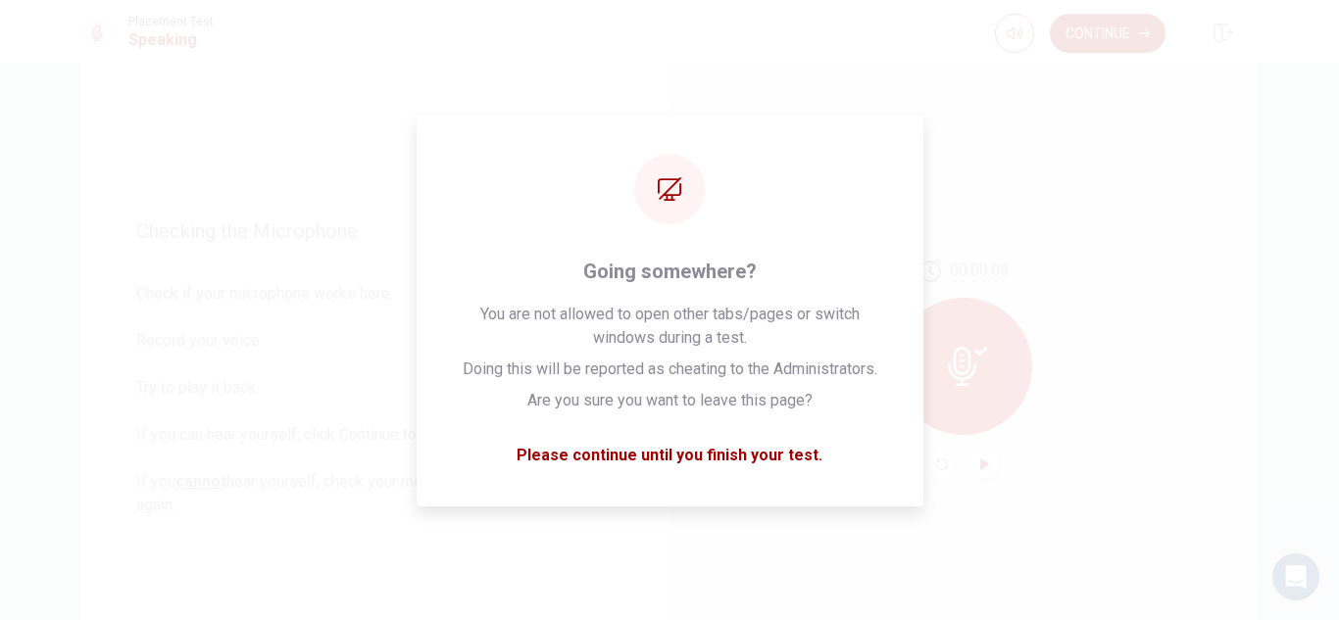
click at [680, 447] on div "00:00:08" at bounding box center [963, 368] width 588 height 855
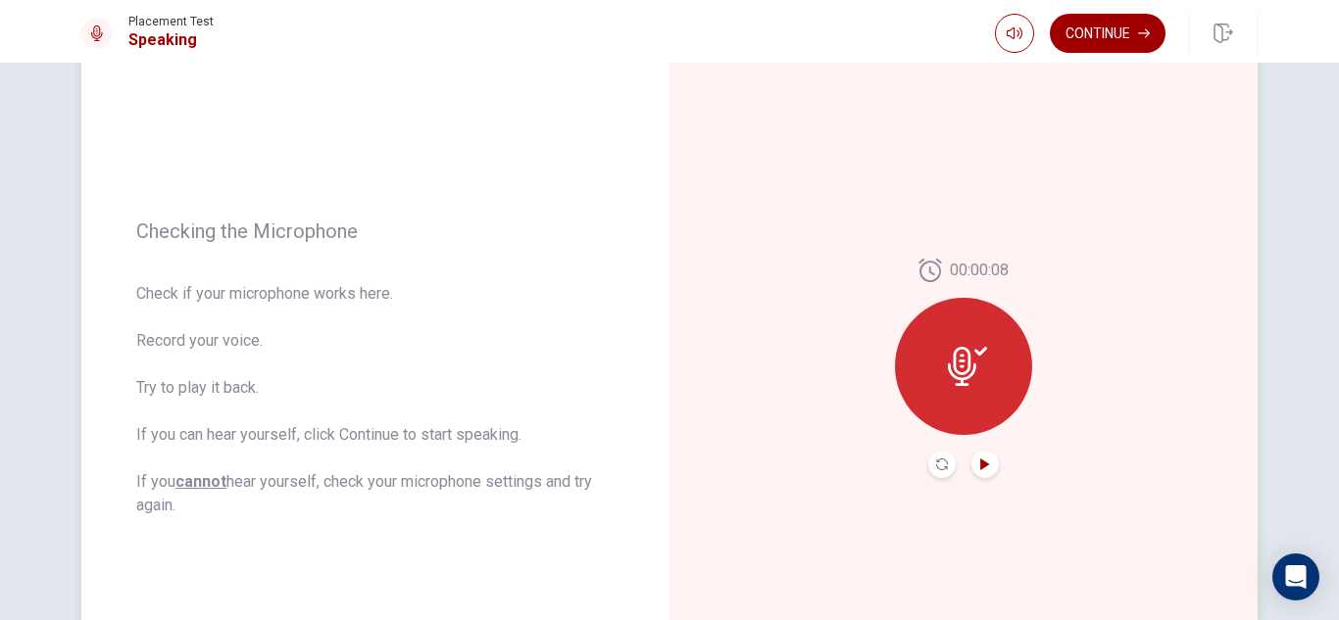
click at [598, 228] on span "Checking the Microphone" at bounding box center [375, 232] width 478 height 24
click at [936, 467] on icon "Record Again" at bounding box center [942, 465] width 12 height 12
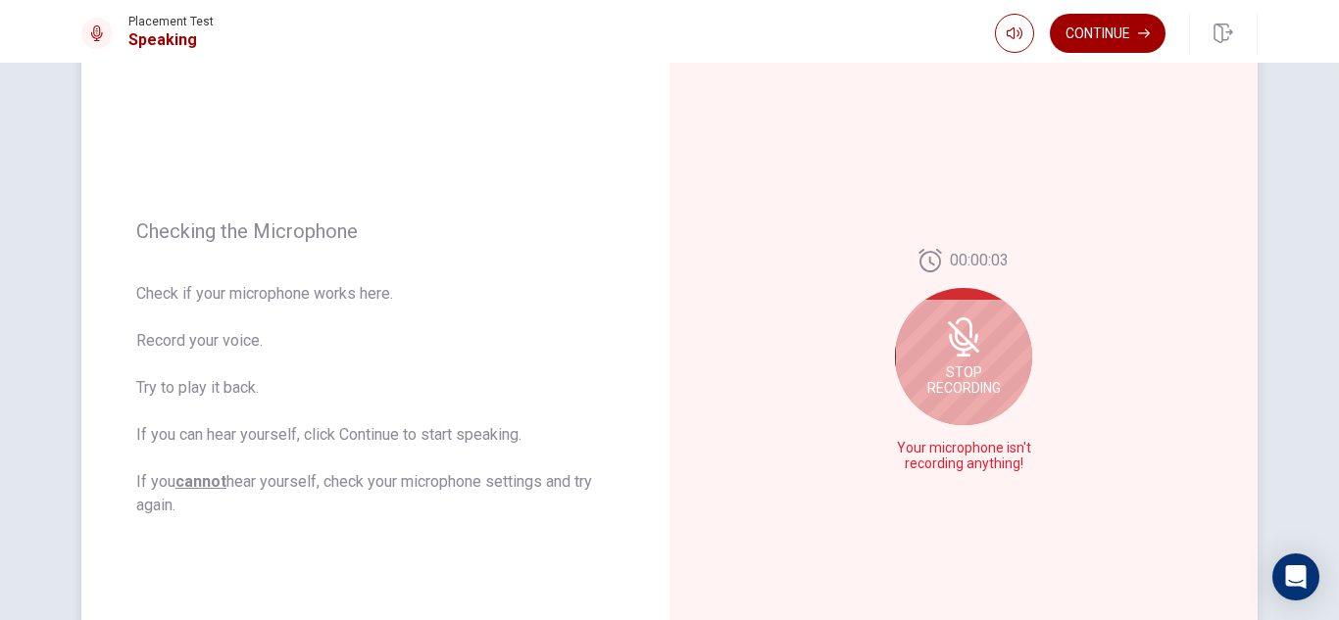
click at [993, 342] on div "Stop Recording" at bounding box center [963, 356] width 137 height 137
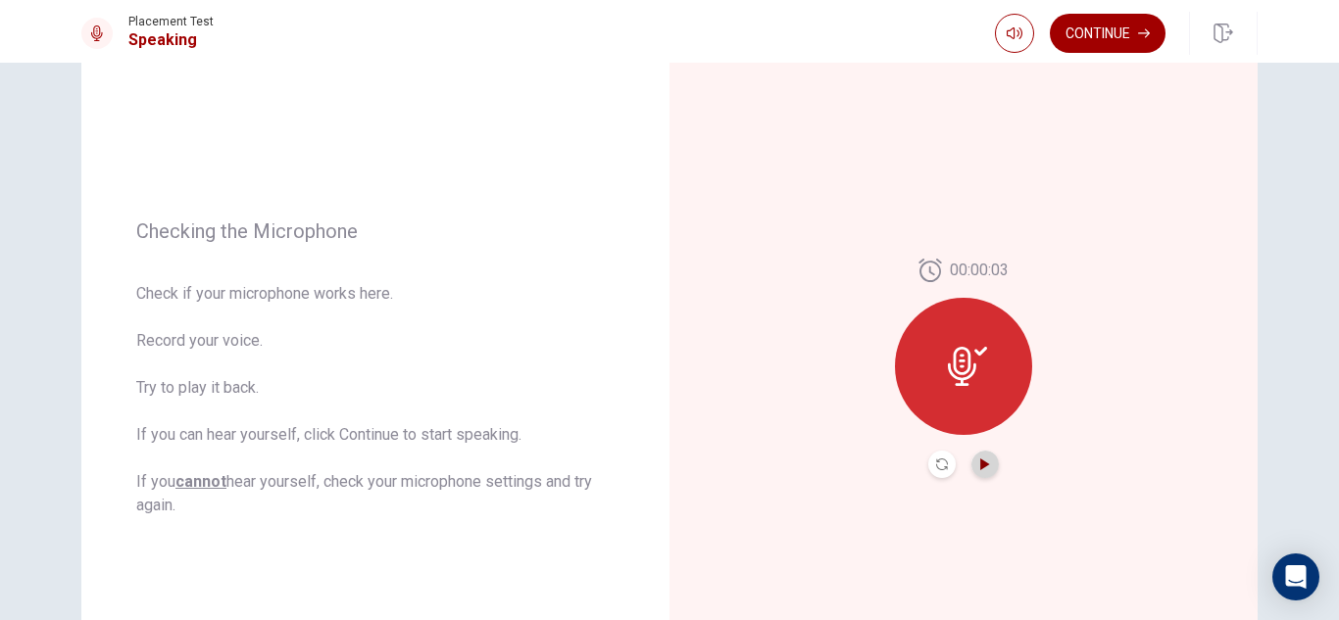
click at [980, 469] on icon "Play Audio" at bounding box center [984, 465] width 9 height 12
click at [895, 230] on div "00:00:03" at bounding box center [963, 368] width 588 height 855
click at [936, 460] on icon "Record Again" at bounding box center [942, 465] width 12 height 12
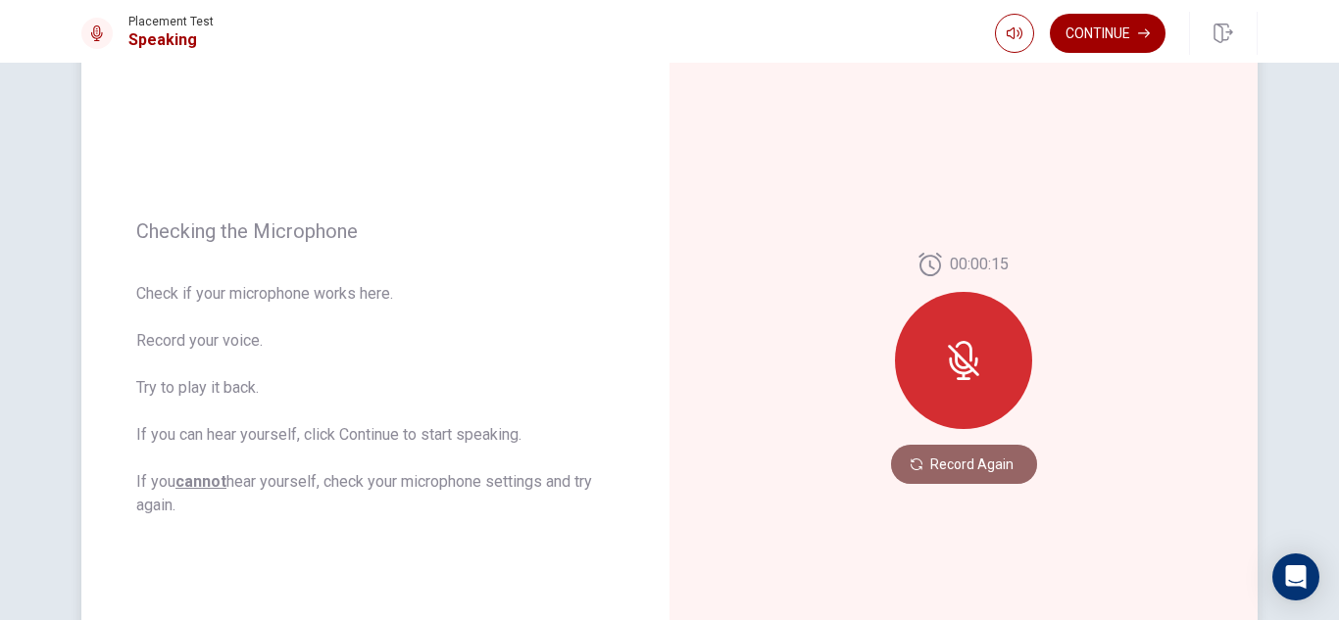
click at [941, 467] on button "Record Again" at bounding box center [964, 464] width 146 height 39
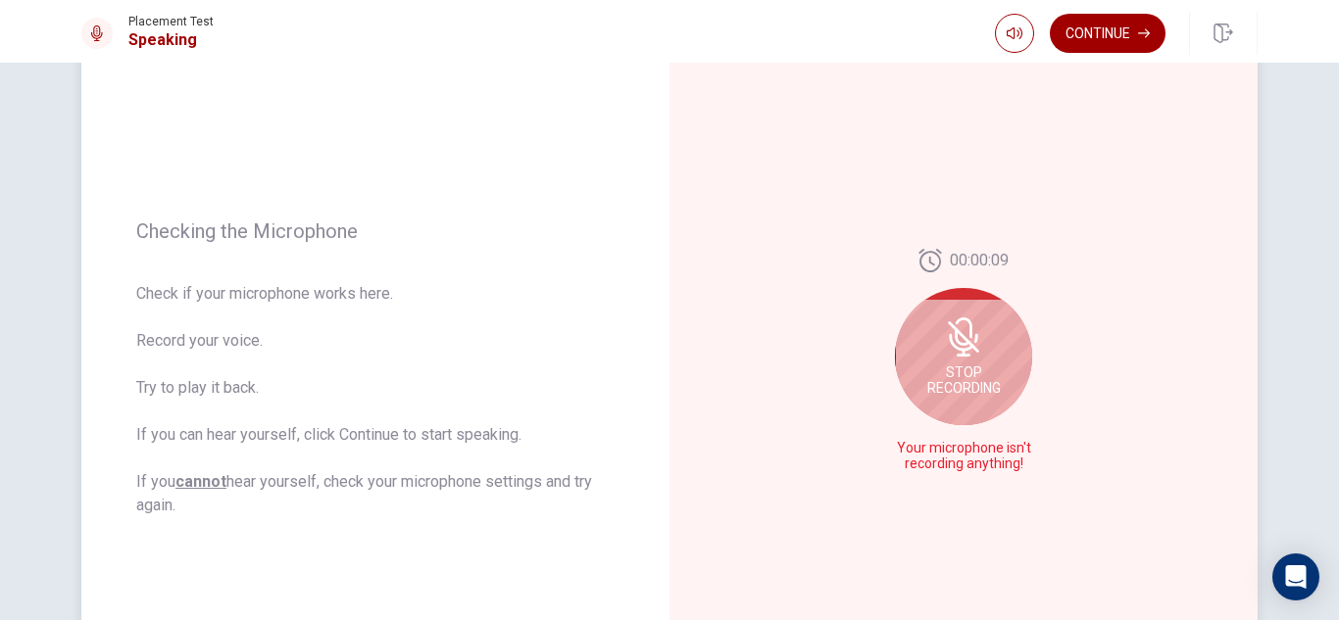
click at [962, 370] on span "Stop Recording" at bounding box center [964, 380] width 74 height 31
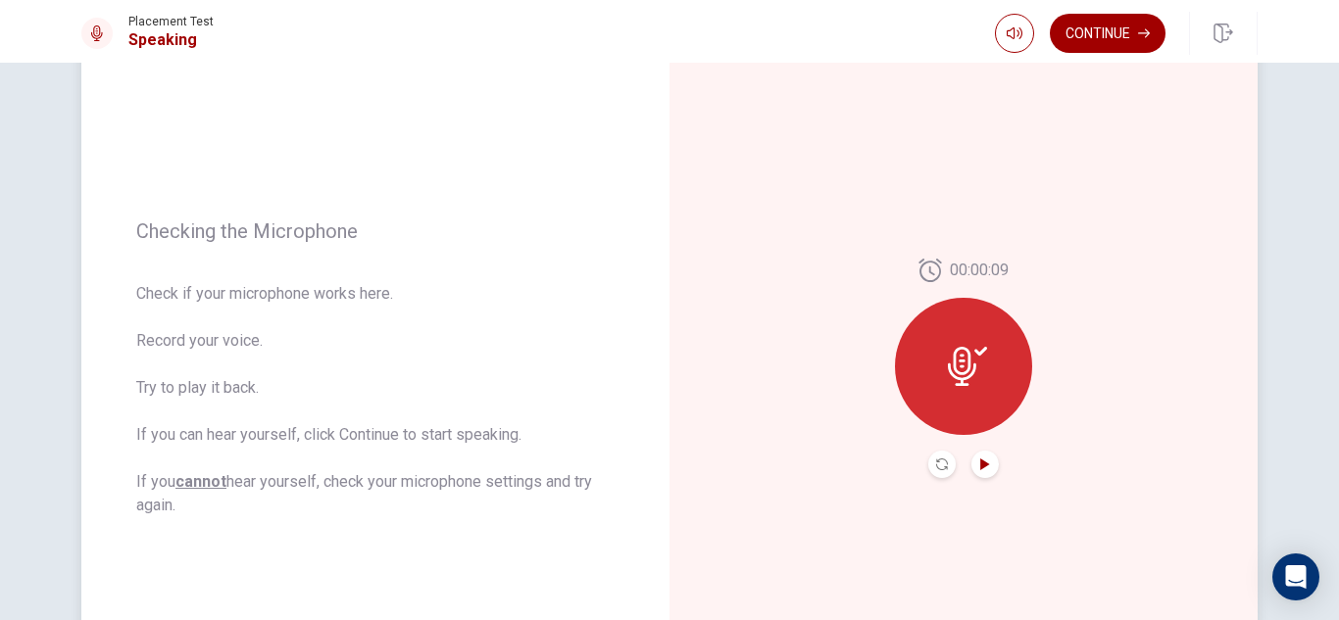
click at [980, 467] on icon "Play Audio" at bounding box center [984, 465] width 9 height 12
click at [965, 402] on div at bounding box center [963, 366] width 137 height 137
click at [980, 461] on icon "Play Audio" at bounding box center [984, 465] width 9 height 12
click at [938, 465] on icon "Record Again" at bounding box center [942, 465] width 12 height 12
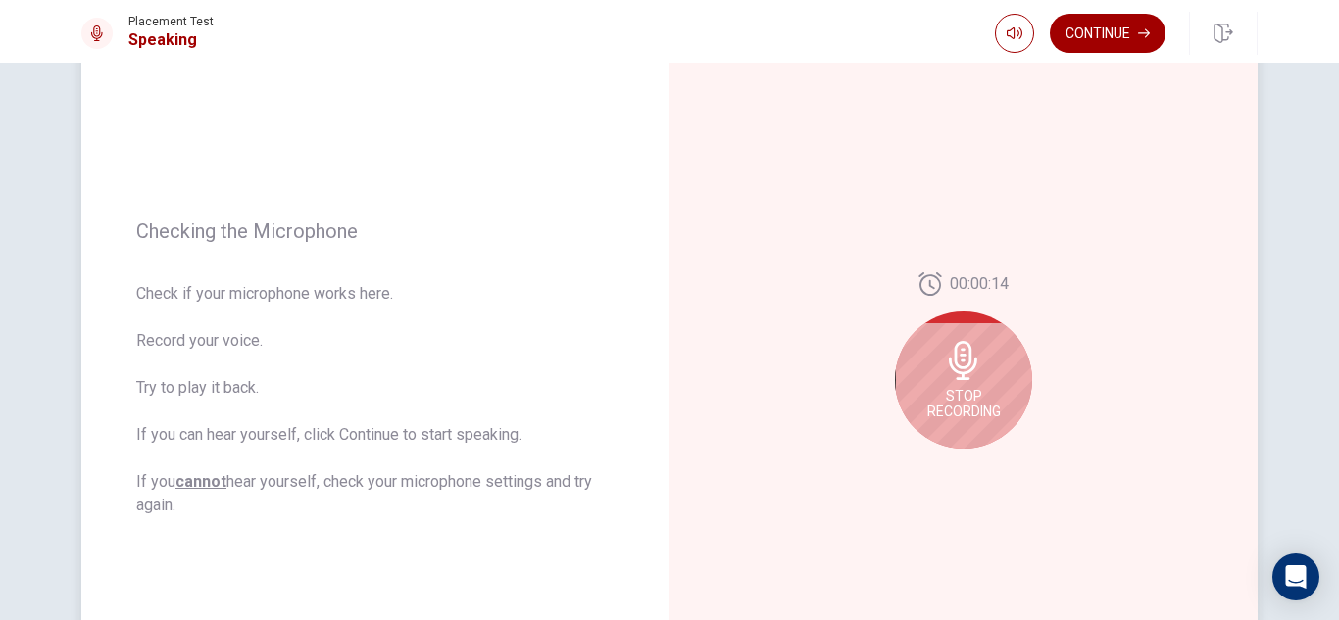
click at [951, 394] on span "Stop Recording" at bounding box center [964, 403] width 74 height 31
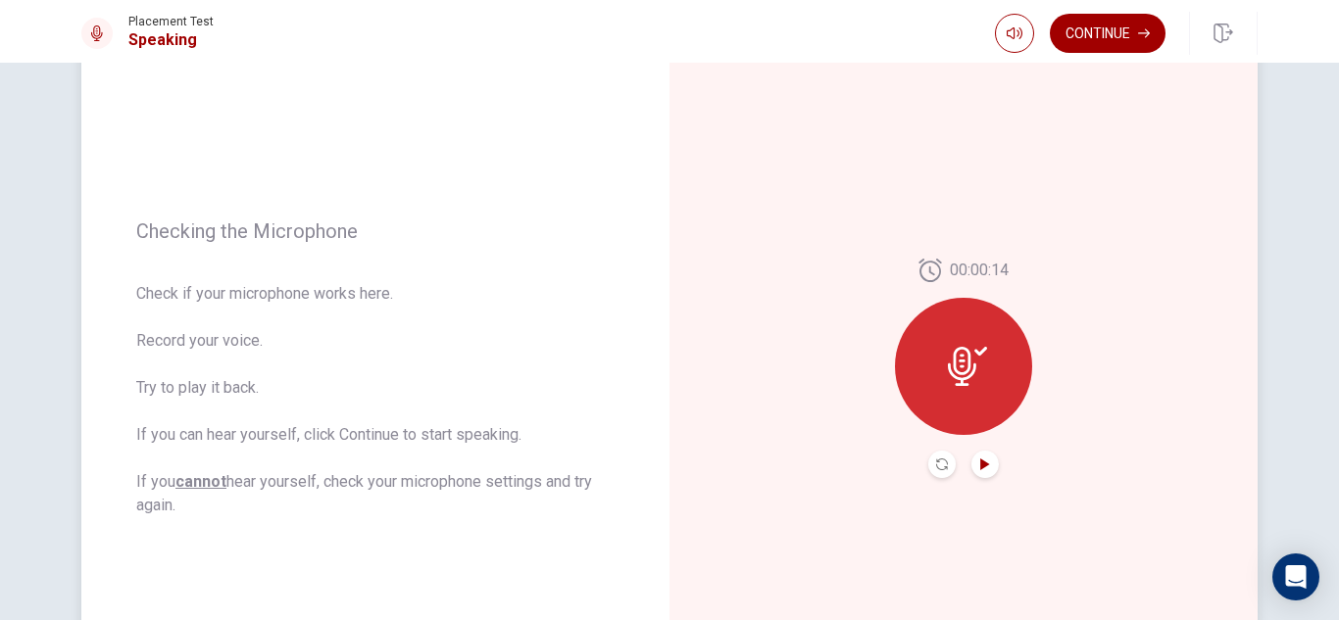
click at [980, 463] on icon "Play Audio" at bounding box center [984, 465] width 9 height 12
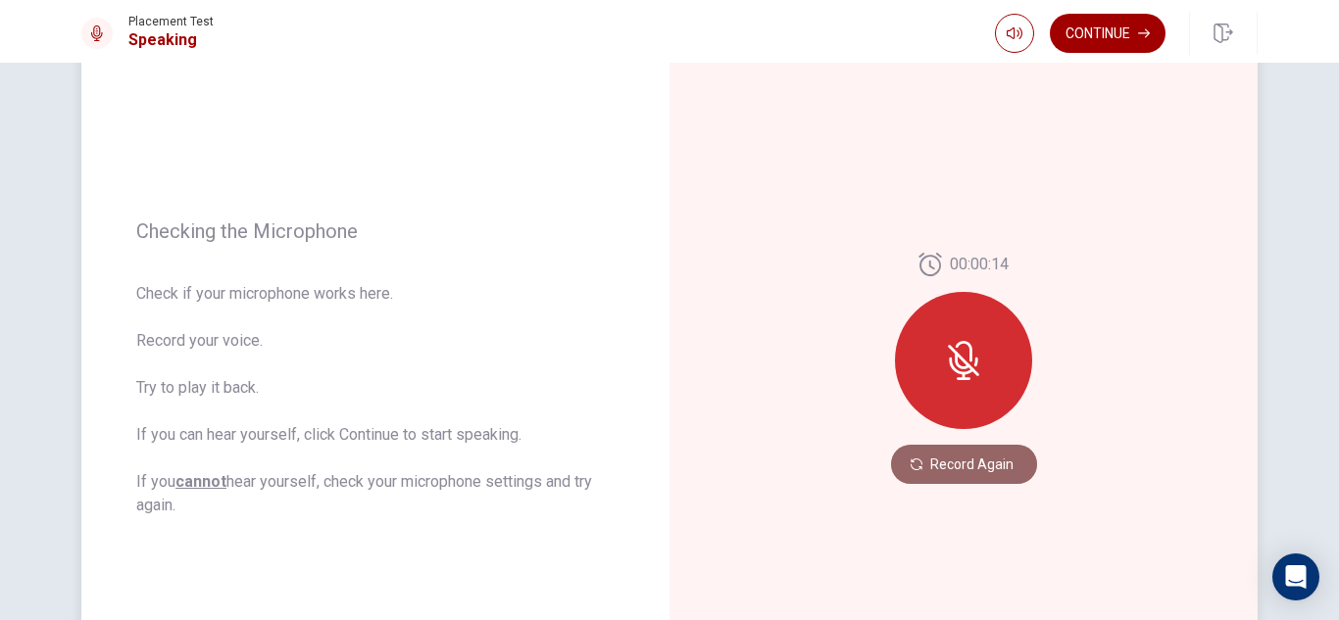
click at [949, 459] on button "Record Again" at bounding box center [964, 464] width 146 height 39
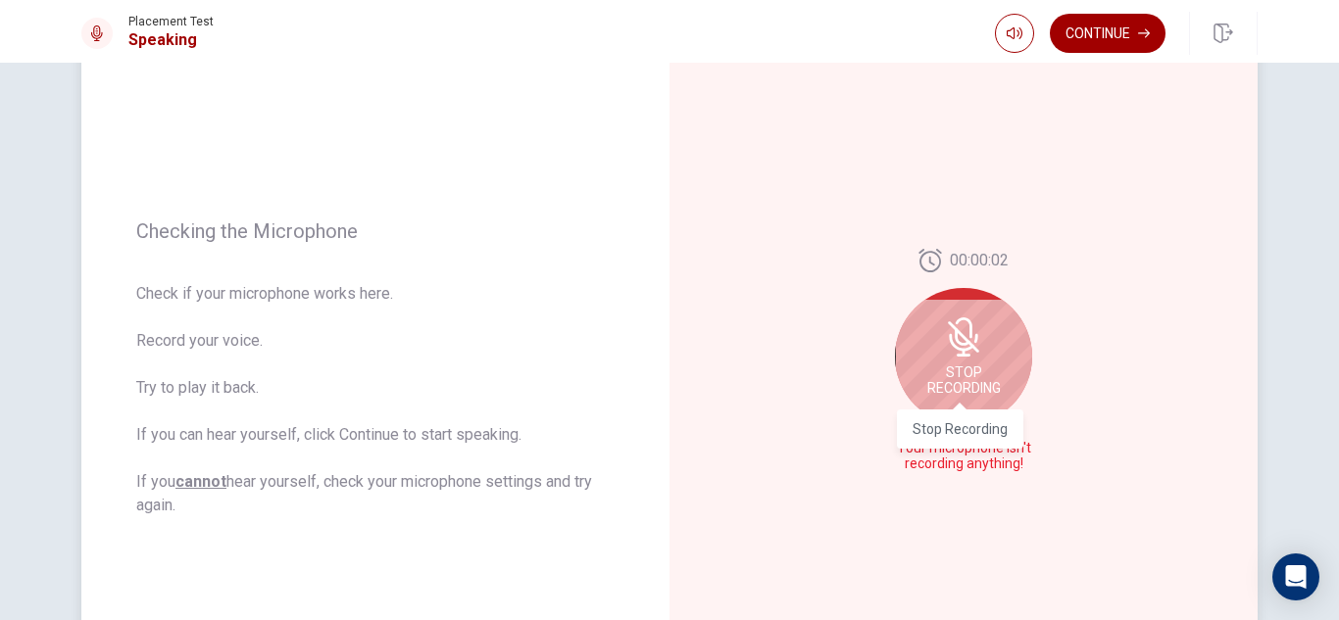
click at [963, 375] on span "Stop Recording" at bounding box center [964, 380] width 74 height 31
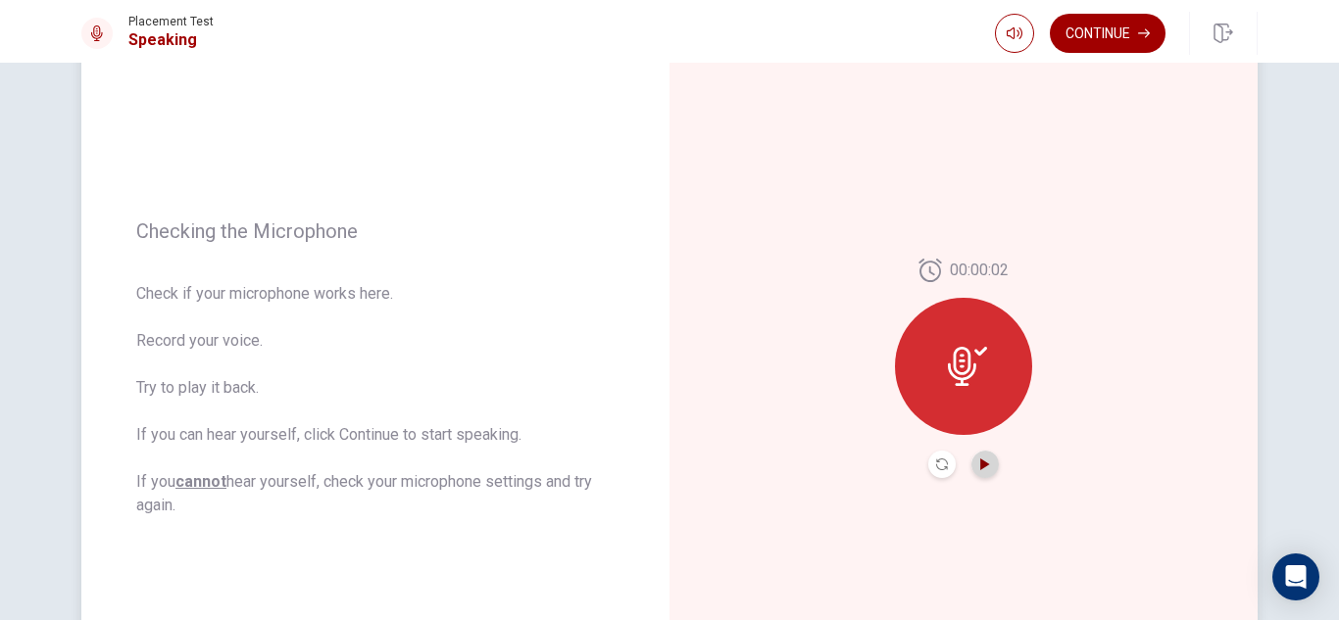
click at [979, 469] on icon "Play Audio" at bounding box center [985, 465] width 12 height 12
click at [1017, 35] on icon "button" at bounding box center [1015, 33] width 16 height 16
click at [980, 459] on icon "Play Audio" at bounding box center [984, 465] width 9 height 12
click at [987, 363] on div at bounding box center [963, 366] width 137 height 137
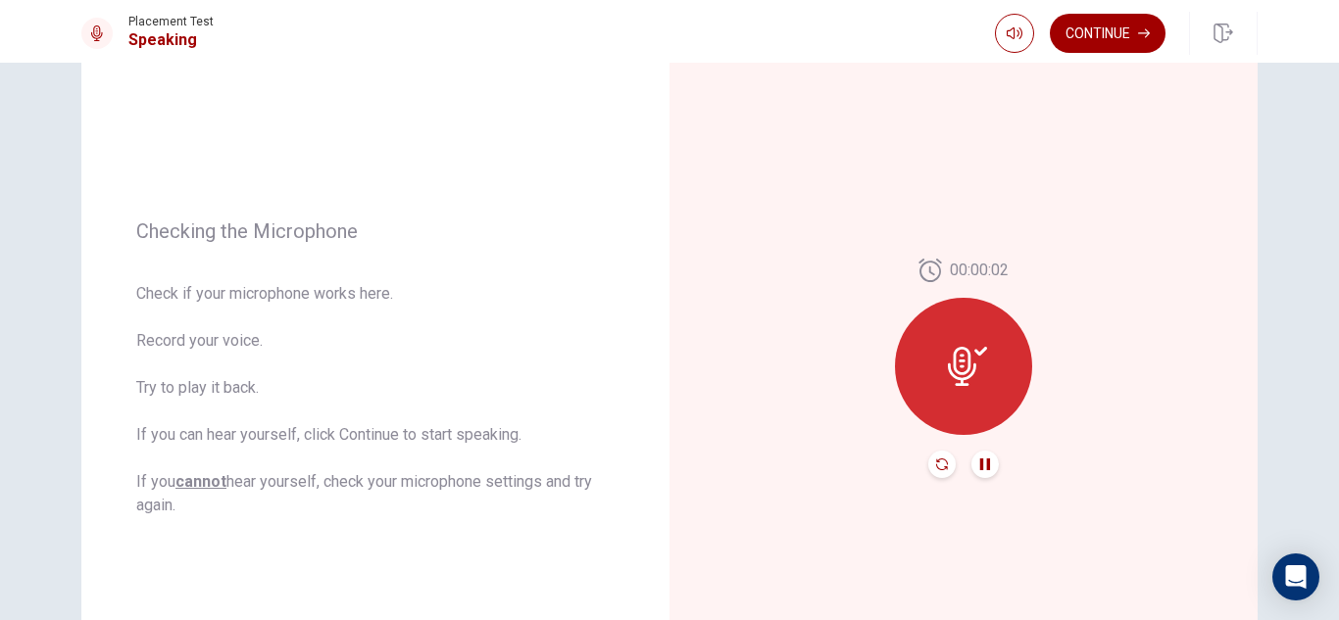
click at [936, 467] on icon "Record Again" at bounding box center [942, 465] width 12 height 12
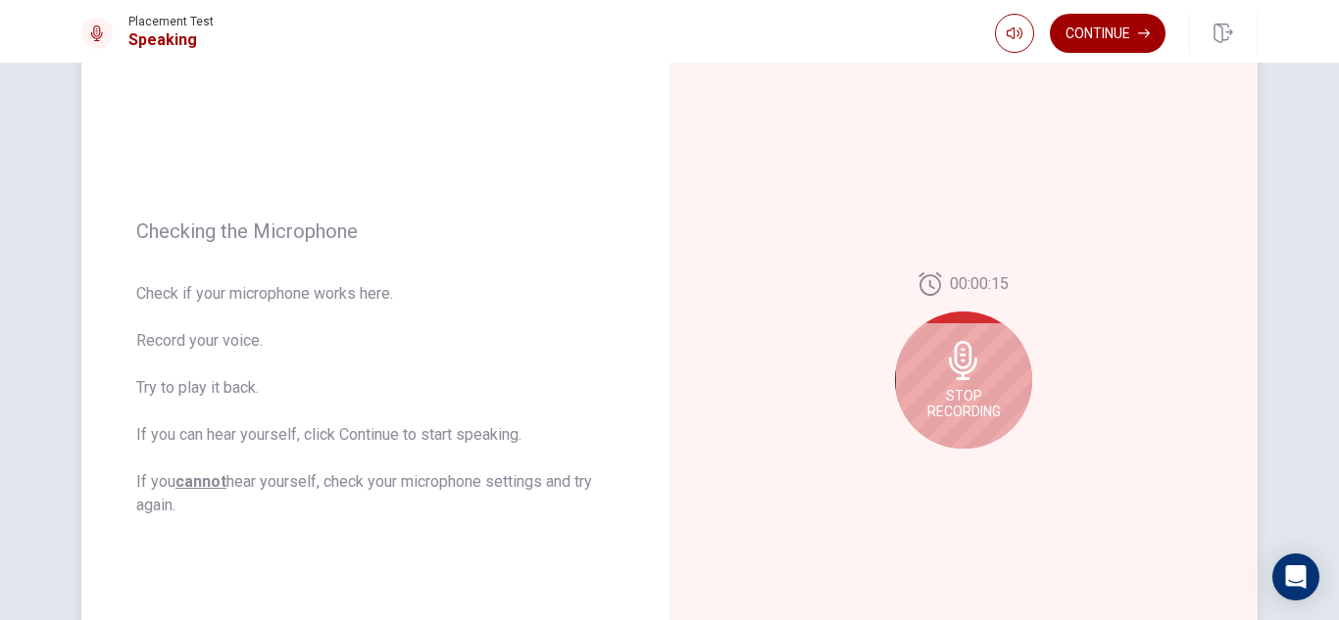
click at [979, 387] on div "Stop Recording" at bounding box center [963, 380] width 137 height 137
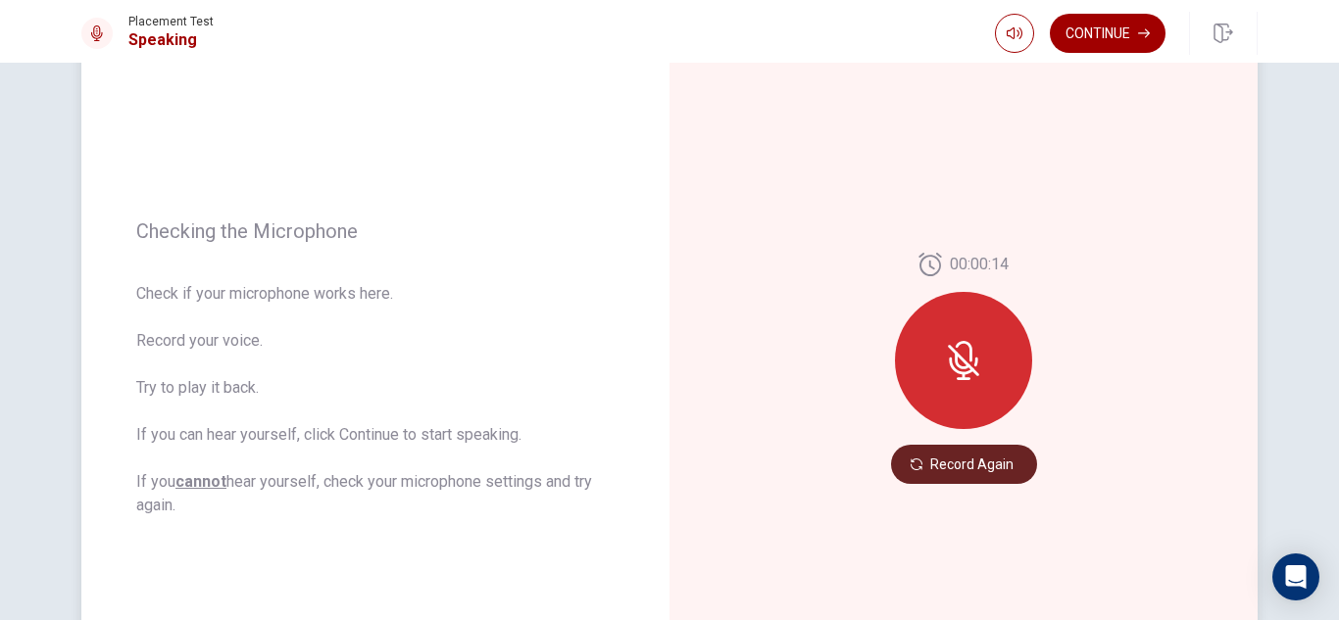
click at [974, 471] on button "Record Again" at bounding box center [964, 464] width 146 height 39
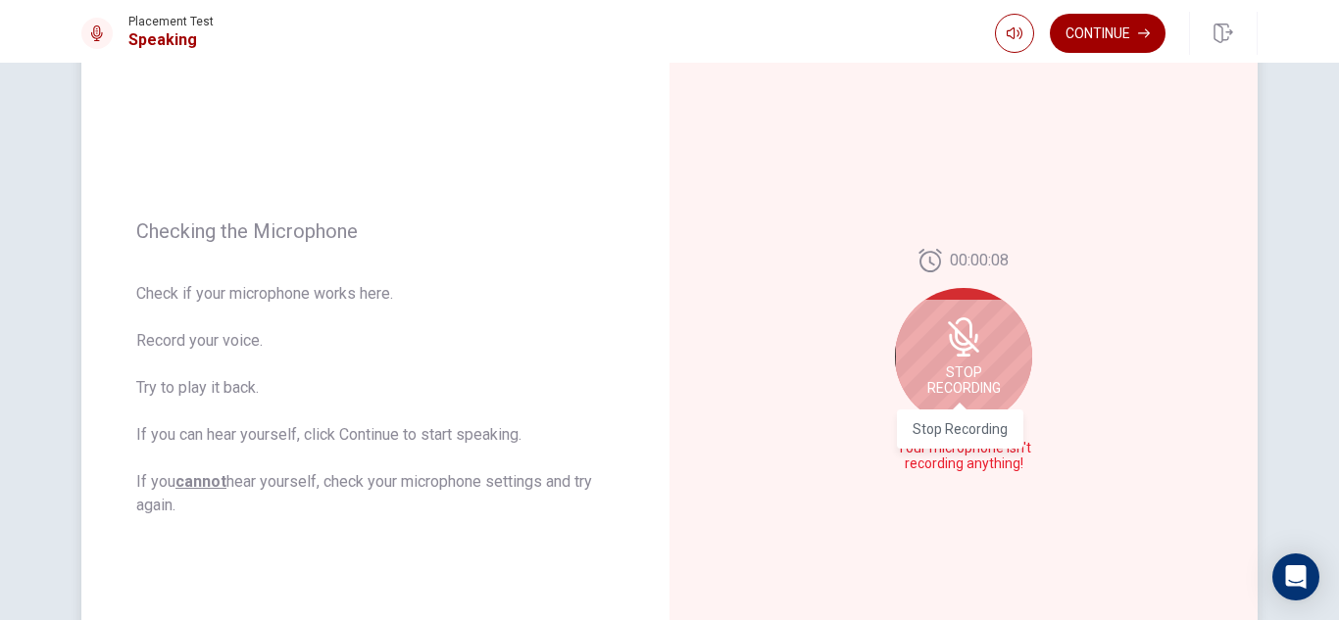
click at [969, 377] on span "Stop Recording" at bounding box center [964, 380] width 74 height 31
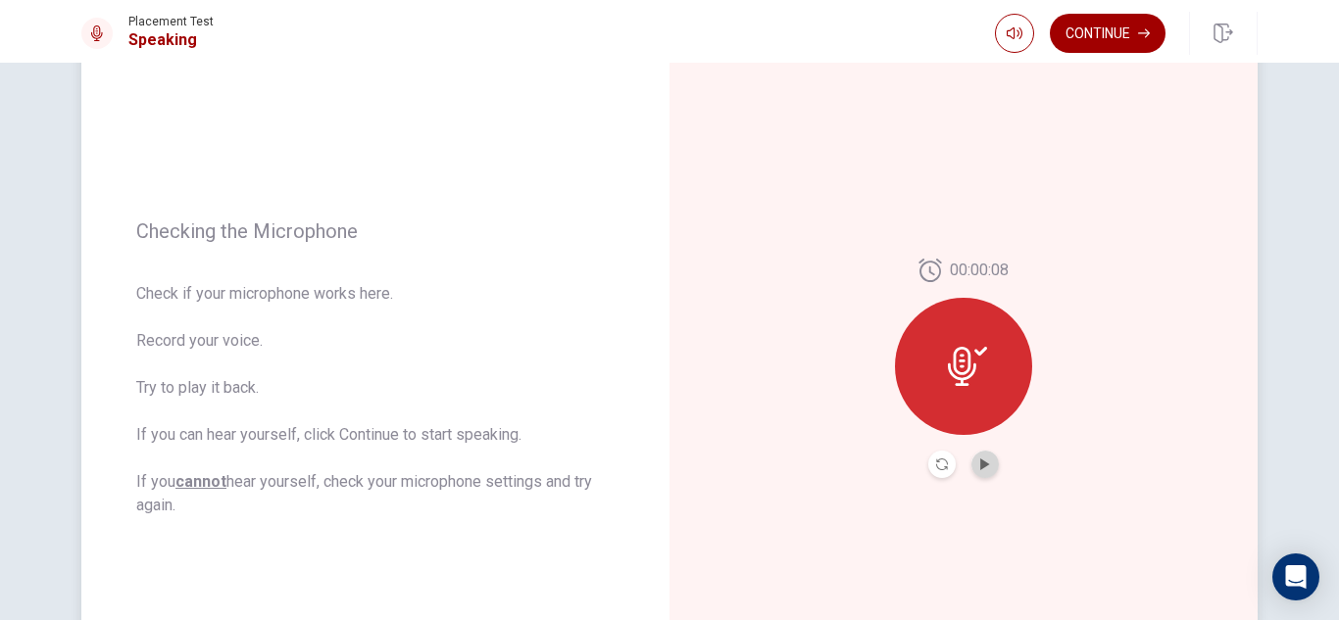
click at [977, 458] on button "Play Audio" at bounding box center [984, 464] width 27 height 27
click at [1223, 30] on icon "button" at bounding box center [1223, 34] width 20 height 20
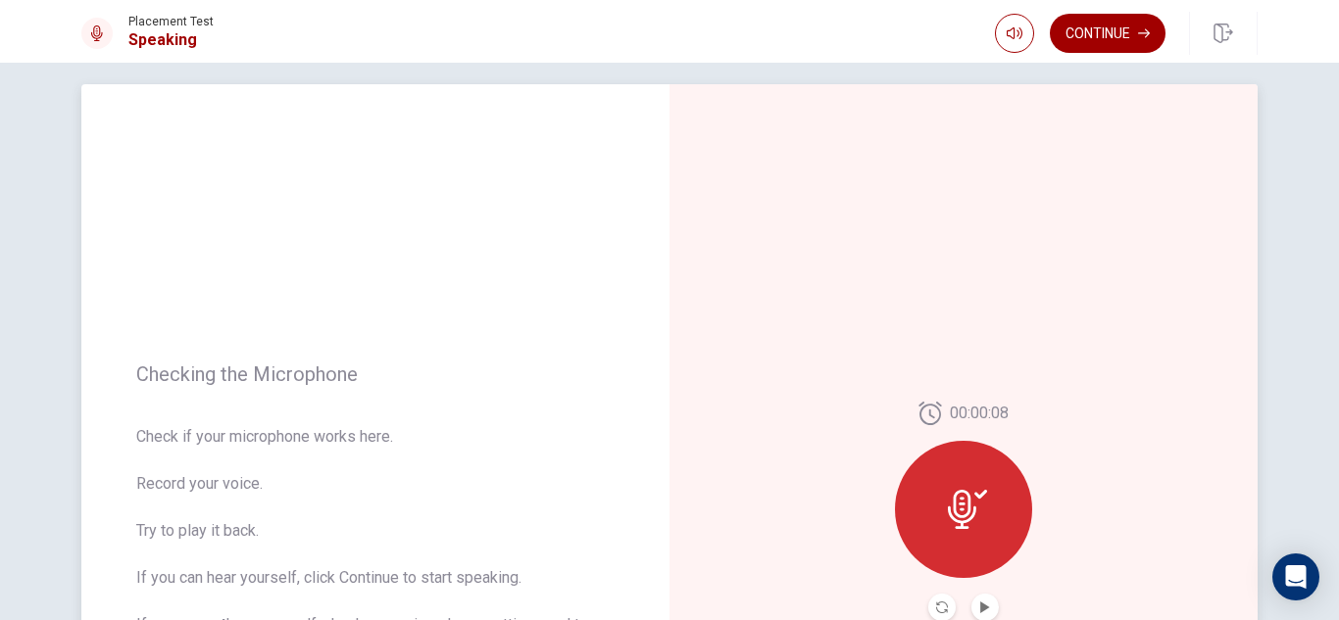
scroll to position [0, 0]
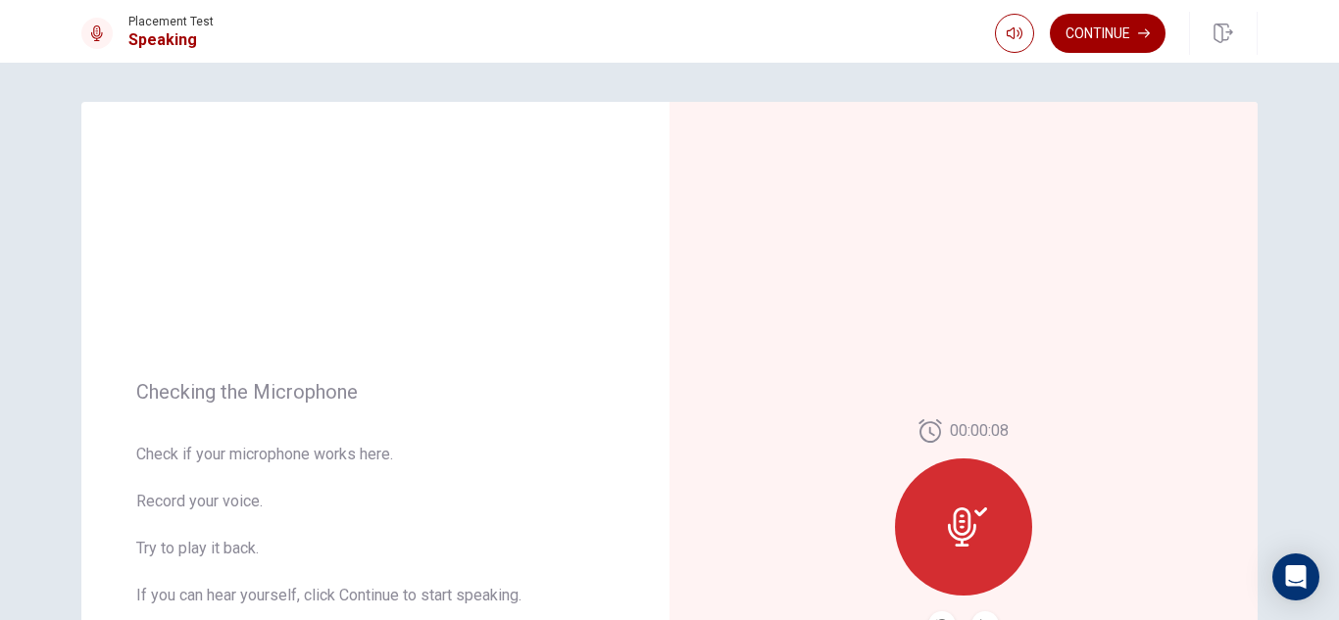
click at [958, 501] on div at bounding box center [963, 527] width 137 height 137
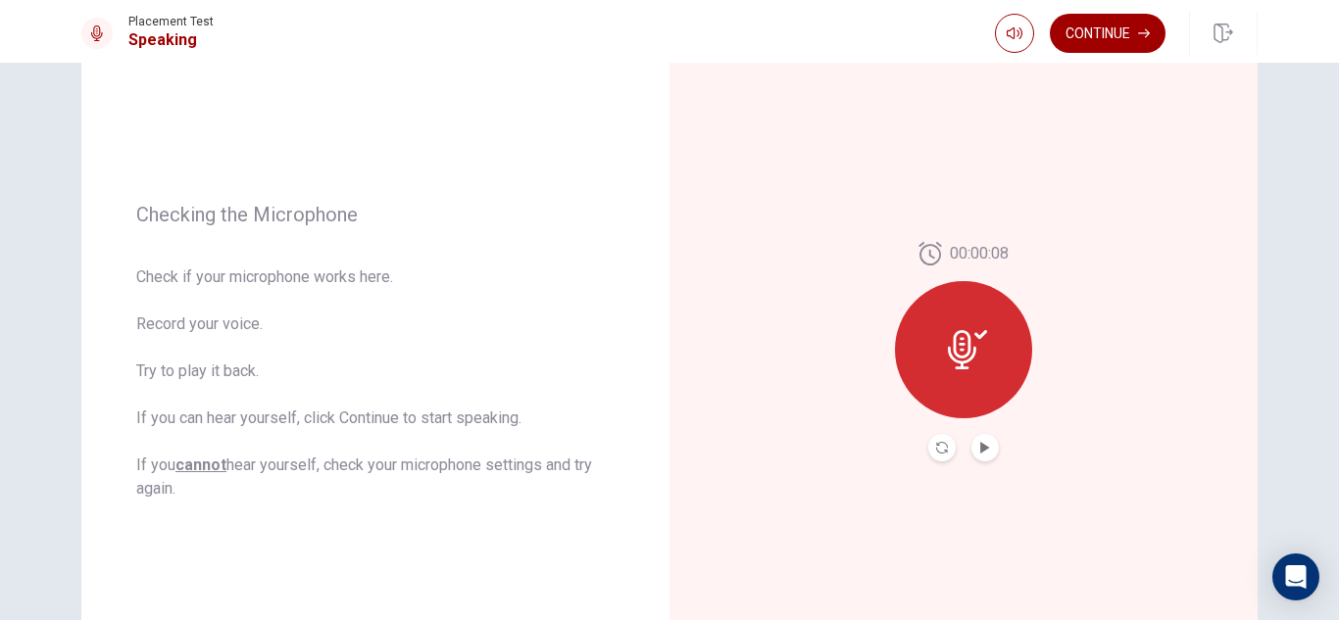
scroll to position [179, 0]
click at [980, 447] on icon "Play Audio" at bounding box center [984, 446] width 9 height 12
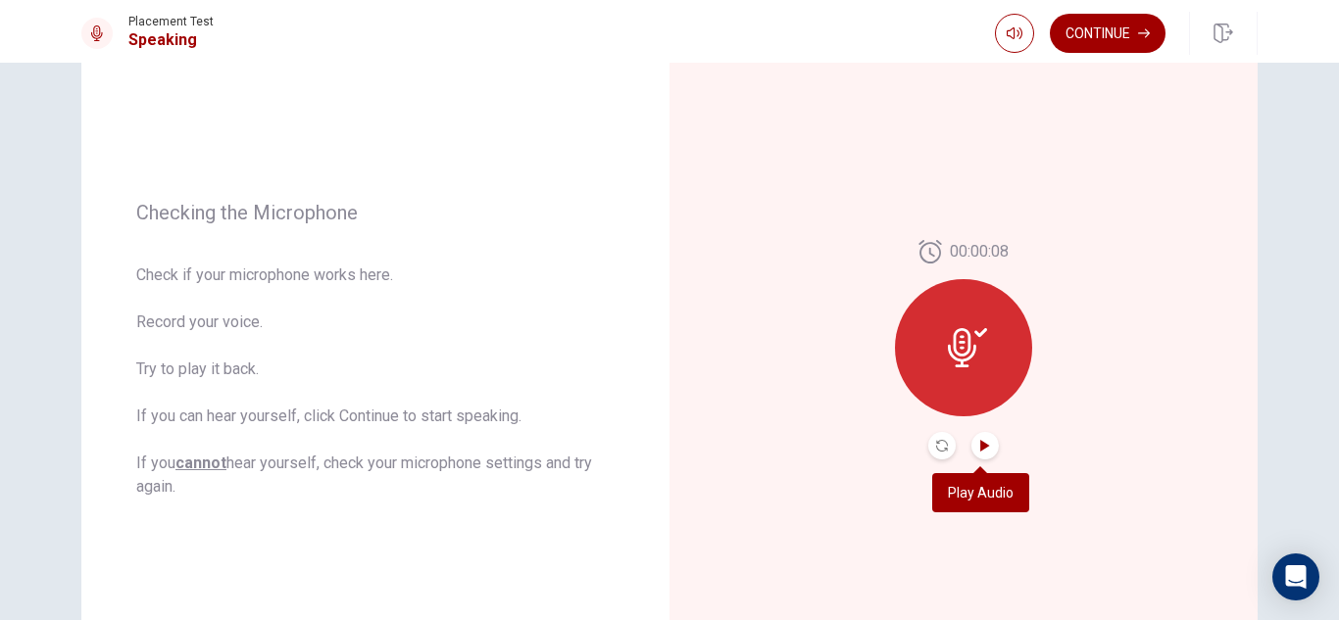
click at [980, 447] on icon "Play Audio" at bounding box center [984, 446] width 9 height 12
click at [980, 447] on icon "Pause Audio" at bounding box center [985, 446] width 10 height 12
click at [980, 444] on icon "Play Audio" at bounding box center [984, 446] width 9 height 12
click at [963, 332] on icon at bounding box center [962, 347] width 28 height 39
click at [938, 447] on icon "Record Again" at bounding box center [942, 446] width 12 height 12
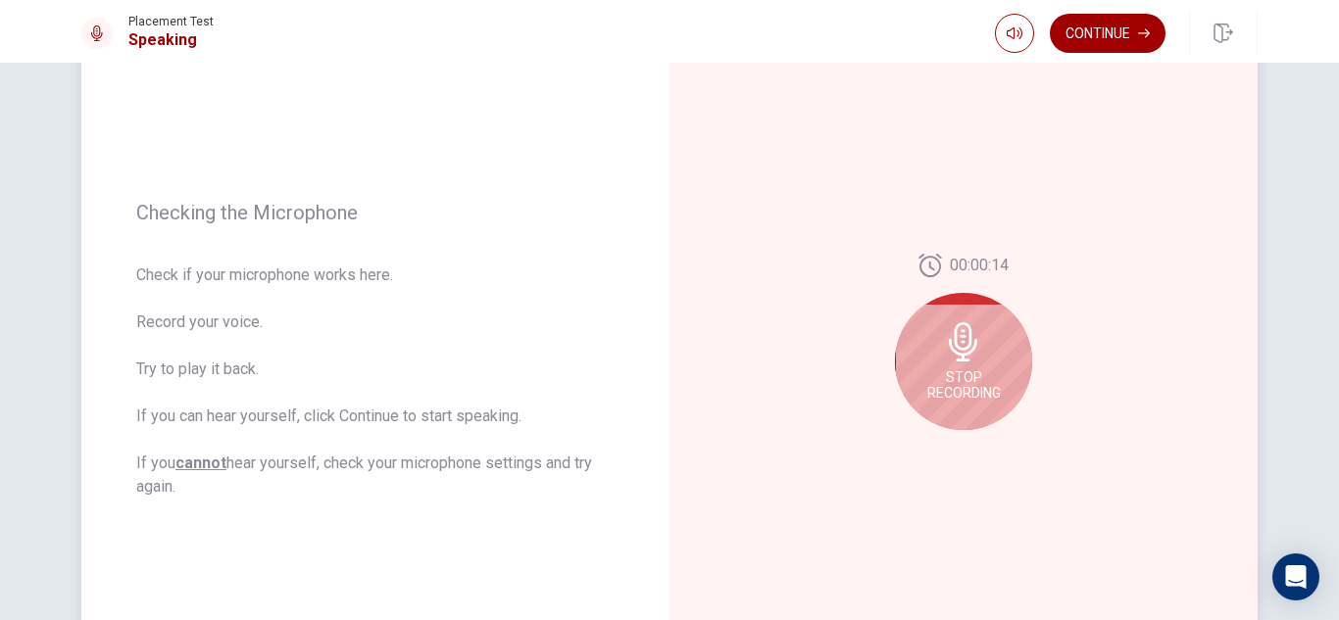
click at [959, 372] on span "Stop Recording" at bounding box center [964, 385] width 74 height 31
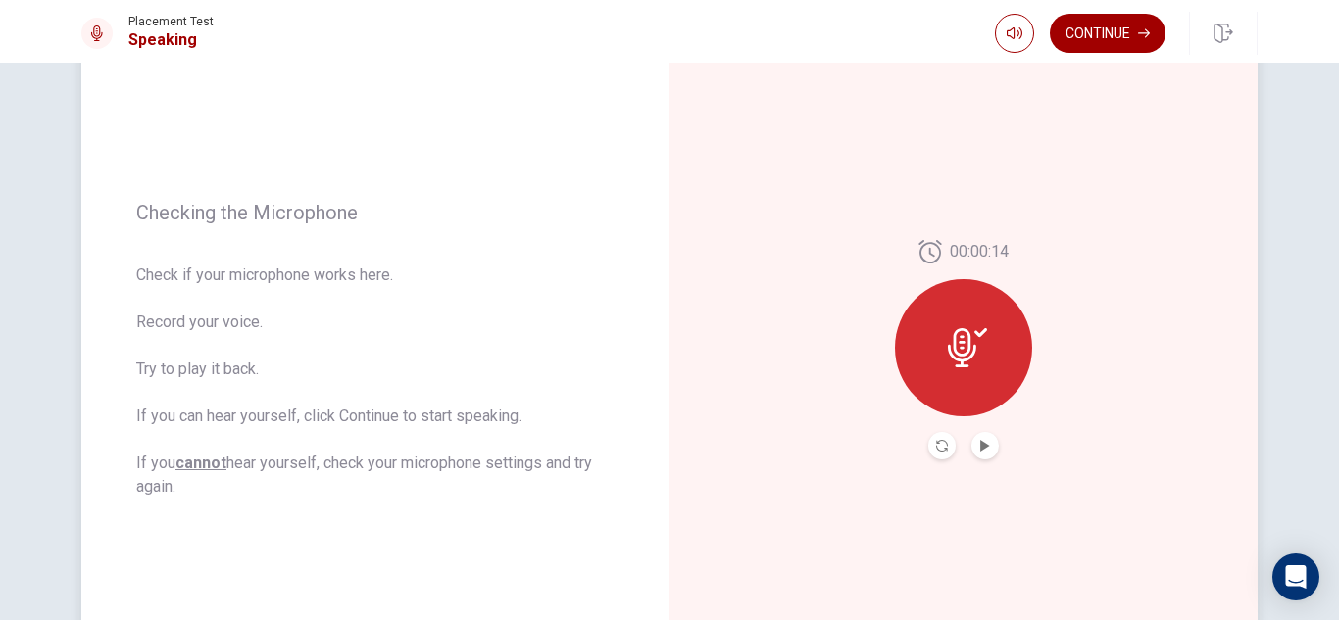
click at [959, 370] on div at bounding box center [963, 347] width 137 height 137
click at [936, 448] on icon "Record Again" at bounding box center [942, 446] width 12 height 12
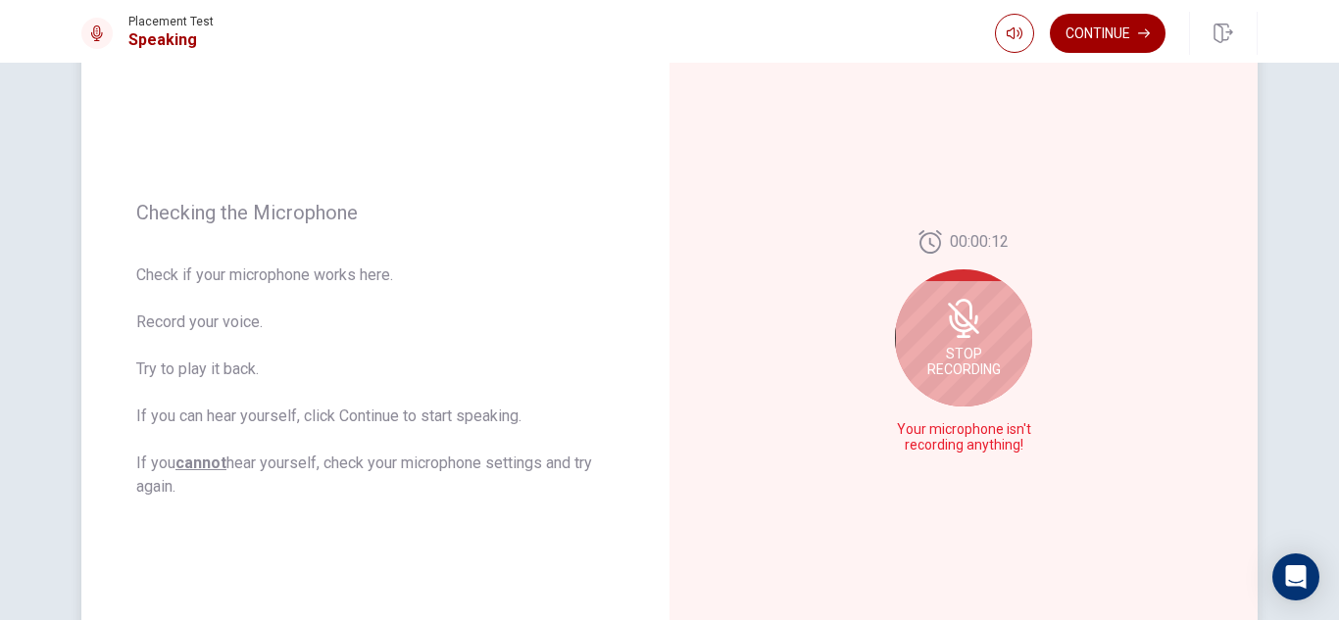
click at [944, 374] on span "Stop Recording" at bounding box center [964, 361] width 74 height 31
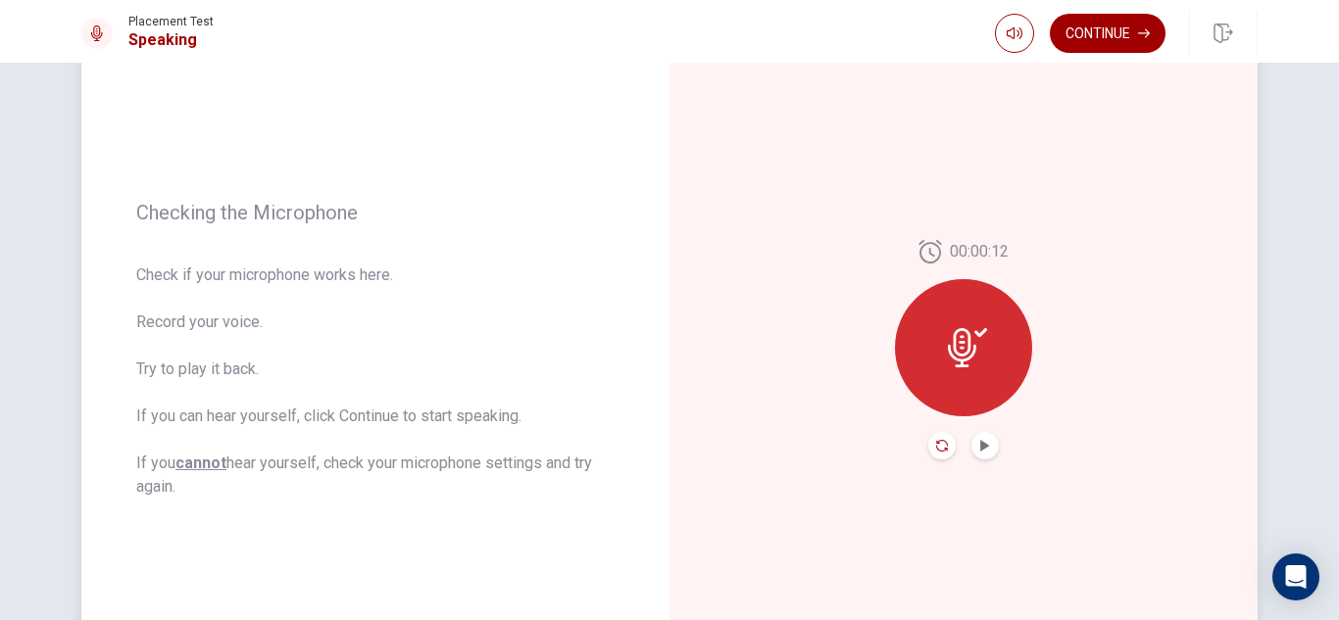
click at [936, 441] on icon "Record Again" at bounding box center [942, 446] width 12 height 12
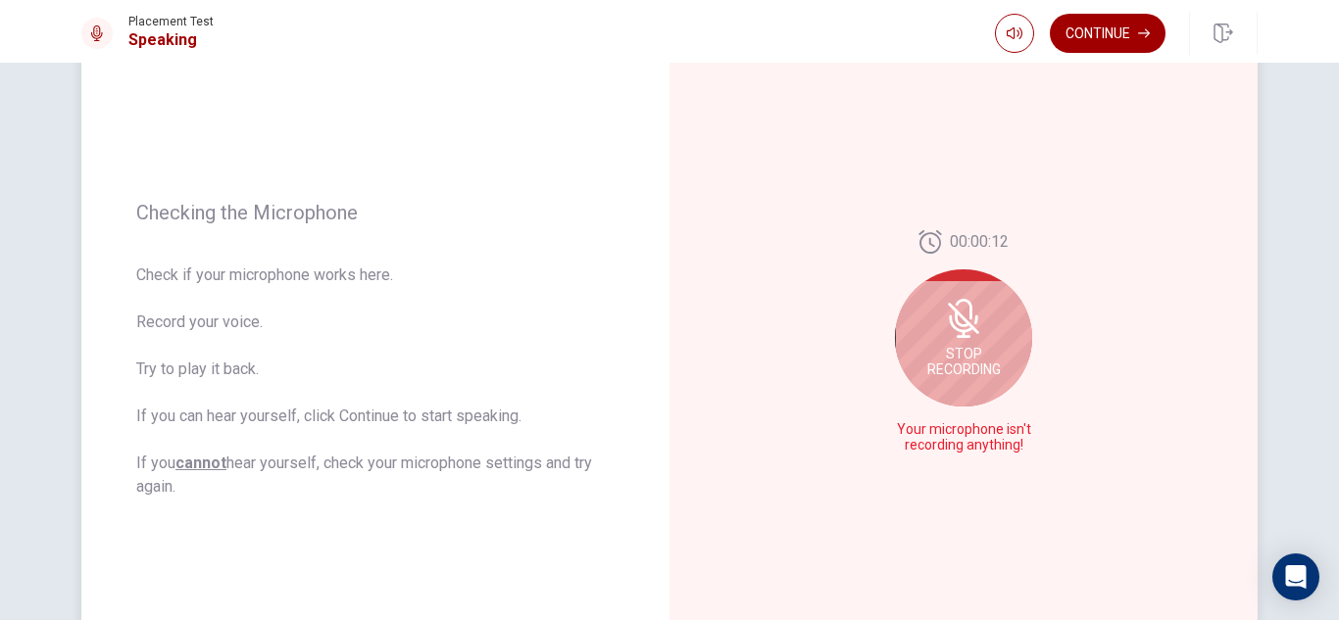
click at [957, 355] on span "Stop Recording" at bounding box center [964, 361] width 74 height 31
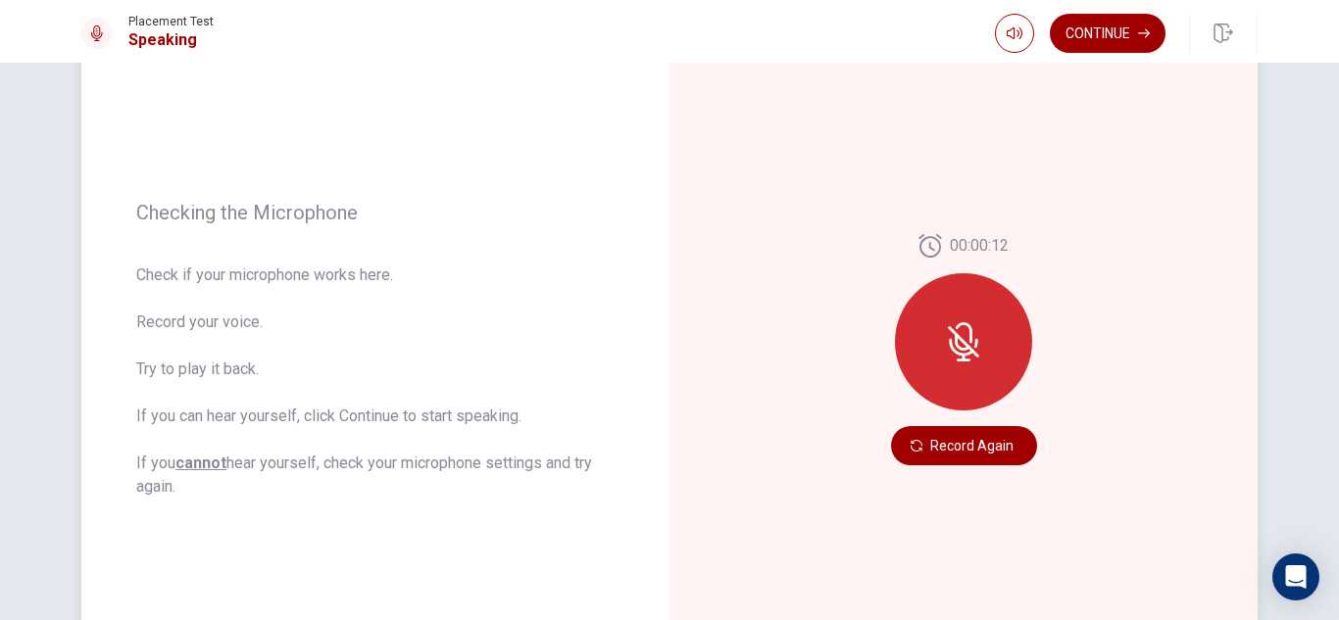
click at [936, 446] on button "Record Again" at bounding box center [964, 445] width 146 height 39
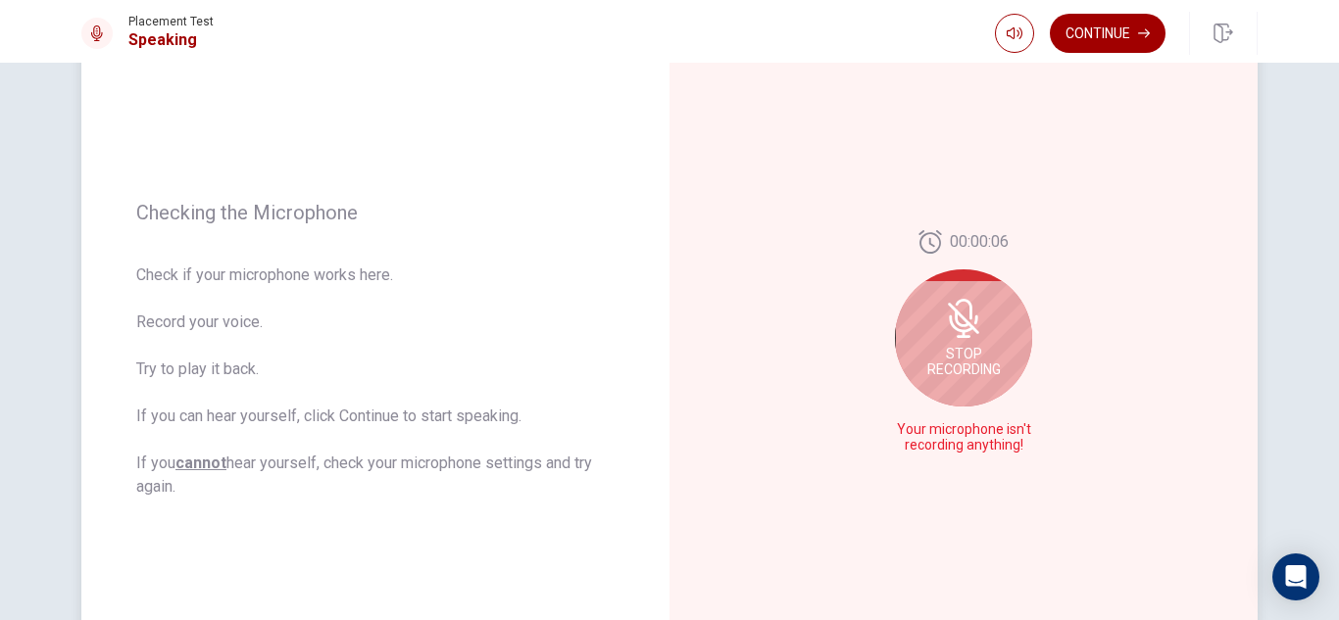
click at [948, 329] on icon at bounding box center [963, 318] width 39 height 39
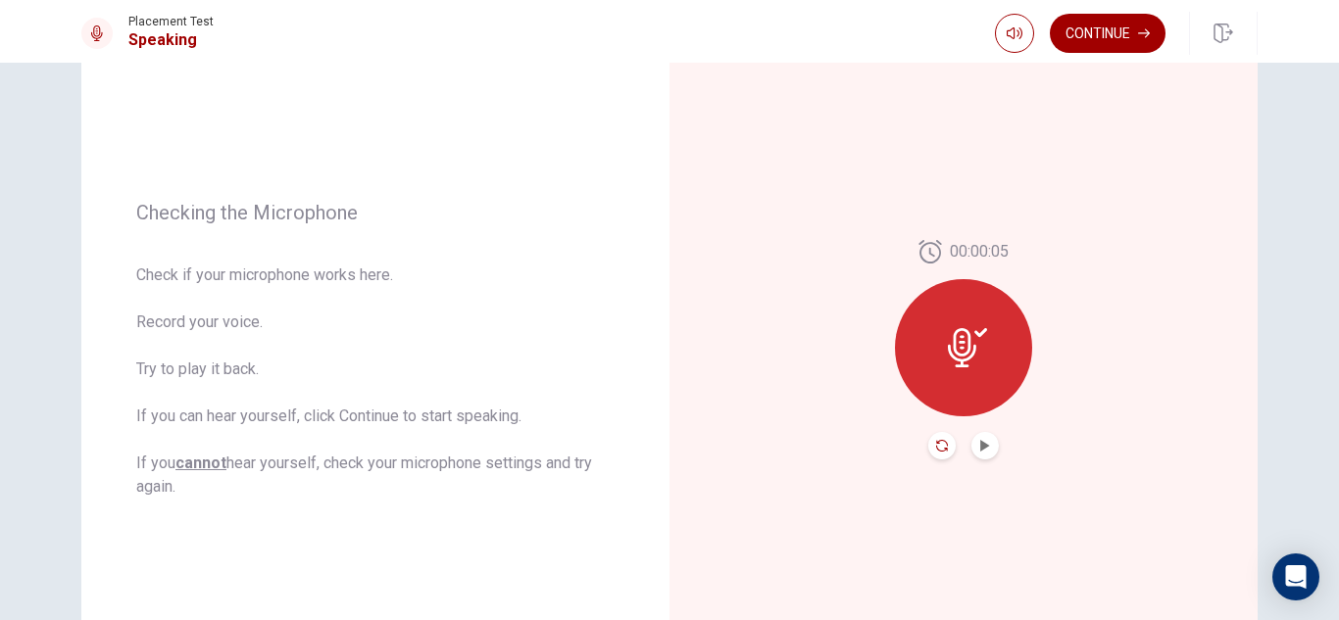
click at [936, 449] on icon "Record Again" at bounding box center [942, 446] width 12 height 12
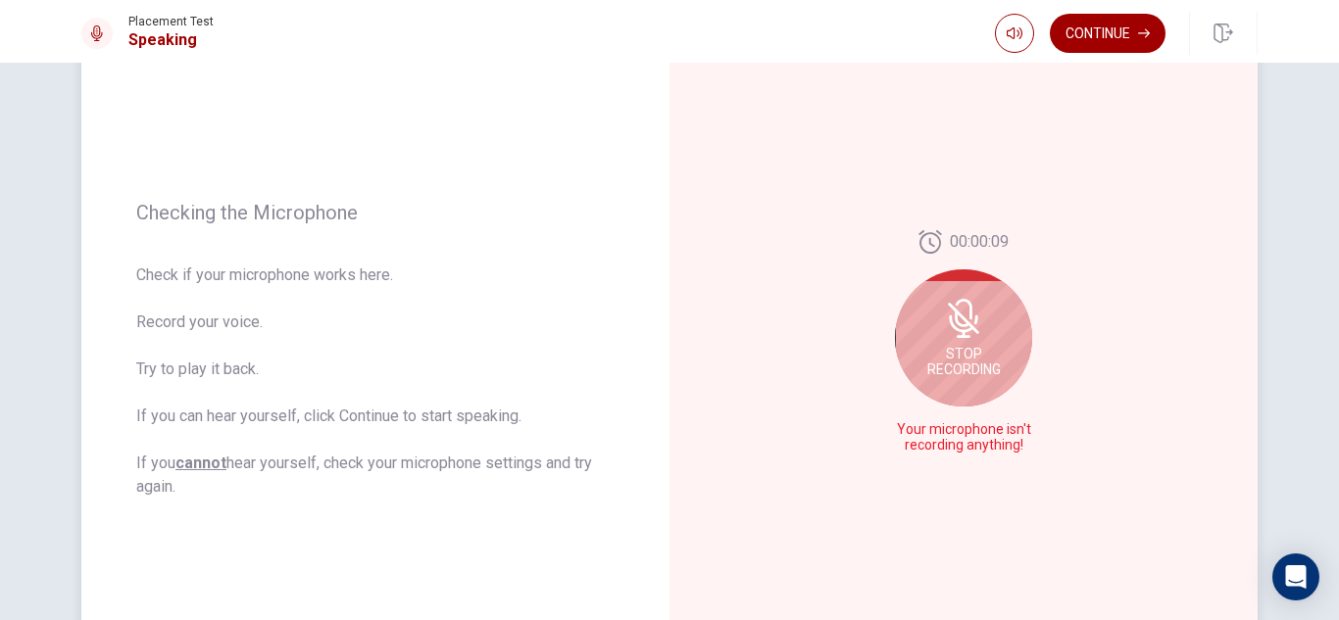
click at [969, 356] on span "Stop Recording" at bounding box center [964, 361] width 74 height 31
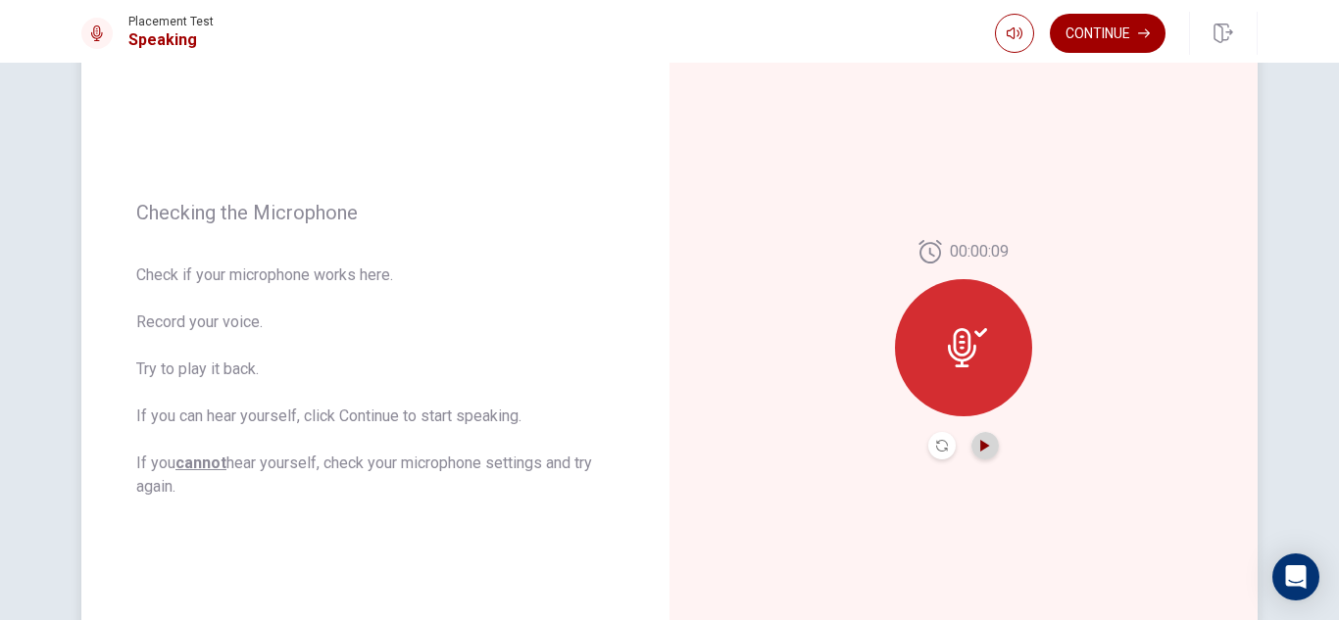
click at [980, 443] on icon "Play Audio" at bounding box center [984, 446] width 9 height 12
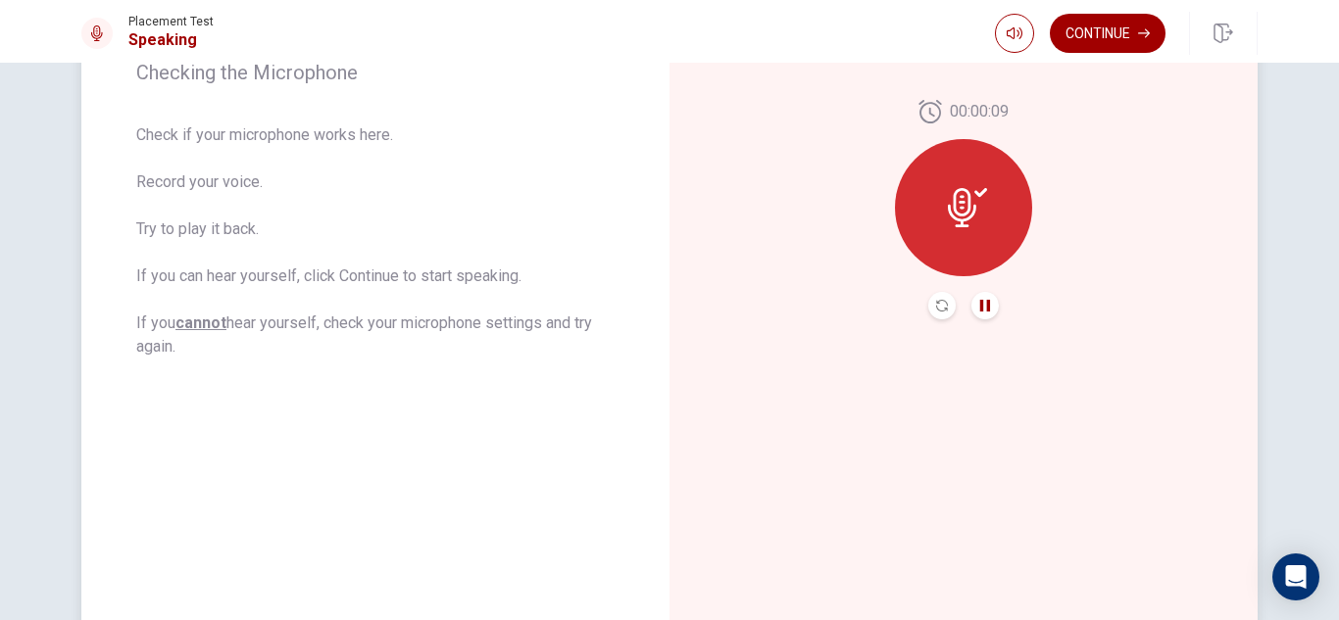
scroll to position [321, 0]
click at [1116, 39] on button "Continue" at bounding box center [1108, 33] width 116 height 39
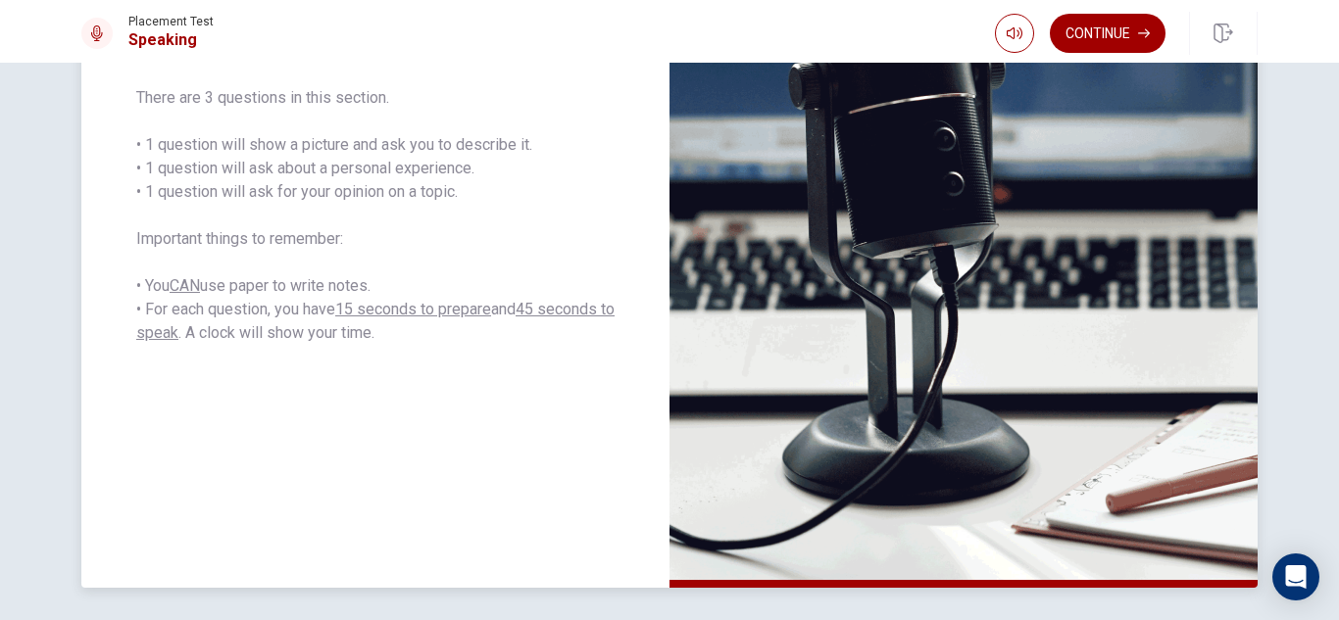
scroll to position [390, 0]
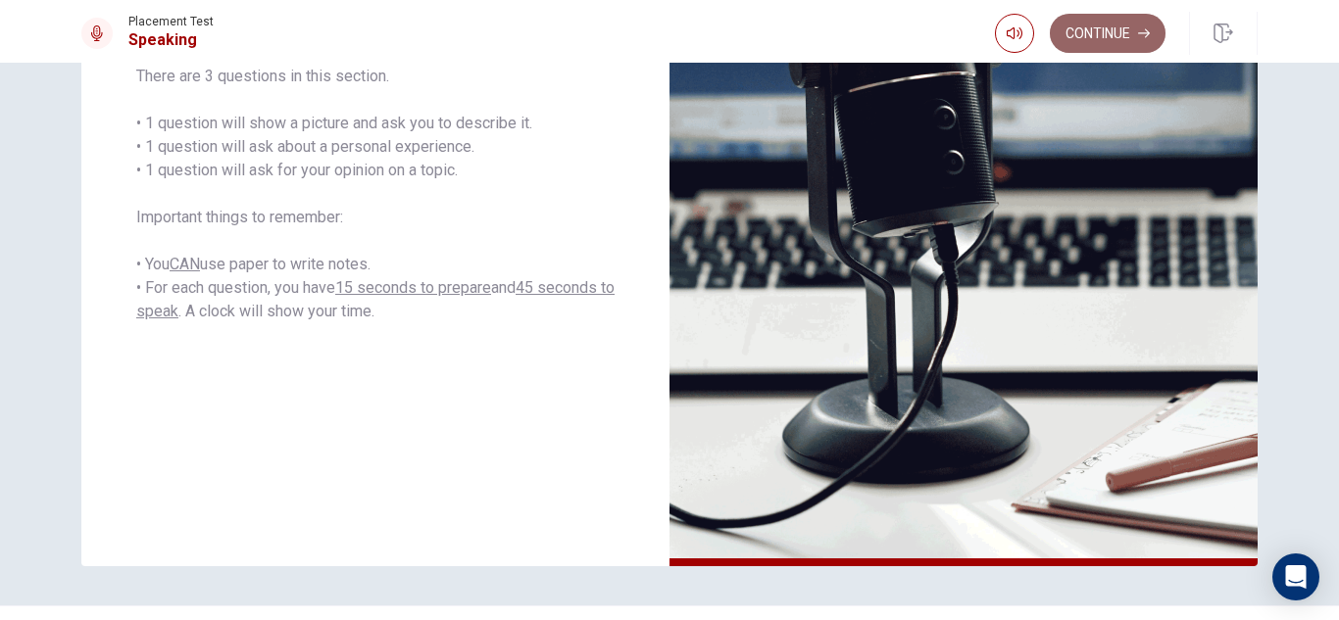
click at [1096, 34] on button "Continue" at bounding box center [1108, 33] width 116 height 39
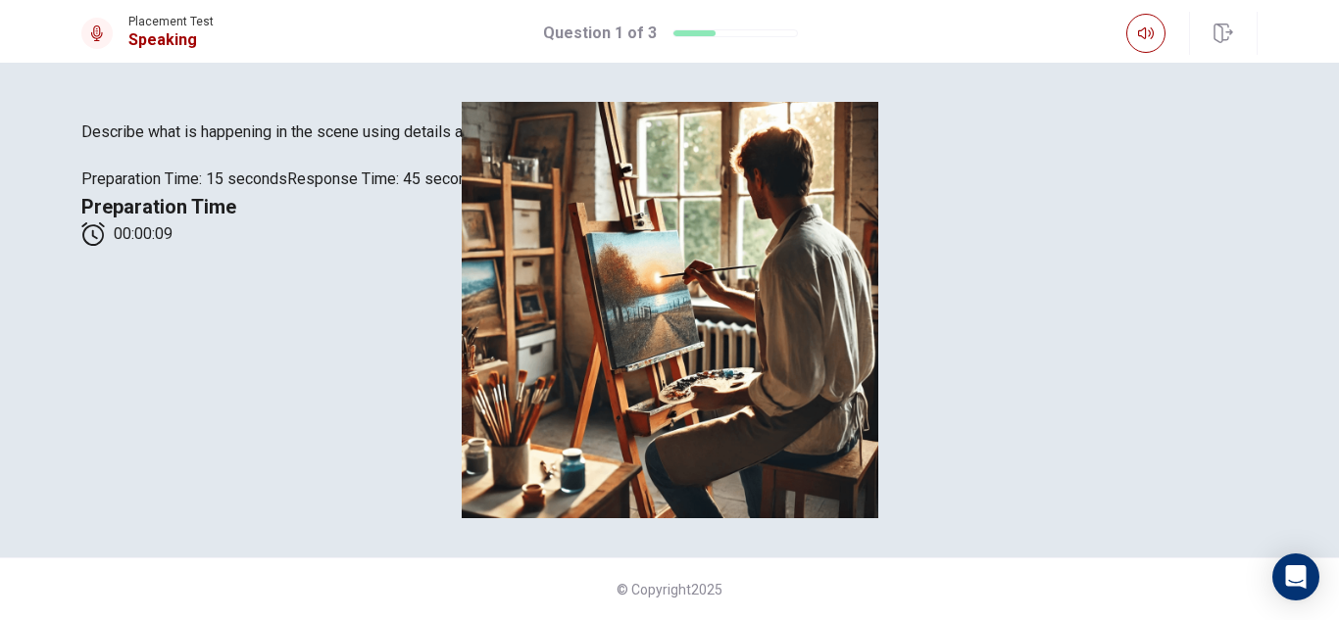
scroll to position [222, 0]
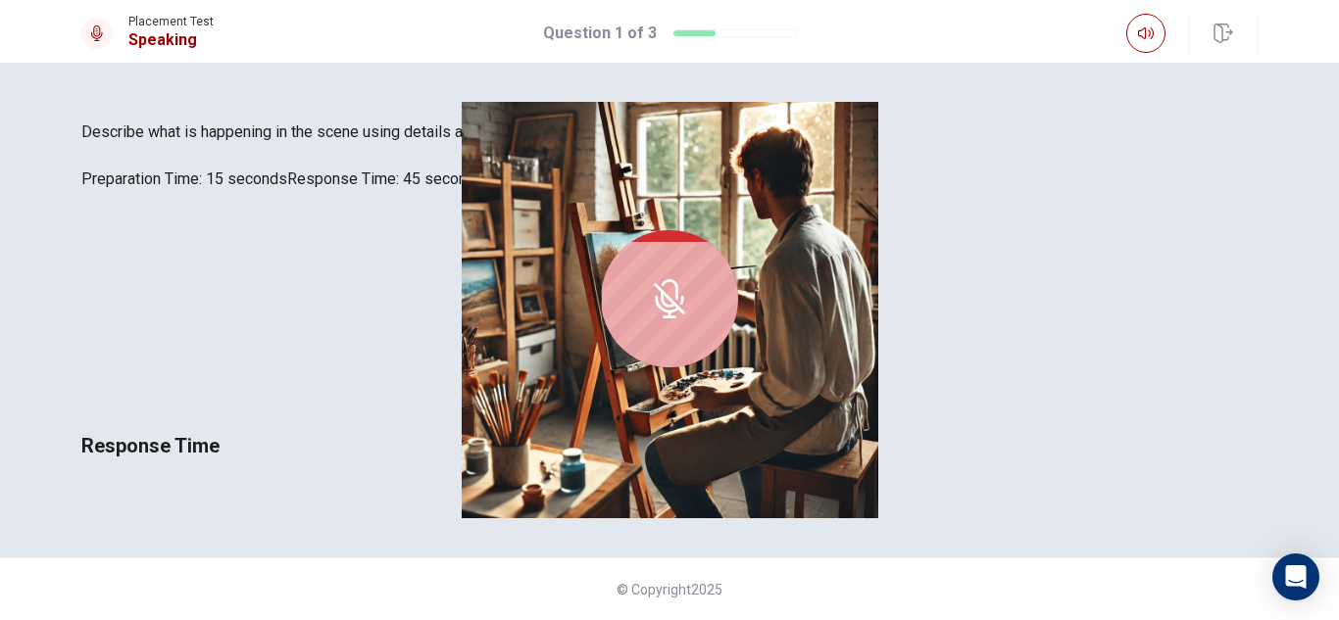
click at [689, 284] on icon at bounding box center [669, 298] width 39 height 39
click at [220, 434] on span "Response Time" at bounding box center [150, 446] width 138 height 24
click at [738, 311] on div at bounding box center [669, 298] width 137 height 137
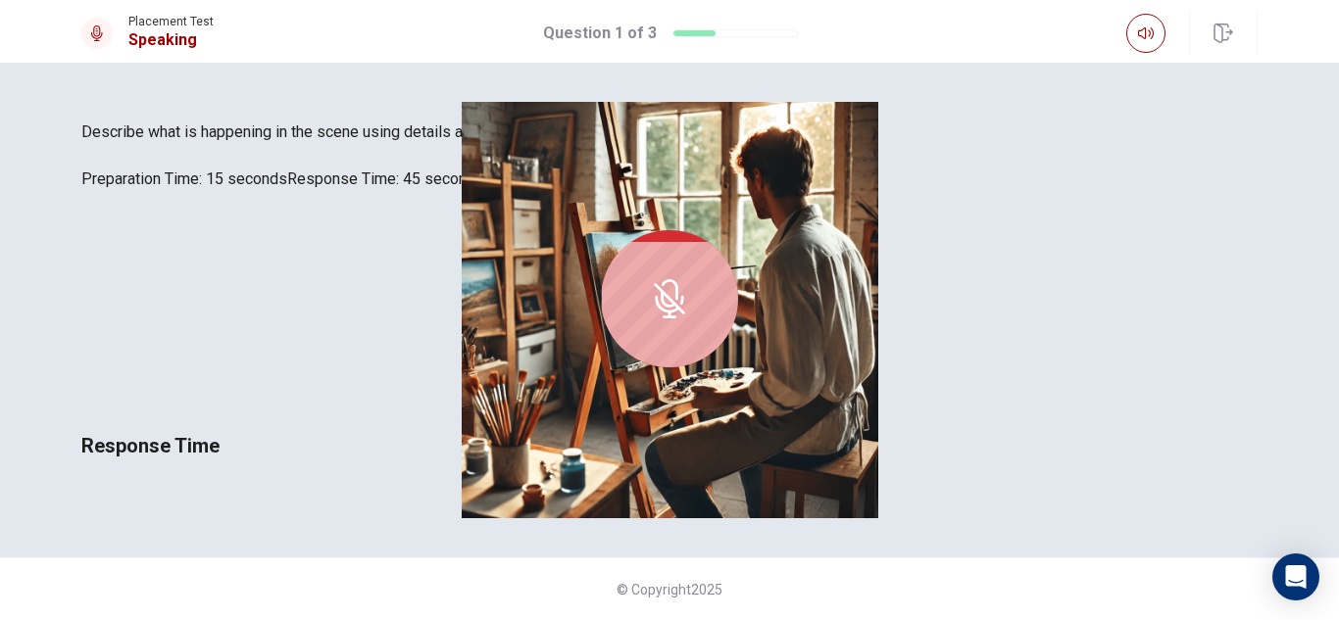
click at [738, 311] on div at bounding box center [669, 298] width 137 height 137
click at [678, 279] on icon at bounding box center [670, 289] width 17 height 21
click at [960, 441] on div "00:00:28 Your microphone isn't recording anything! Response Time" at bounding box center [669, 326] width 1176 height 271
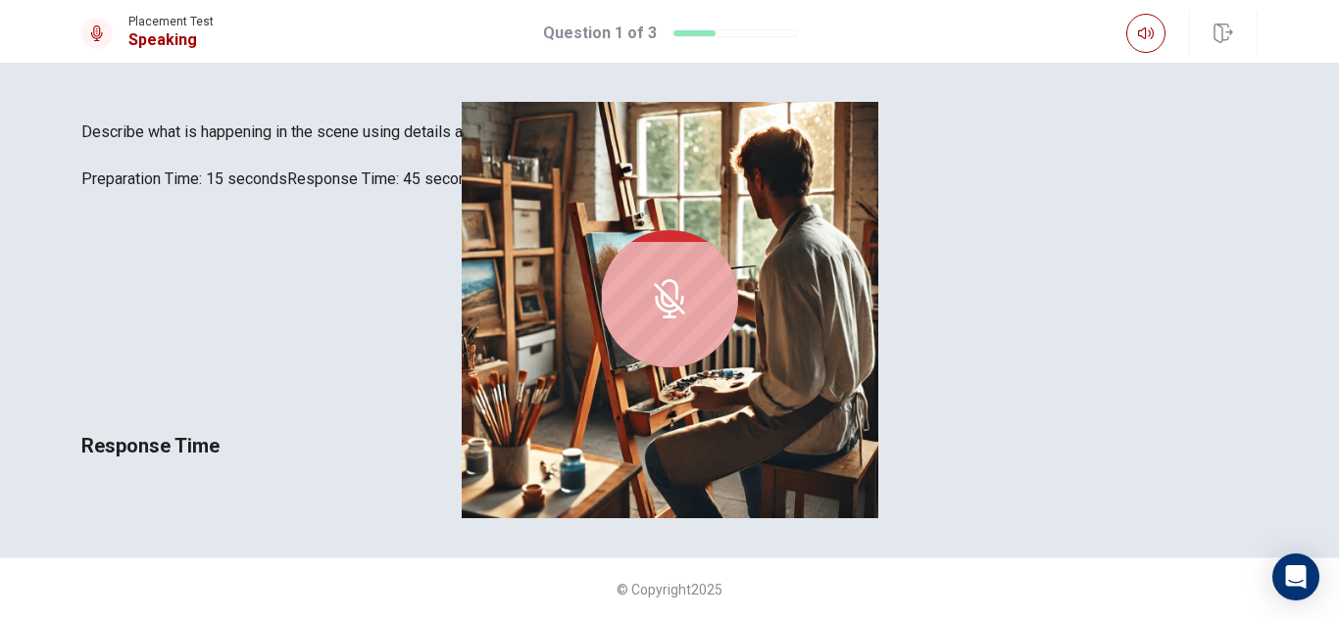
click at [679, 296] on icon at bounding box center [667, 305] width 25 height 18
click at [738, 322] on div at bounding box center [669, 298] width 137 height 137
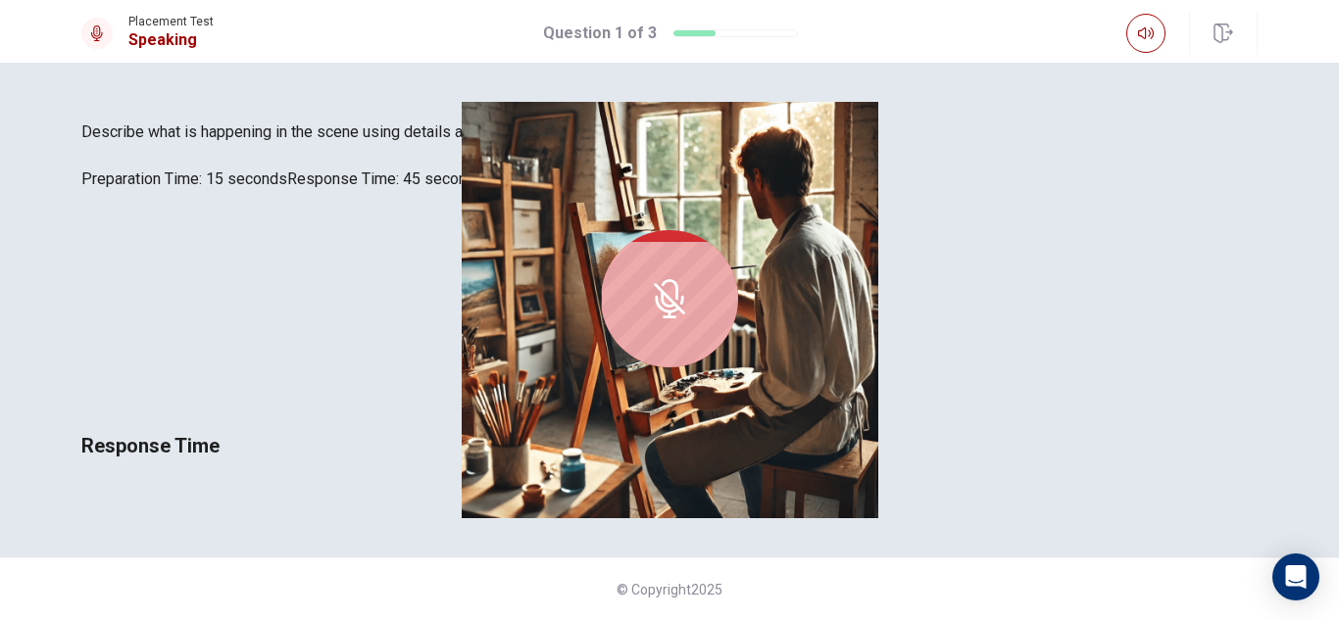
click at [738, 322] on div at bounding box center [669, 298] width 137 height 137
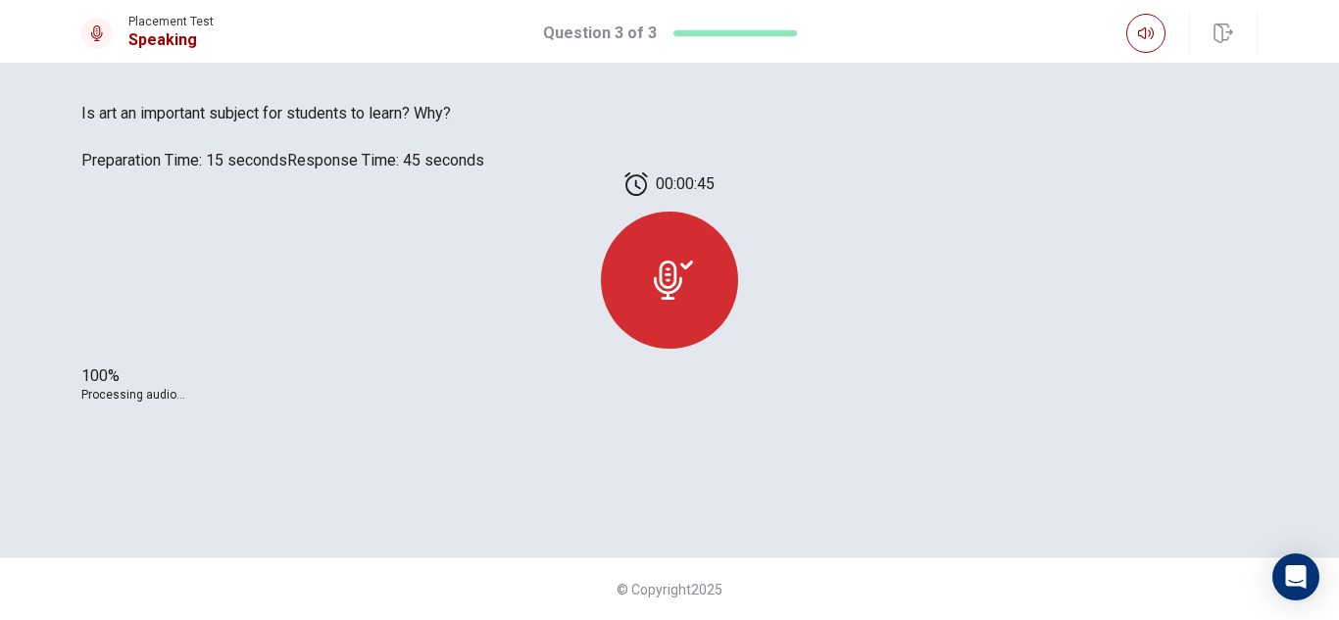
scroll to position [0, 0]
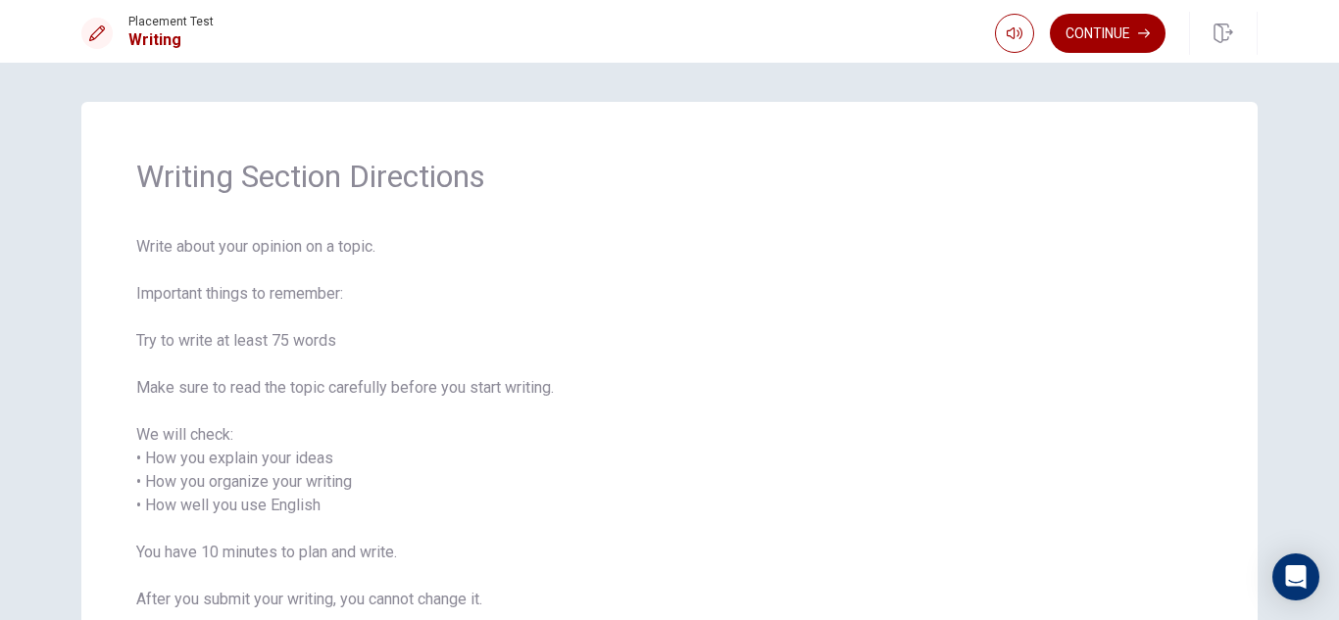
click at [973, 440] on span "Write about your opinion on a topic. Important things to remember: Try to write…" at bounding box center [669, 435] width 1066 height 400
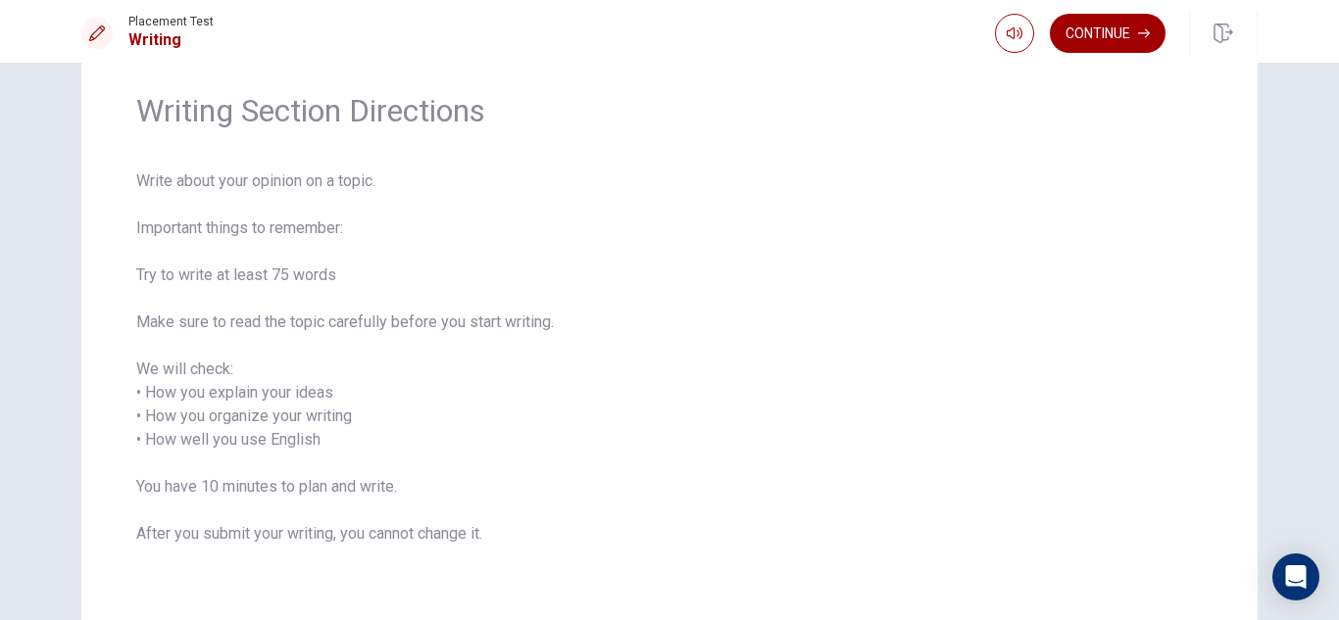
scroll to position [61, 0]
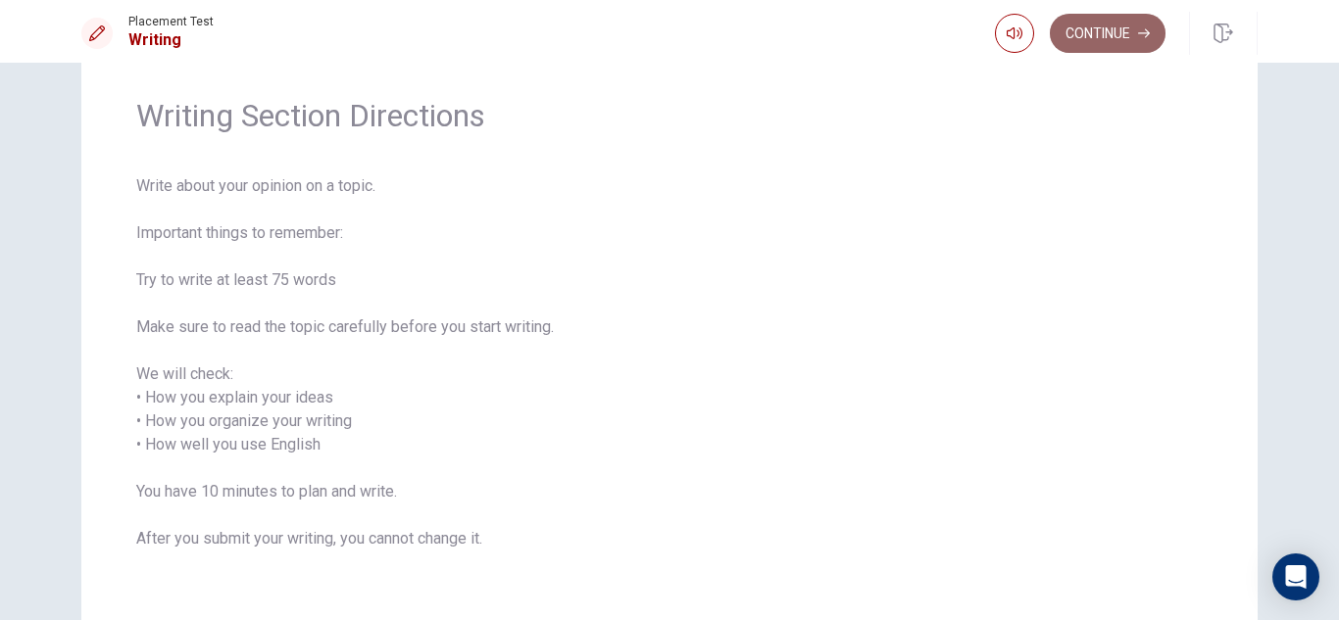
click at [1131, 34] on button "Continue" at bounding box center [1108, 33] width 116 height 39
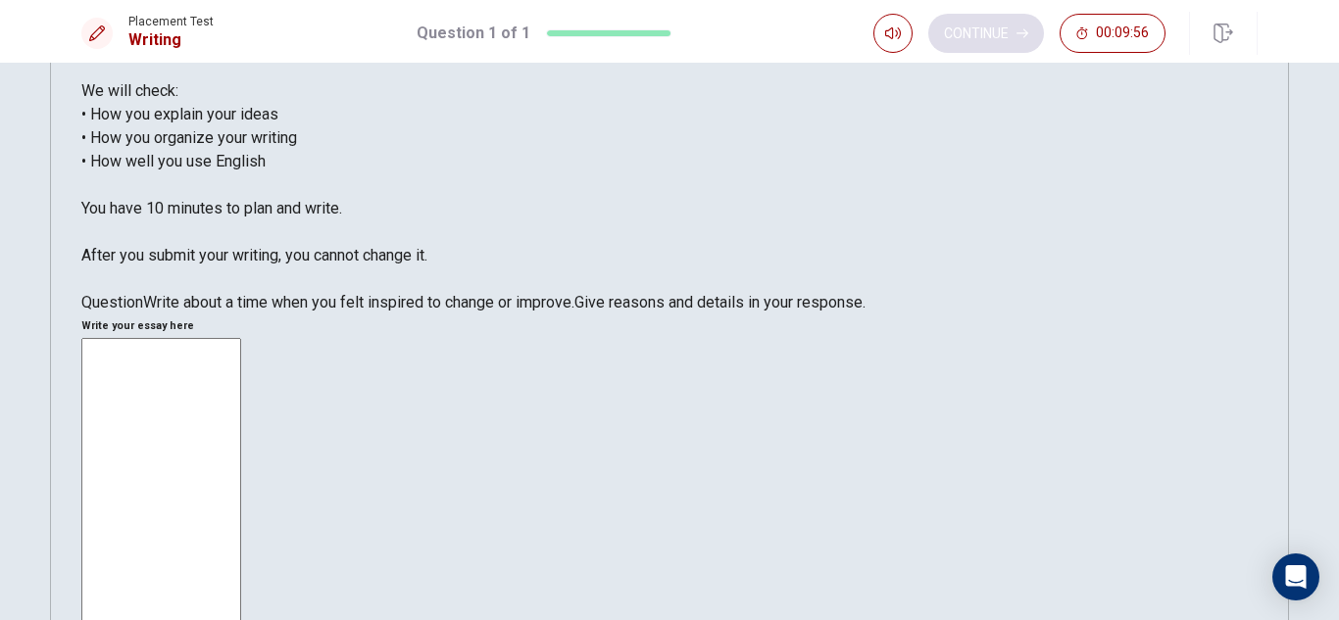
scroll to position [240, 0]
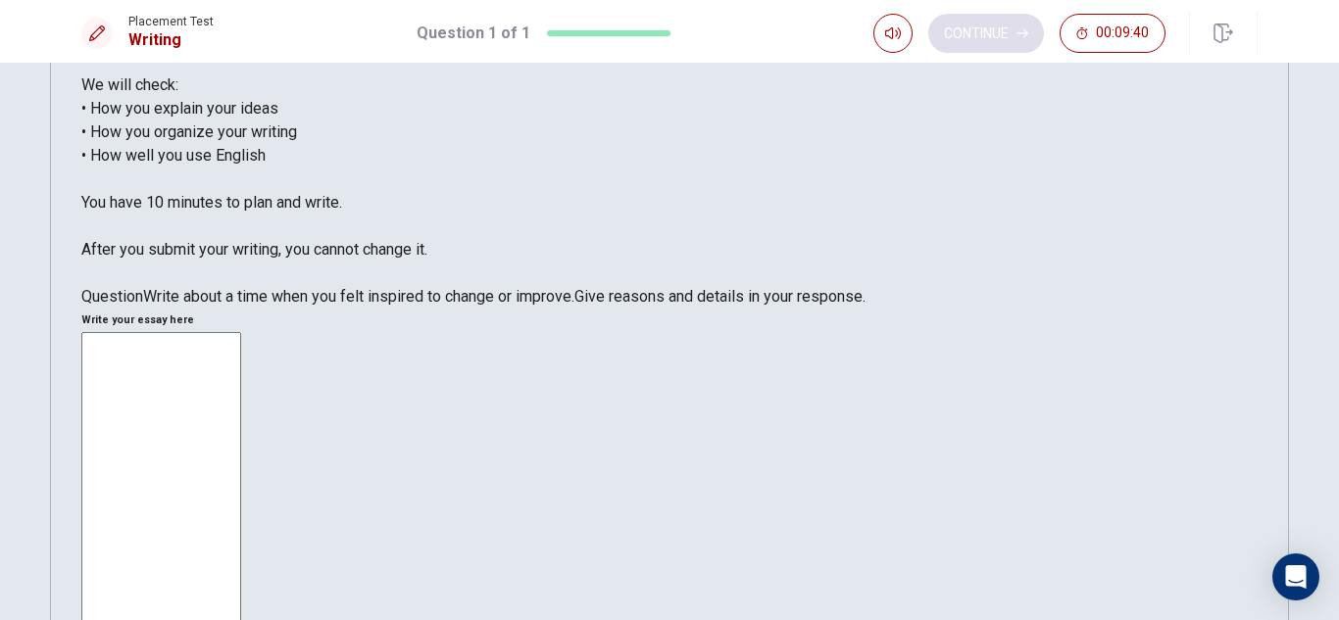
click at [241, 332] on textarea at bounding box center [161, 608] width 160 height 553
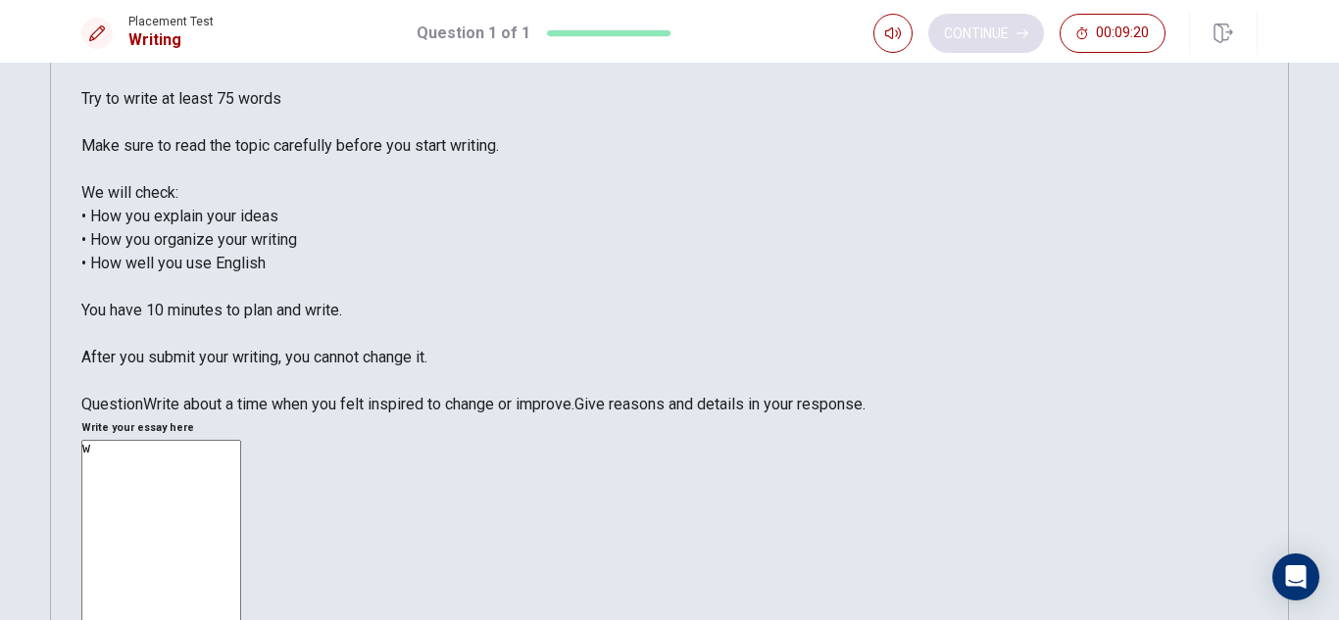
scroll to position [125, 0]
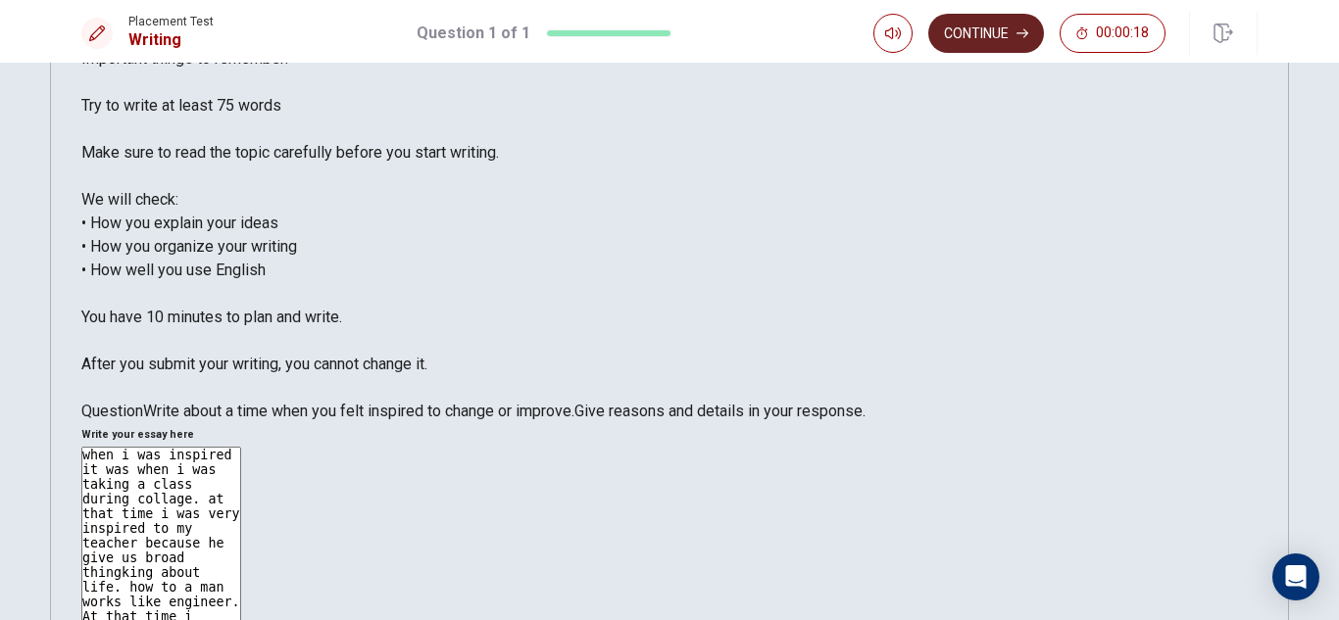
type textarea "when i was inspired it was when i was taking a class during collage. at that ti…"
click at [991, 47] on button "Continue" at bounding box center [986, 33] width 116 height 39
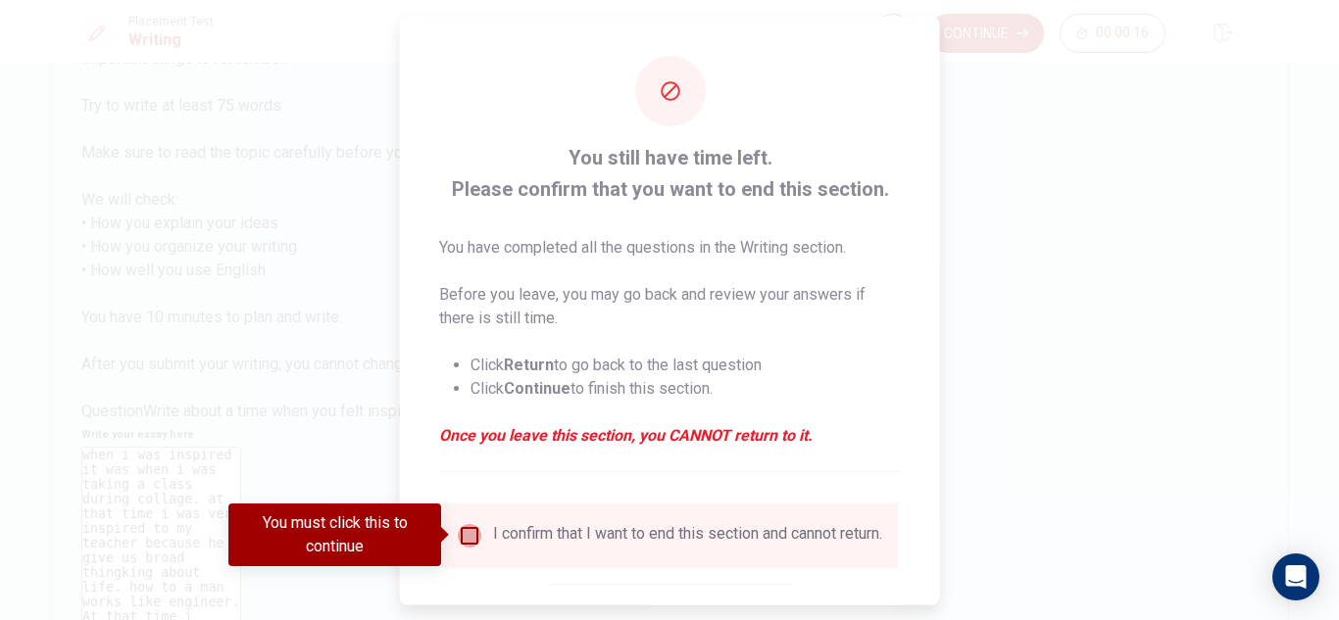
click at [469, 531] on input "You must click this to continue" at bounding box center [470, 535] width 24 height 24
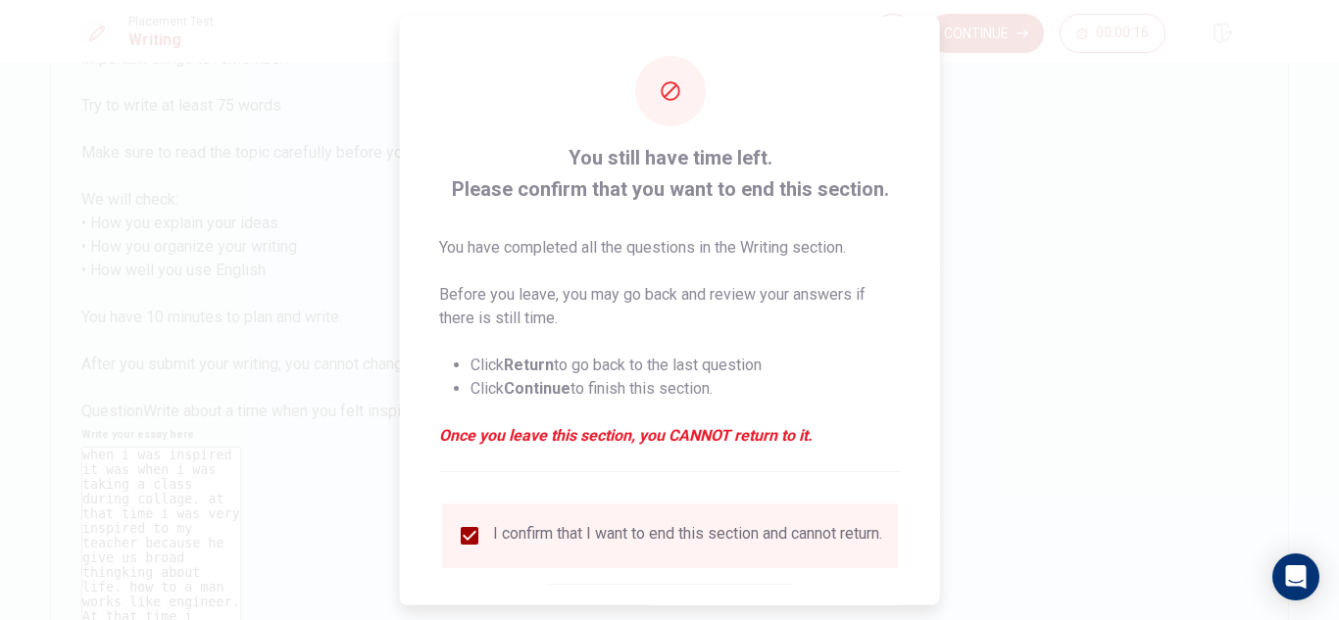
scroll to position [111, 0]
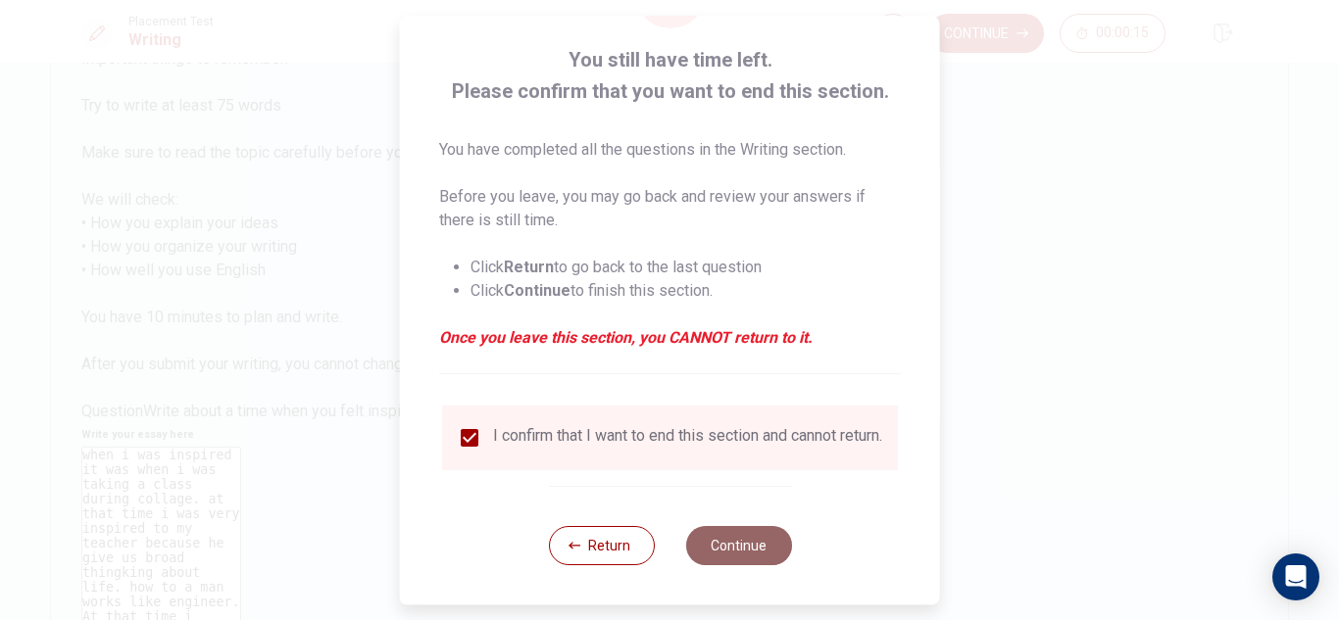
click at [720, 548] on button "Continue" at bounding box center [738, 545] width 106 height 39
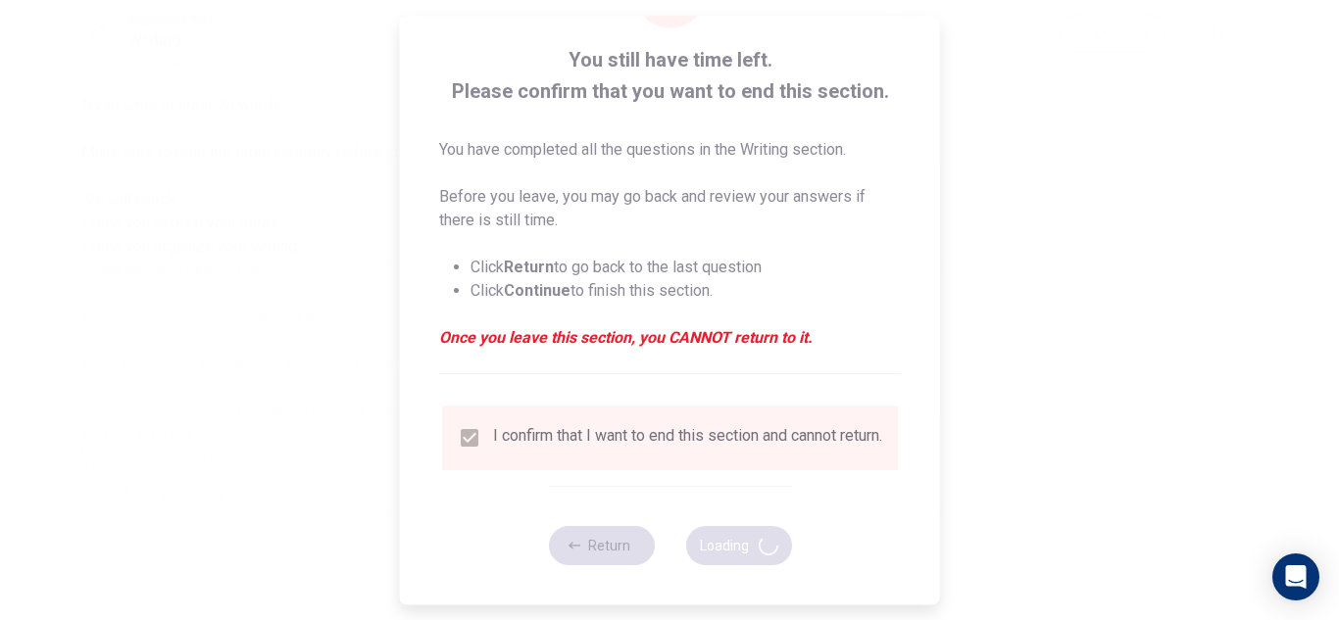
scroll to position [0, 0]
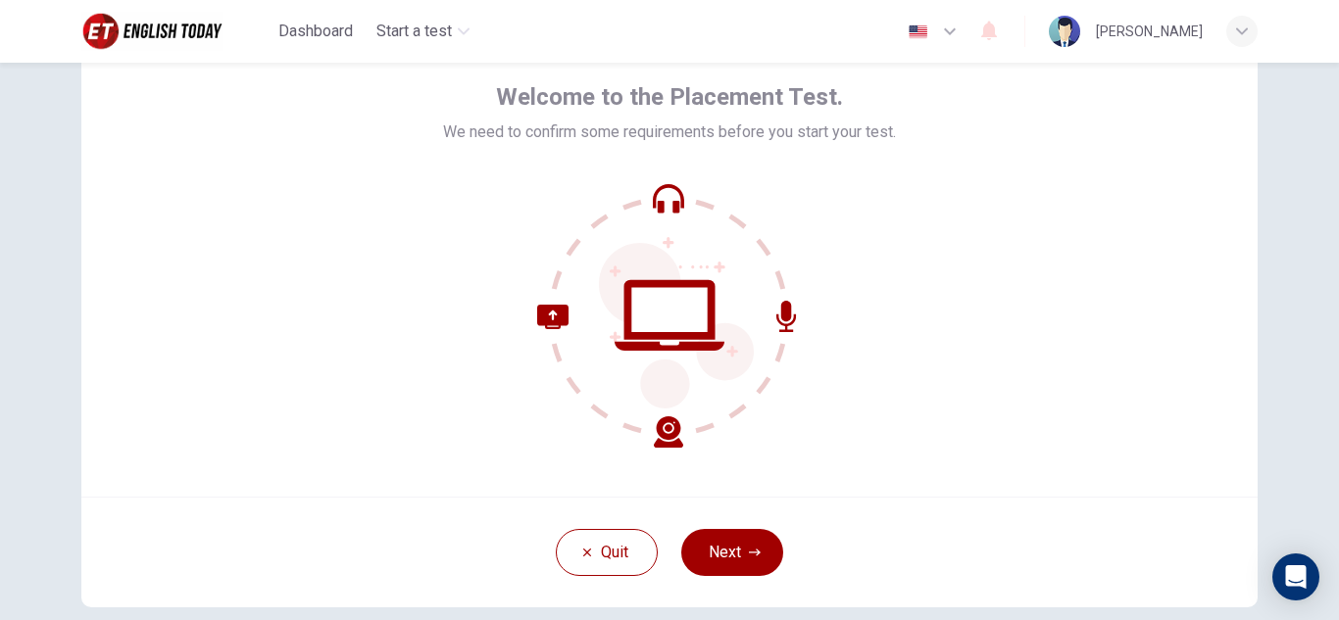
scroll to position [138, 0]
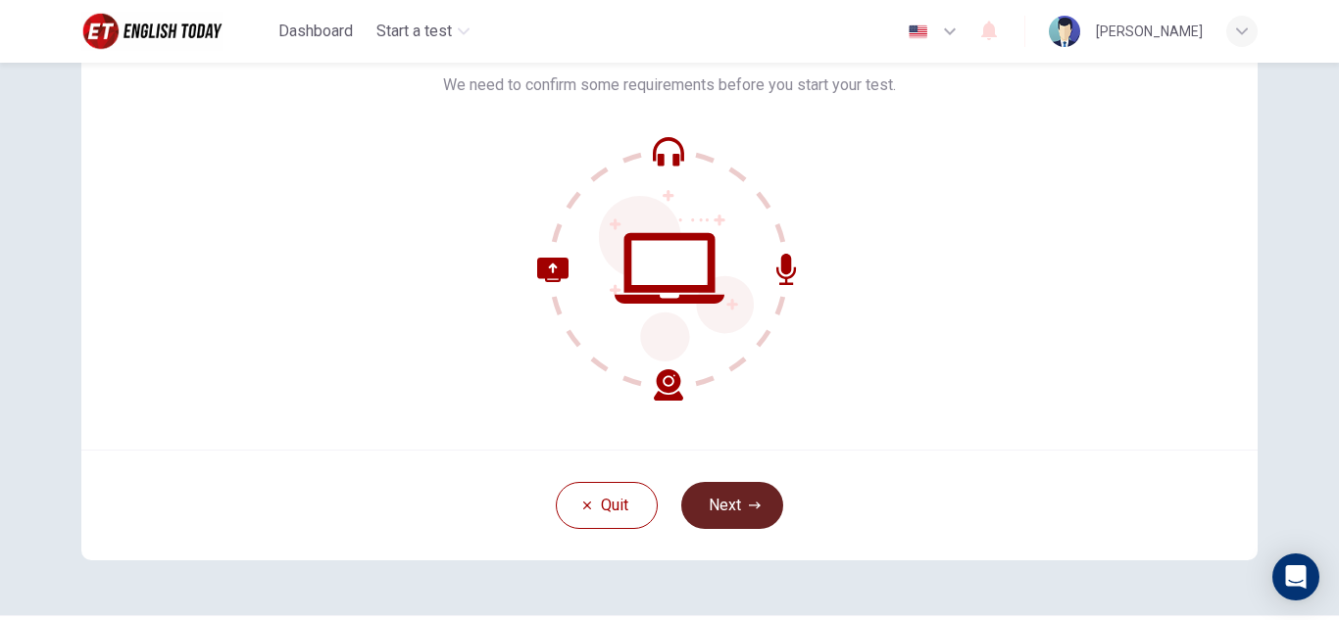
click at [718, 499] on button "Next" at bounding box center [732, 505] width 102 height 47
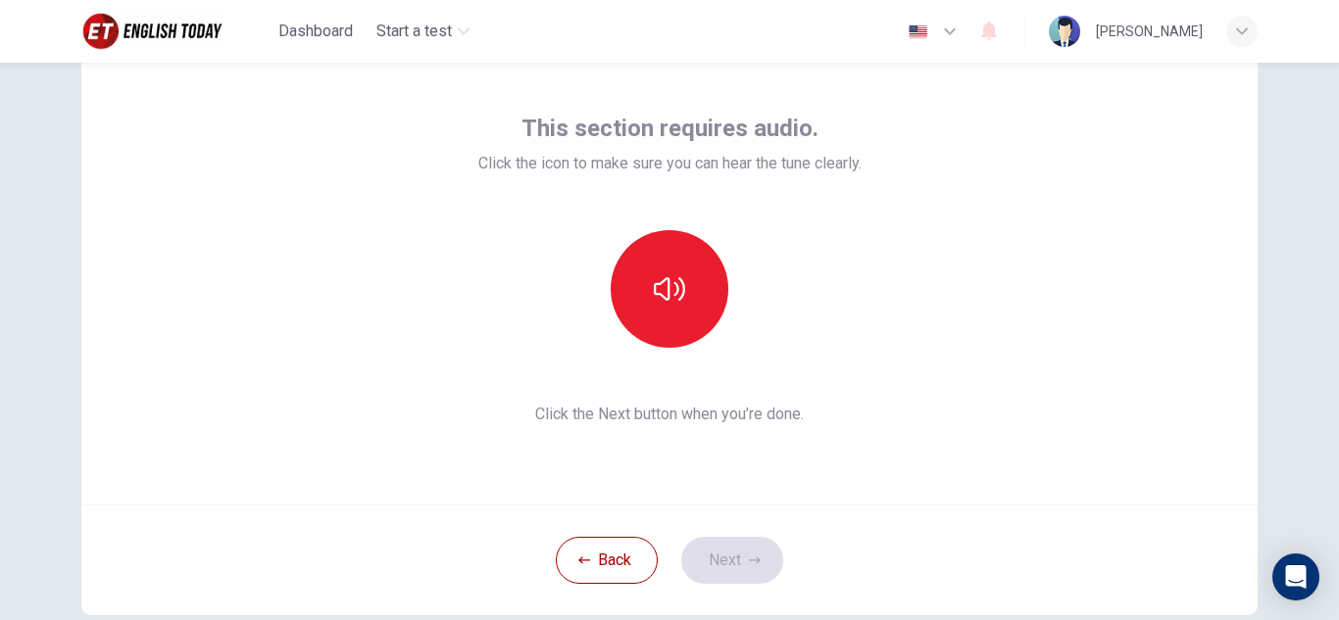
scroll to position [82, 0]
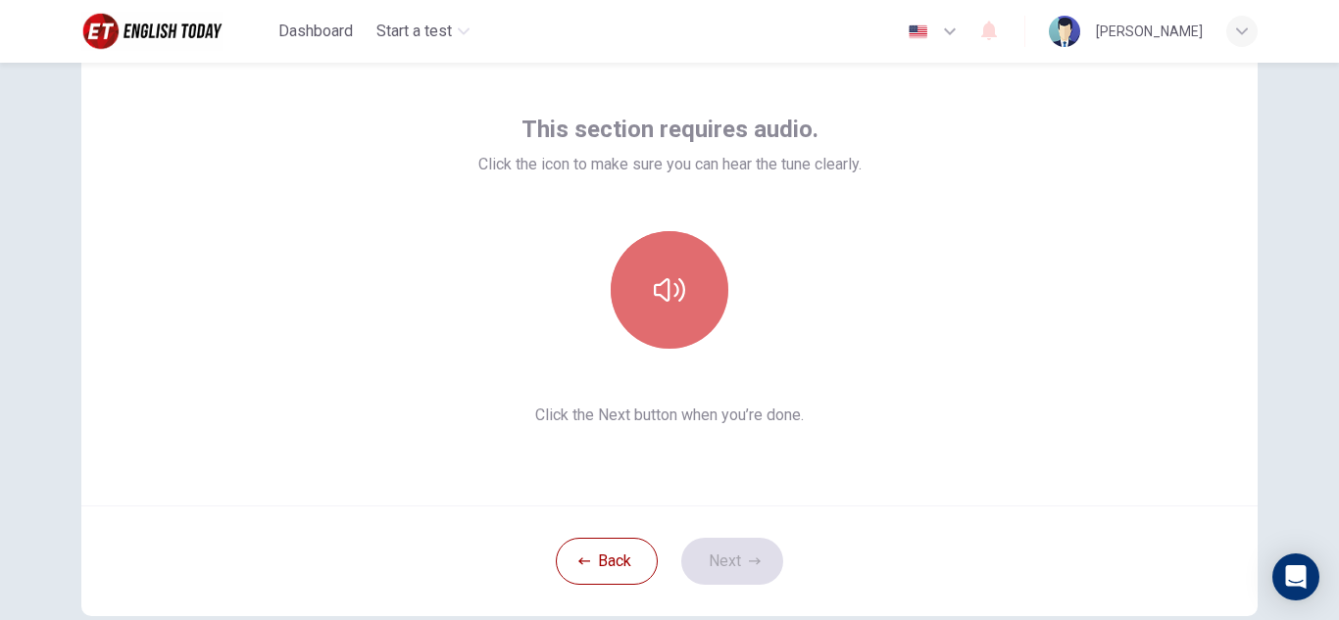
click at [672, 292] on icon "button" at bounding box center [669, 290] width 31 height 24
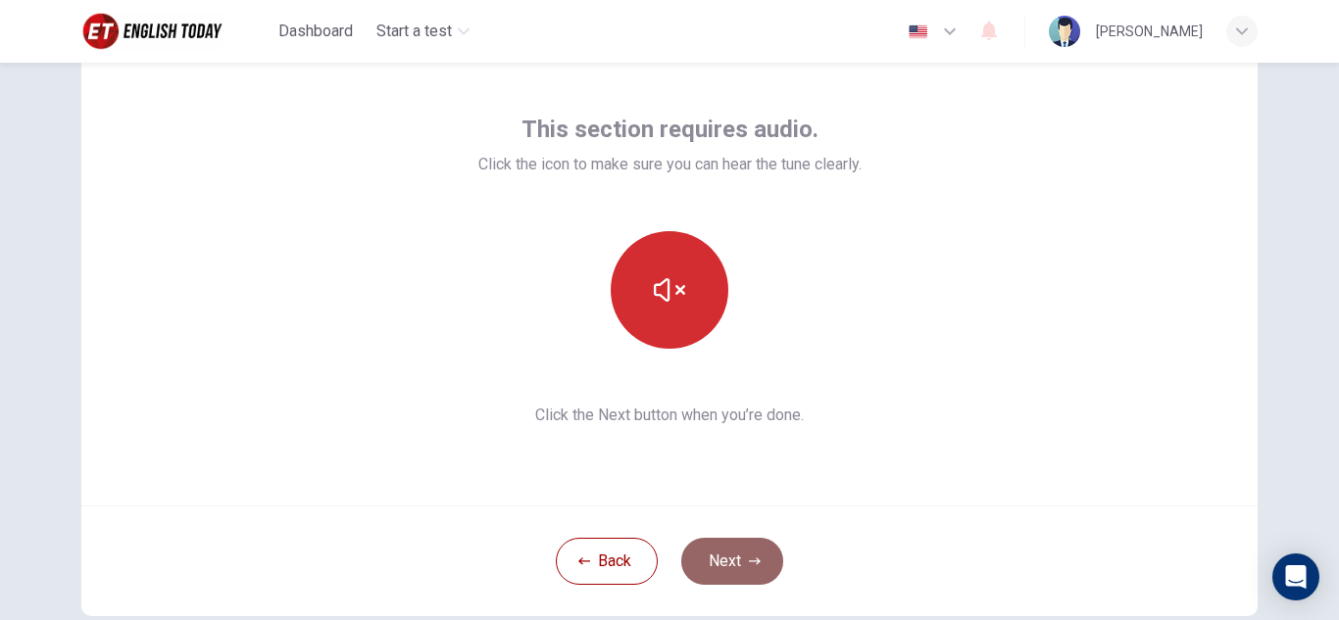
click at [735, 558] on button "Next" at bounding box center [732, 561] width 102 height 47
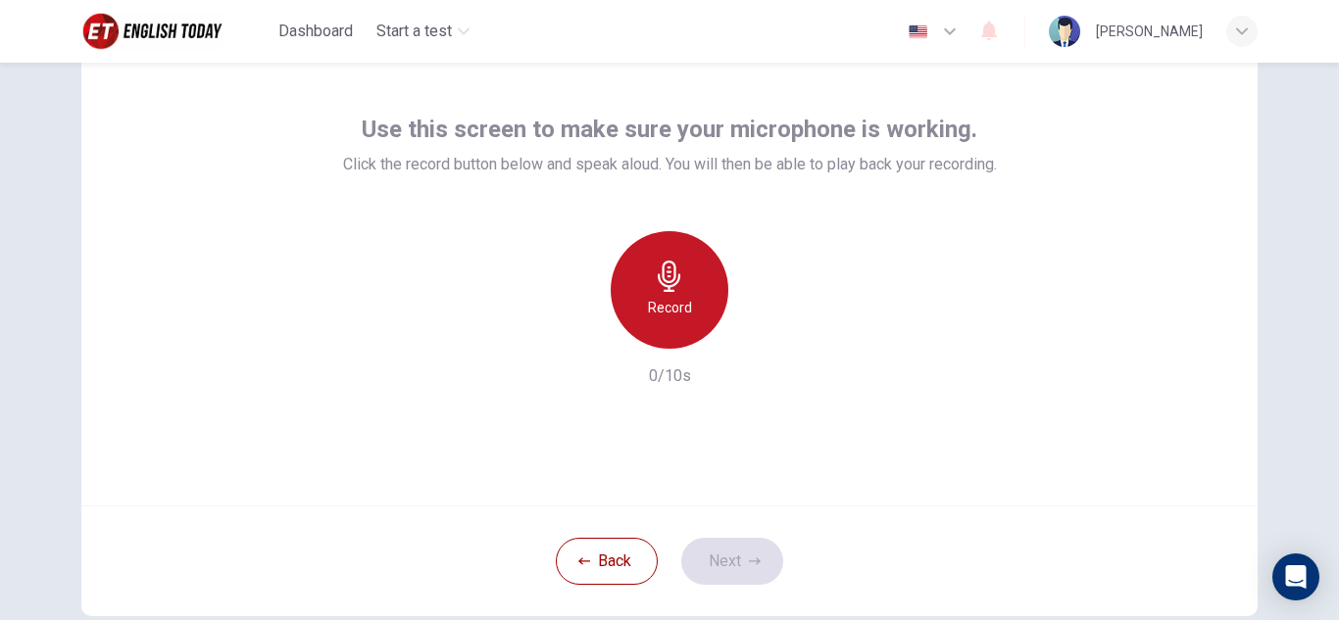
click at [677, 279] on icon "button" at bounding box center [669, 276] width 31 height 31
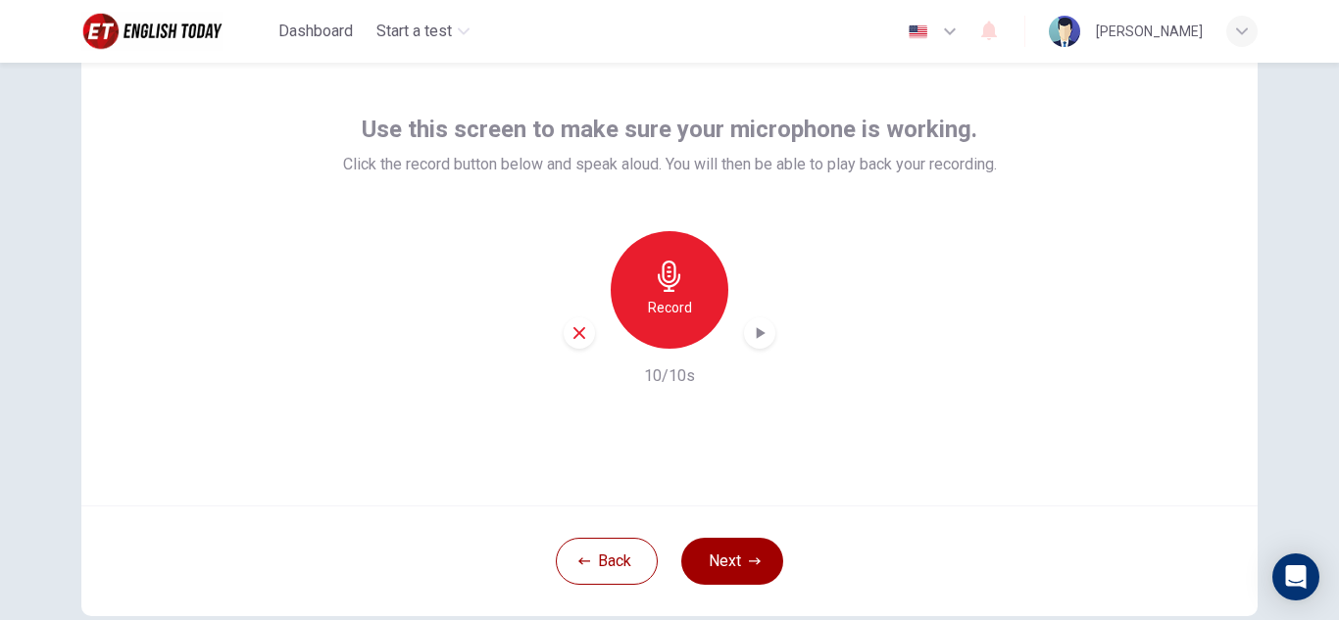
click at [757, 333] on icon "button" at bounding box center [761, 333] width 9 height 12
click at [921, 339] on div "Record 10/10s" at bounding box center [670, 309] width 654 height 157
click at [672, 299] on h6 "Record" at bounding box center [670, 308] width 44 height 24
click at [757, 331] on icon "button" at bounding box center [761, 333] width 9 height 12
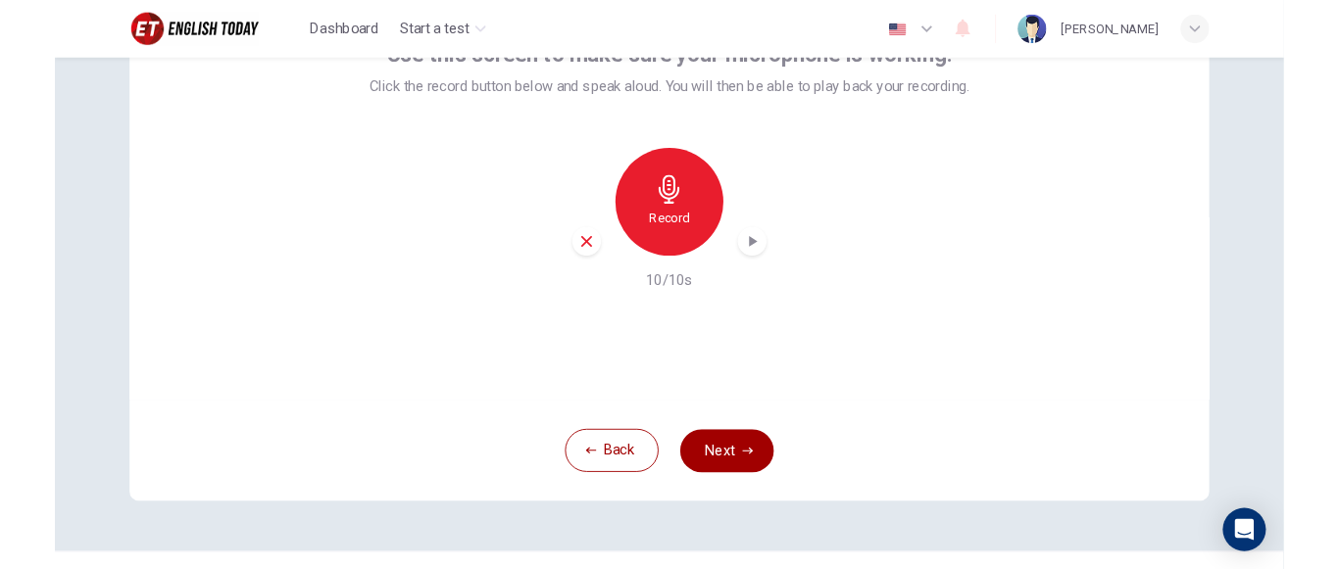
scroll to position [0, 0]
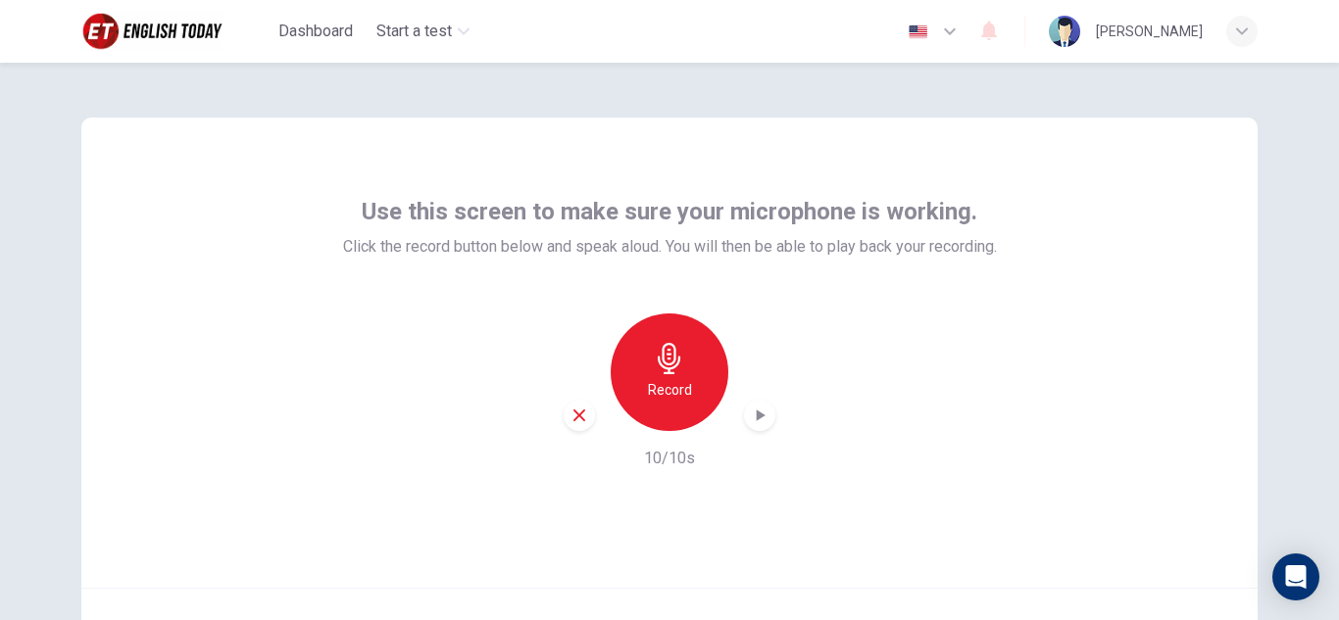
click at [576, 144] on div "Use this screen to make sure your microphone is working. Click the record butto…" at bounding box center [669, 353] width 1176 height 470
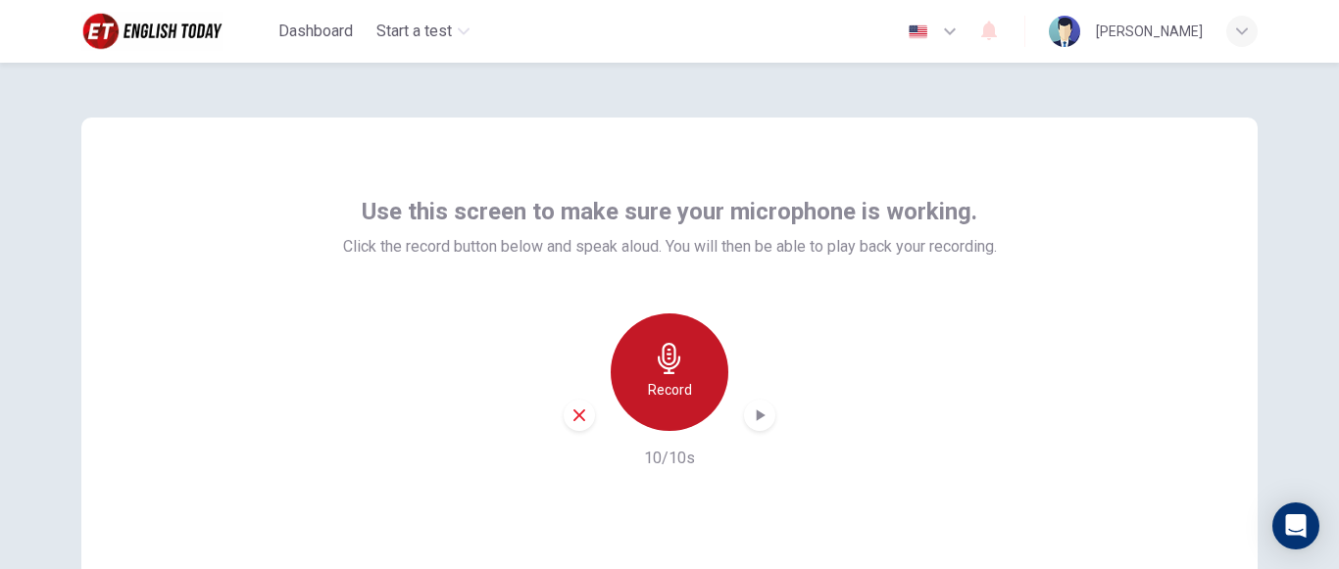
click at [672, 360] on icon "button" at bounding box center [669, 358] width 31 height 31
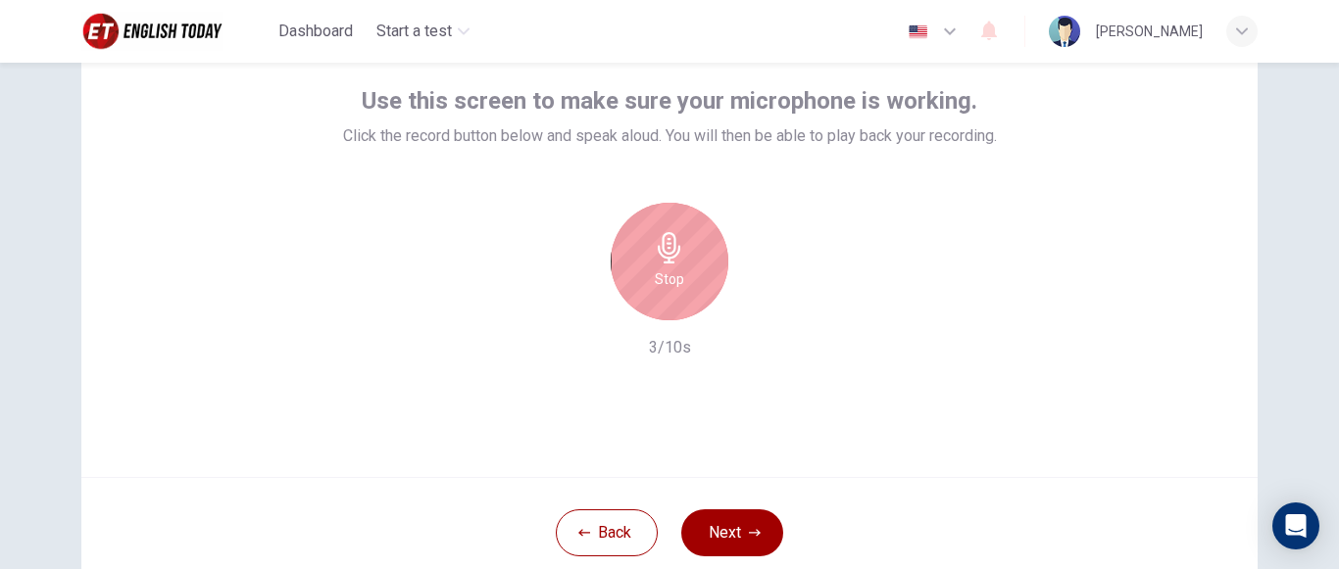
scroll to position [118, 0]
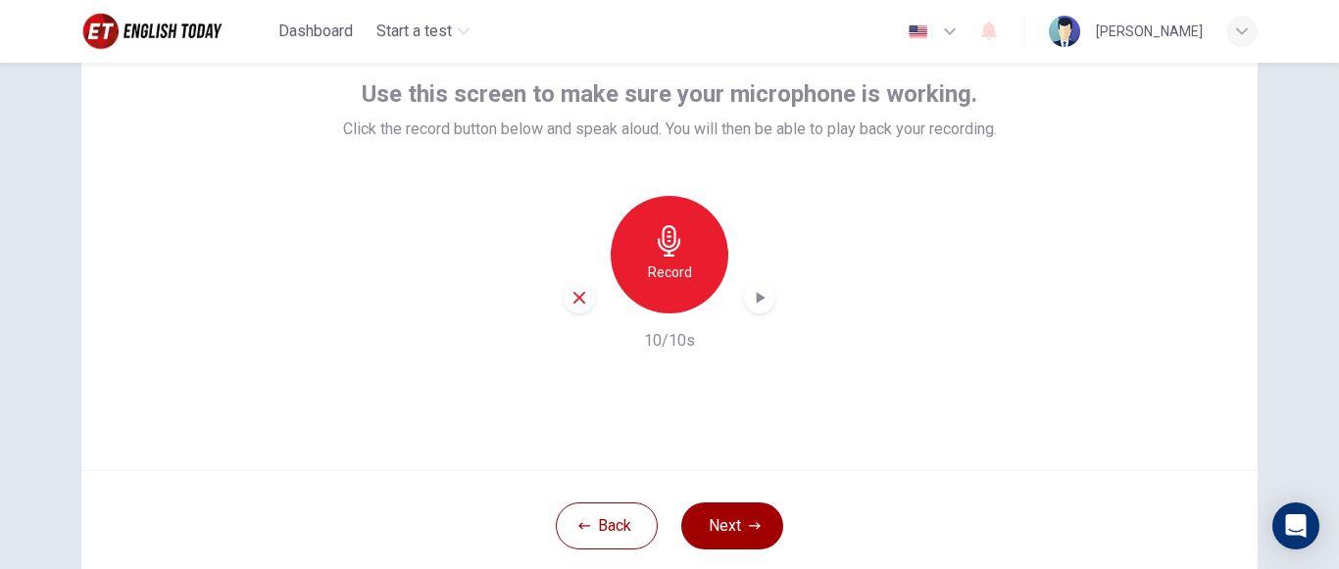
click at [750, 302] on icon "button" at bounding box center [760, 298] width 20 height 20
click at [851, 235] on div "Record 10/10s" at bounding box center [670, 274] width 654 height 157
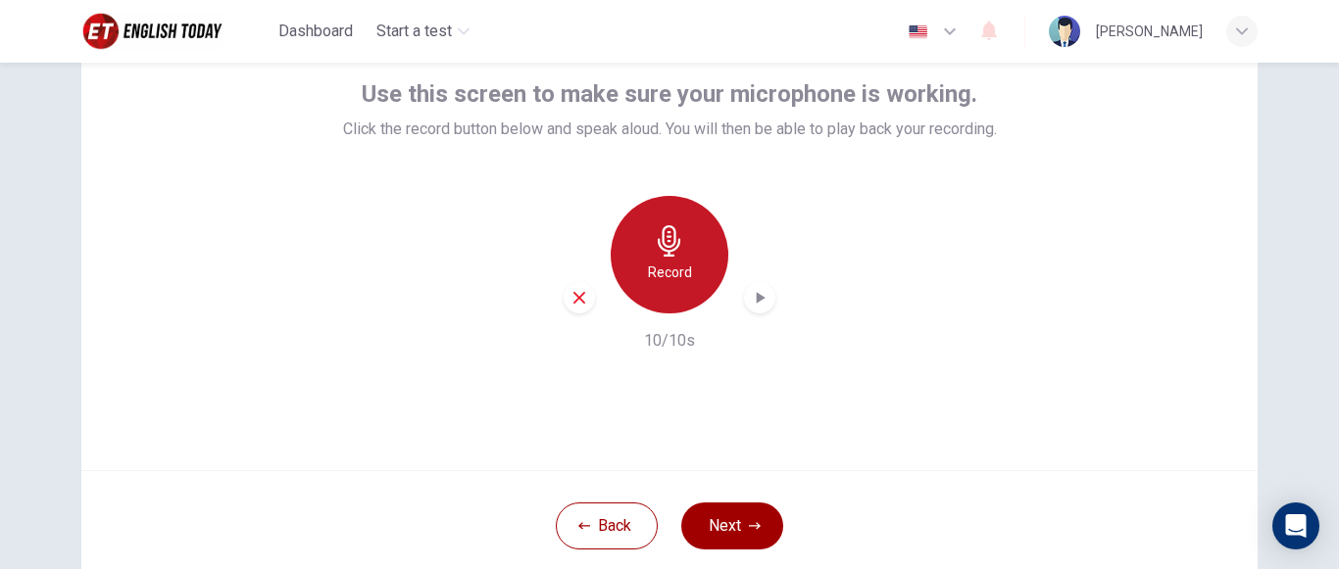
click at [680, 246] on div "Record" at bounding box center [670, 255] width 118 height 118
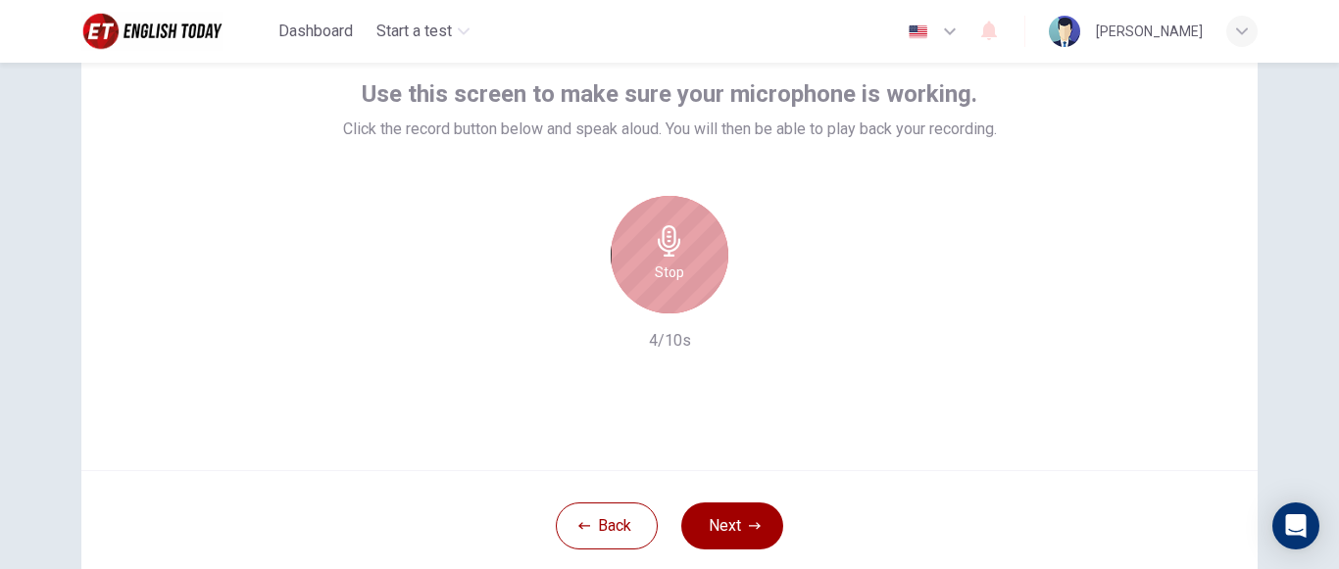
click at [680, 246] on div "Stop" at bounding box center [670, 255] width 118 height 118
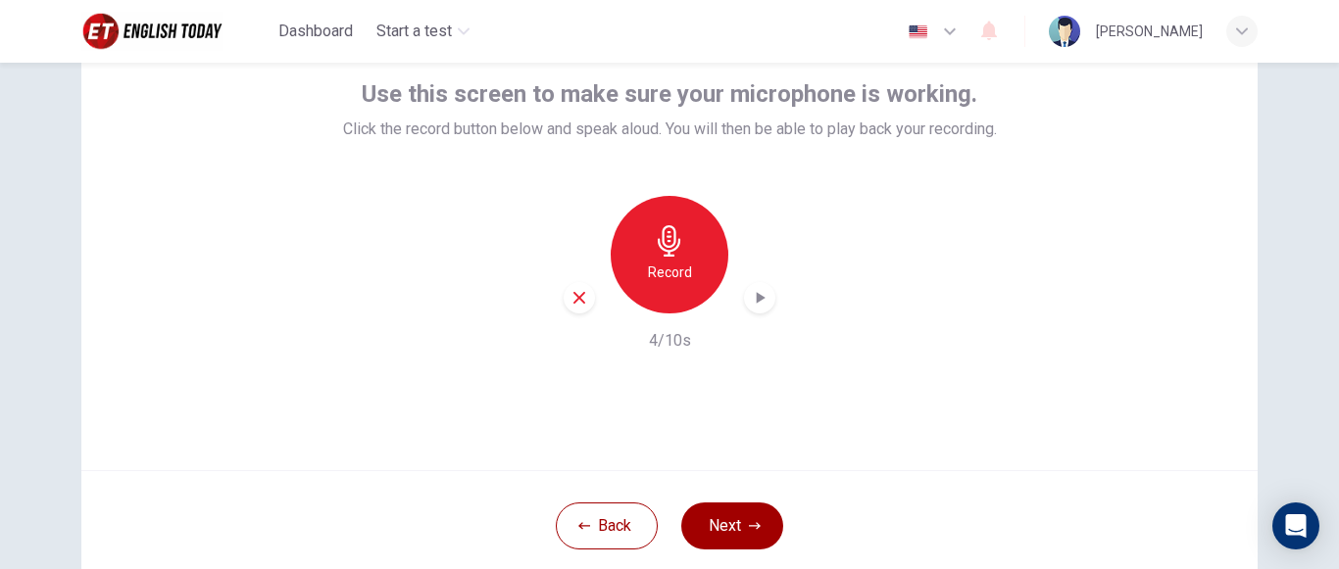
click at [757, 295] on icon "button" at bounding box center [761, 298] width 9 height 12
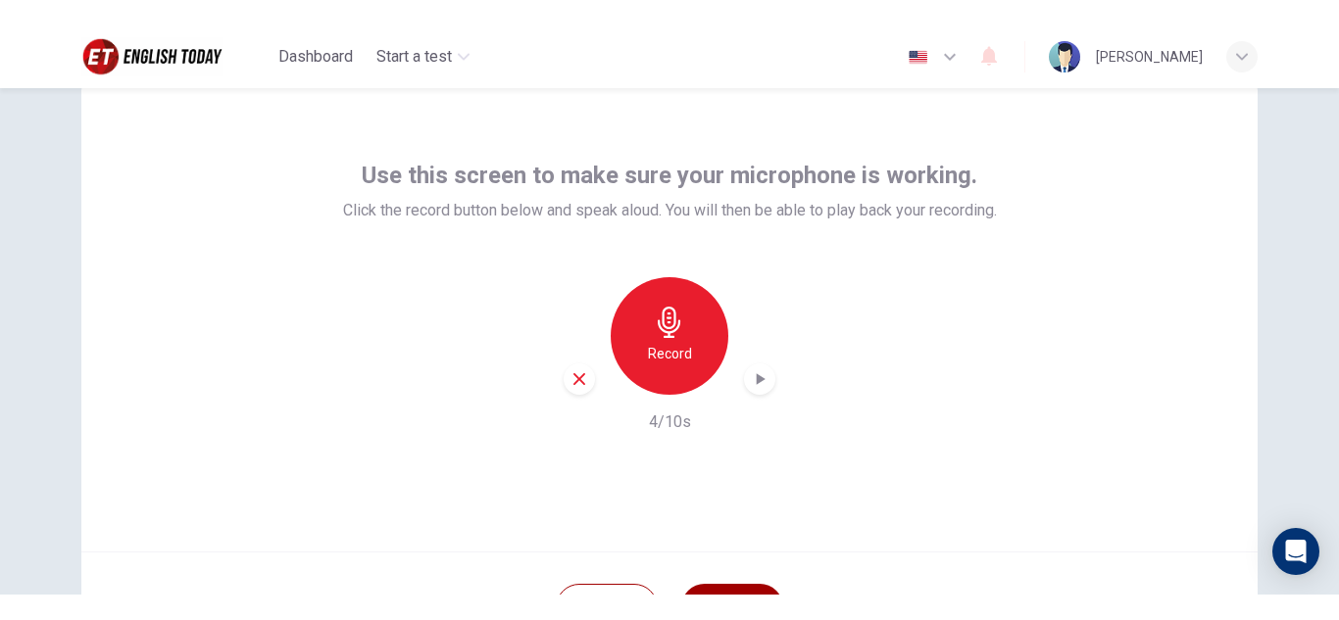
scroll to position [63, 0]
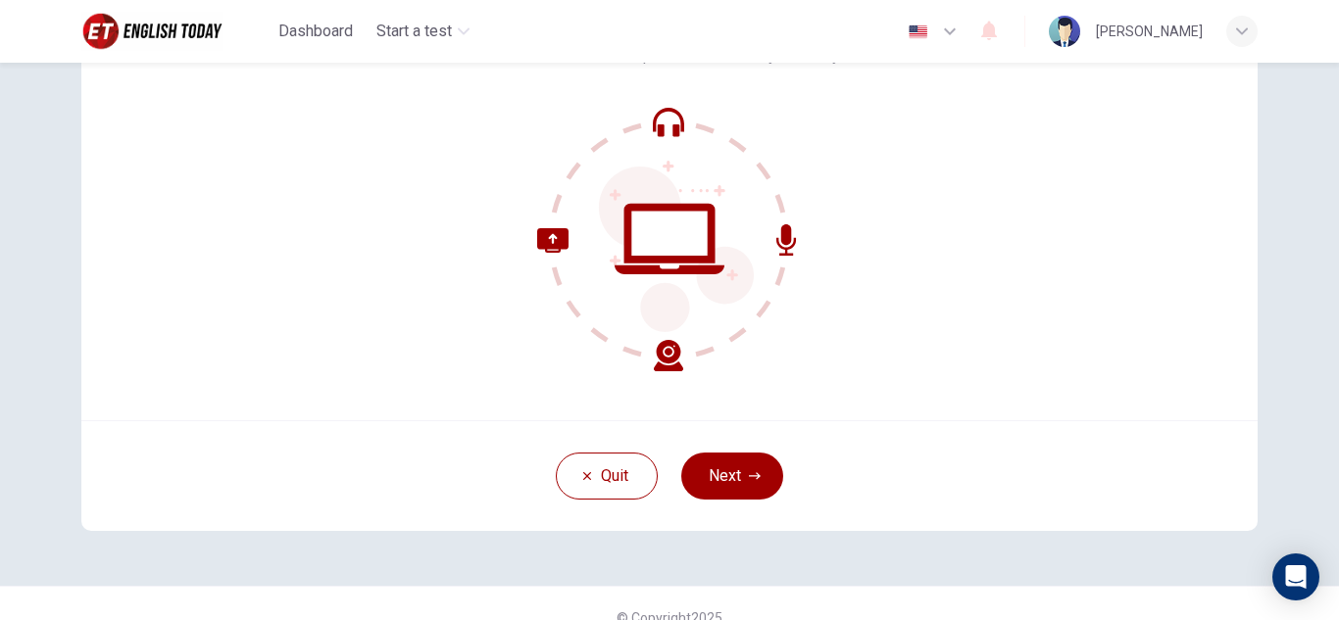
scroll to position [196, 0]
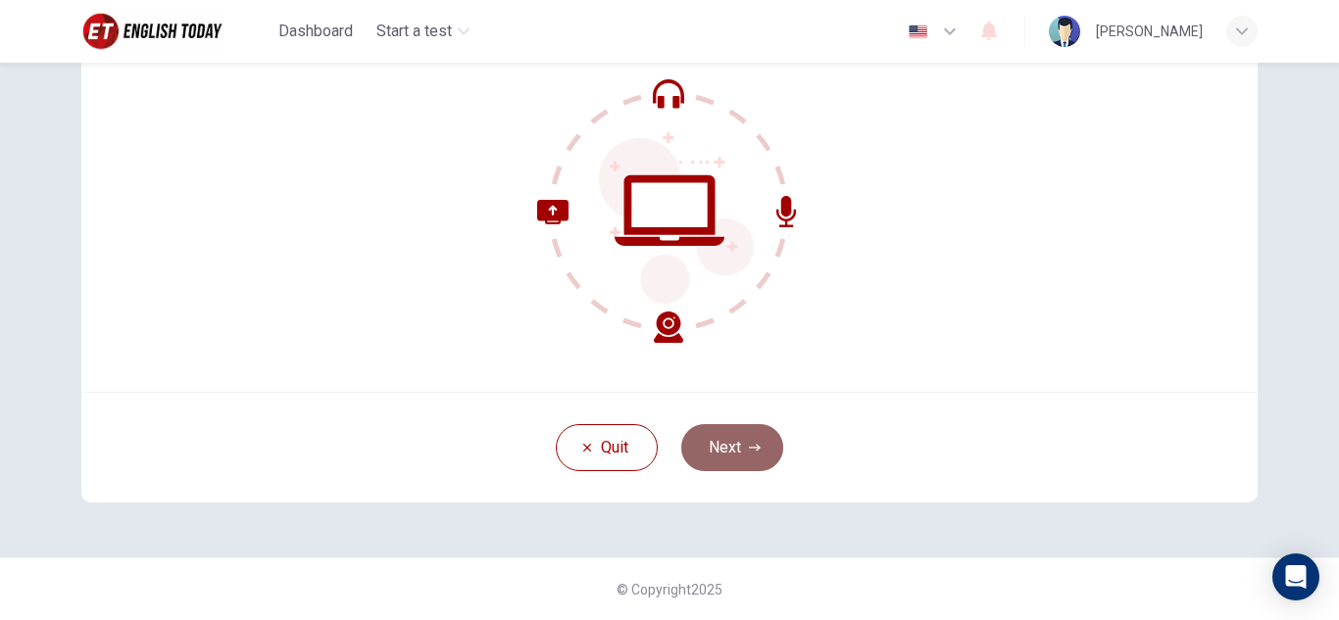
click at [735, 443] on button "Next" at bounding box center [732, 447] width 102 height 47
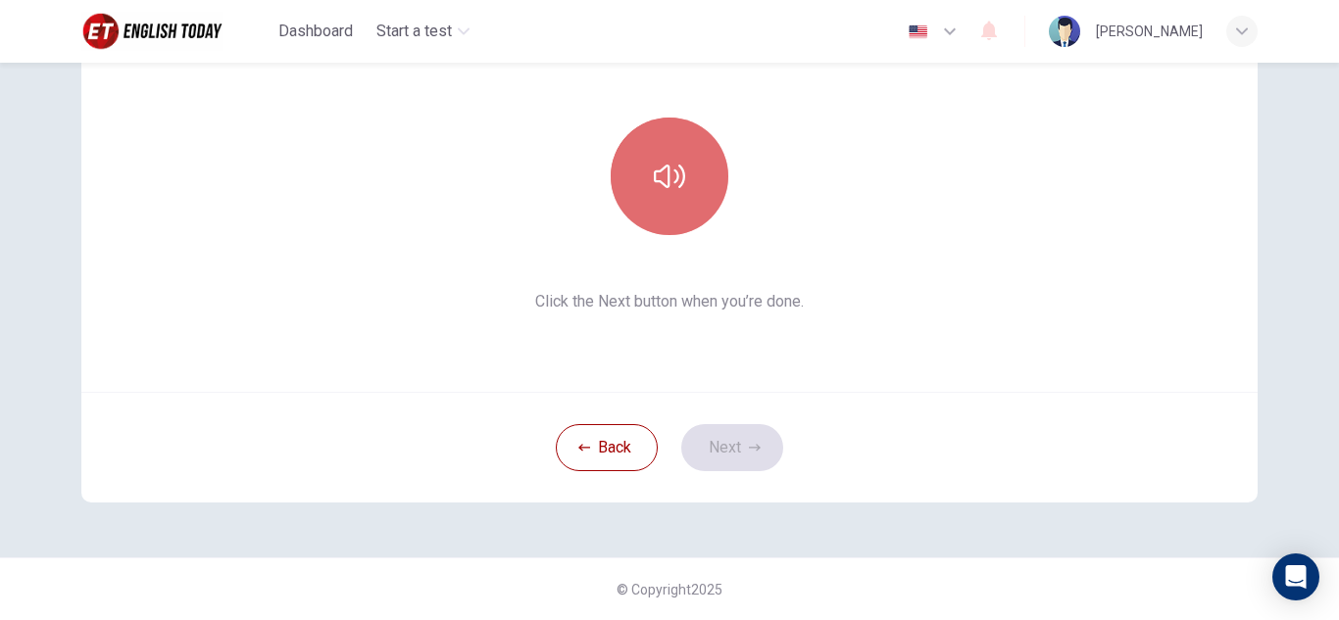
click at [678, 200] on button "button" at bounding box center [670, 177] width 118 height 118
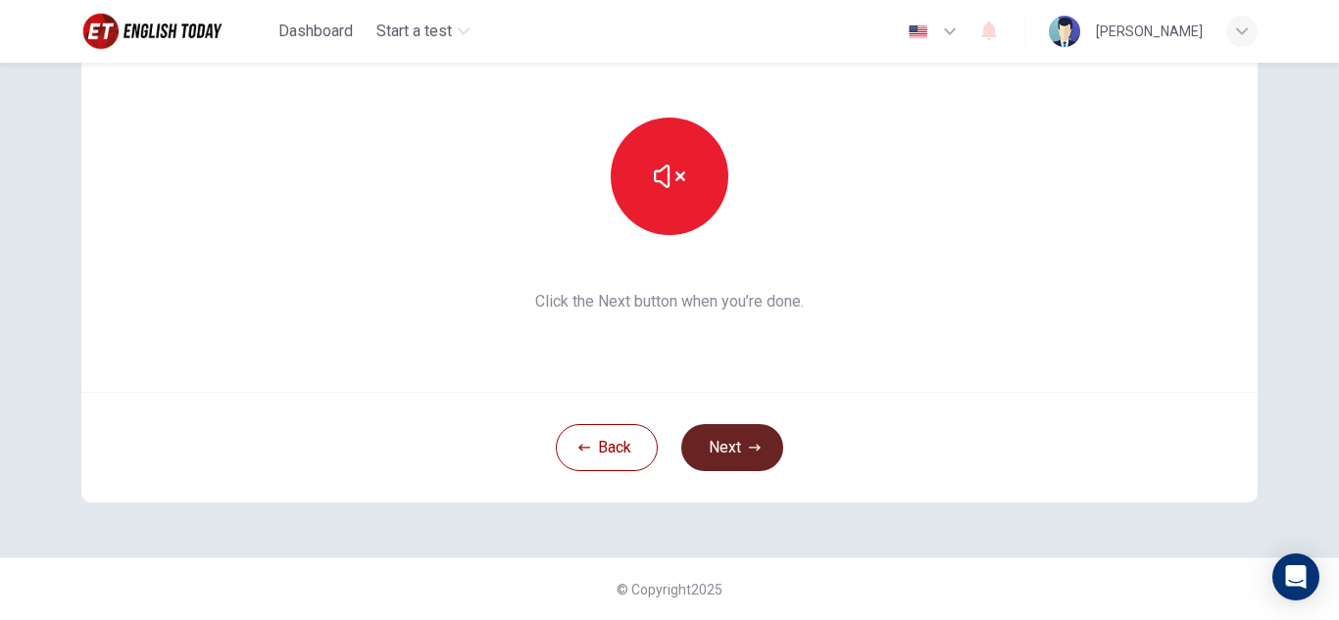
click at [753, 439] on button "Next" at bounding box center [732, 447] width 102 height 47
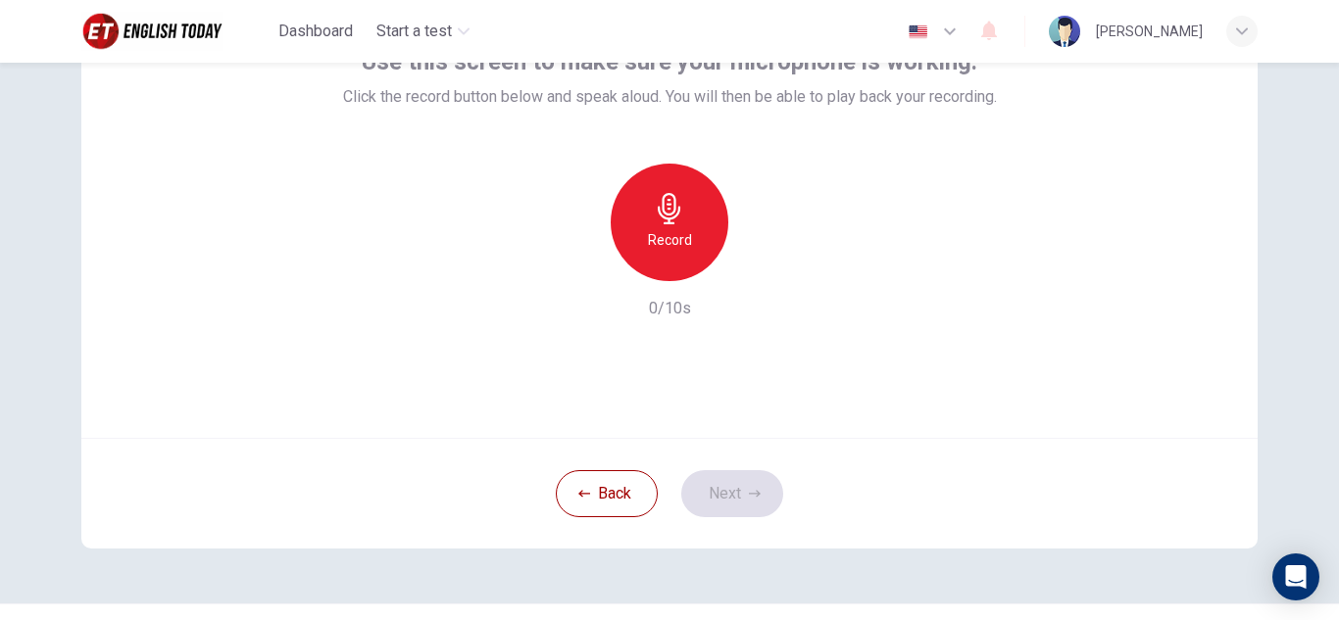
scroll to position [148, 0]
click at [671, 247] on h6 "Record" at bounding box center [670, 242] width 44 height 24
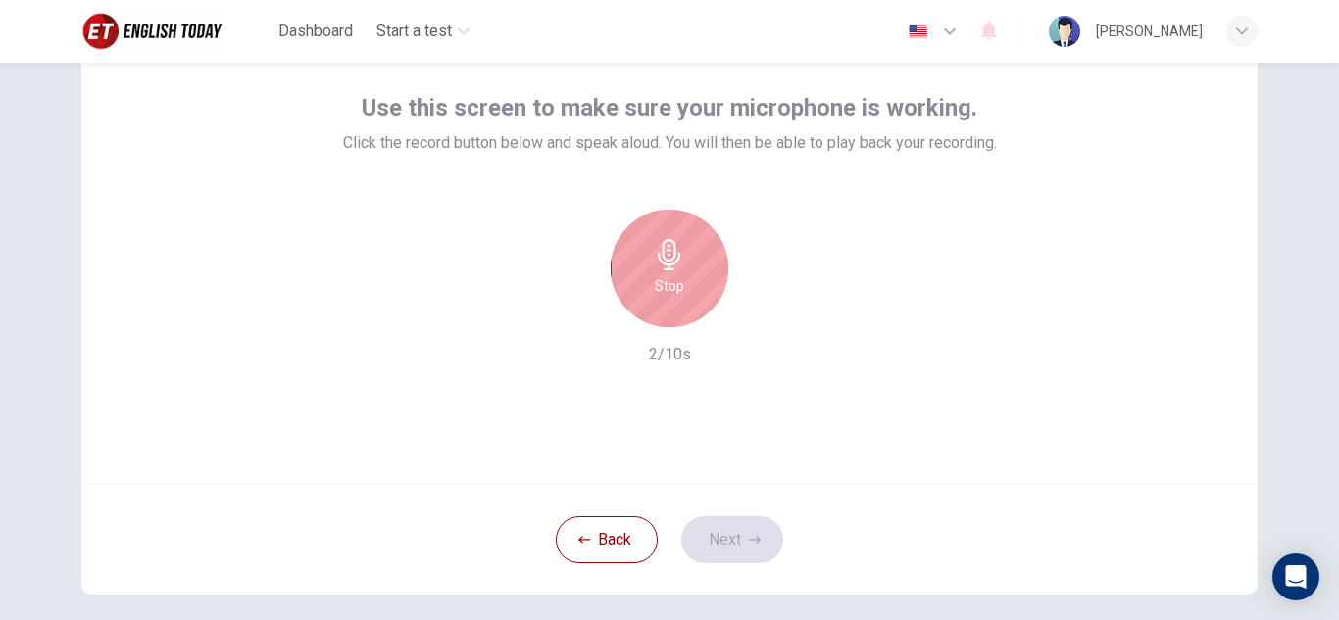
scroll to position [103, 0]
click at [671, 247] on icon "button" at bounding box center [669, 255] width 31 height 31
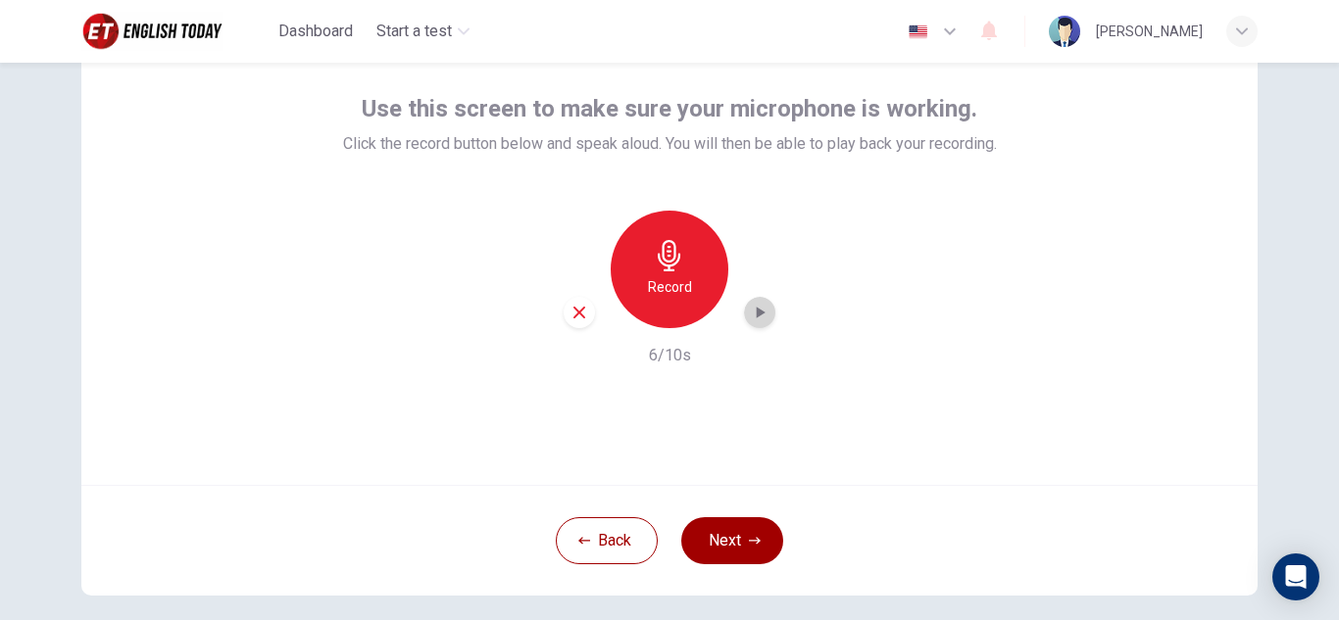
click at [761, 317] on icon "button" at bounding box center [760, 313] width 20 height 20
click at [757, 317] on icon "button" at bounding box center [761, 313] width 9 height 12
click at [753, 317] on icon "button" at bounding box center [760, 313] width 14 height 15
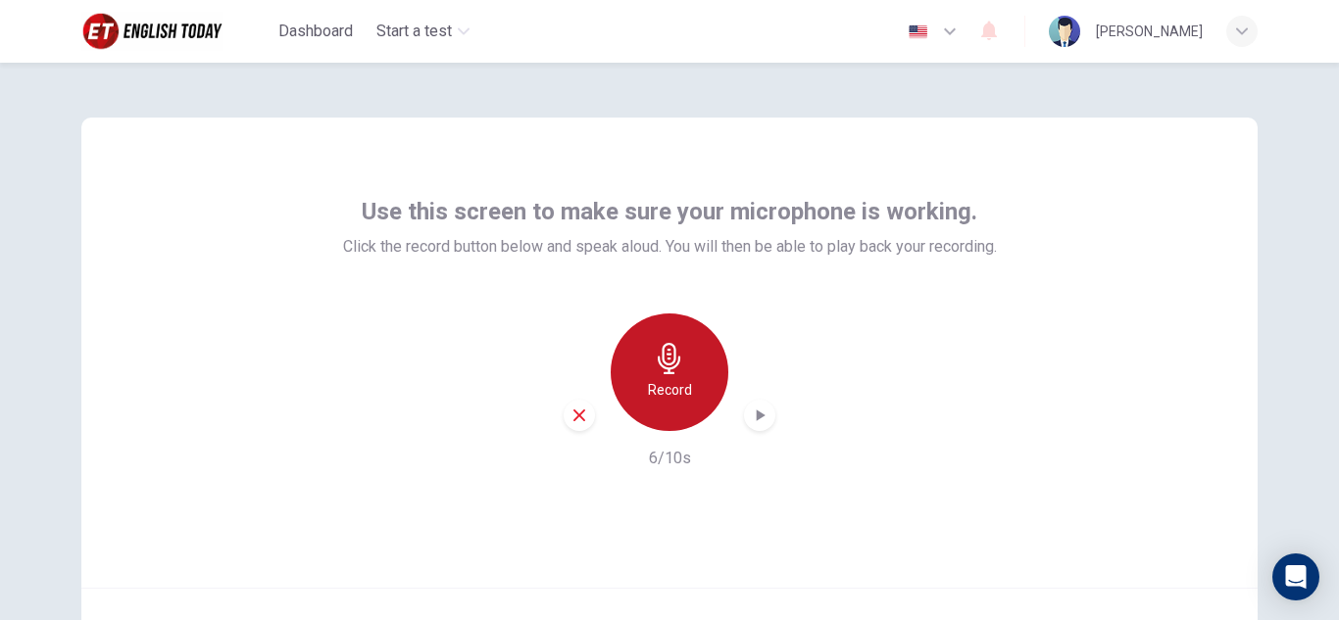
click at [667, 364] on icon "button" at bounding box center [669, 358] width 31 height 31
click at [757, 418] on icon "button" at bounding box center [761, 416] width 9 height 12
click at [576, 226] on span "Use this screen to make sure your microphone is working." at bounding box center [670, 211] width 616 height 31
